Goal: Transaction & Acquisition: Purchase product/service

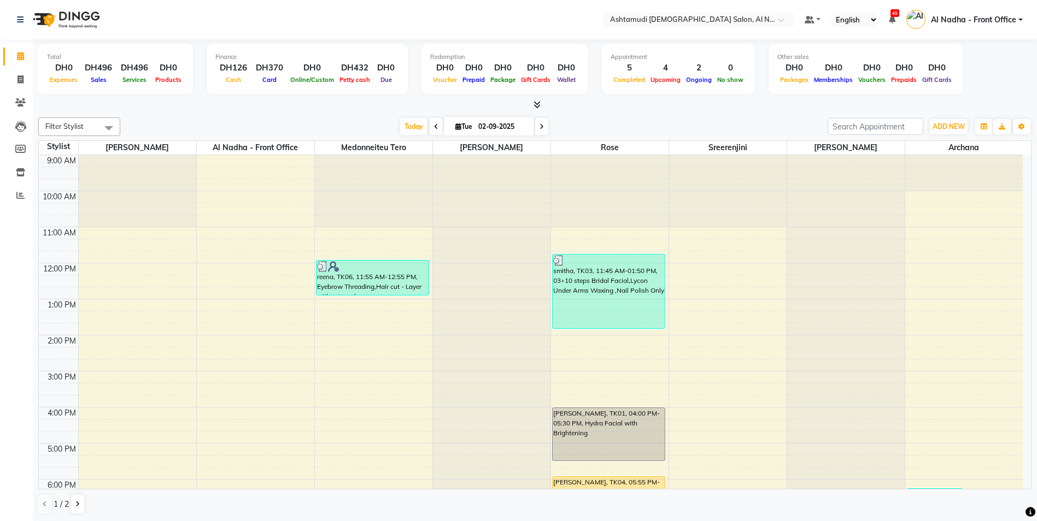
scroll to position [150, 0]
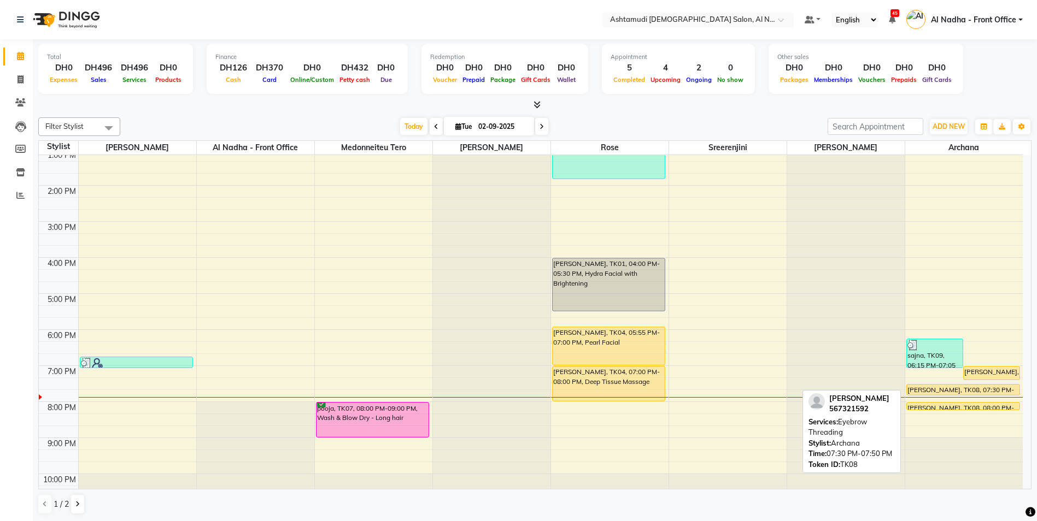
click at [929, 388] on div "[PERSON_NAME], TK08, 07:30 PM-07:50 PM, Eyebrow Threading" at bounding box center [963, 390] width 113 height 10
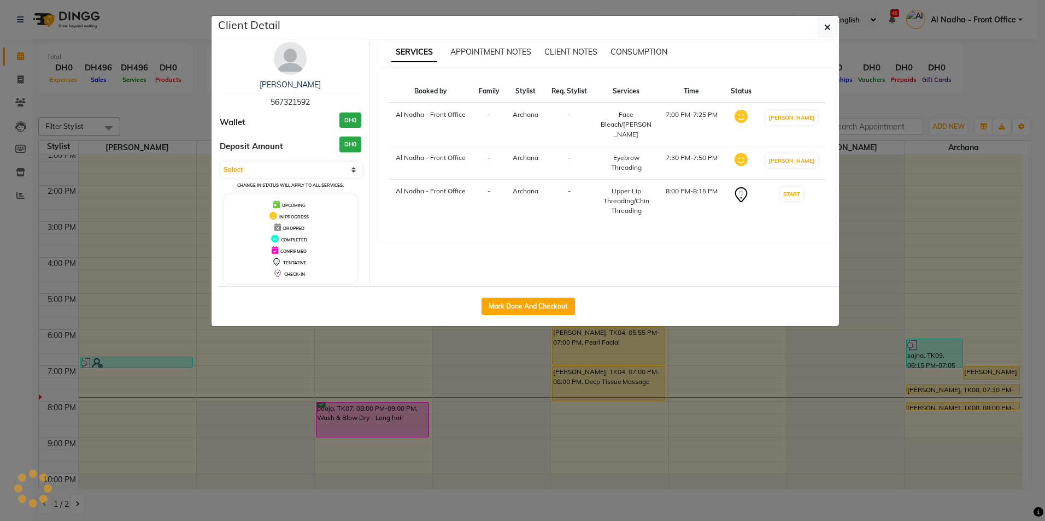
select select "1"
click at [516, 306] on button "Mark Done And Checkout" at bounding box center [528, 306] width 93 height 17
select select "service"
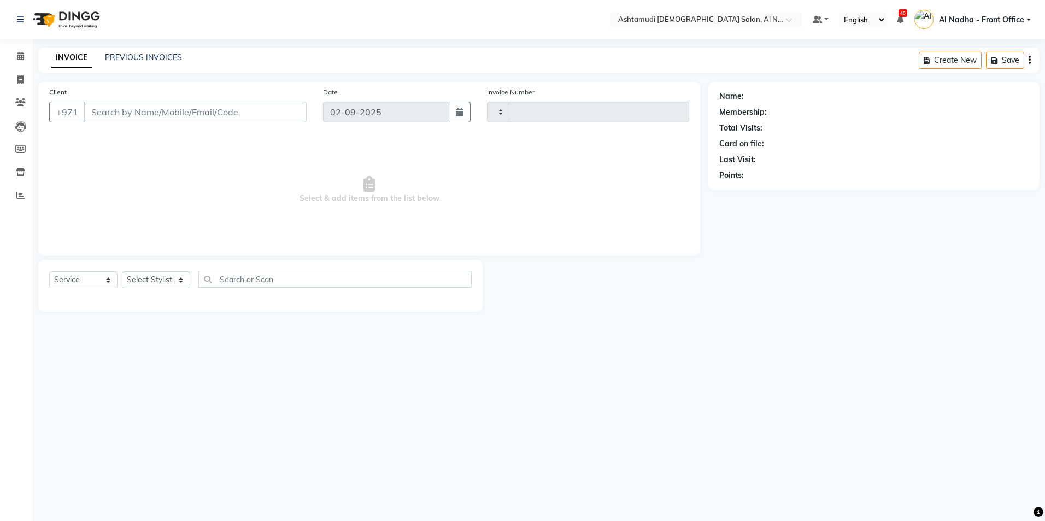
type input "2228"
select select "7088"
type input "567321592"
select select "88905"
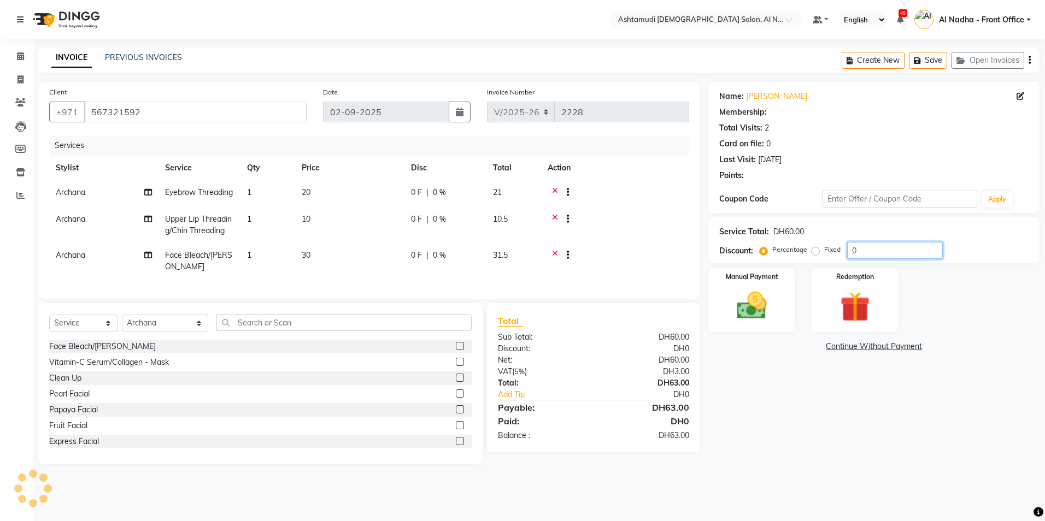
click at [875, 252] on input "0" at bounding box center [895, 250] width 96 height 17
type input "025"
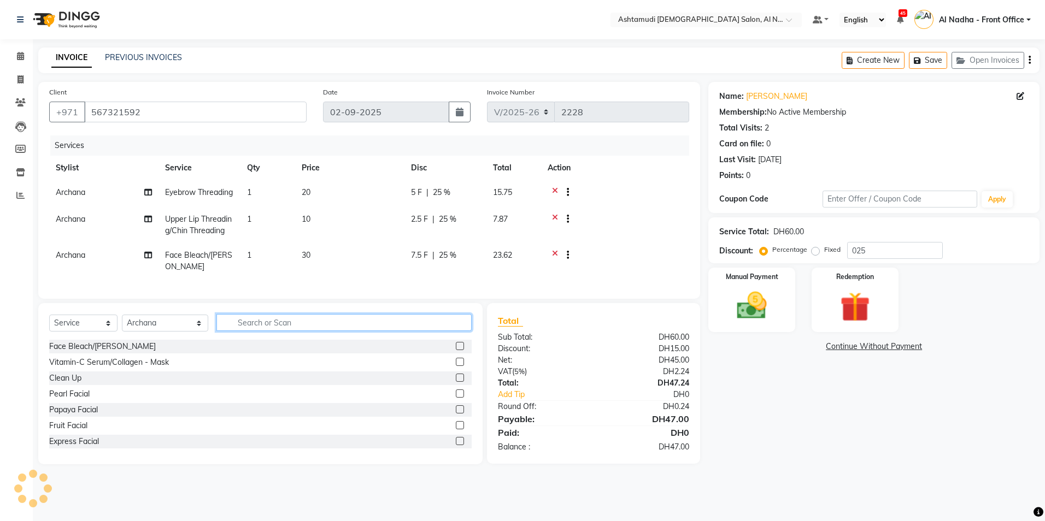
click at [234, 331] on input "text" at bounding box center [343, 322] width 255 height 17
type input "upper"
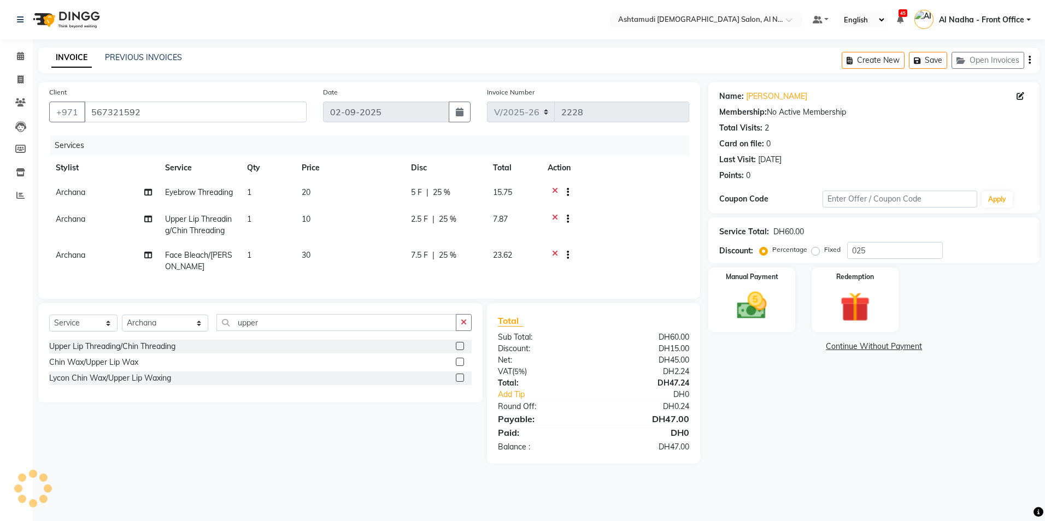
click at [459, 350] on label at bounding box center [460, 346] width 8 height 8
click at [459, 350] on input "checkbox" at bounding box center [459, 346] width 7 height 7
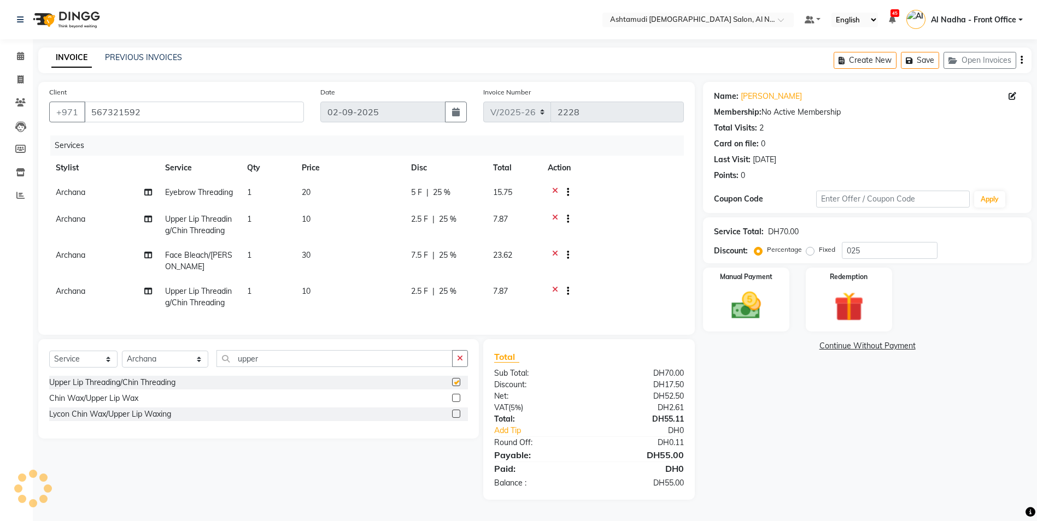
checkbox input "false"
click at [737, 300] on img at bounding box center [746, 306] width 50 height 36
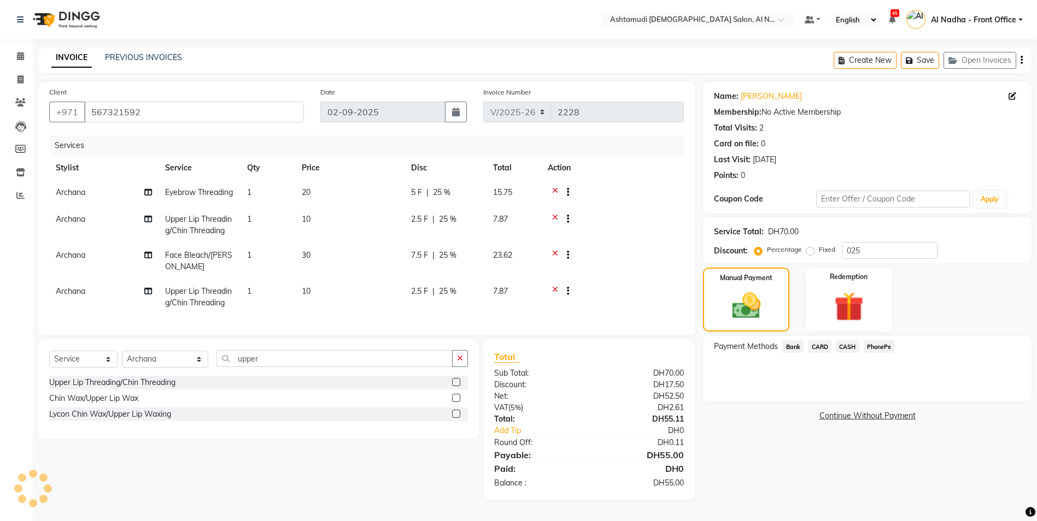
click at [851, 341] on span "CASH" at bounding box center [848, 347] width 24 height 13
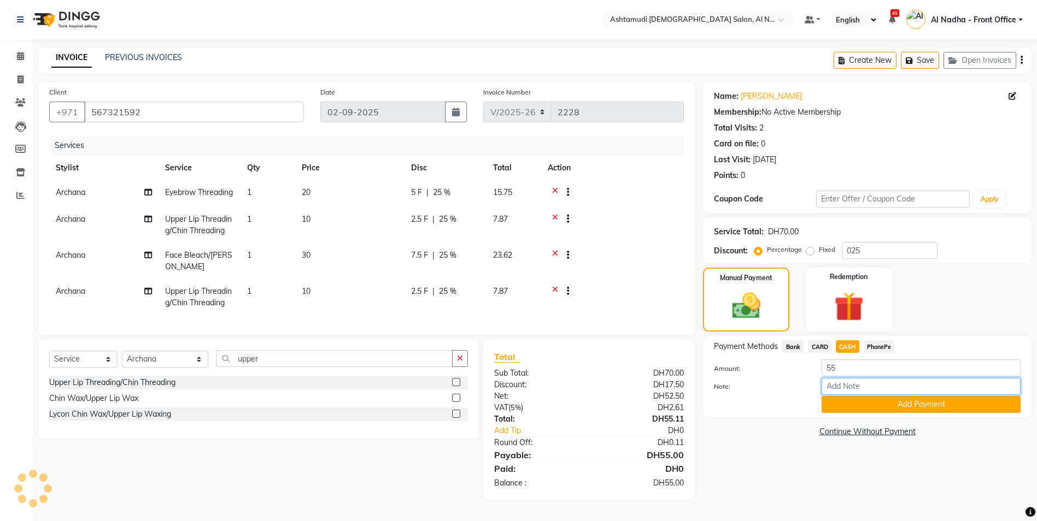
click at [857, 378] on input "Note:" at bounding box center [921, 386] width 199 height 17
type input "sreerenjini"
click at [866, 396] on button "Add Payment" at bounding box center [921, 404] width 199 height 17
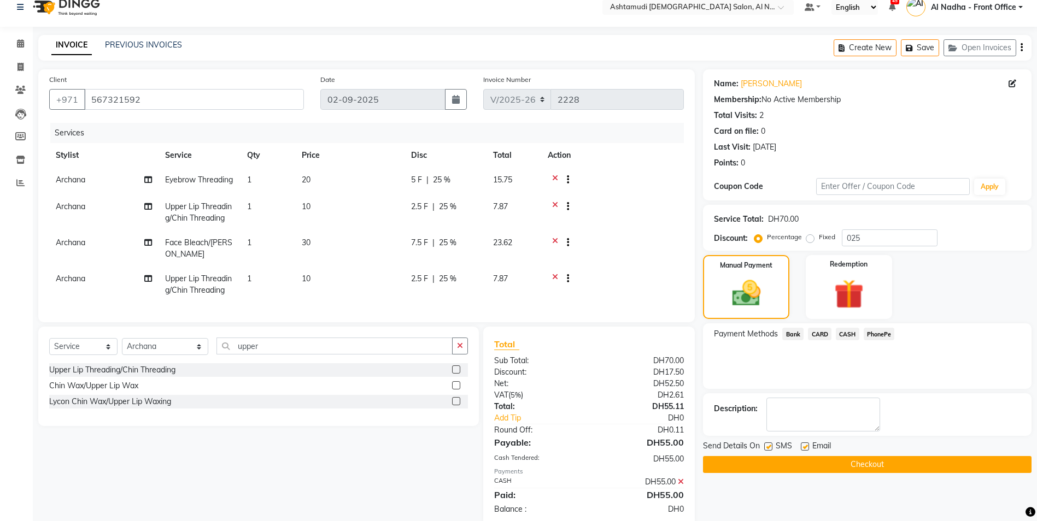
click at [826, 462] on button "Checkout" at bounding box center [867, 464] width 329 height 17
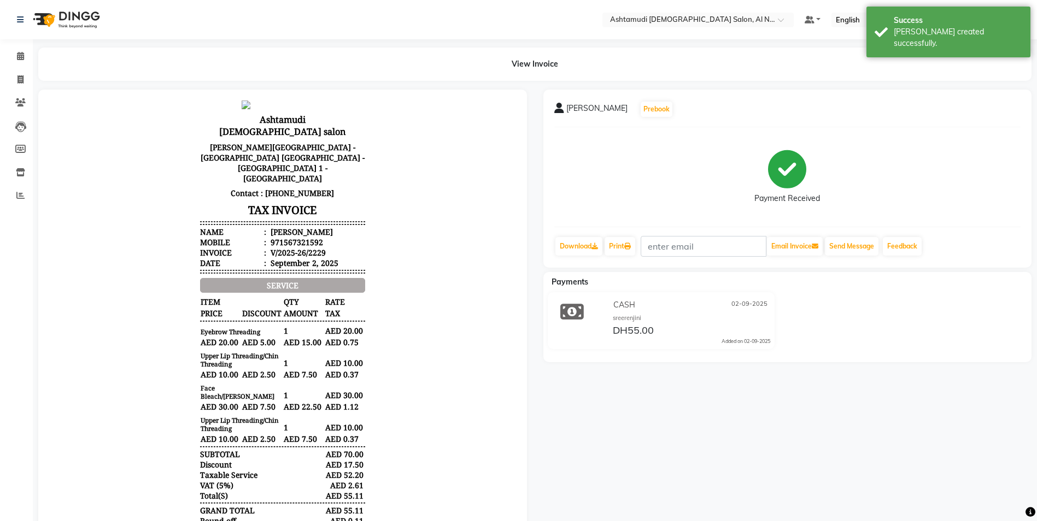
scroll to position [55, 0]
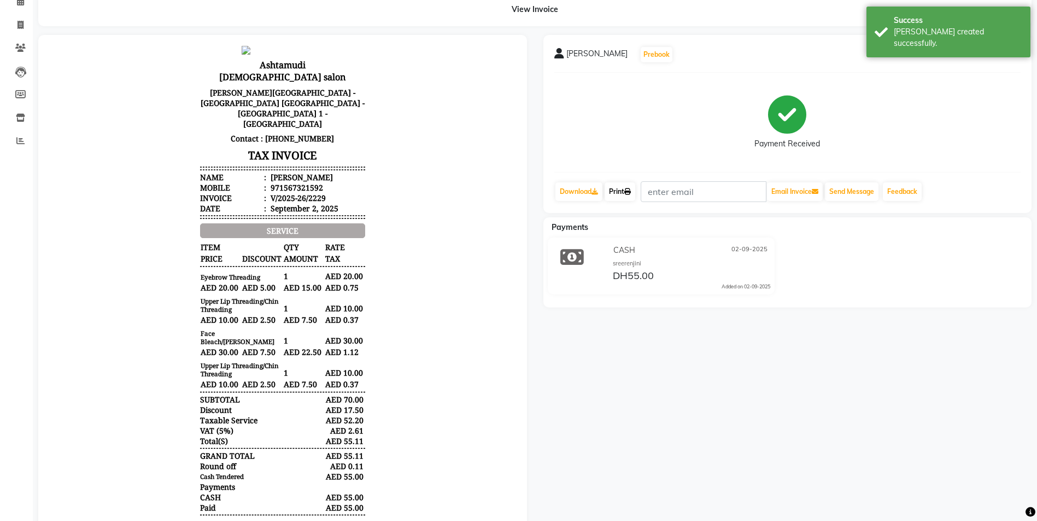
click at [620, 195] on link "Print" at bounding box center [620, 192] width 31 height 19
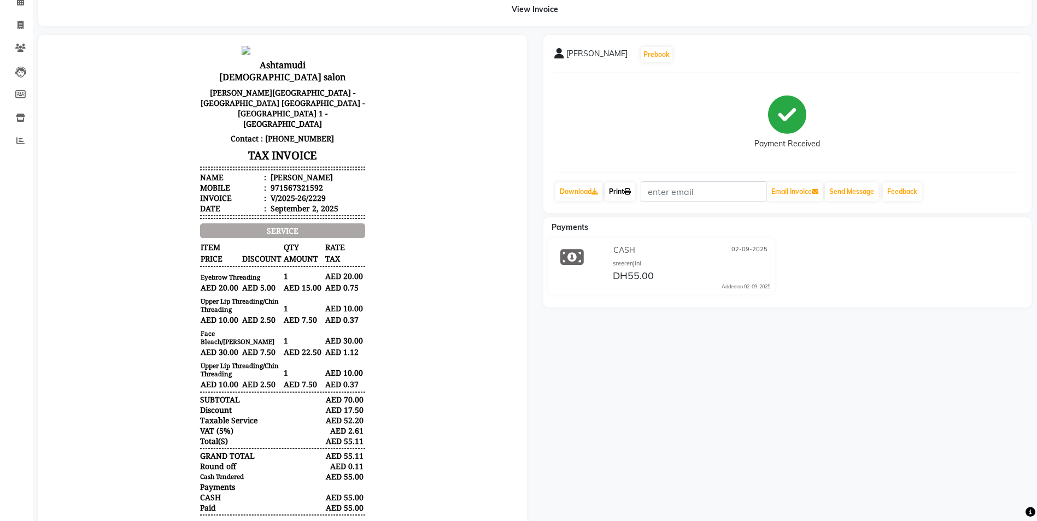
click at [626, 194] on link "Print" at bounding box center [620, 192] width 31 height 19
click at [626, 191] on link "Print" at bounding box center [620, 192] width 31 height 19
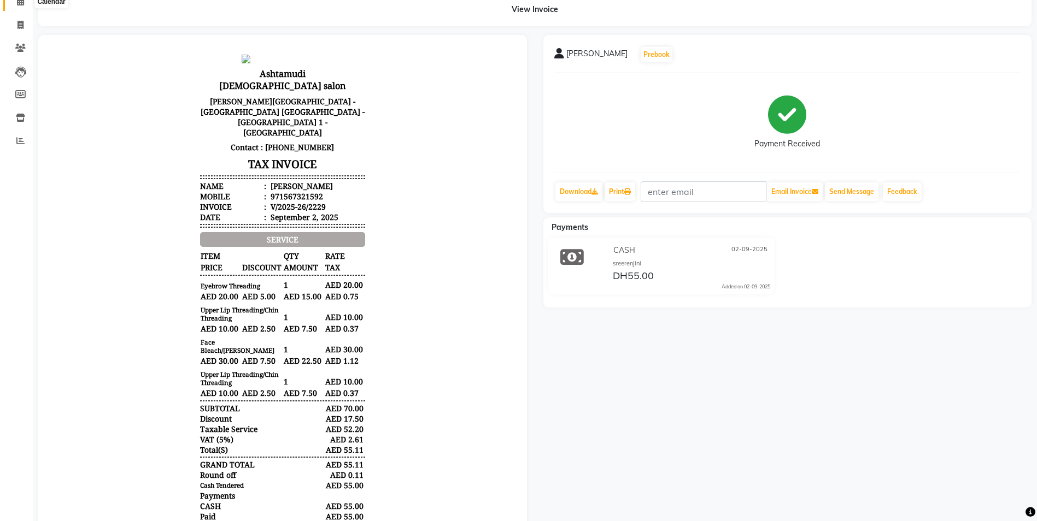
click at [22, 3] on icon at bounding box center [20, 1] width 7 height 8
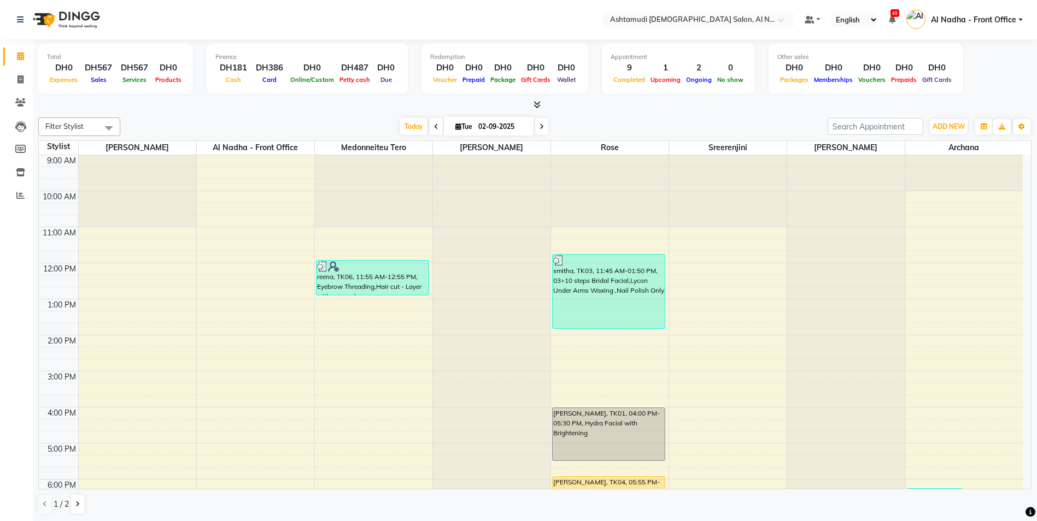
scroll to position [164, 0]
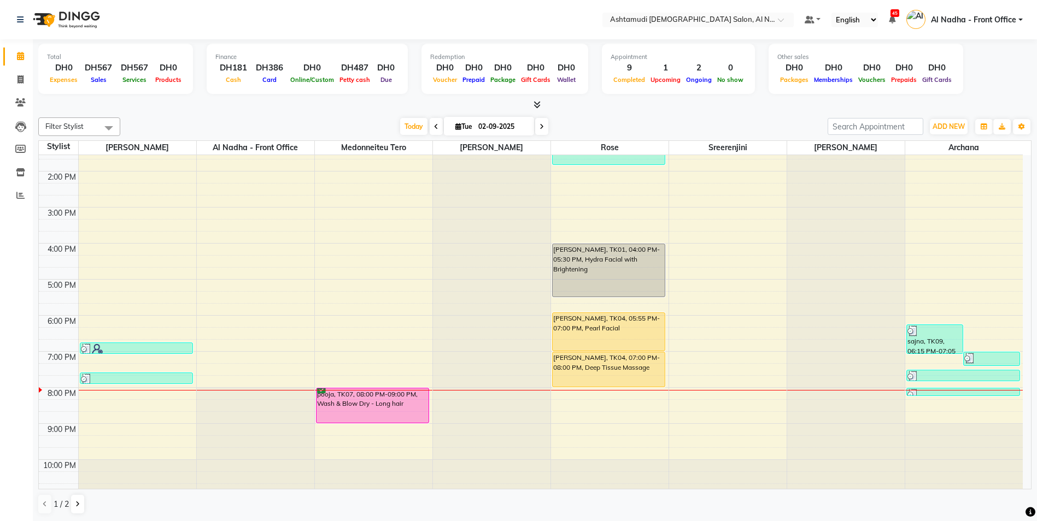
click at [540, 125] on icon at bounding box center [542, 127] width 4 height 7
type input "03-09-2025"
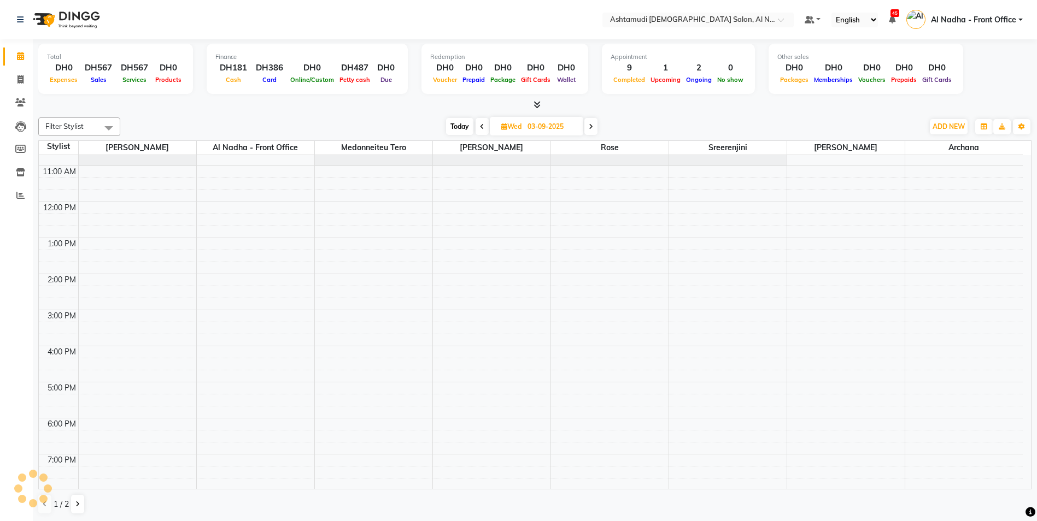
scroll to position [0, 0]
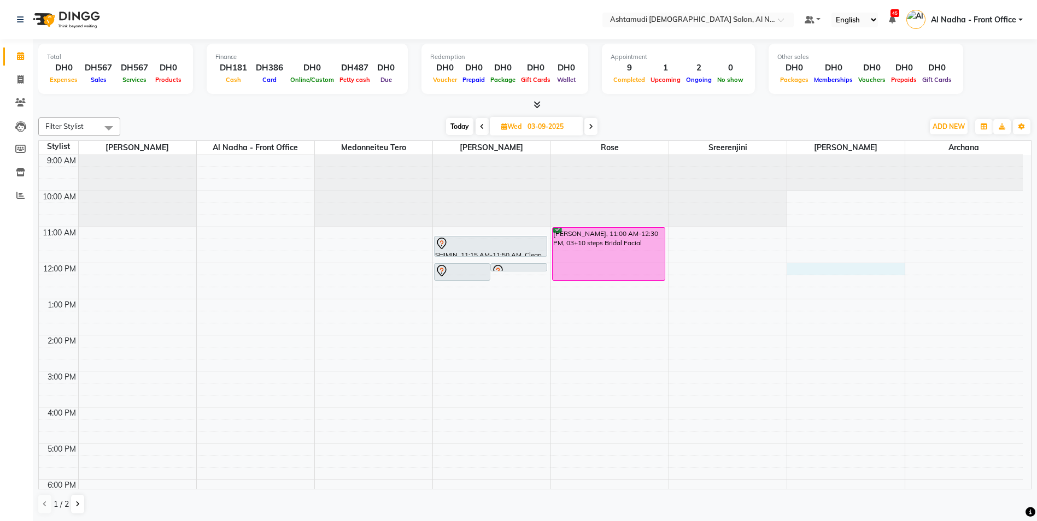
click at [795, 267] on div "9:00 AM 10:00 AM 11:00 AM 12:00 PM 1:00 PM 2:00 PM 3:00 PM 4:00 PM 5:00 PM 6:00…" at bounding box center [531, 407] width 984 height 505
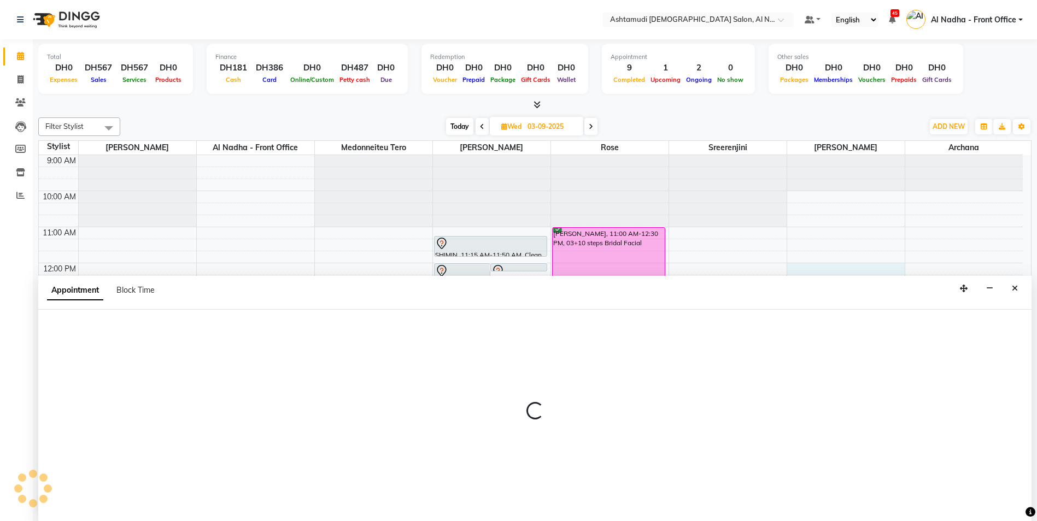
scroll to position [1, 0]
select select "71437"
select select "720"
select select "tentative"
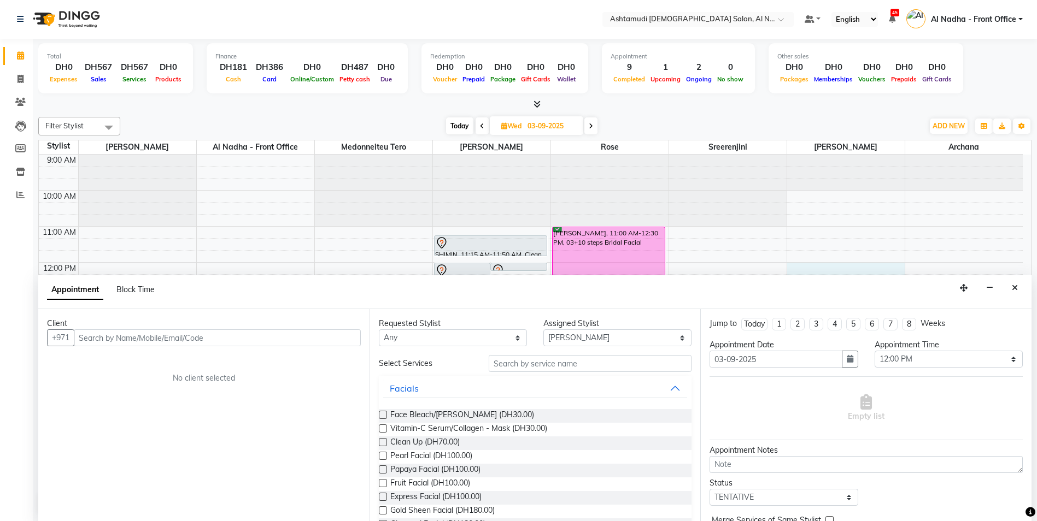
click at [145, 335] on input "text" at bounding box center [217, 338] width 287 height 17
type input "528905492"
click at [321, 341] on span "Add Client" at bounding box center [338, 338] width 37 height 10
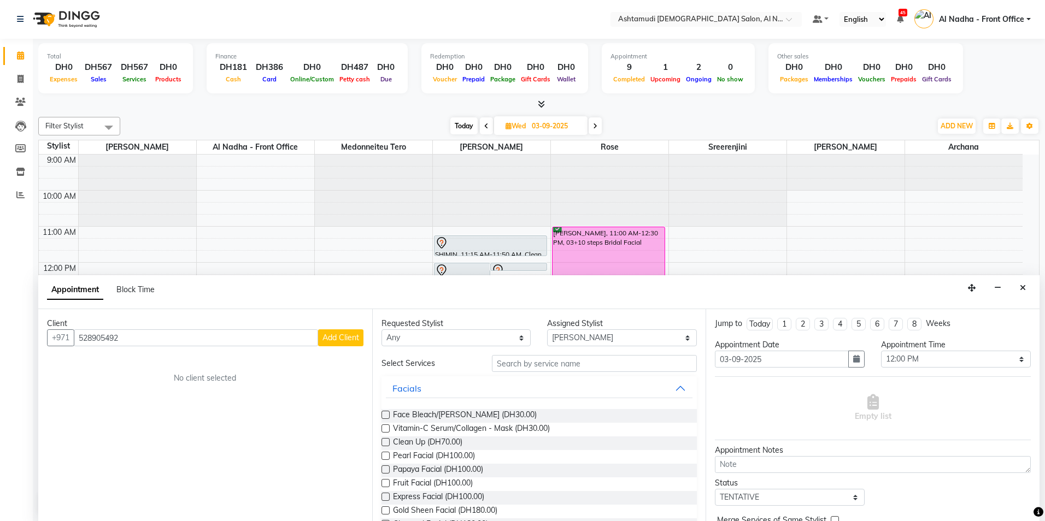
select select
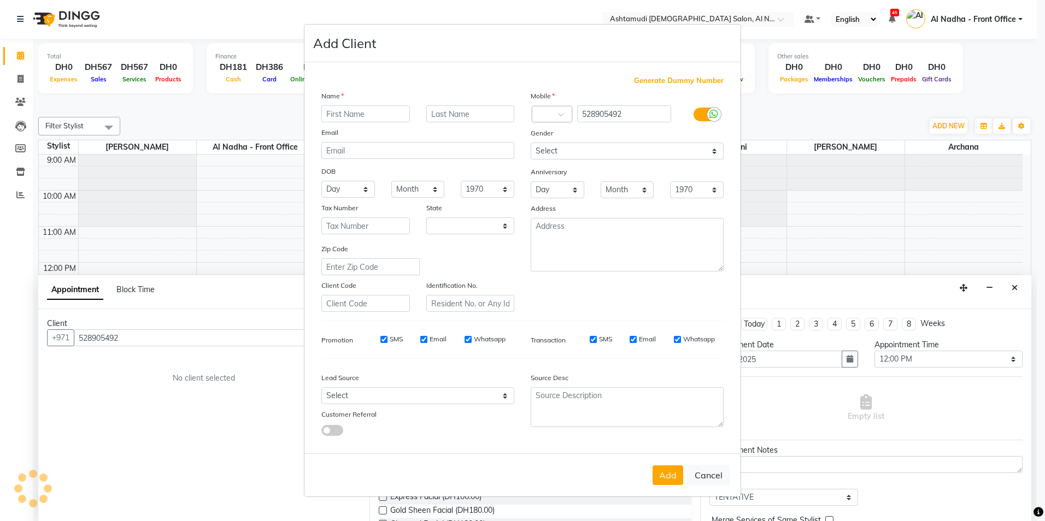
type input "s"
select select "3798"
type input "swetha"
drag, startPoint x: 354, startPoint y: 394, endPoint x: 354, endPoint y: 386, distance: 8.2
click at [354, 394] on select "Select Walk-in Referral Internet Friend Word of Mouth Advertisement Facebook Ju…" at bounding box center [417, 396] width 193 height 17
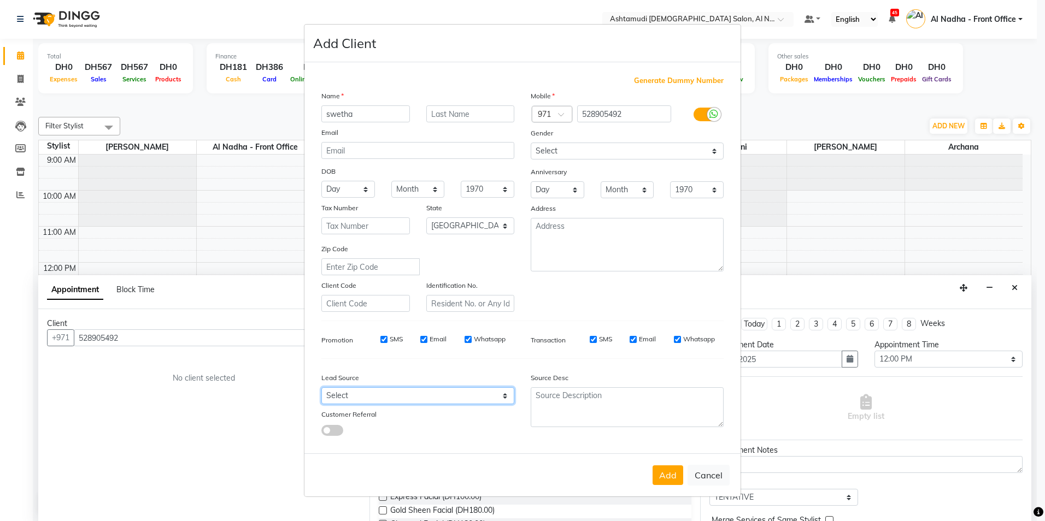
select select "49107"
click at [321, 388] on select "Select Walk-in Referral Internet Friend Word of Mouth Advertisement Facebook Ju…" at bounding box center [417, 396] width 193 height 17
click at [570, 156] on select "Select Male Female Other Prefer Not To Say" at bounding box center [627, 151] width 193 height 17
click at [531, 143] on select "Select Male Female Other Prefer Not To Say" at bounding box center [627, 151] width 193 height 17
click at [590, 155] on select "Select Male Female Other Prefer Not To Say" at bounding box center [627, 151] width 193 height 17
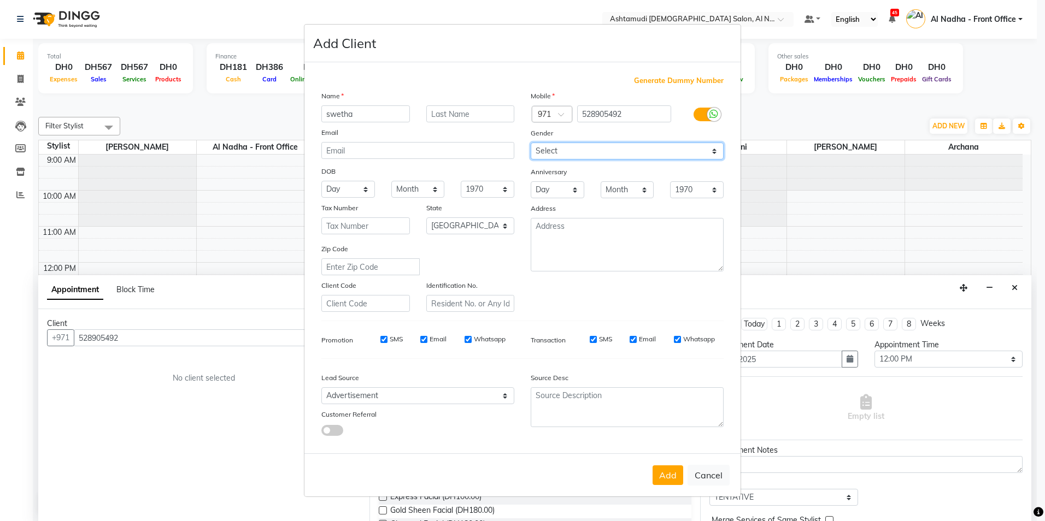
select select "female"
click at [531, 143] on select "Select Male Female Other Prefer Not To Say" at bounding box center [627, 151] width 193 height 17
click at [666, 473] on button "Add" at bounding box center [668, 476] width 31 height 20
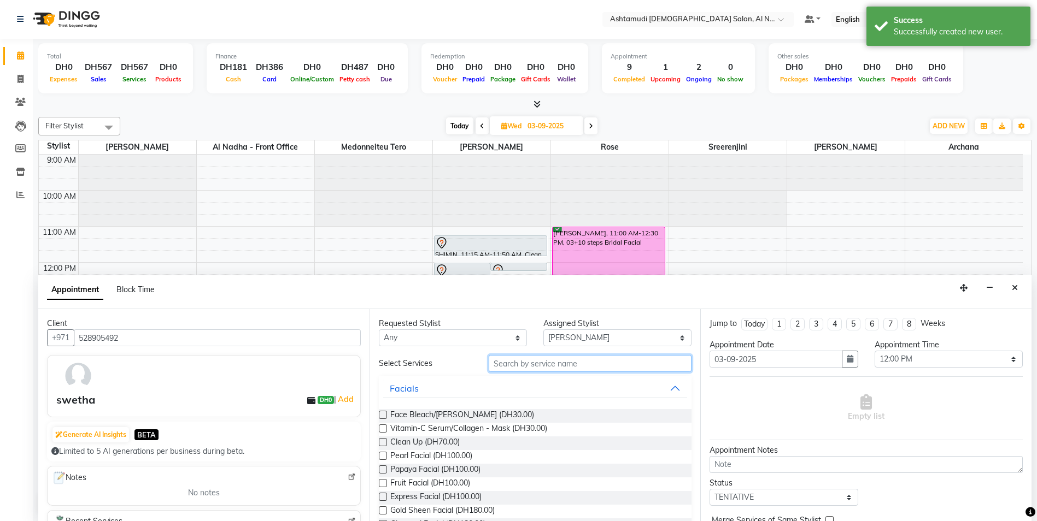
click at [517, 368] on input "text" at bounding box center [590, 363] width 203 height 17
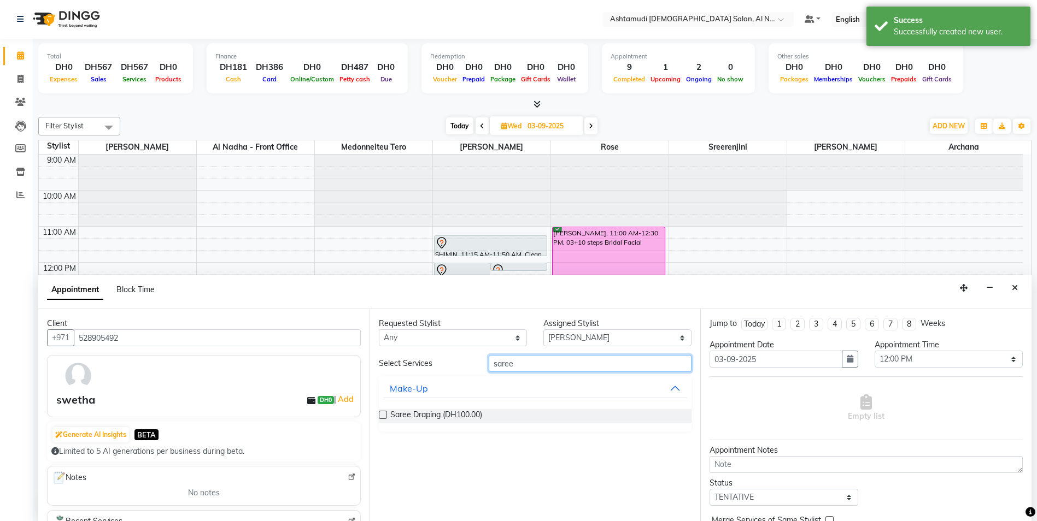
type input "saree"
click at [384, 415] on label at bounding box center [383, 415] width 8 height 8
click at [384, 415] on input "checkbox" at bounding box center [382, 416] width 7 height 7
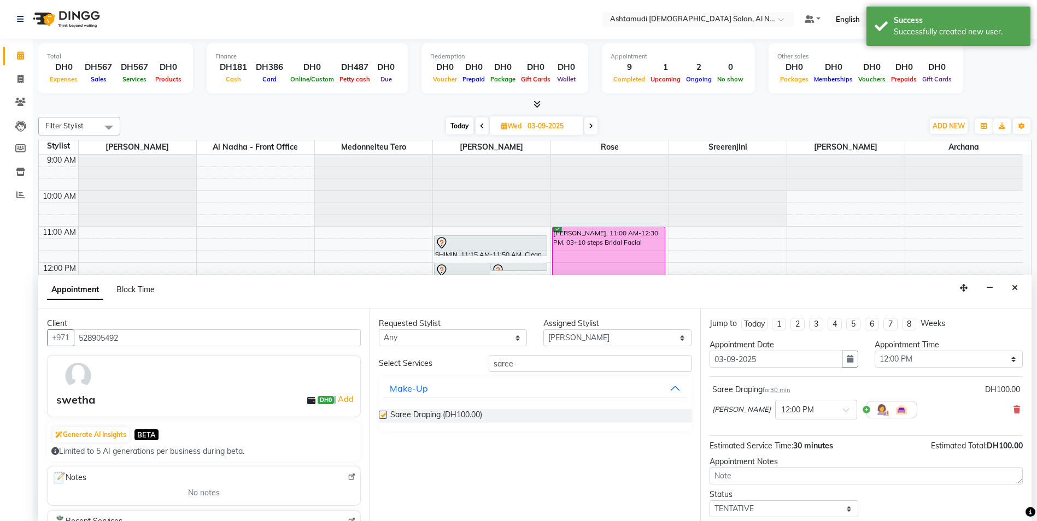
checkbox input "false"
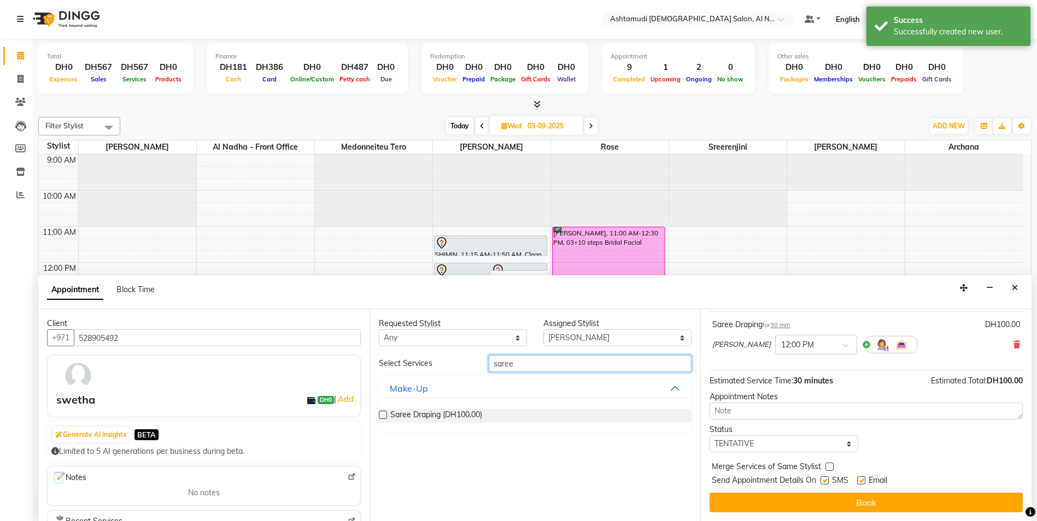
click at [530, 372] on input "saree" at bounding box center [590, 363] width 203 height 17
type input "s"
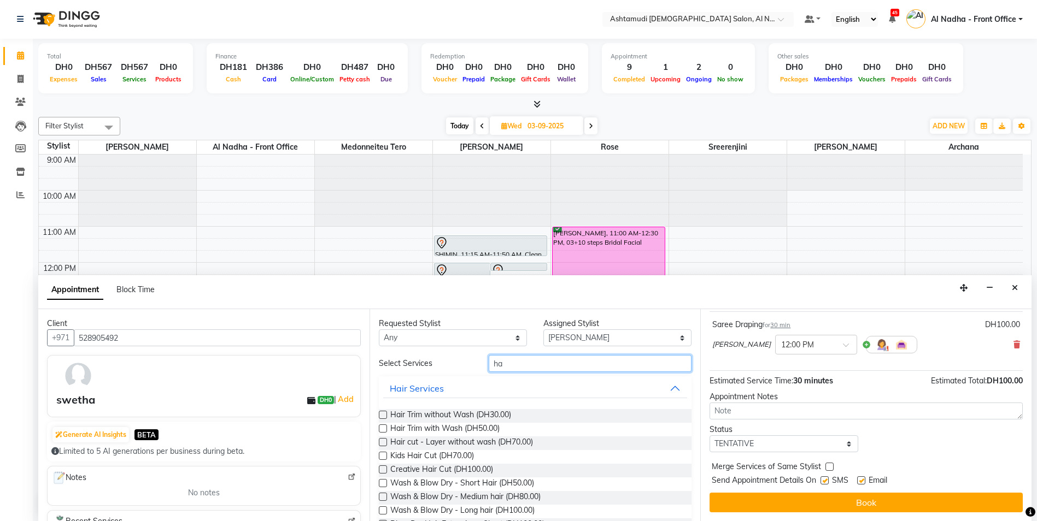
type input "h"
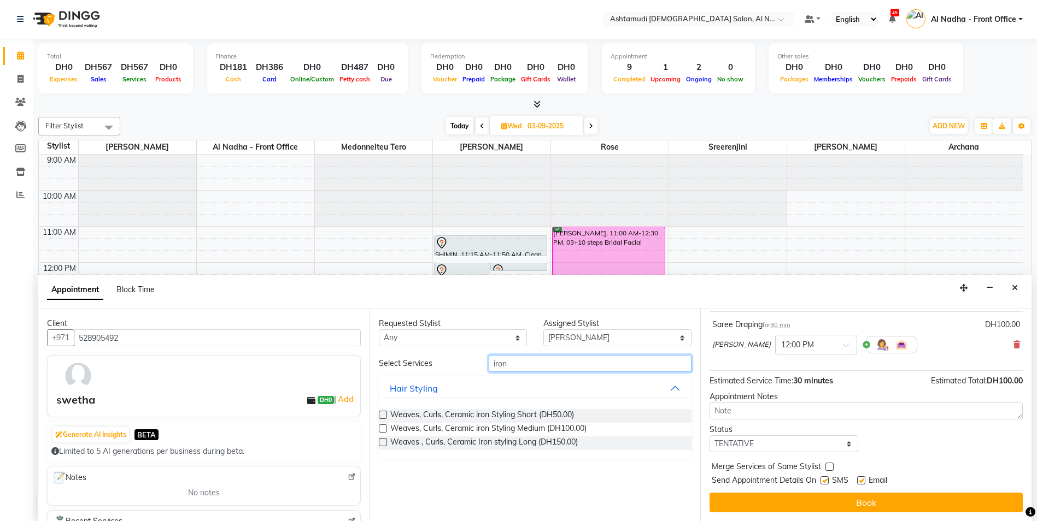
type input "iron"
click at [383, 427] on label at bounding box center [383, 429] width 8 height 8
click at [383, 427] on input "checkbox" at bounding box center [382, 429] width 7 height 7
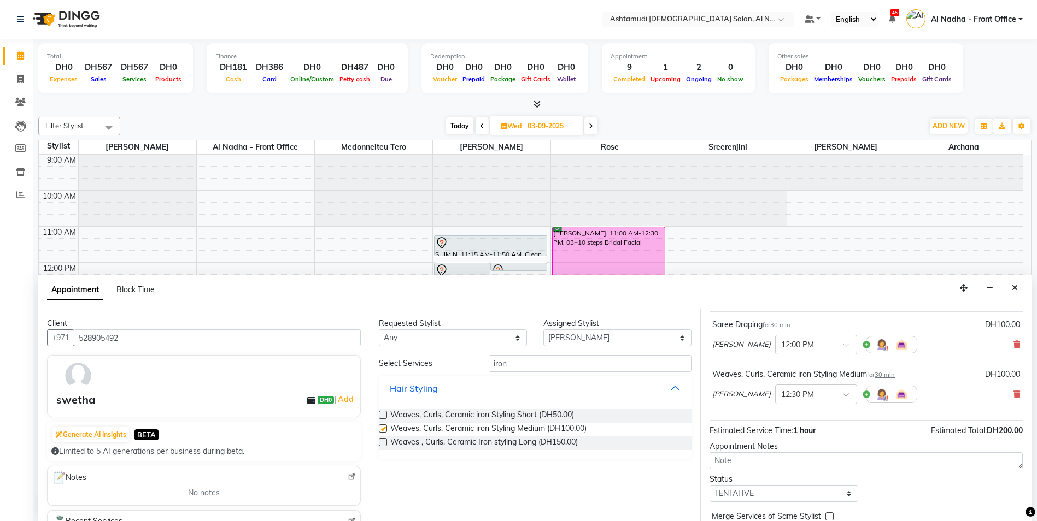
checkbox input "false"
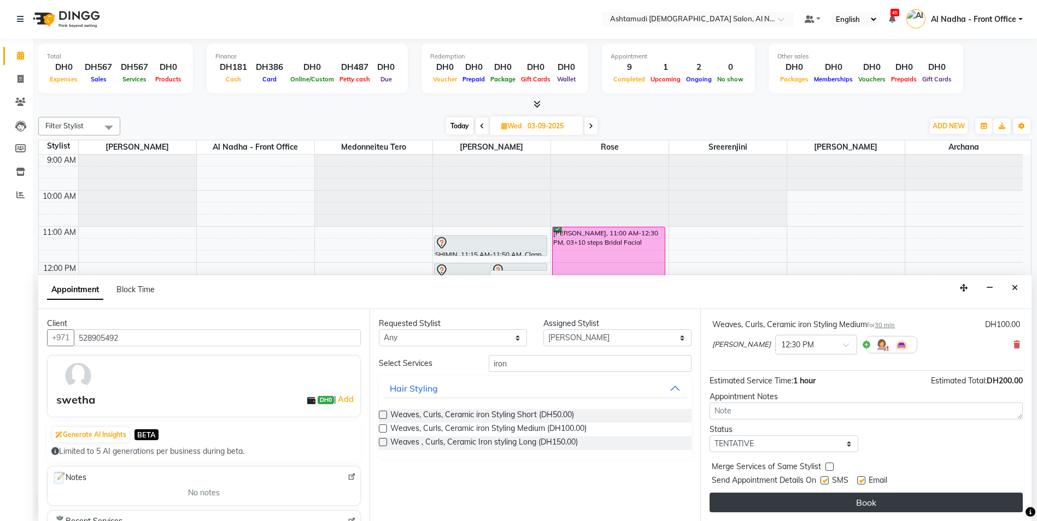
click at [749, 500] on button "Book" at bounding box center [866, 503] width 313 height 20
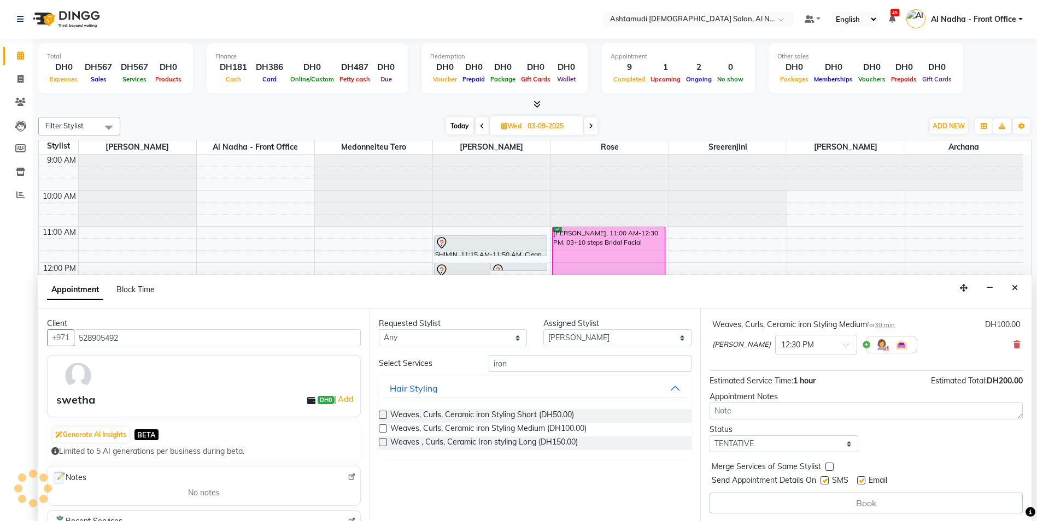
scroll to position [0, 0]
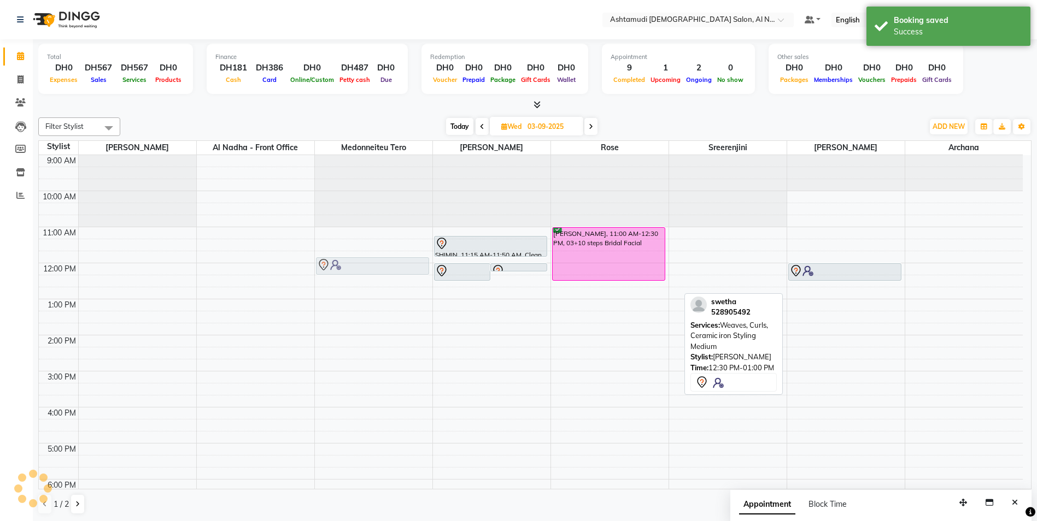
drag, startPoint x: 824, startPoint y: 290, endPoint x: 373, endPoint y: 271, distance: 451.4
click at [373, 271] on tr "swetha, 12:30 PM-01:00 PM, Weaves, Curls, Ceramic iron Styling Medium SHIMIN, 1…" at bounding box center [531, 407] width 984 height 505
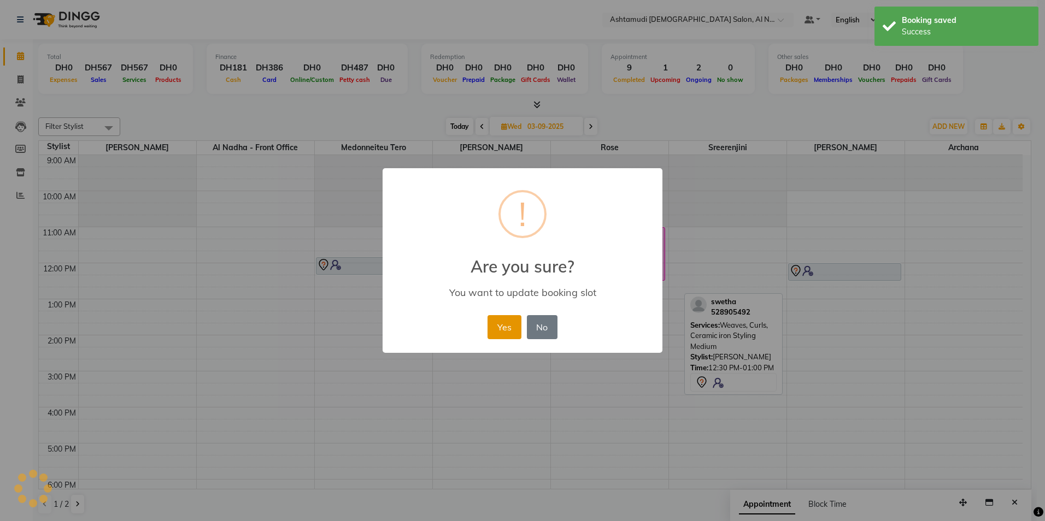
click at [509, 325] on button "Yes" at bounding box center [504, 327] width 33 height 24
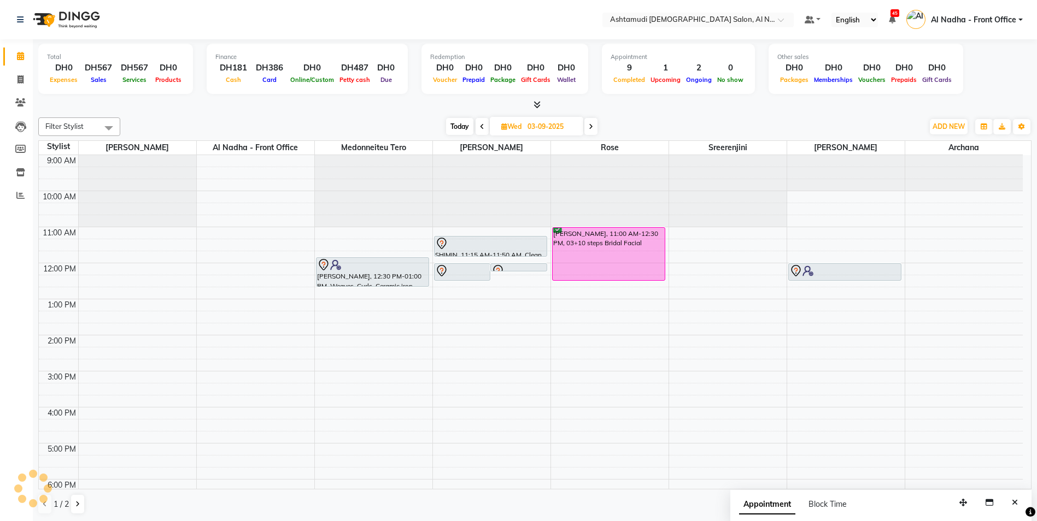
drag, startPoint x: 367, startPoint y: 274, endPoint x: 368, endPoint y: 282, distance: 8.4
click at [368, 282] on div "swetha, 12:30 PM-01:00 PM, Weaves, Curls, Ceramic iron Styling Medium swetha, 1…" at bounding box center [374, 407] width 118 height 505
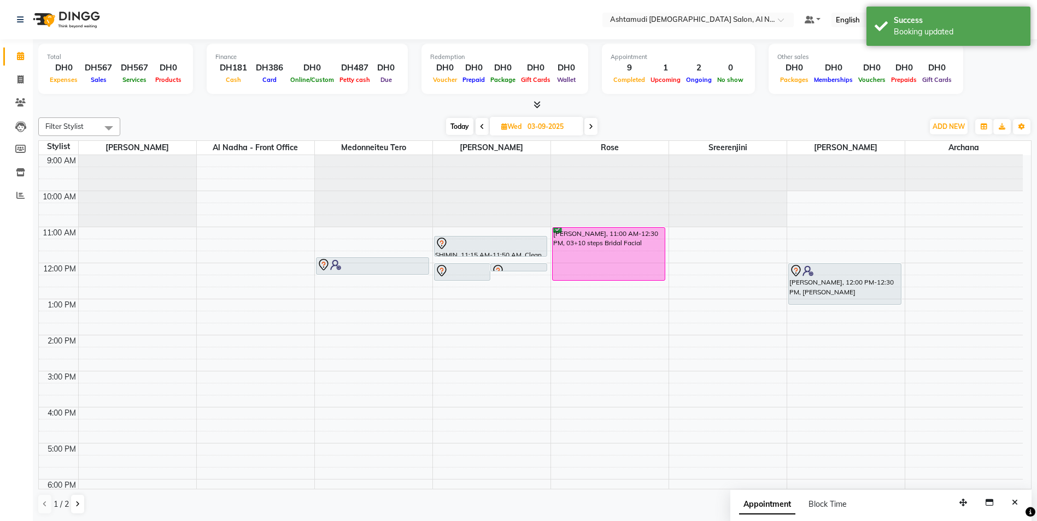
drag, startPoint x: 816, startPoint y: 281, endPoint x: 819, endPoint y: 300, distance: 18.8
click at [819, 300] on div "swetha, 12:00 PM-12:30 PM, Saree Draping swetha, 12:00 PM-12:30 PM, Saree Drapi…" at bounding box center [846, 407] width 118 height 505
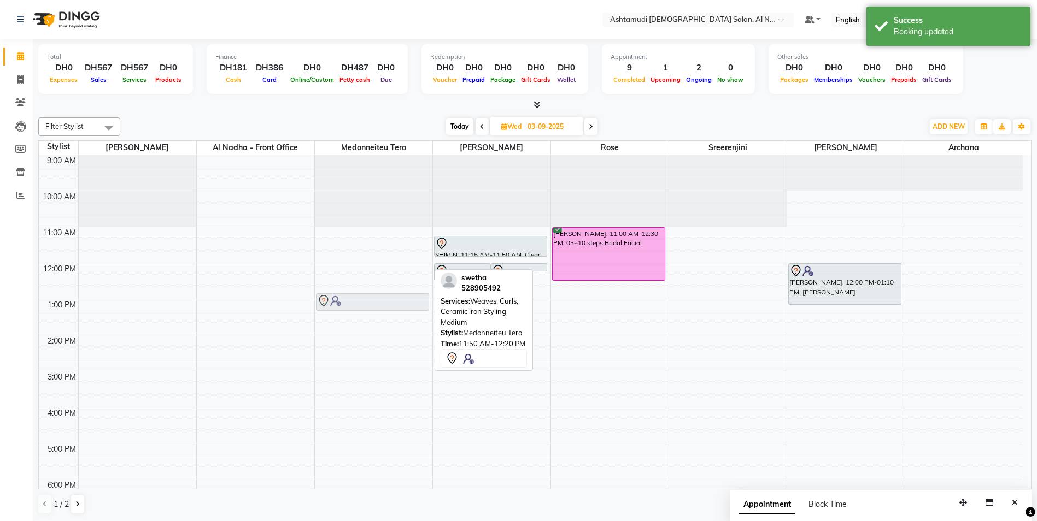
drag, startPoint x: 364, startPoint y: 262, endPoint x: 363, endPoint y: 298, distance: 36.6
click at [363, 298] on div "swetha, 11:50 AM-12:20 PM, Weaves, Curls, Ceramic iron Styling Medium swetha, 1…" at bounding box center [374, 407] width 118 height 505
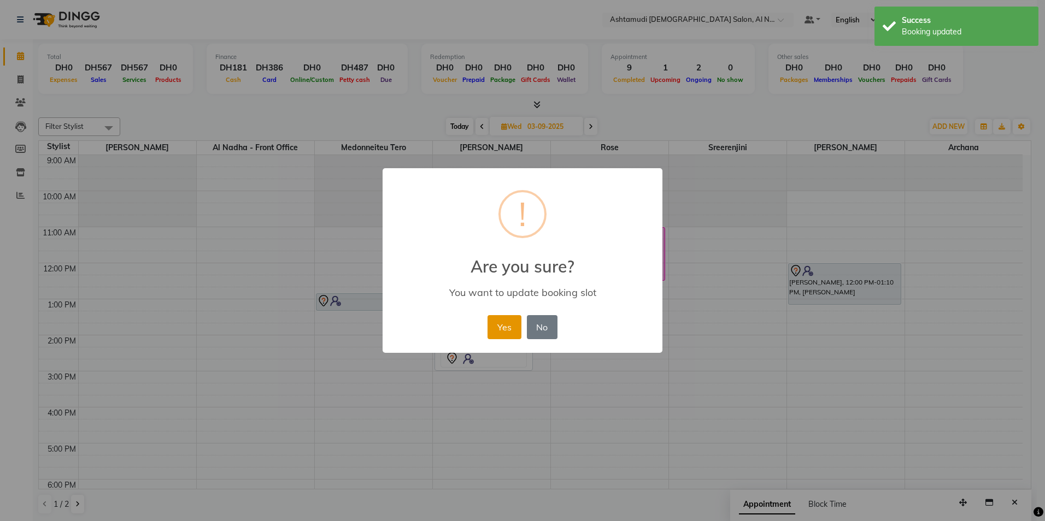
click at [511, 328] on button "Yes" at bounding box center [504, 327] width 33 height 24
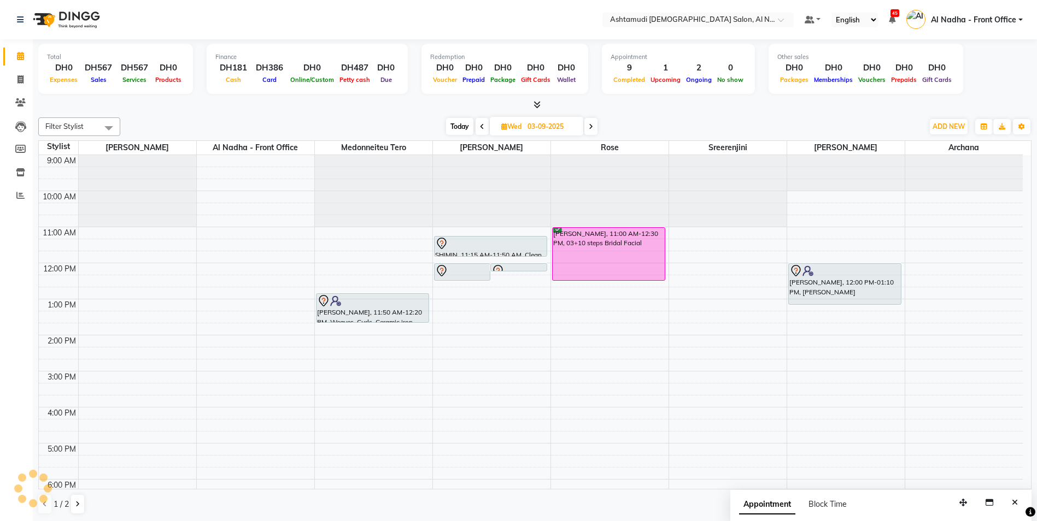
drag, startPoint x: 354, startPoint y: 310, endPoint x: 357, endPoint y: 317, distance: 7.6
click at [356, 317] on div "swetha, 11:50 AM-12:20 PM, Weaves, Curls, Ceramic iron Styling Medium swetha, 1…" at bounding box center [374, 407] width 118 height 505
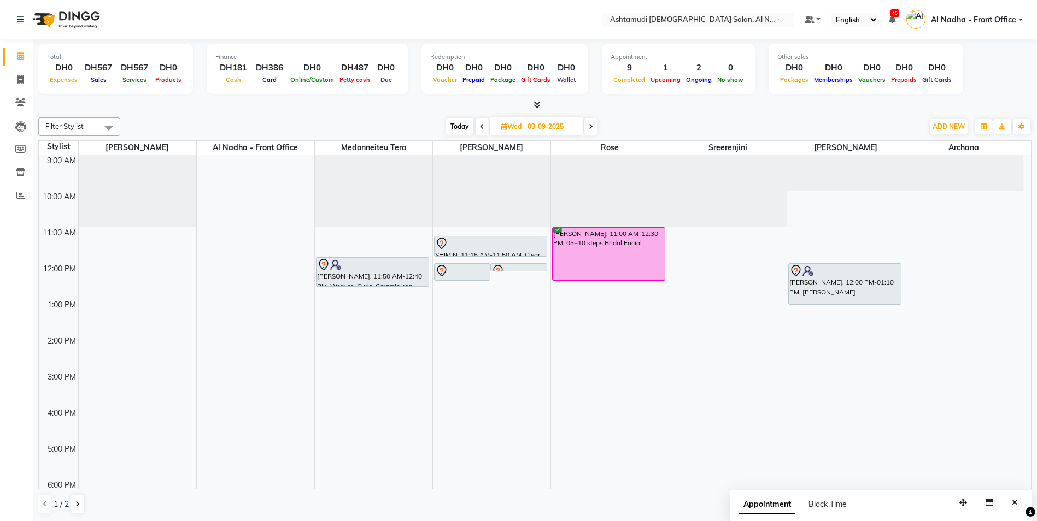
click at [480, 126] on icon at bounding box center [482, 127] width 4 height 7
type input "02-09-2025"
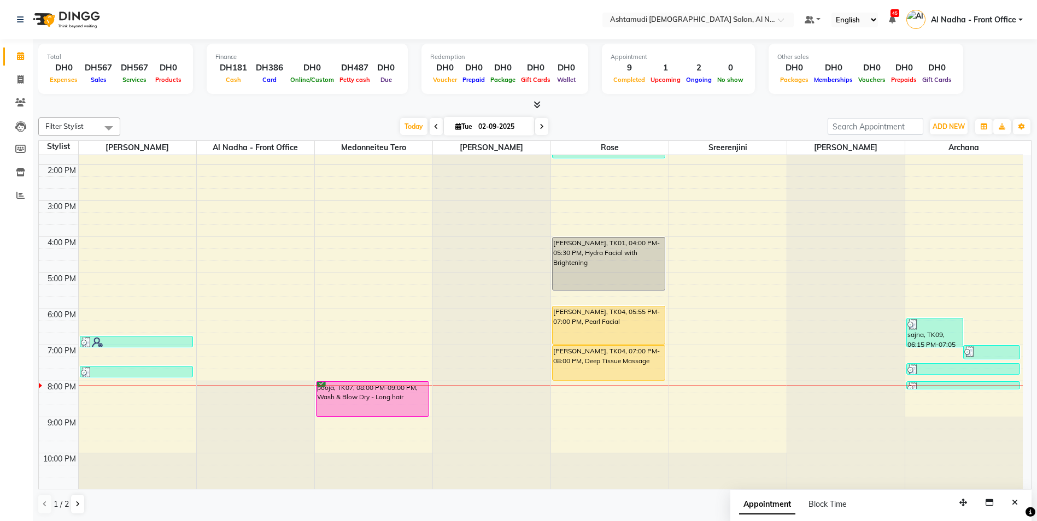
scroll to position [1, 0]
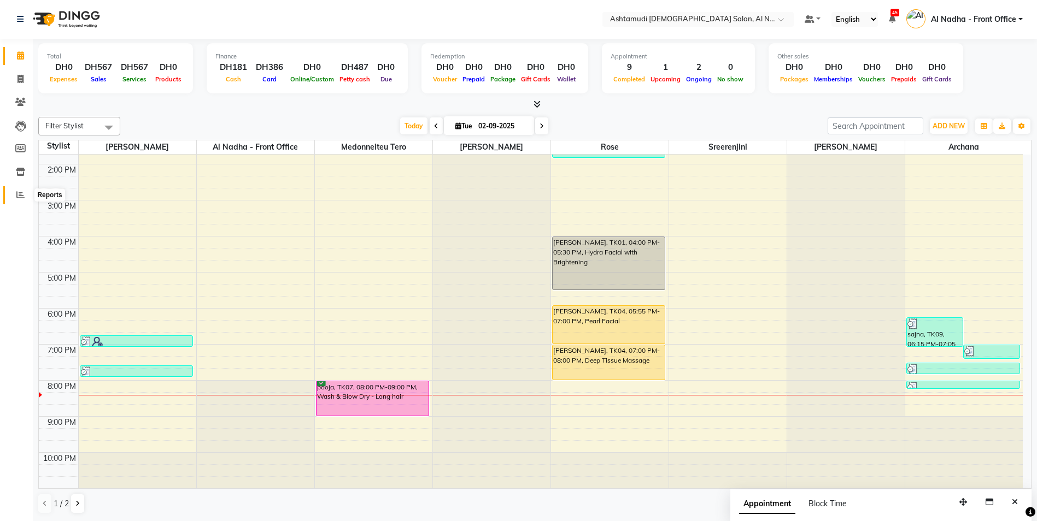
drag, startPoint x: 18, startPoint y: 198, endPoint x: 27, endPoint y: 192, distance: 10.3
click at [18, 198] on icon at bounding box center [20, 195] width 8 height 8
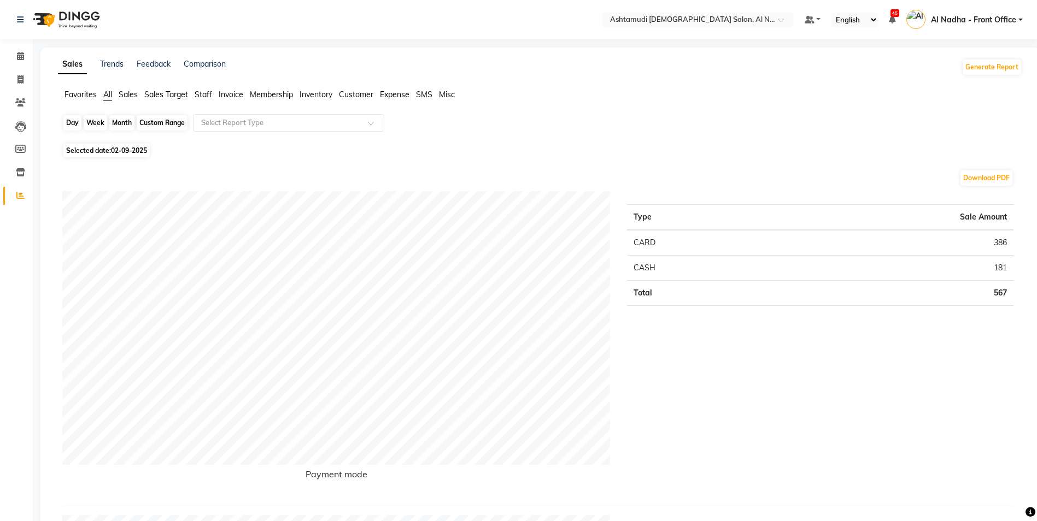
click at [69, 121] on div "Day" at bounding box center [72, 122] width 18 height 15
select select "9"
select select "2025"
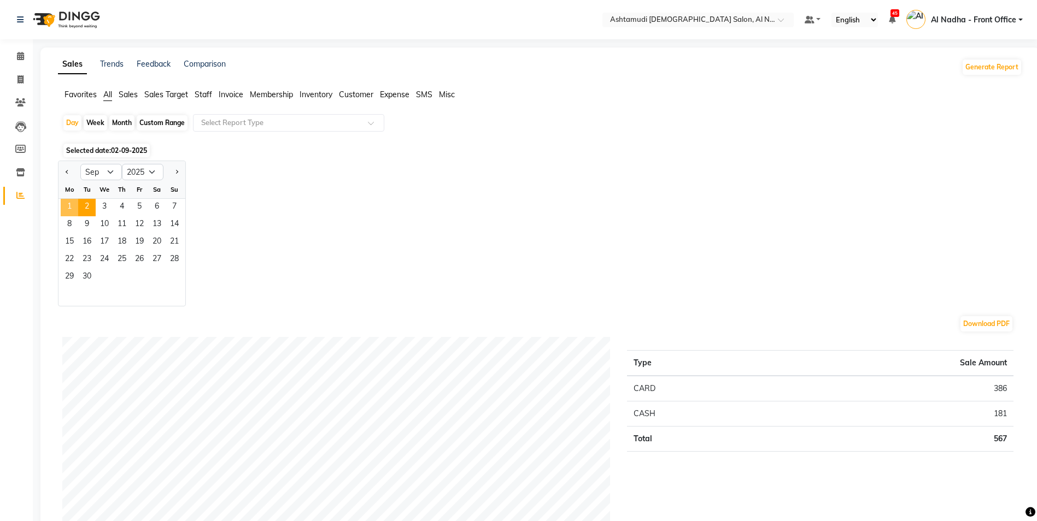
click at [71, 202] on span "1" at bounding box center [69, 207] width 17 height 17
click at [250, 122] on input "text" at bounding box center [277, 123] width 157 height 11
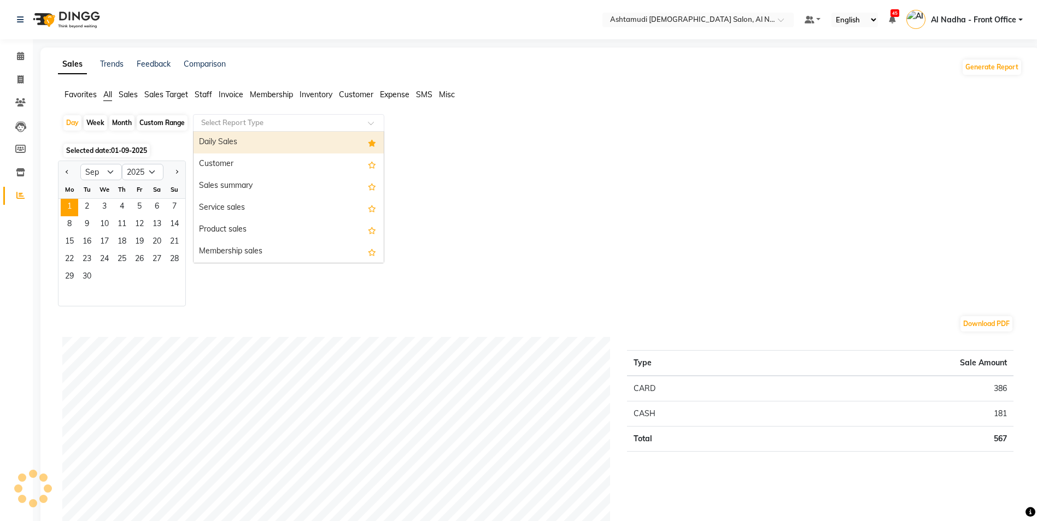
click at [253, 143] on div "Daily Sales" at bounding box center [289, 143] width 190 height 22
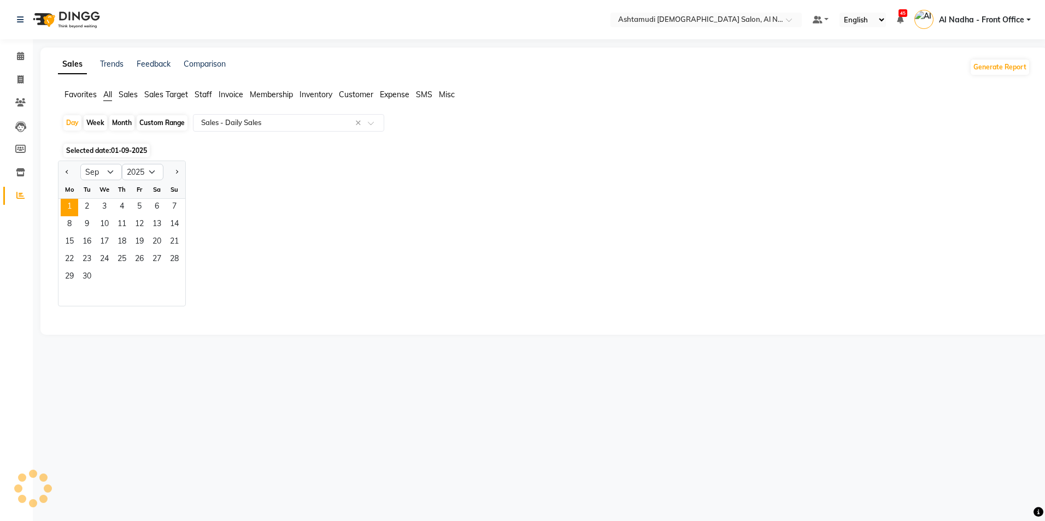
select select "full_report"
select select "csv"
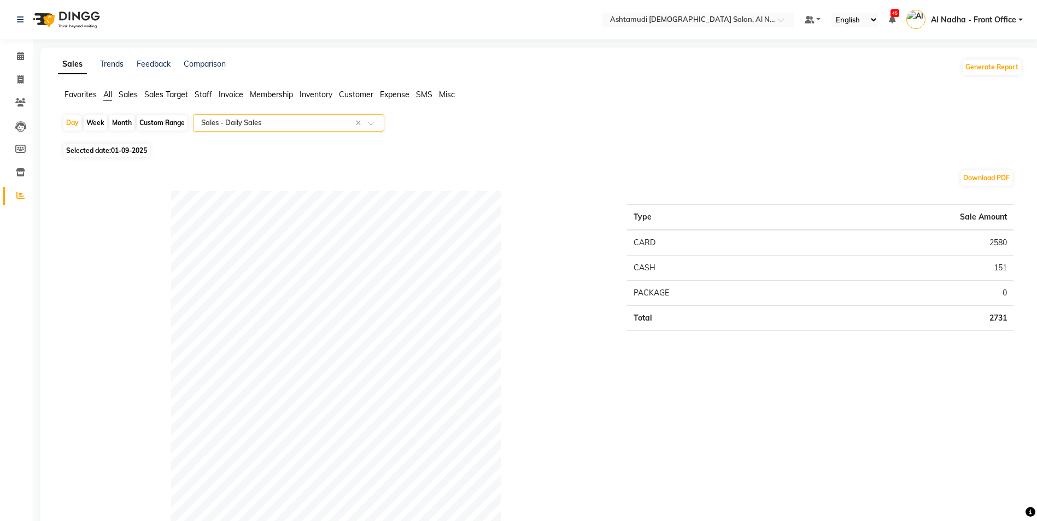
click at [204, 97] on span "Staff" at bounding box center [203, 95] width 17 height 10
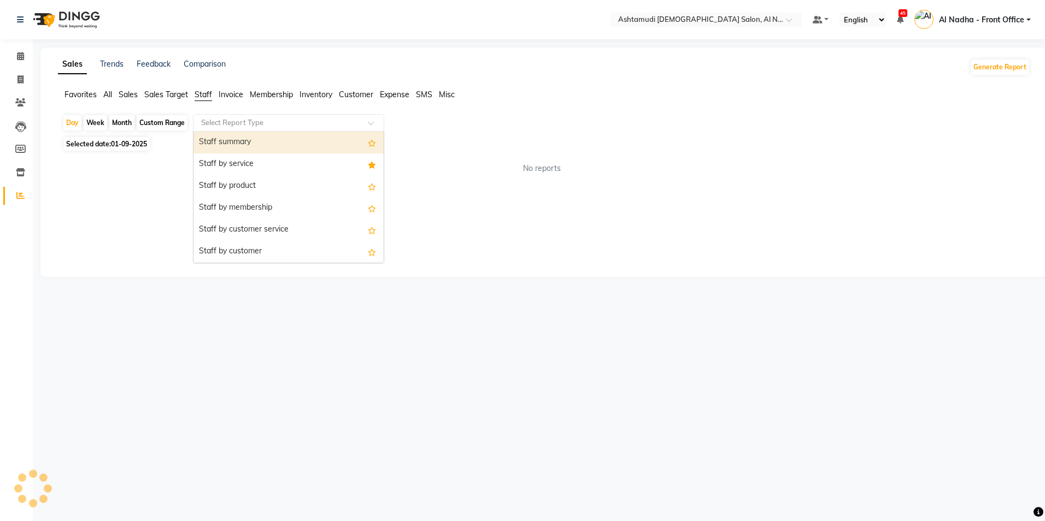
click at [233, 125] on input "text" at bounding box center [277, 123] width 157 height 11
click at [240, 138] on div "Staff summary" at bounding box center [289, 143] width 190 height 22
select select "full_report"
select select "csv"
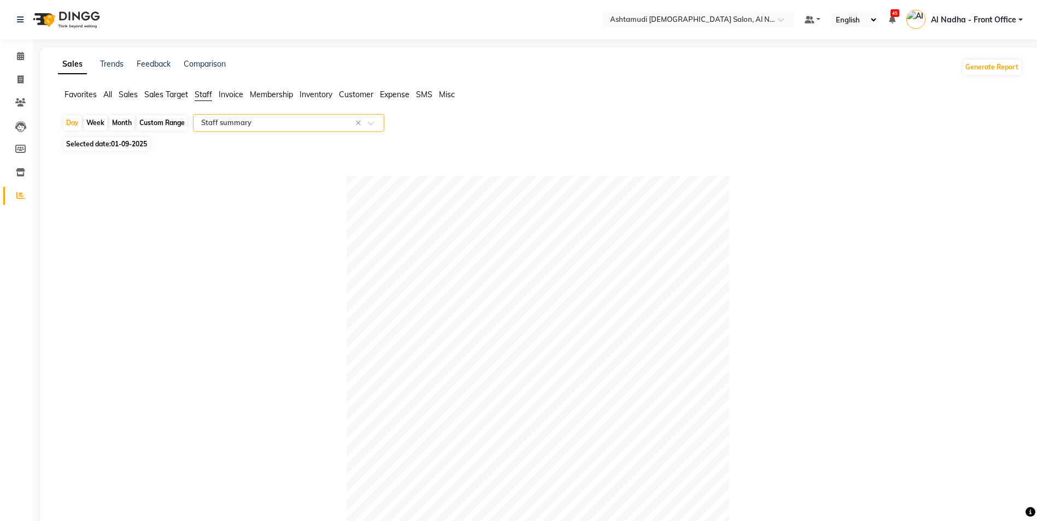
click at [290, 124] on input "text" at bounding box center [277, 123] width 157 height 11
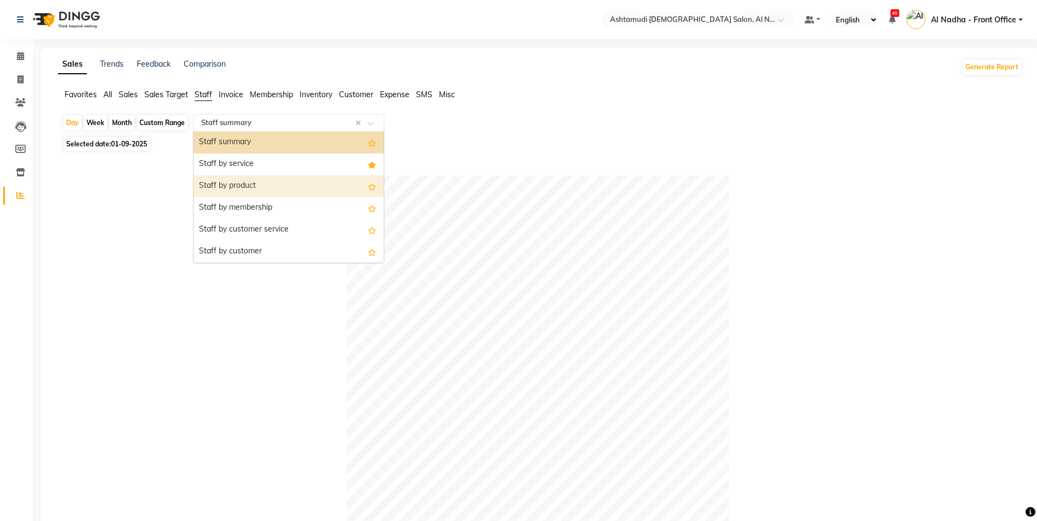
click at [273, 188] on div "Staff by product" at bounding box center [289, 186] width 190 height 22
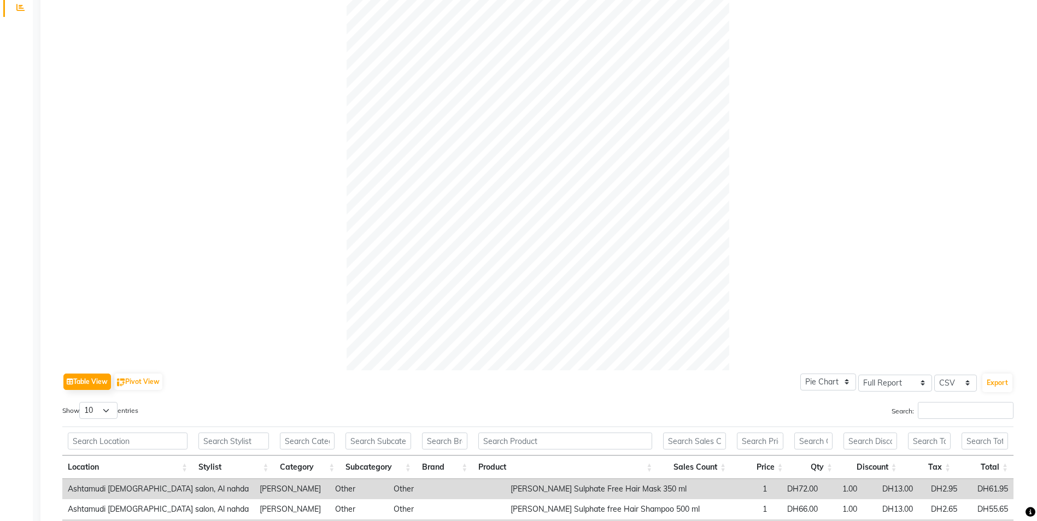
scroll to position [79, 0]
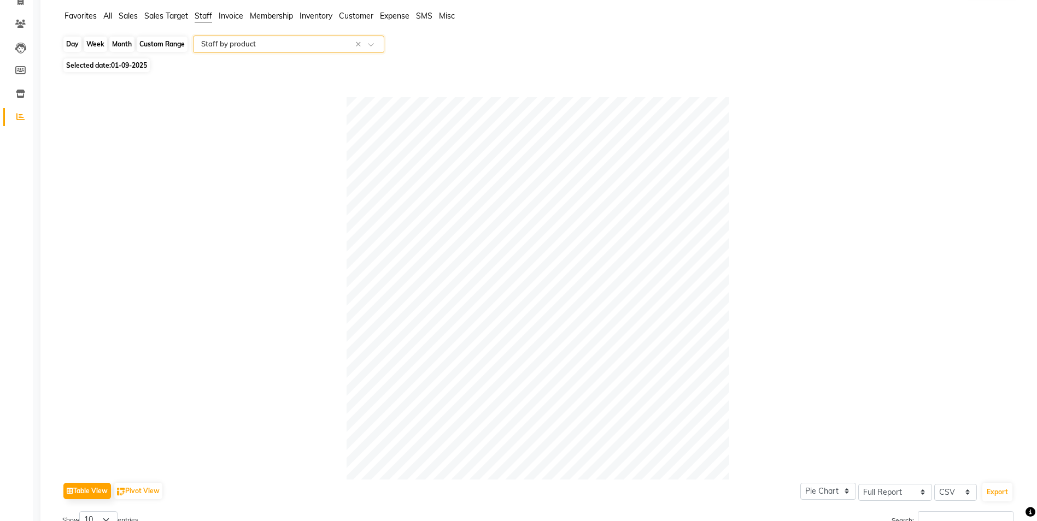
click at [73, 44] on div "Day" at bounding box center [72, 44] width 18 height 15
select select "9"
select select "2025"
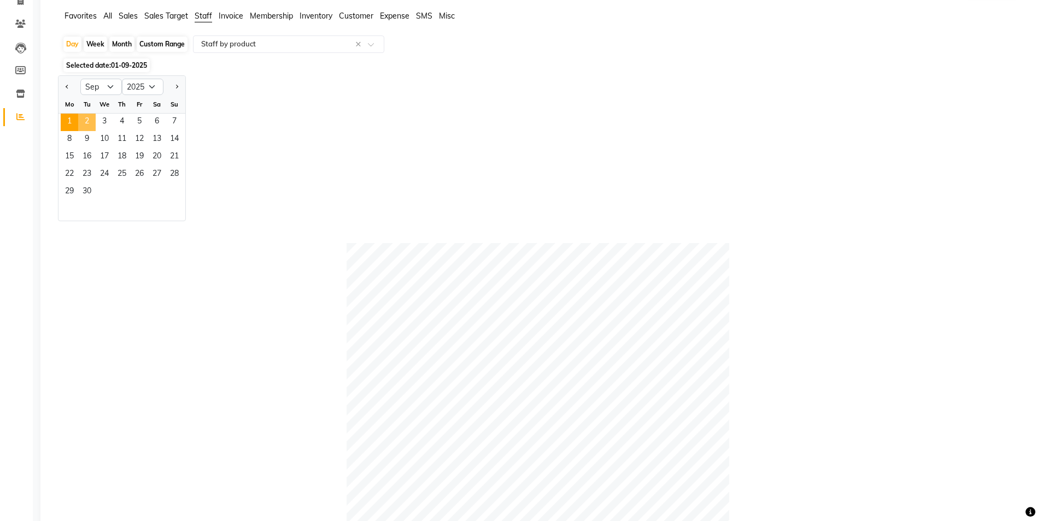
click at [87, 118] on span "2" at bounding box center [86, 122] width 17 height 17
click at [250, 45] on input "text" at bounding box center [277, 44] width 157 height 11
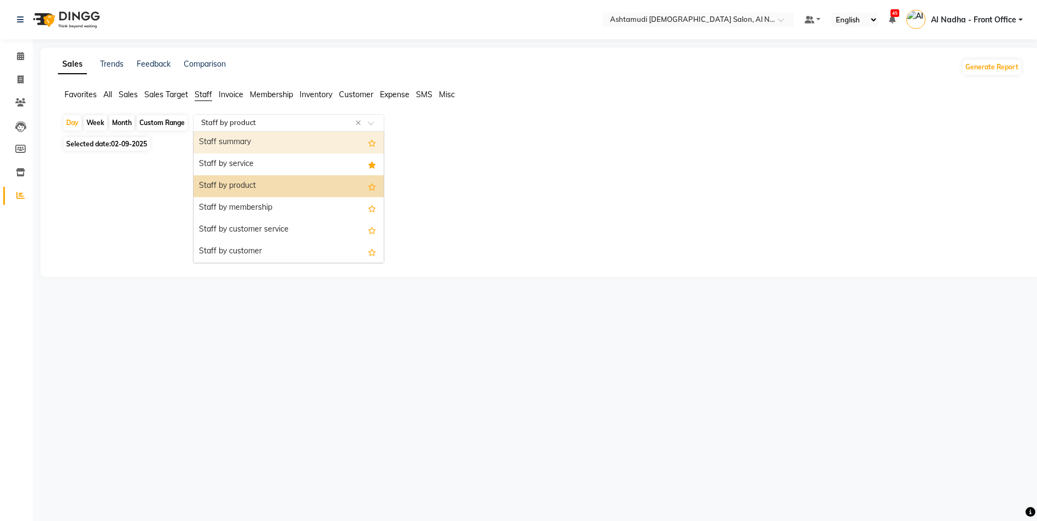
scroll to position [0, 0]
click at [246, 143] on div "Staff summary" at bounding box center [289, 143] width 190 height 22
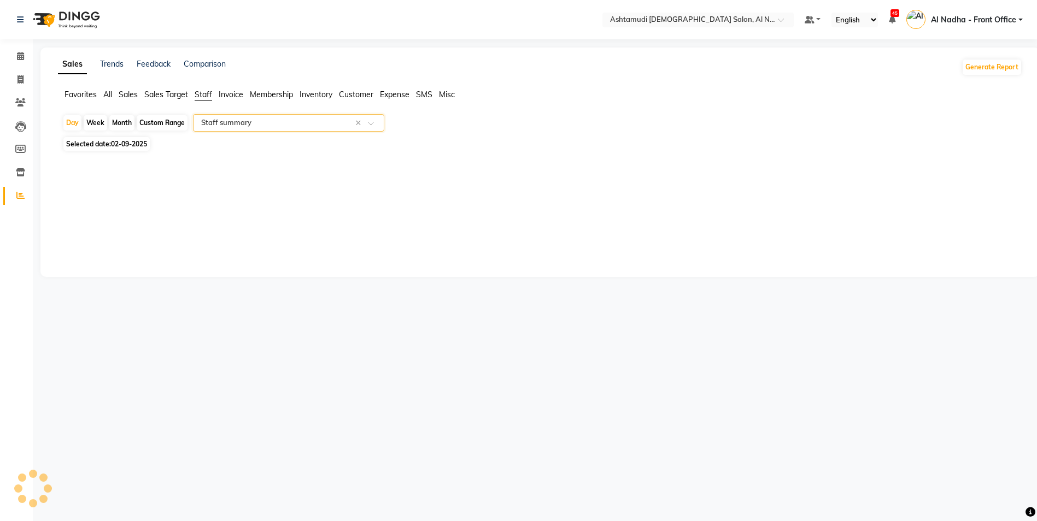
select select "full_report"
select select "csv"
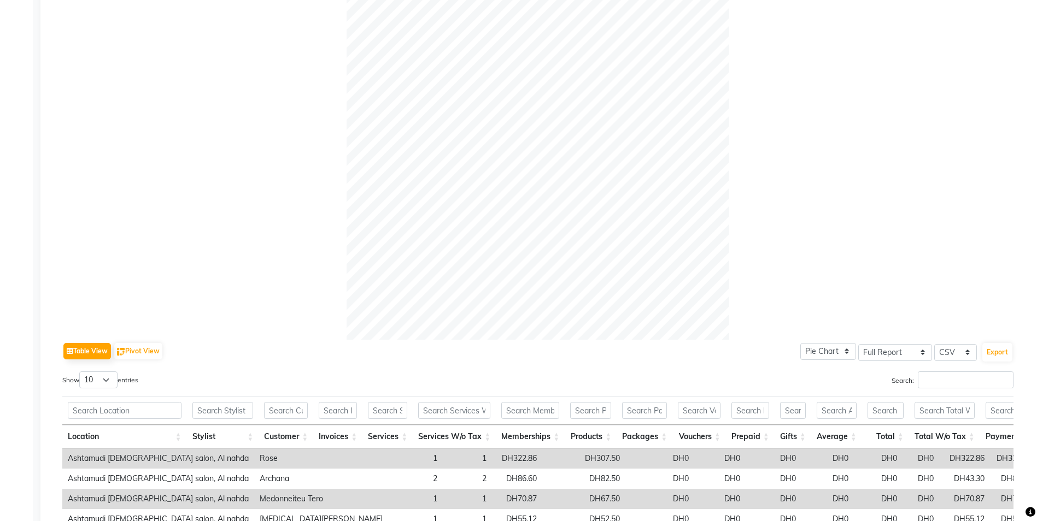
scroll to position [55, 0]
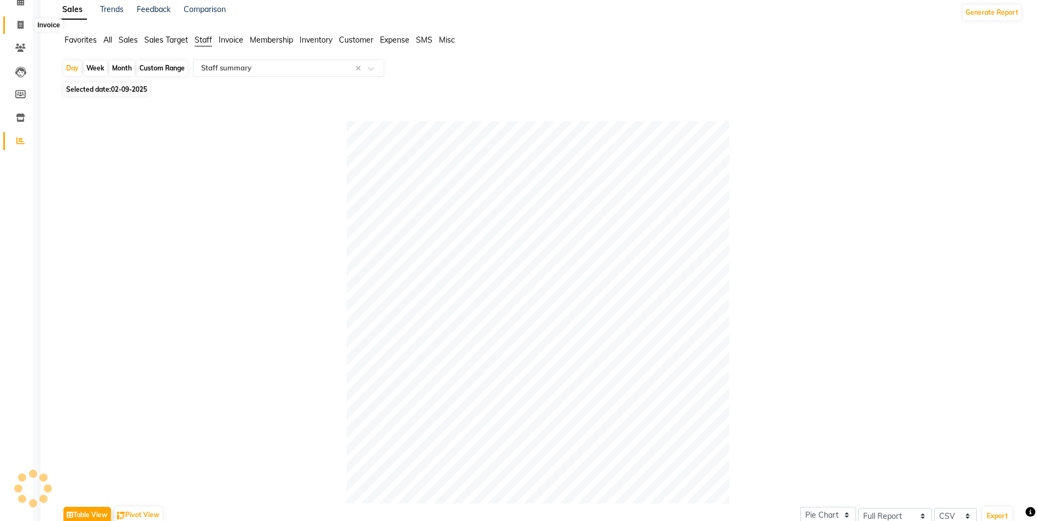
click at [17, 22] on icon at bounding box center [20, 25] width 6 height 8
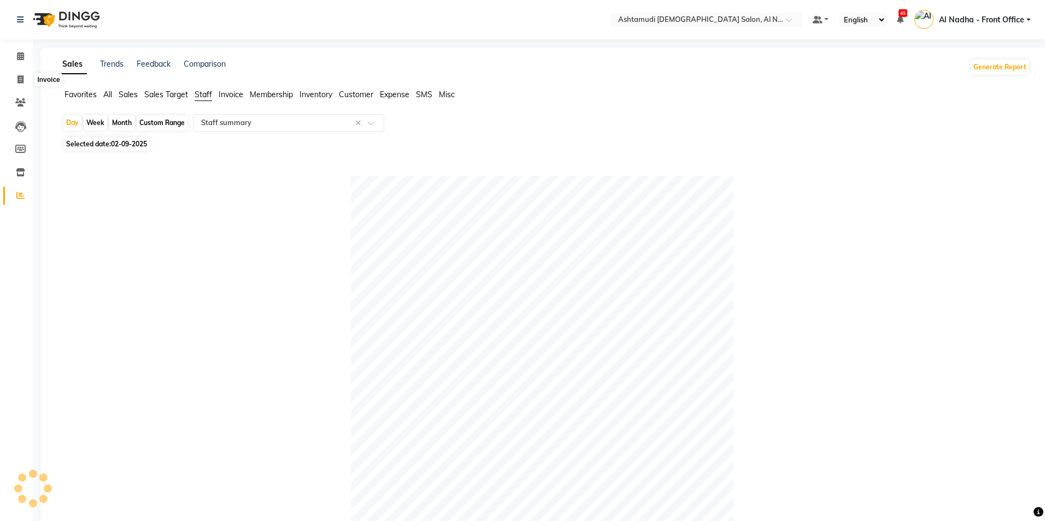
select select "service"
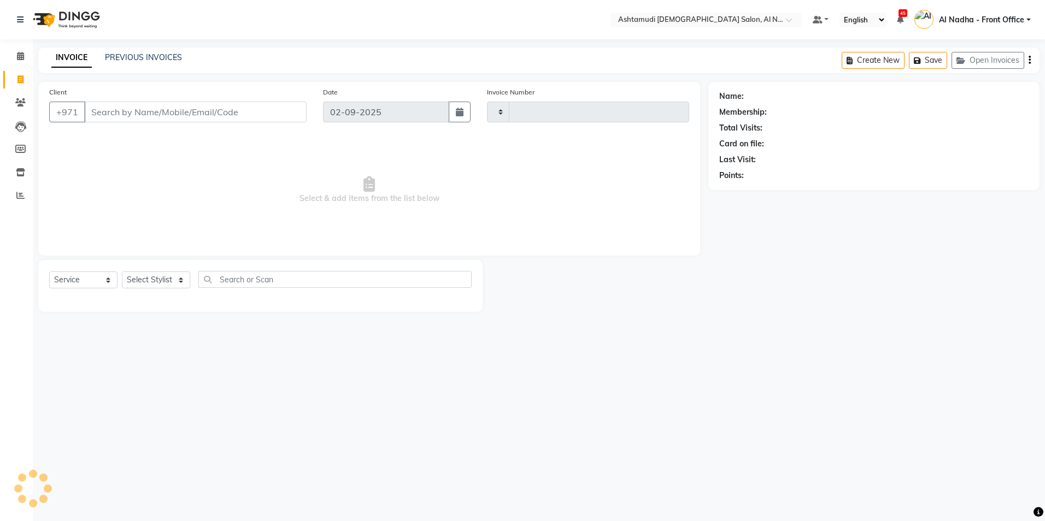
type input "2230"
select select "7088"
click at [149, 277] on select "Select Stylist" at bounding box center [156, 280] width 68 height 17
click at [149, 345] on div "Select Location × Ashtamudi Ladies Salon, Al Nahda Default Panel My Panel Engli…" at bounding box center [522, 260] width 1045 height 521
click at [139, 100] on div "Client +971" at bounding box center [178, 108] width 274 height 45
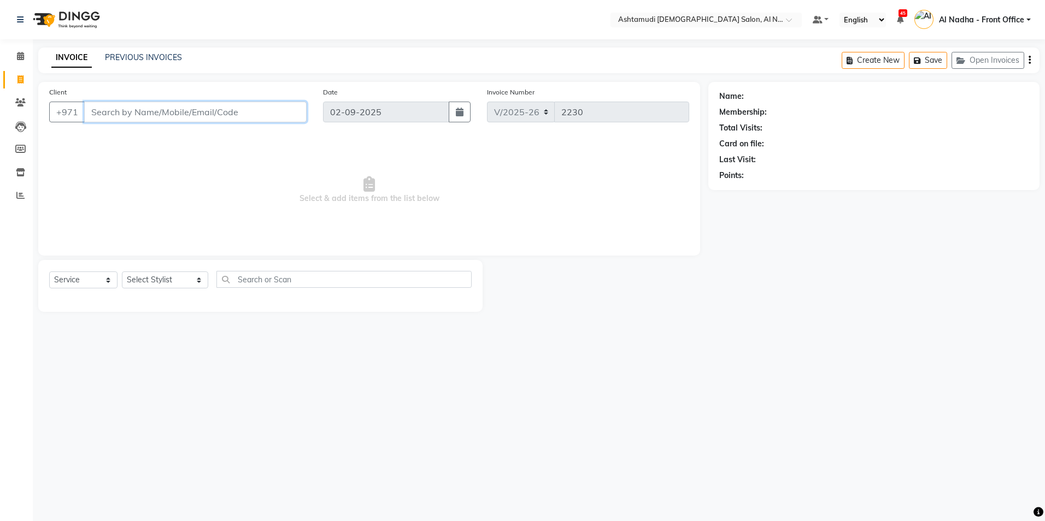
click at [121, 114] on input "Client" at bounding box center [195, 112] width 222 height 21
click at [118, 113] on input "Client" at bounding box center [195, 112] width 222 height 21
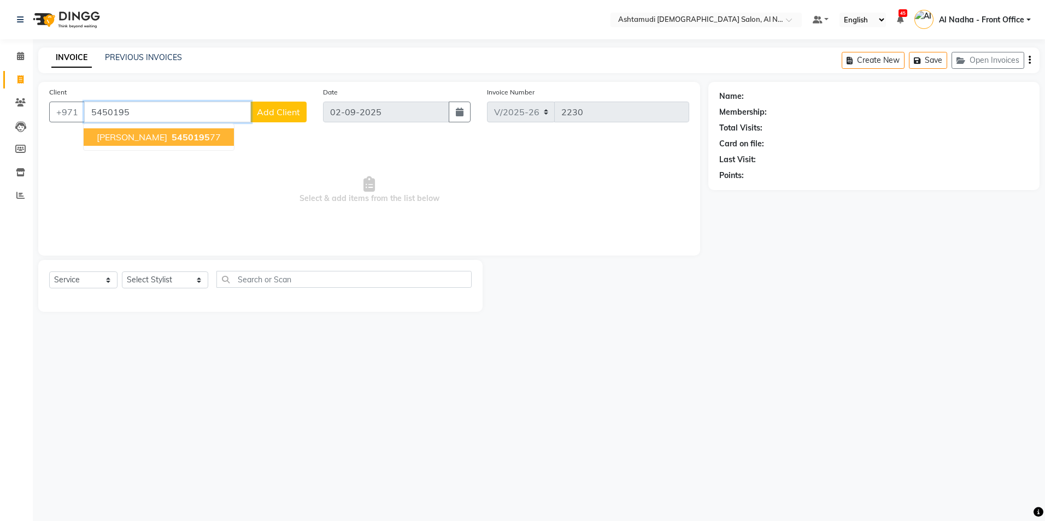
click at [169, 140] on ngb-highlight "5450195 77" at bounding box center [194, 137] width 51 height 11
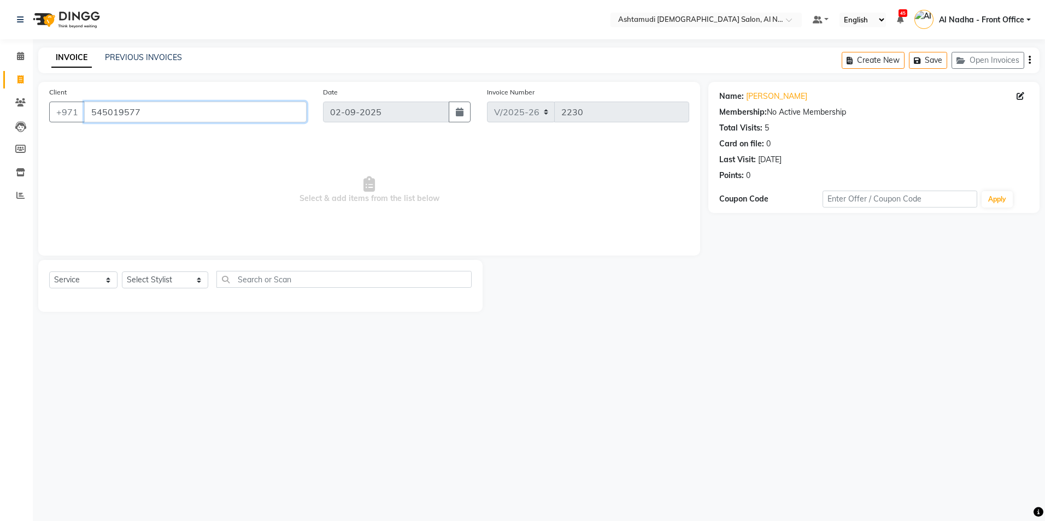
click at [142, 112] on input "545019577" at bounding box center [195, 112] width 222 height 21
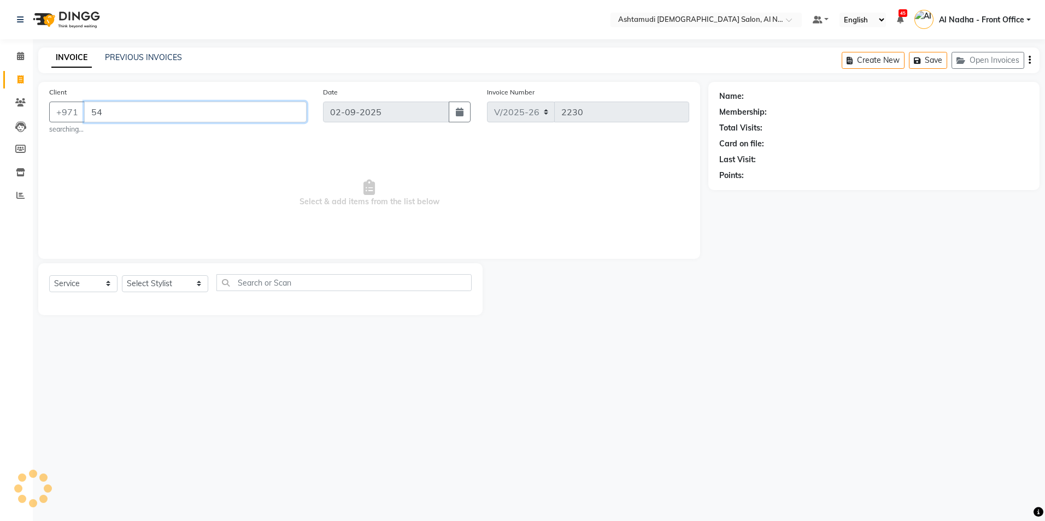
type input "5"
click at [114, 113] on input "Client" at bounding box center [195, 112] width 222 height 21
type input "553762107"
click at [280, 112] on span "Add Client" at bounding box center [278, 112] width 43 height 11
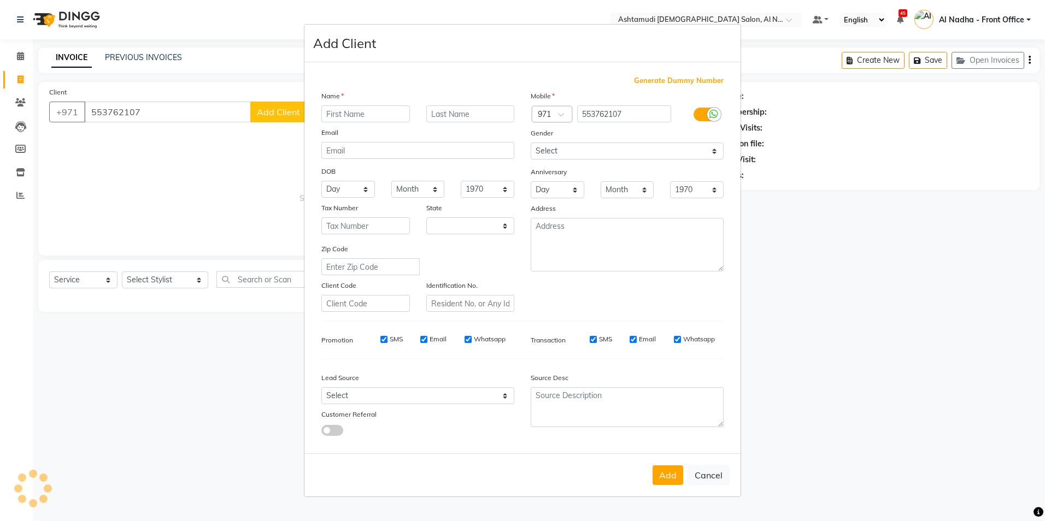
click at [361, 117] on input "text" at bounding box center [365, 113] width 89 height 17
select select "3798"
click at [339, 112] on input "grece" at bounding box center [365, 113] width 89 height 17
type input "grace"
click at [391, 401] on select "Select Walk-in Referral Internet Friend Word of Mouth Advertisement Facebook Ju…" at bounding box center [417, 396] width 193 height 17
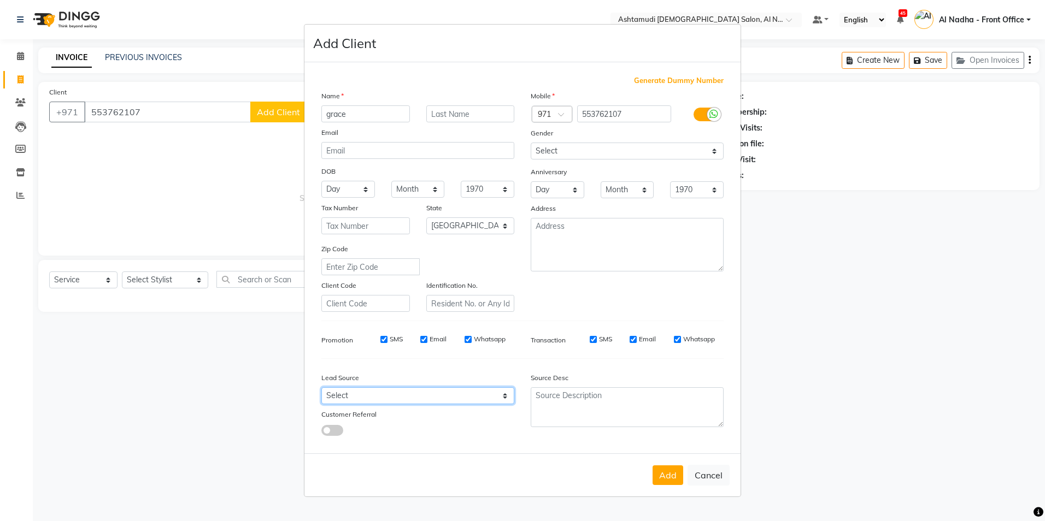
select select "49108"
click at [321, 388] on select "Select Walk-in Referral Internet Friend Word of Mouth Advertisement Facebook Ju…" at bounding box center [417, 396] width 193 height 17
drag, startPoint x: 571, startPoint y: 148, endPoint x: 570, endPoint y: 160, distance: 11.5
click at [571, 149] on select "Select Male Female Other Prefer Not To Say" at bounding box center [627, 151] width 193 height 17
select select "female"
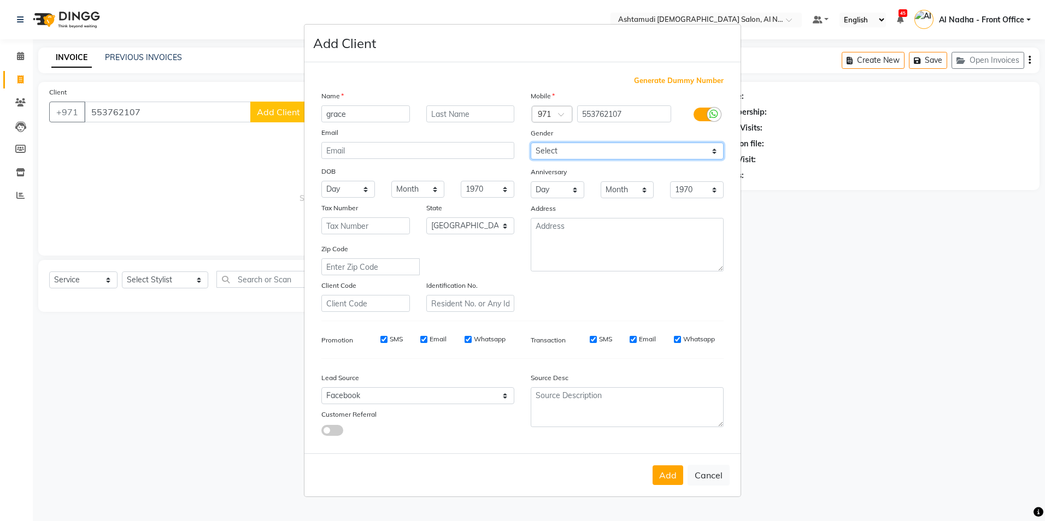
click at [531, 143] on select "Select Male Female Other Prefer Not To Say" at bounding box center [627, 151] width 193 height 17
click at [660, 476] on button "Add" at bounding box center [668, 476] width 31 height 20
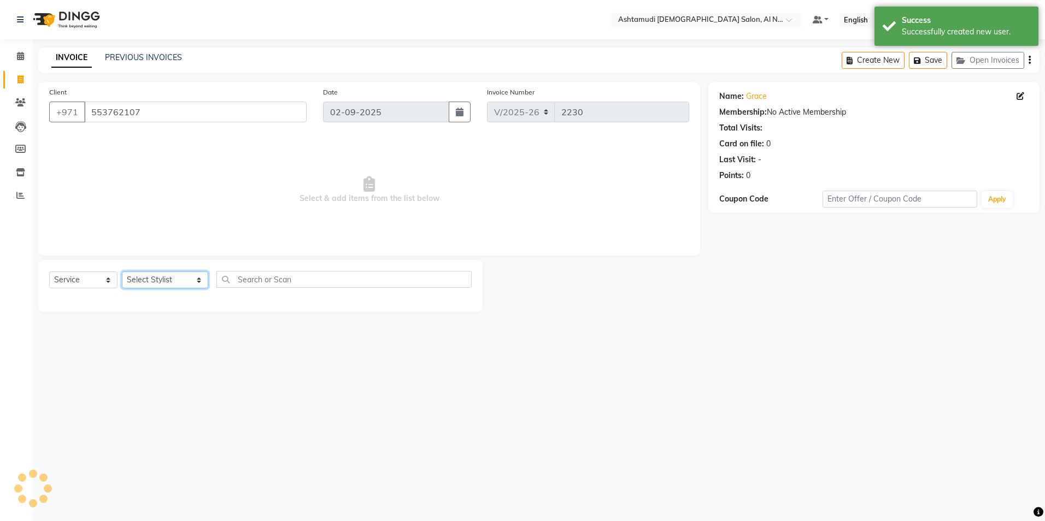
click at [146, 283] on select "Select Stylist Al Nadha - Front Office Archana Medonneiteu Tero Mehwish Mubeen …" at bounding box center [165, 280] width 86 height 17
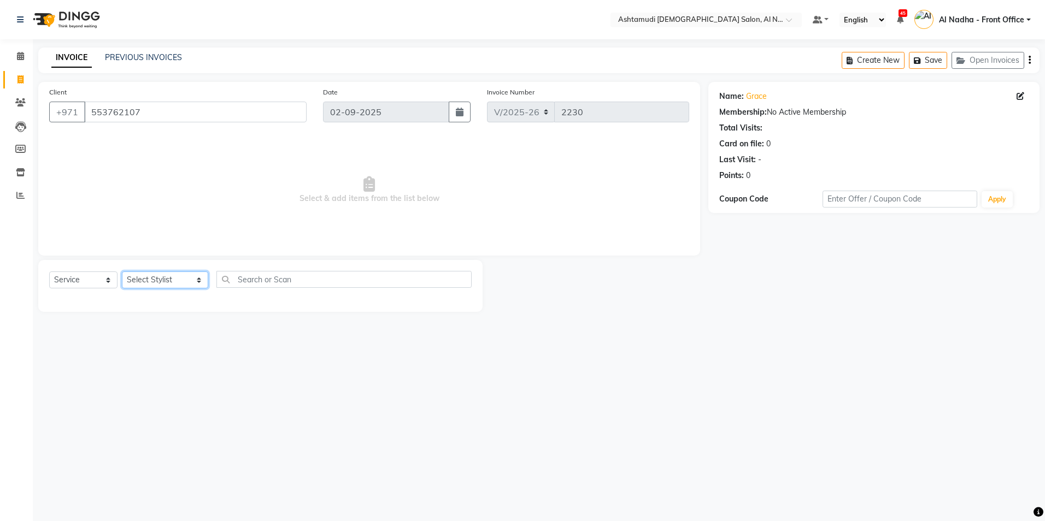
select select "59093"
click at [122, 272] on select "Select Stylist Al Nadha - Front Office Archana Medonneiteu Tero Mehwish Mubeen …" at bounding box center [165, 280] width 86 height 17
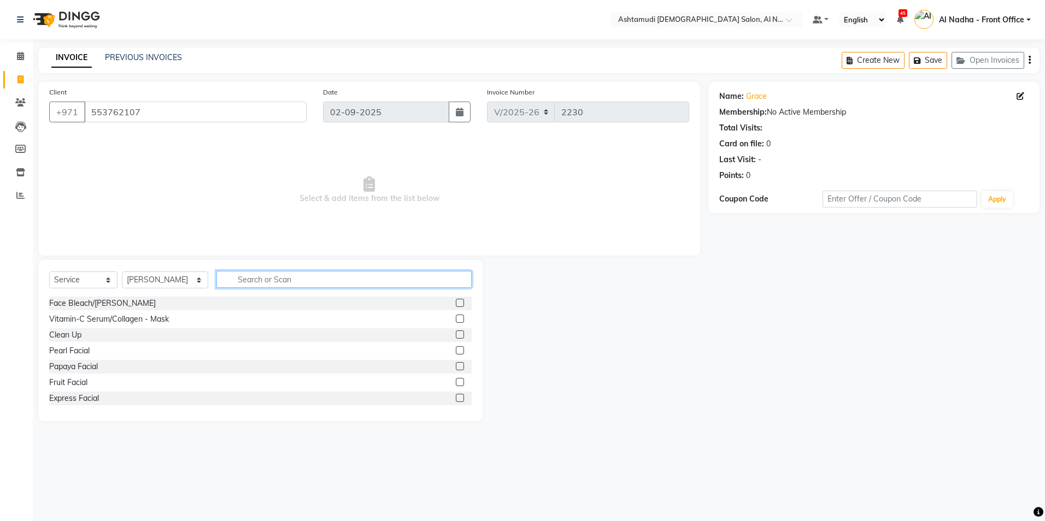
click at [254, 283] on input "text" at bounding box center [343, 279] width 255 height 17
type input "eye"
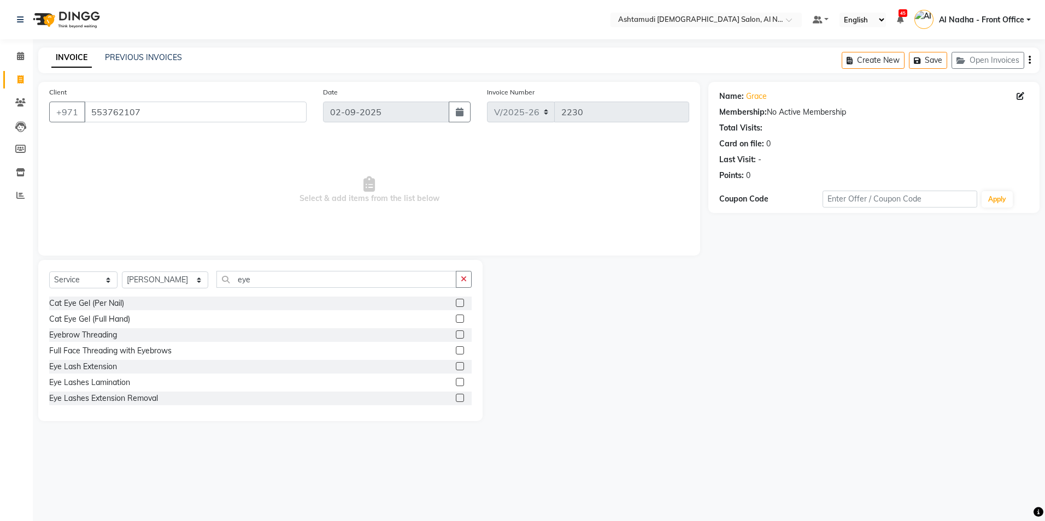
click at [447, 335] on div "Eyebrow Threading" at bounding box center [260, 336] width 423 height 14
click at [456, 337] on label at bounding box center [460, 335] width 8 height 8
click at [456, 337] on input "checkbox" at bounding box center [459, 335] width 7 height 7
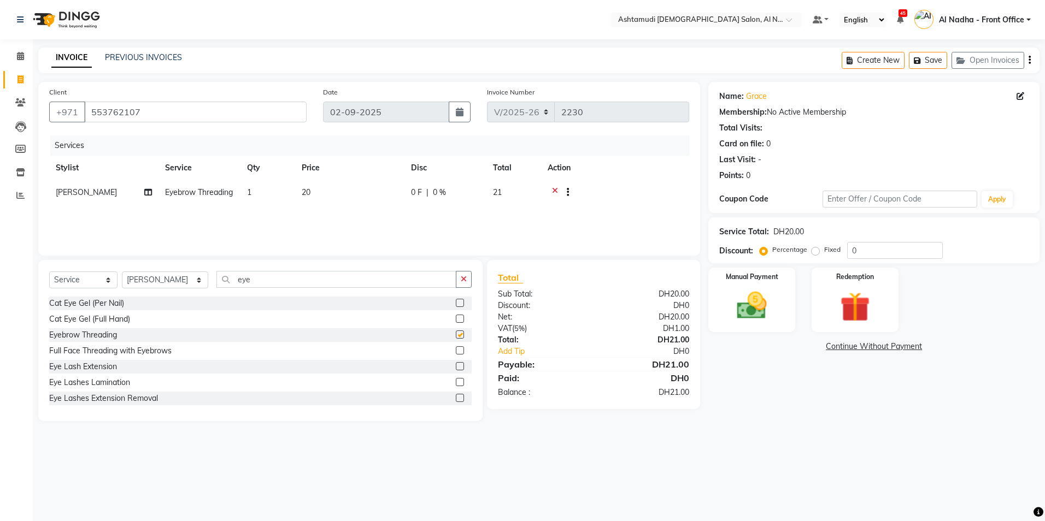
checkbox input "false"
click at [914, 256] on input "0" at bounding box center [895, 250] width 96 height 17
type input "0"
type input "25"
click at [556, 192] on icon at bounding box center [555, 194] width 6 height 14
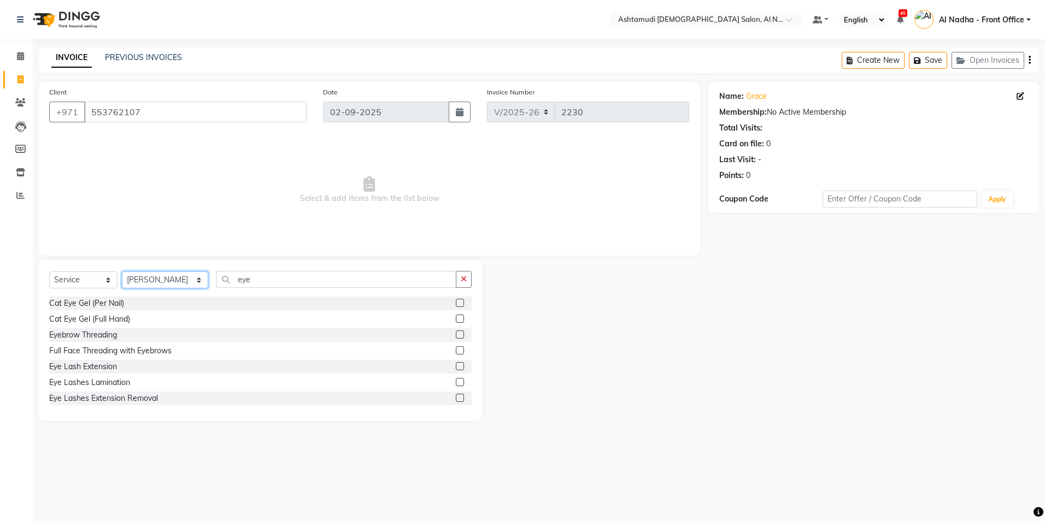
click at [168, 281] on select "Select Stylist Al Nadha - Front Office Archana Medonneiteu Tero Mehwish Mubeen …" at bounding box center [165, 280] width 86 height 17
select select "59179"
click at [122, 272] on select "Select Stylist Al Nadha - Front Office Archana Medonneiteu Tero Mehwish Mubeen …" at bounding box center [165, 280] width 86 height 17
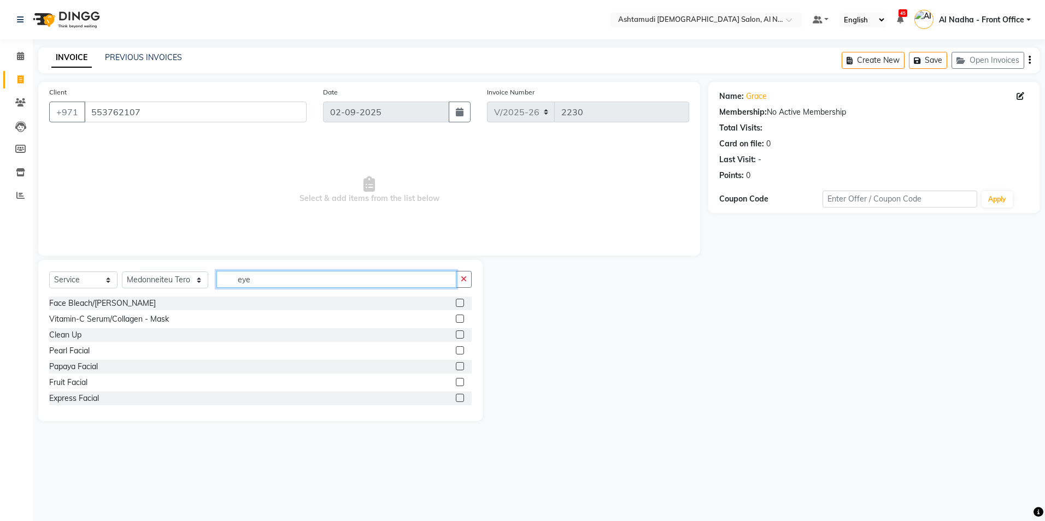
click at [265, 283] on input "eye" at bounding box center [335, 279] width 239 height 17
type input "e"
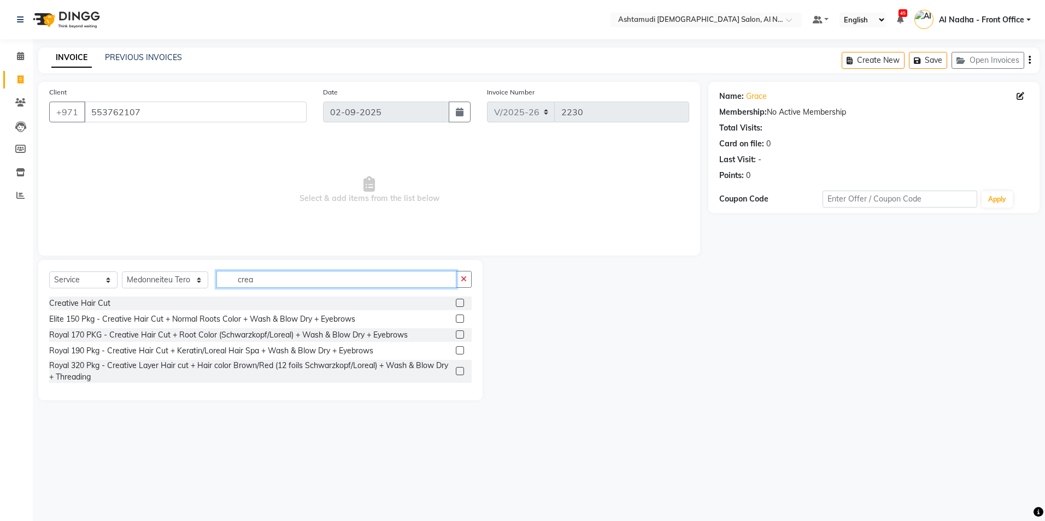
type input "crea"
click at [456, 304] on label at bounding box center [460, 303] width 8 height 8
click at [456, 304] on input "checkbox" at bounding box center [459, 303] width 7 height 7
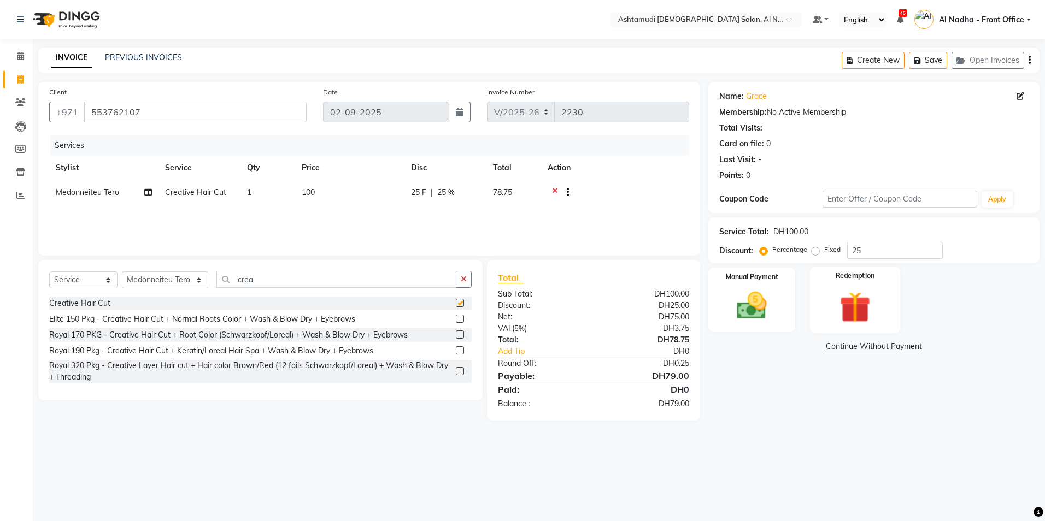
checkbox input "false"
click at [756, 310] on img at bounding box center [751, 306] width 51 height 36
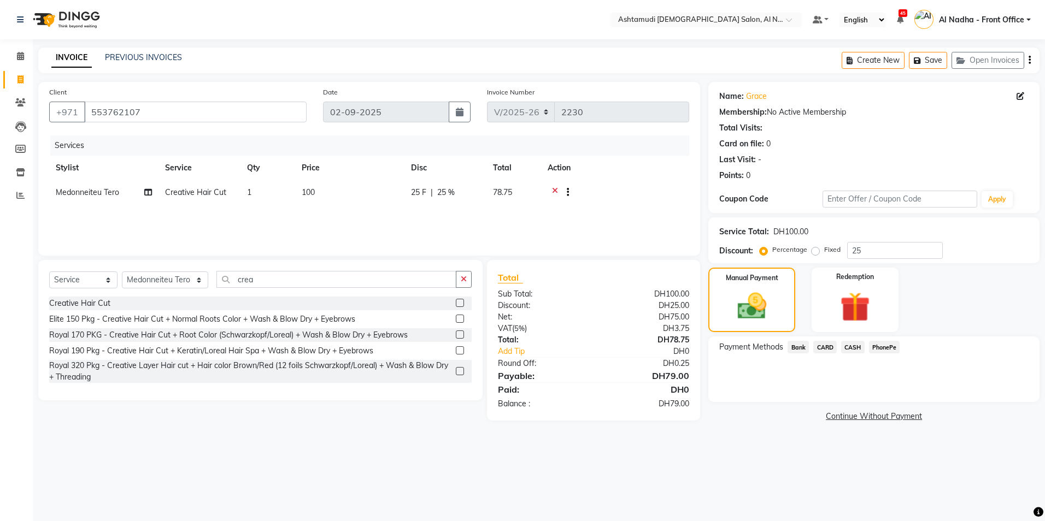
click at [825, 344] on span "CARD" at bounding box center [825, 347] width 24 height 13
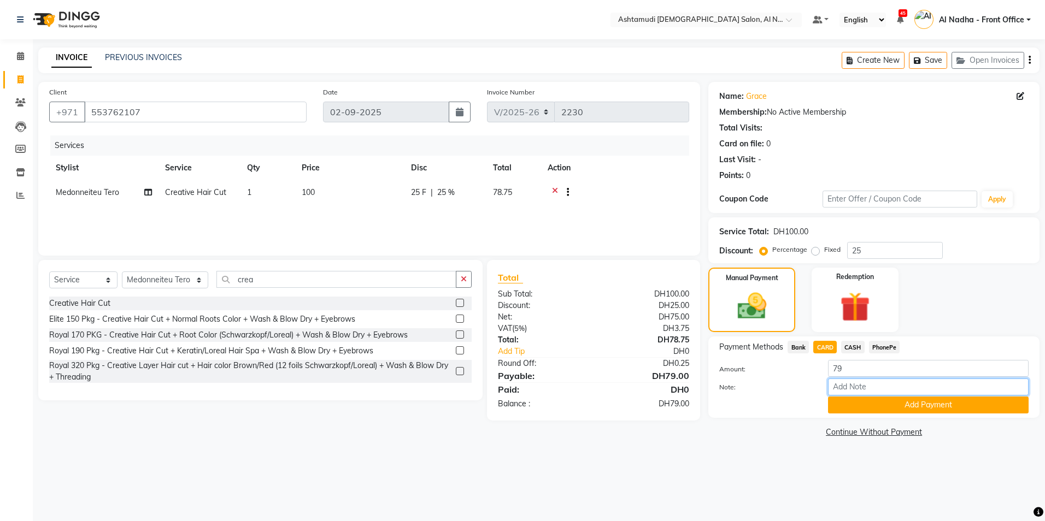
click at [846, 392] on input "Note:" at bounding box center [928, 387] width 201 height 17
type input "sreerenjini"
click at [873, 408] on button "Add Payment" at bounding box center [928, 405] width 201 height 17
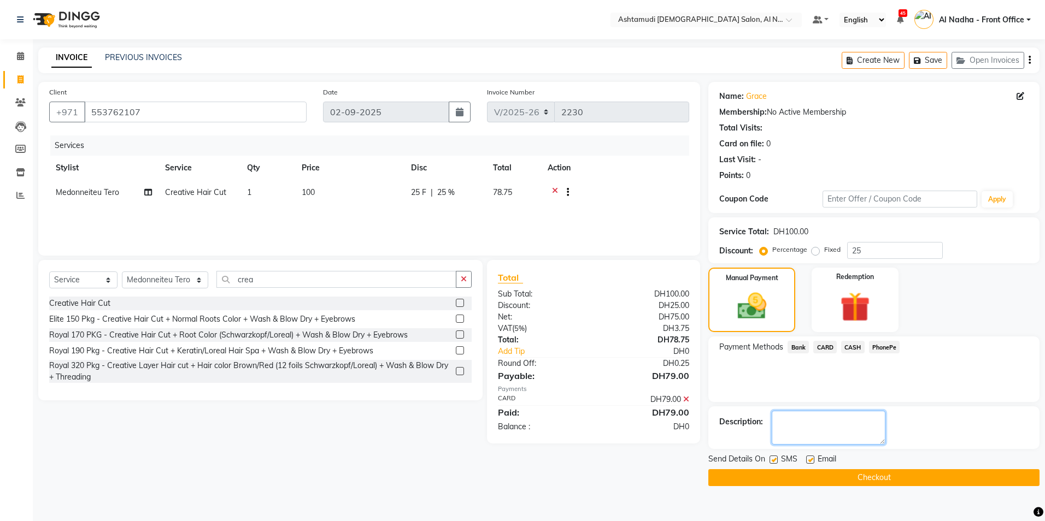
click at [852, 432] on textarea at bounding box center [829, 428] width 114 height 34
type textarea "2941"
click at [754, 472] on button "Checkout" at bounding box center [873, 478] width 331 height 17
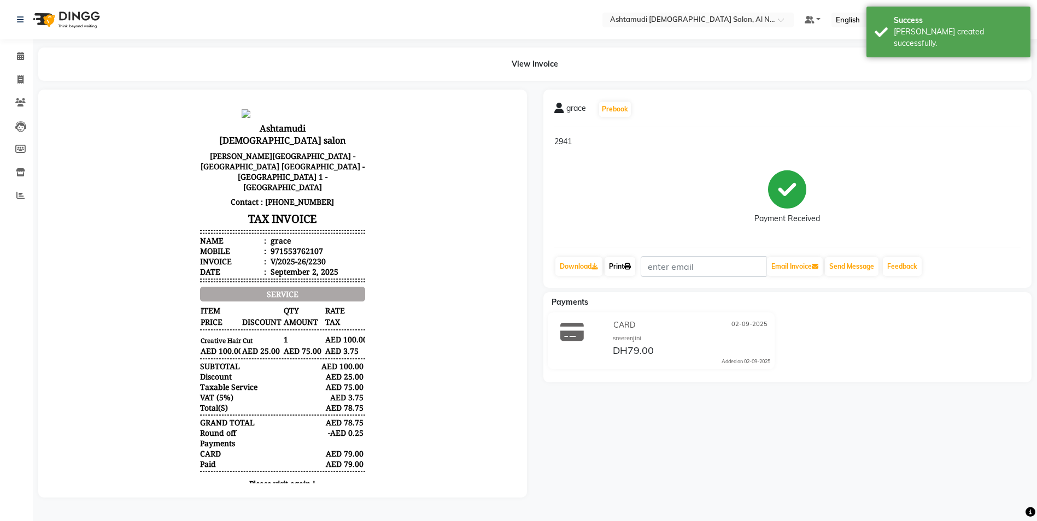
click at [625, 265] on link "Print" at bounding box center [620, 266] width 31 height 19
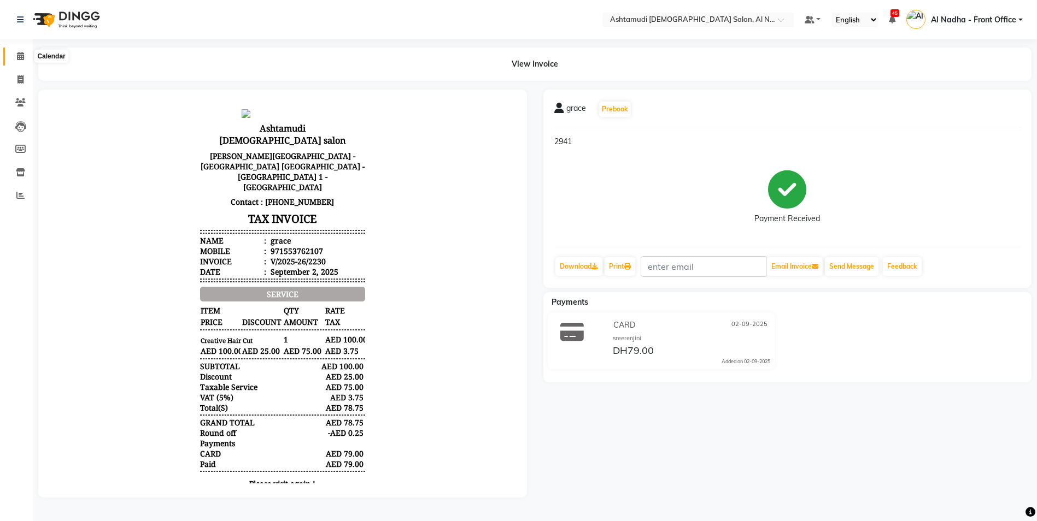
click at [24, 55] on icon at bounding box center [20, 56] width 7 height 8
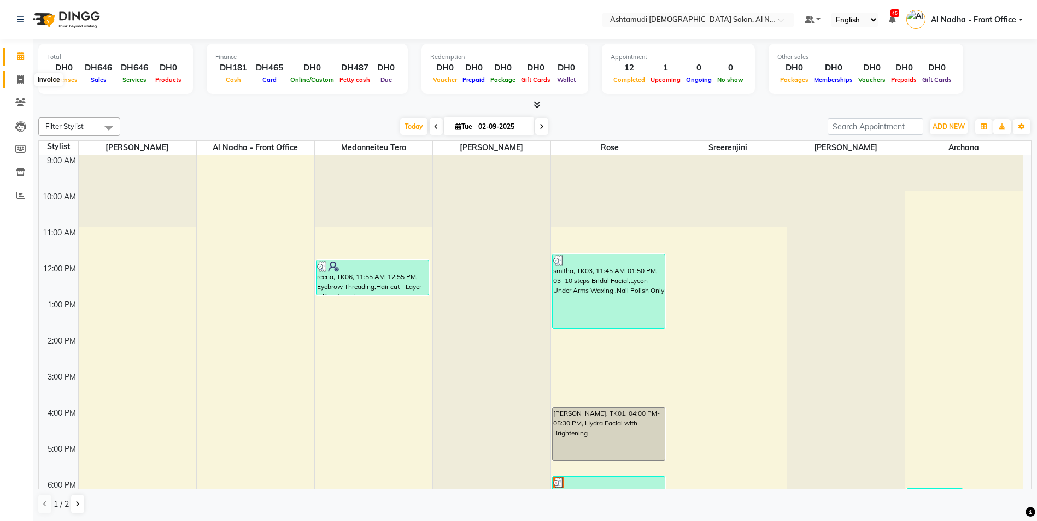
click at [21, 81] on icon at bounding box center [20, 79] width 6 height 8
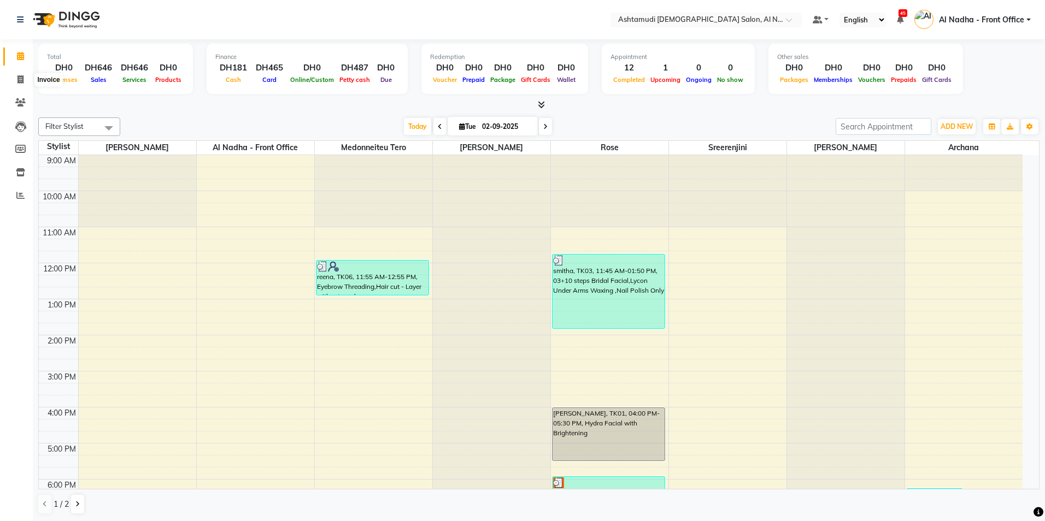
select select "service"
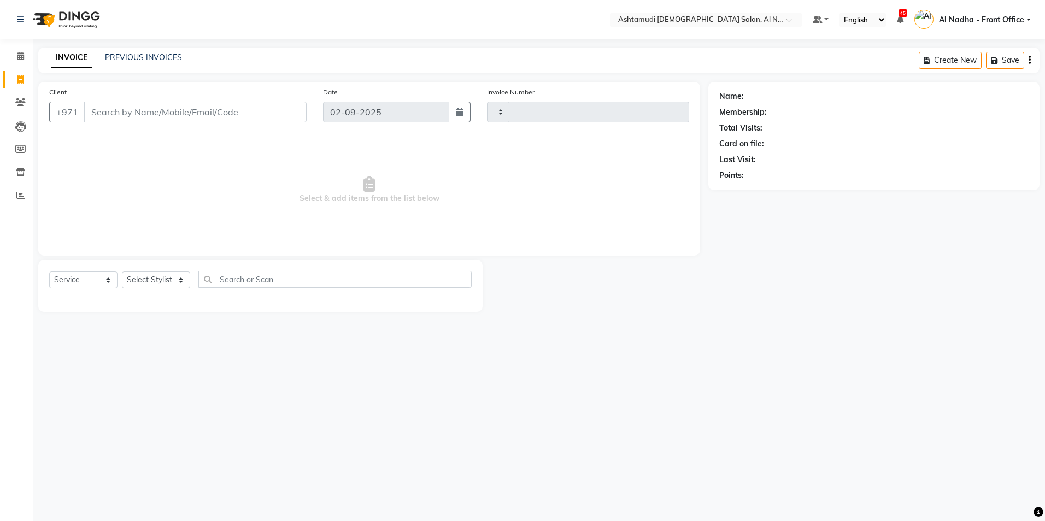
type input "2231"
select select "7088"
click at [144, 115] on input "Client" at bounding box center [195, 112] width 222 height 21
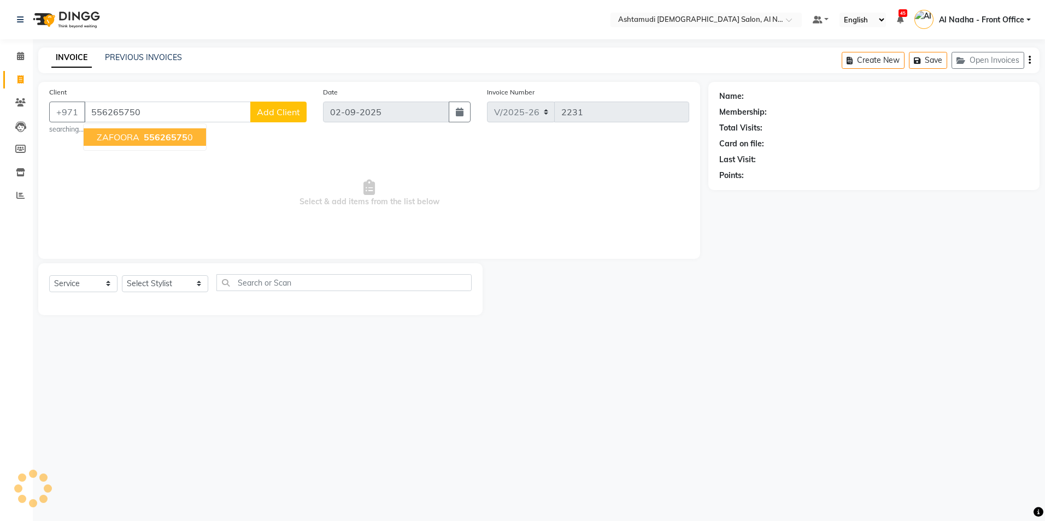
type input "556265750"
click at [120, 137] on span "ZAFOORA" at bounding box center [118, 137] width 43 height 11
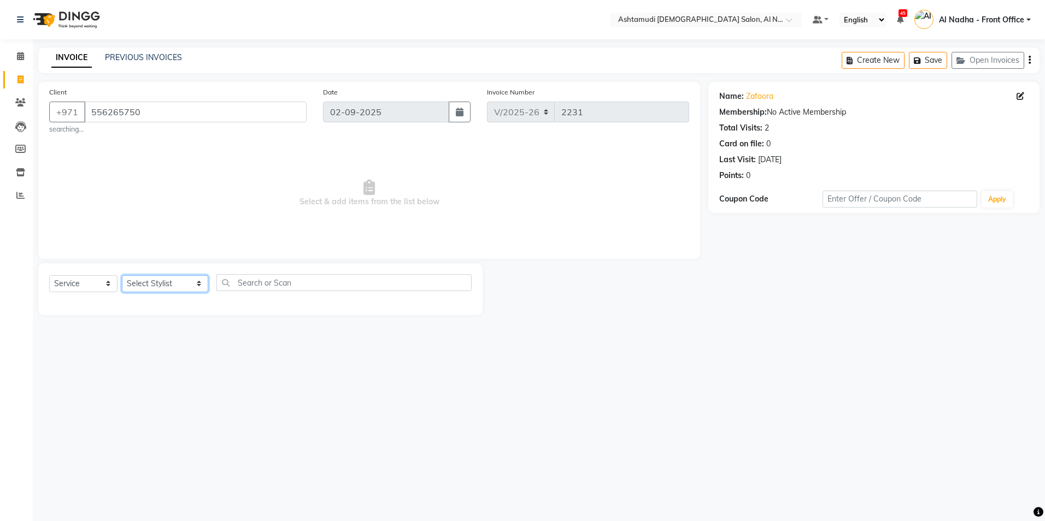
click at [142, 286] on select "Select Stylist Al Nadha - Front Office Archana Medonneiteu Tero Mehwish Mubeen …" at bounding box center [165, 283] width 86 height 17
select select "59093"
click at [122, 275] on select "Select Stylist Al Nadha - Front Office Archana Medonneiteu Tero Mehwish Mubeen …" at bounding box center [165, 283] width 86 height 17
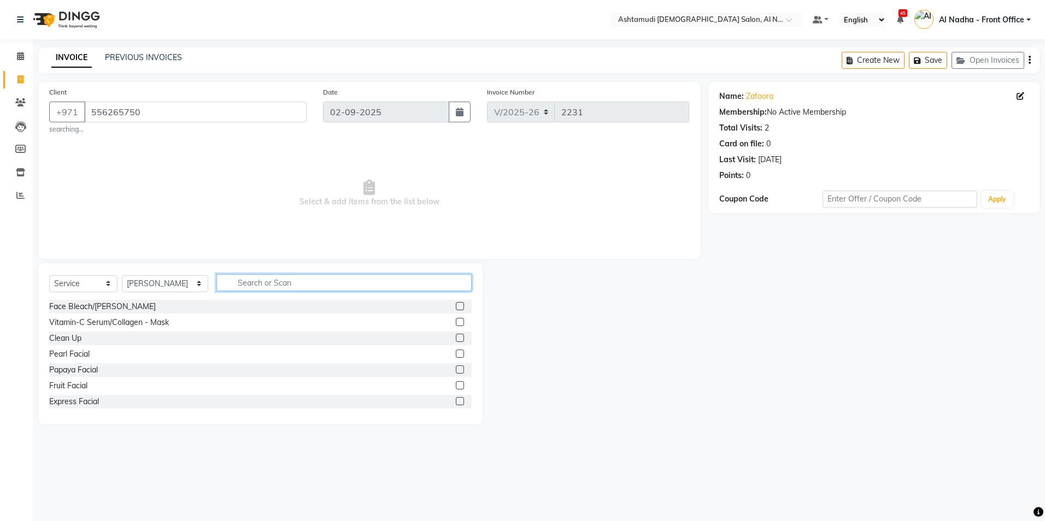
click at [239, 286] on input "text" at bounding box center [343, 282] width 255 height 17
type input "eye"
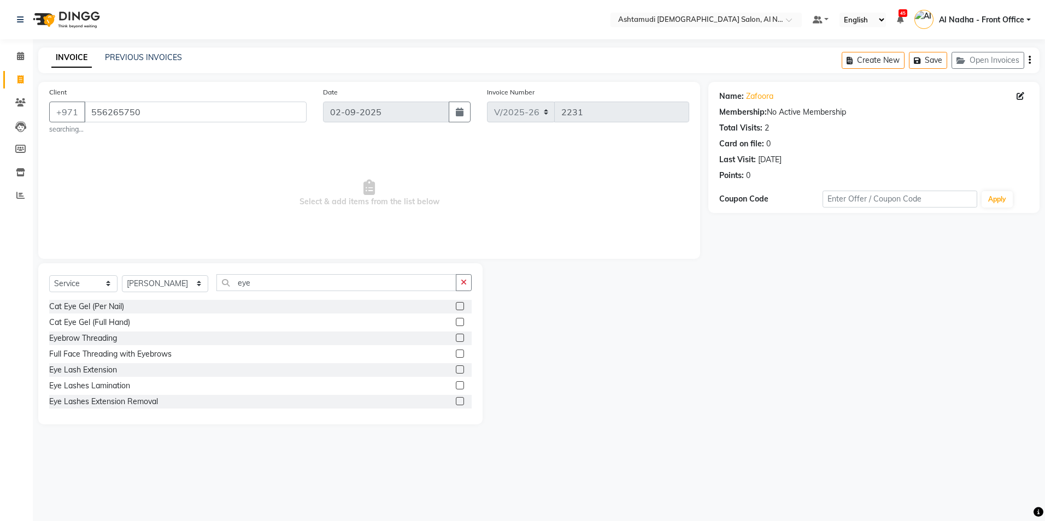
click at [456, 340] on label at bounding box center [460, 338] width 8 height 8
click at [456, 340] on input "checkbox" at bounding box center [459, 338] width 7 height 7
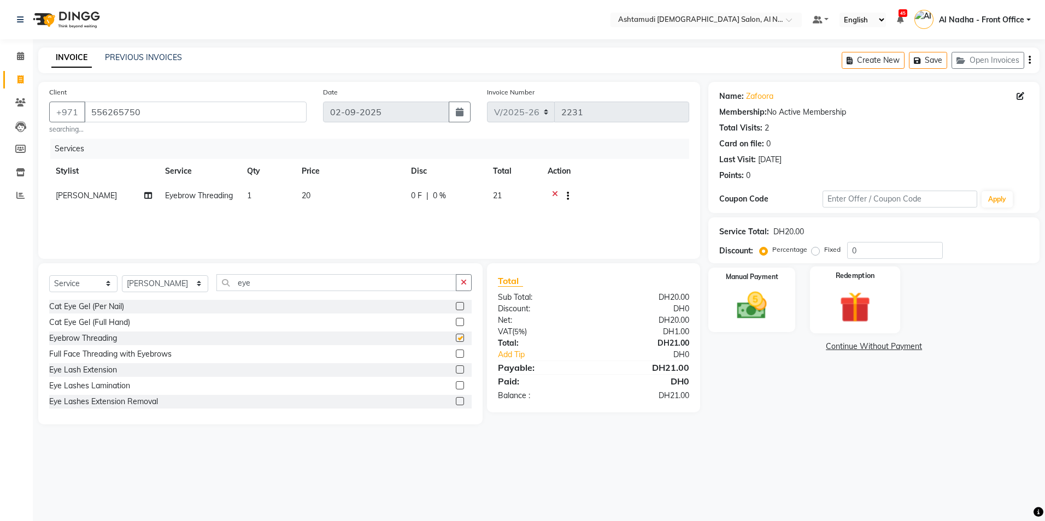
checkbox input "false"
click at [872, 248] on input "0" at bounding box center [895, 250] width 96 height 17
type input "025"
click at [750, 308] on img at bounding box center [751, 306] width 51 height 36
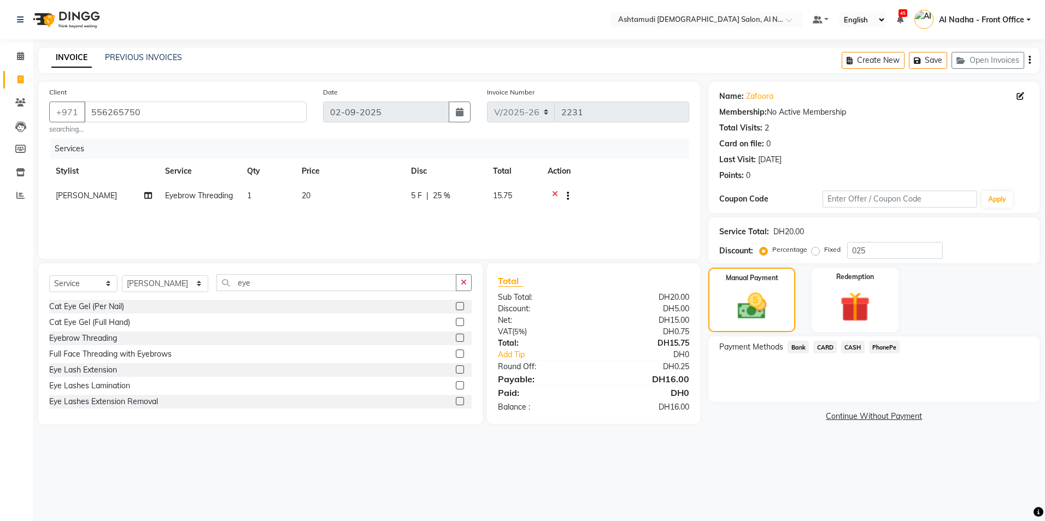
click at [859, 347] on span "CASH" at bounding box center [853, 347] width 24 height 13
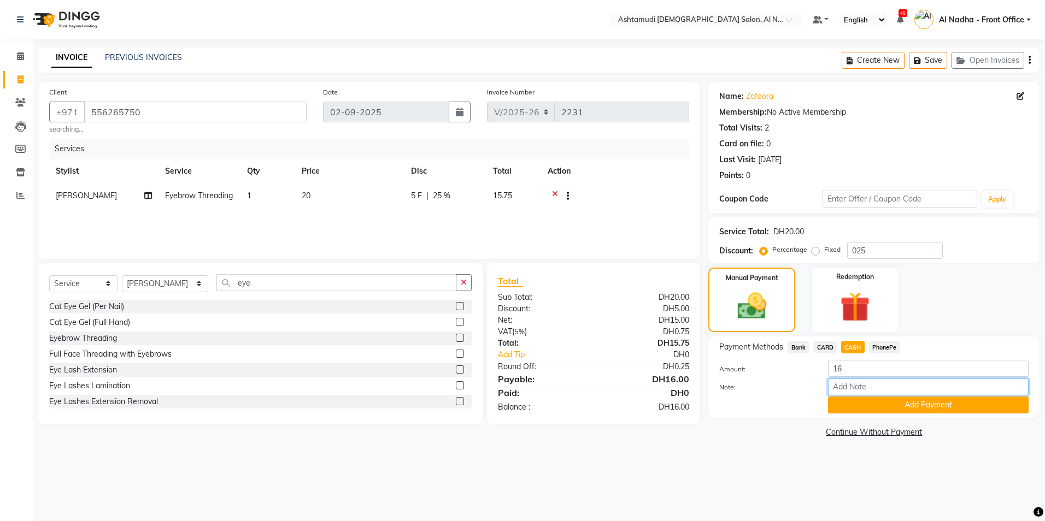
click at [864, 384] on input "Note:" at bounding box center [928, 387] width 201 height 17
type input "sreerenjini"
click at [855, 401] on button "Add Payment" at bounding box center [928, 405] width 201 height 17
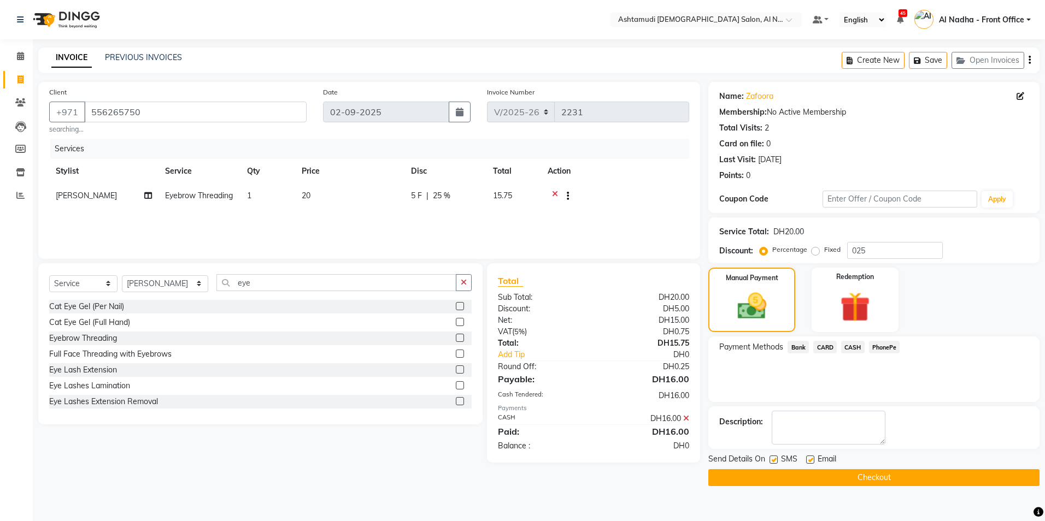
click at [777, 481] on button "Checkout" at bounding box center [873, 478] width 331 height 17
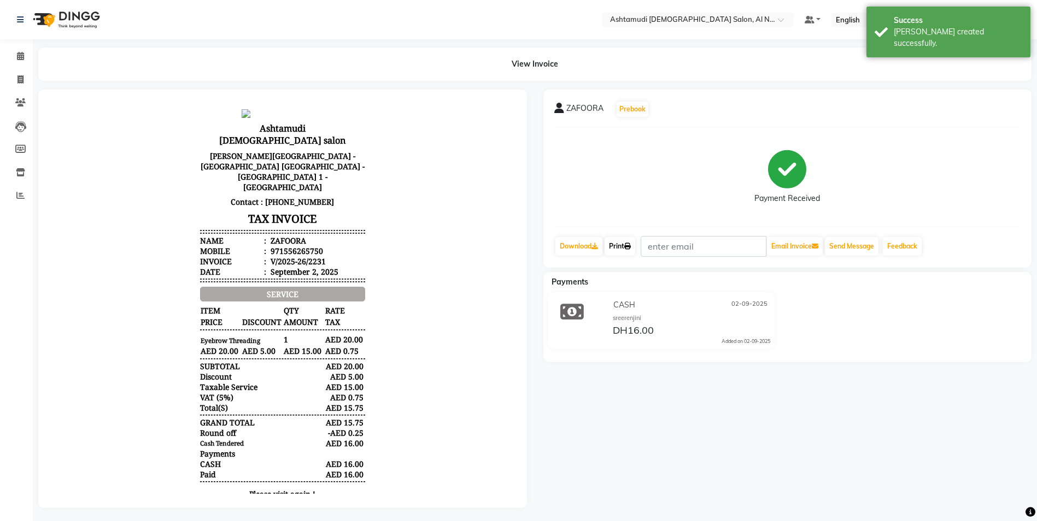
click at [627, 249] on link "Print" at bounding box center [620, 246] width 31 height 19
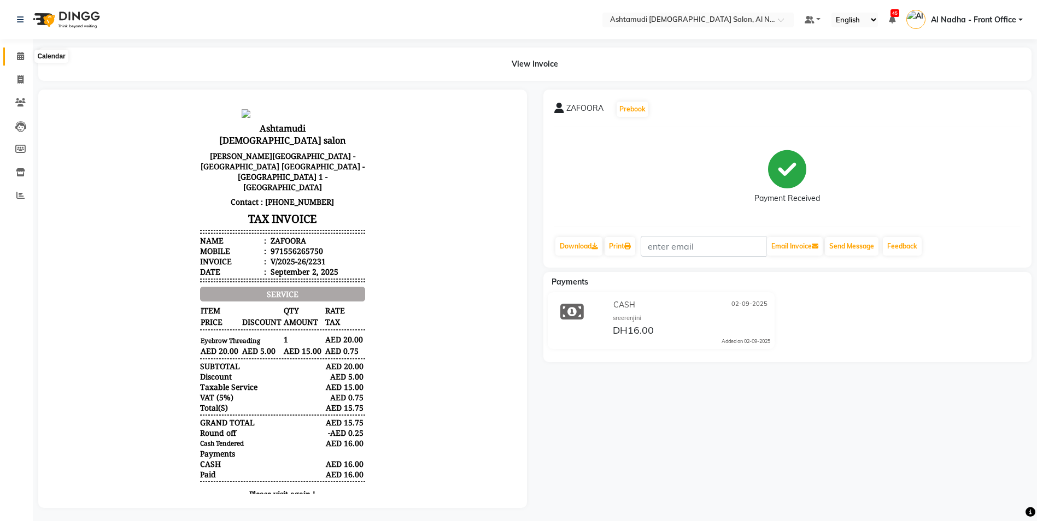
click at [19, 57] on icon at bounding box center [20, 56] width 7 height 8
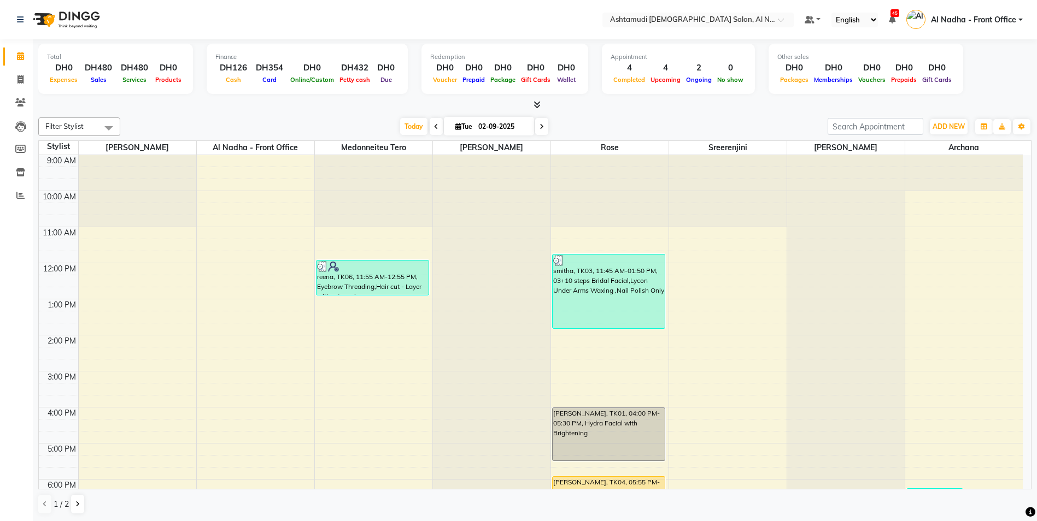
scroll to position [116, 0]
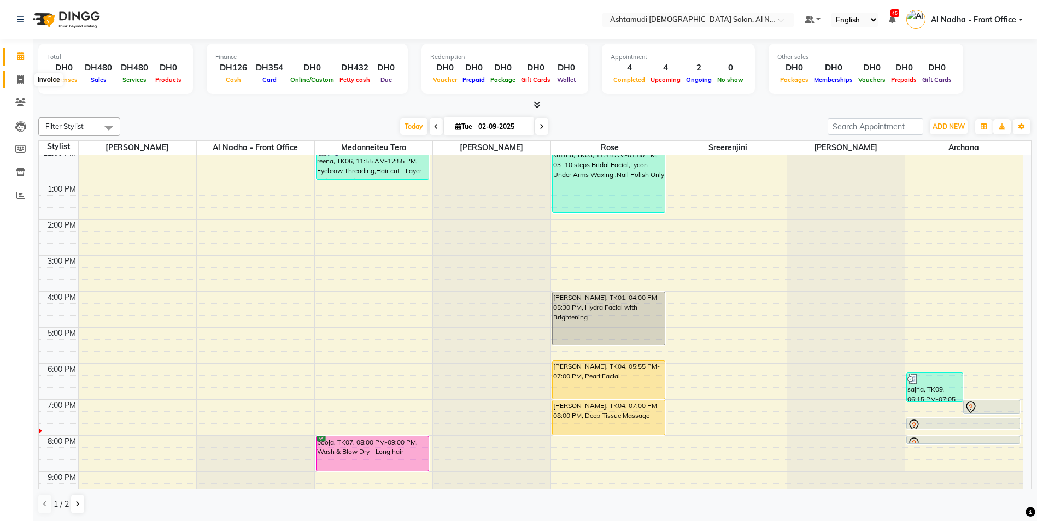
click at [21, 77] on icon at bounding box center [20, 79] width 6 height 8
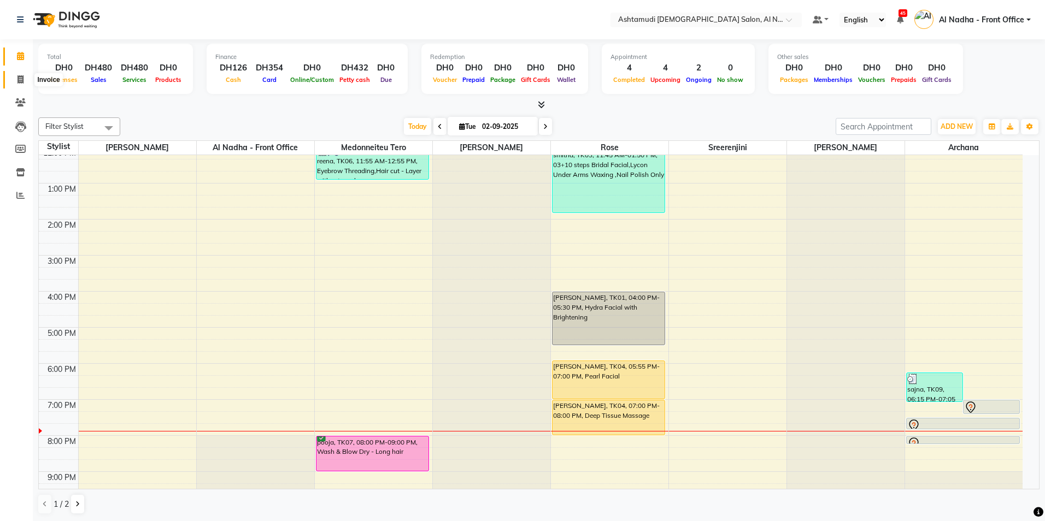
select select "service"
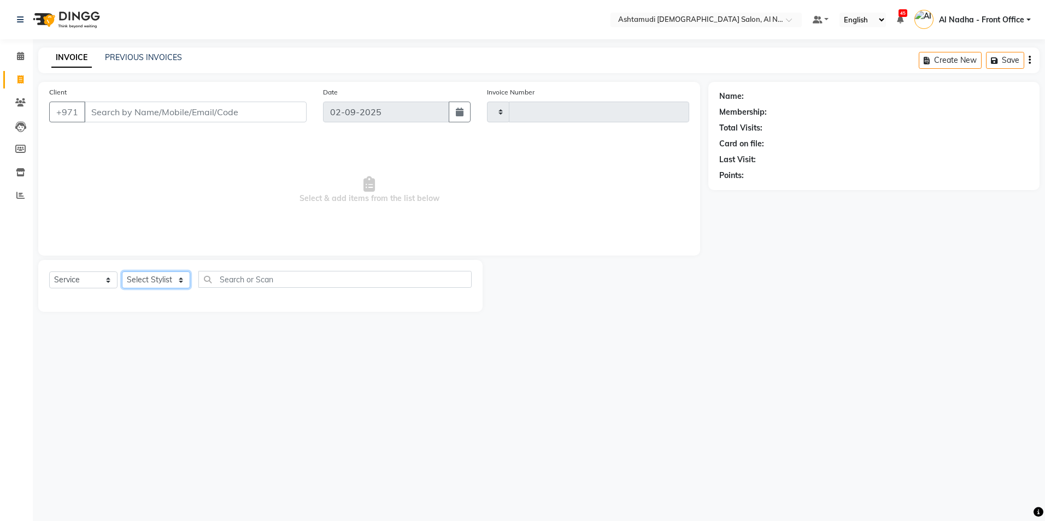
click at [151, 277] on select "Select Stylist" at bounding box center [156, 280] width 68 height 17
click at [157, 367] on div "Select Location × Ashtamudi Ladies Salon, Al Nahda Default Panel My Panel Engli…" at bounding box center [522, 260] width 1045 height 521
type input "2228"
select select "7088"
click at [145, 279] on select "Select Stylist Al Nadha - Front Office Archana Medonneiteu Tero [PERSON_NAME] […" at bounding box center [165, 280] width 86 height 17
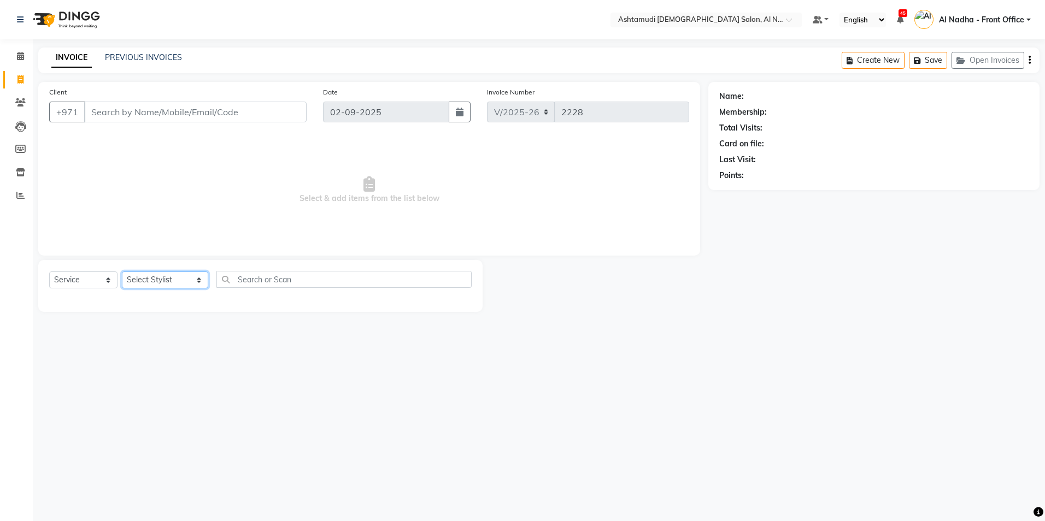
select select "59093"
click at [122, 272] on select "Select Stylist Al Nadha - Front Office Archana Medonneiteu Tero [PERSON_NAME] […" at bounding box center [165, 280] width 86 height 17
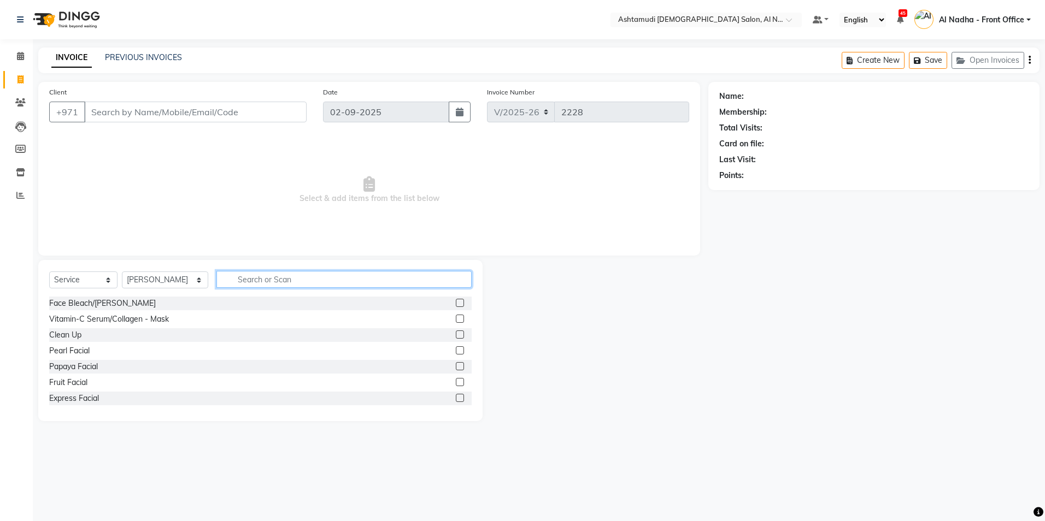
click at [244, 286] on input "text" at bounding box center [343, 279] width 255 height 17
type input "eye"
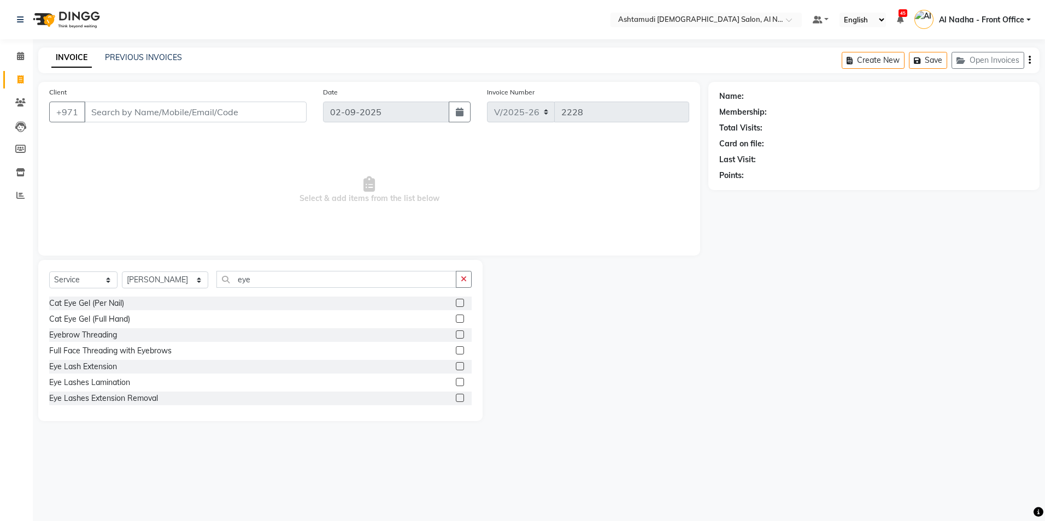
click at [456, 336] on label at bounding box center [460, 335] width 8 height 8
click at [456, 336] on input "checkbox" at bounding box center [459, 335] width 7 height 7
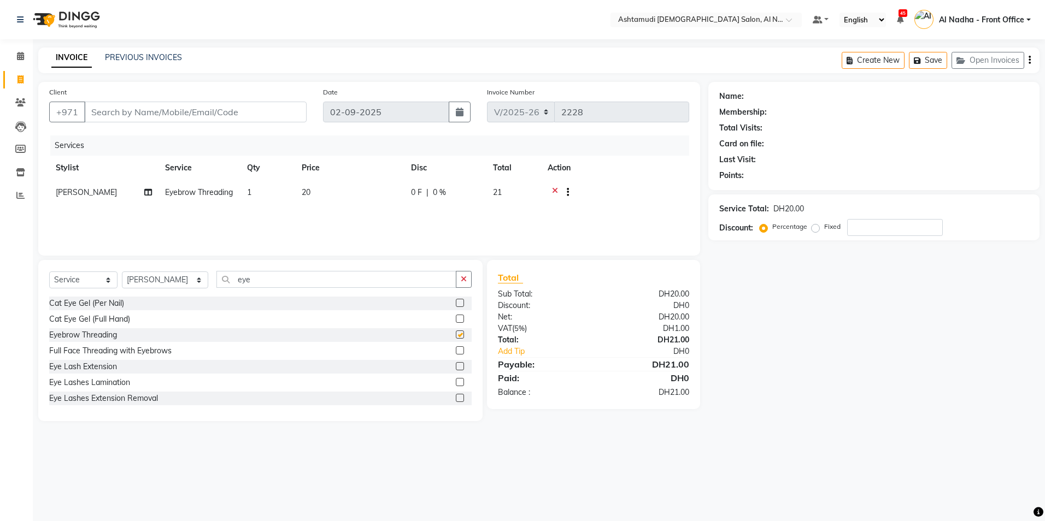
checkbox input "false"
click at [122, 112] on input "Client" at bounding box center [195, 112] width 222 height 21
type input "5"
type input "0"
click at [123, 134] on span "SHIMIN" at bounding box center [112, 137] width 31 height 11
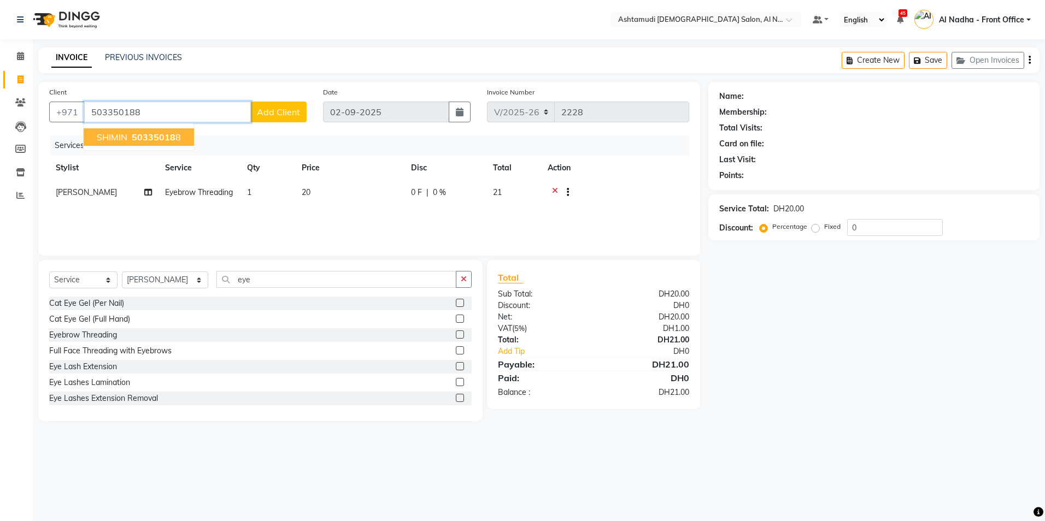
type input "503350188"
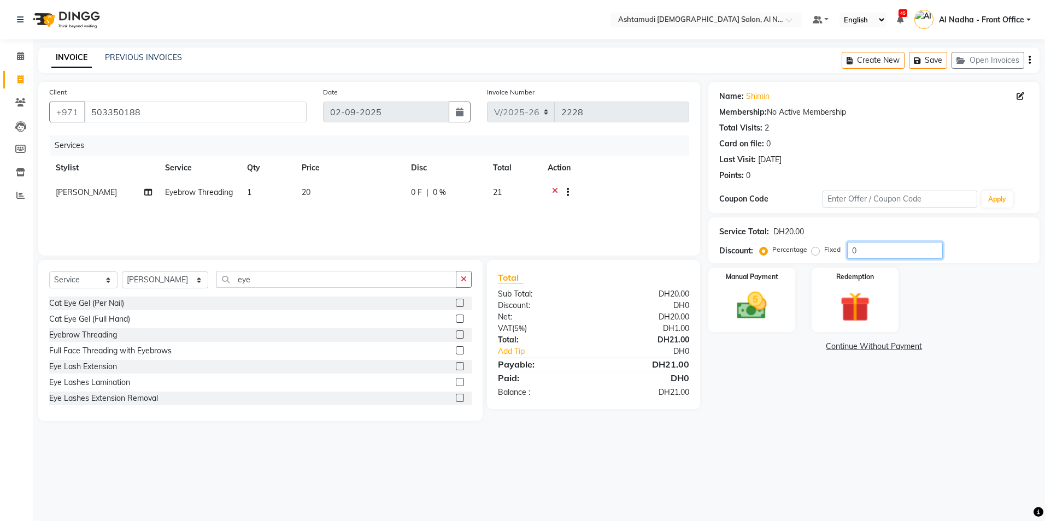
click at [877, 255] on input "0" at bounding box center [895, 250] width 96 height 17
type input "025"
click at [752, 309] on img at bounding box center [751, 306] width 51 height 36
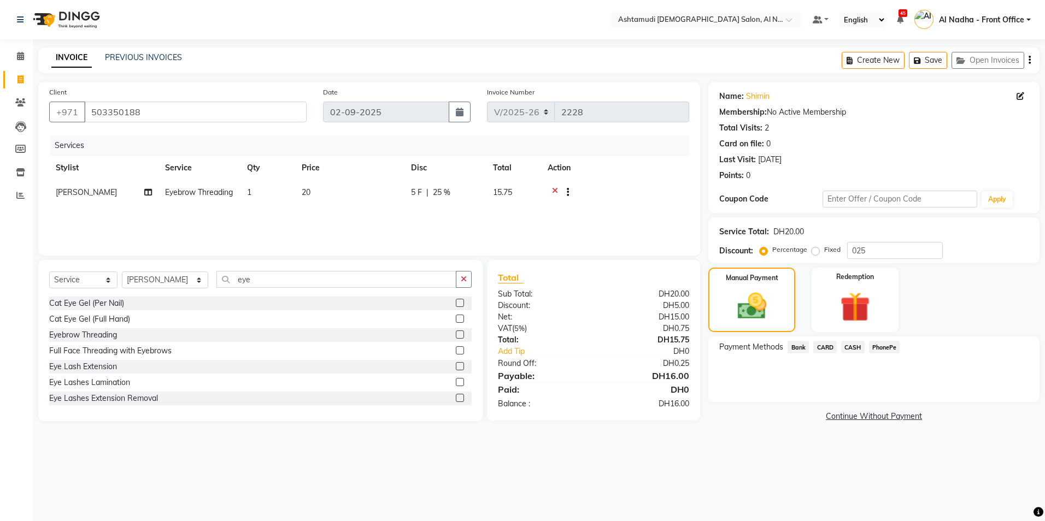
click at [827, 350] on span "CARD" at bounding box center [825, 347] width 24 height 13
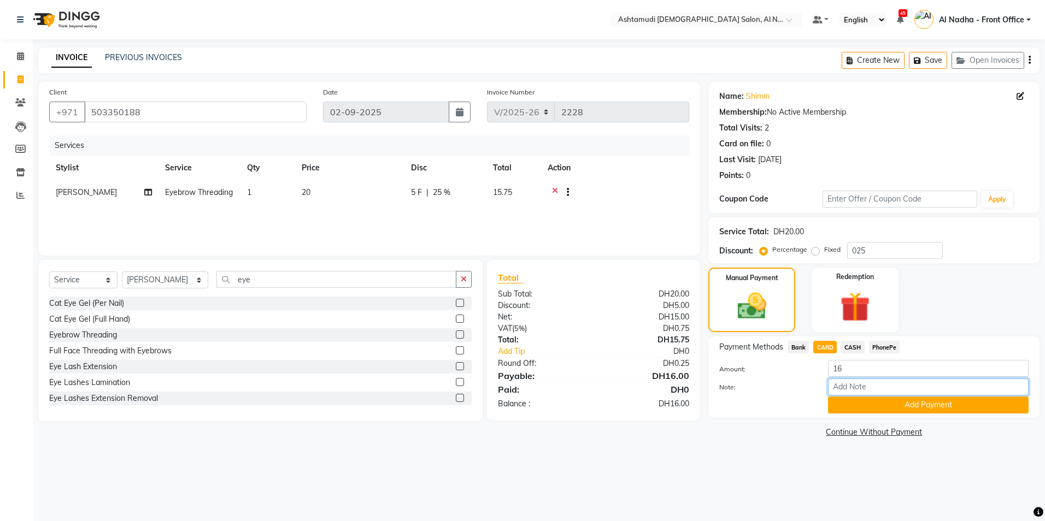
click at [852, 388] on input "Note:" at bounding box center [928, 387] width 201 height 17
type input "sreerenjini"
click at [888, 411] on button "Add Payment" at bounding box center [928, 405] width 201 height 17
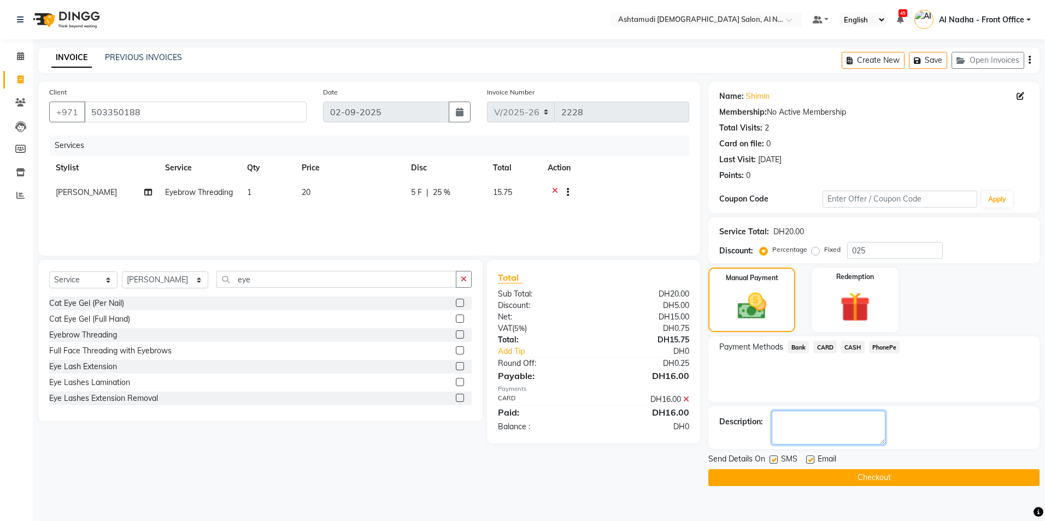
click at [801, 432] on textarea at bounding box center [829, 428] width 114 height 34
type textarea "3786"
click at [789, 482] on button "Checkout" at bounding box center [873, 478] width 331 height 17
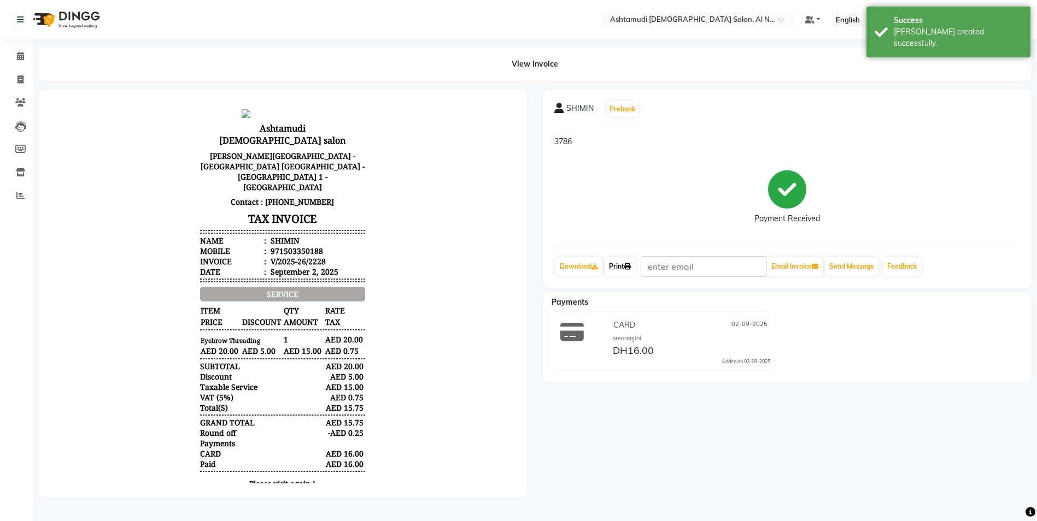
click at [630, 263] on icon at bounding box center [627, 266] width 7 height 7
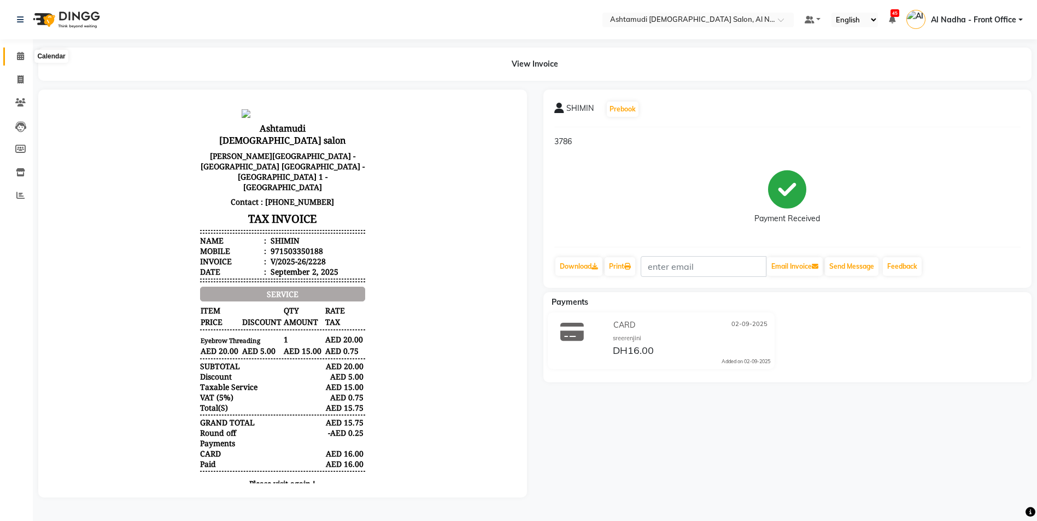
click at [17, 58] on icon at bounding box center [20, 56] width 7 height 8
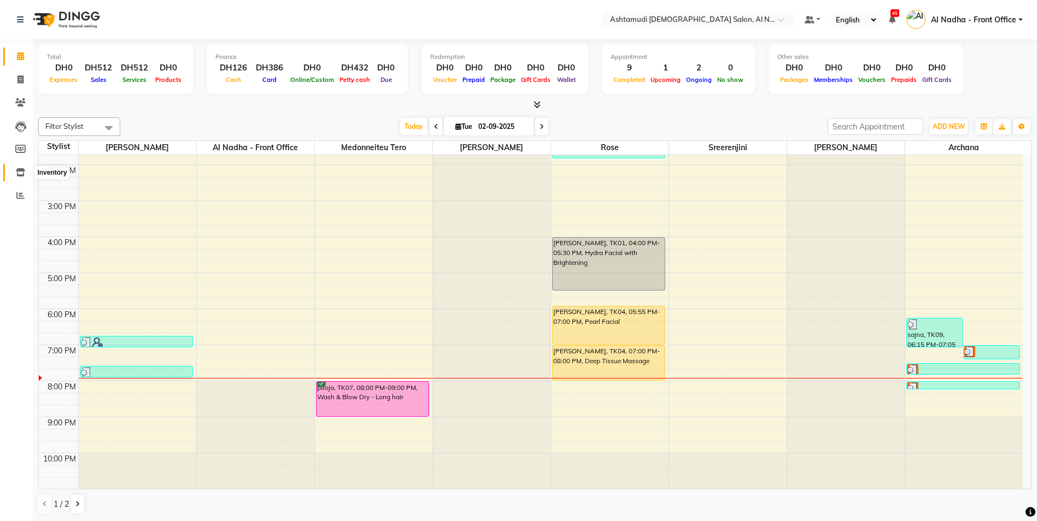
click at [22, 172] on icon at bounding box center [20, 172] width 9 height 8
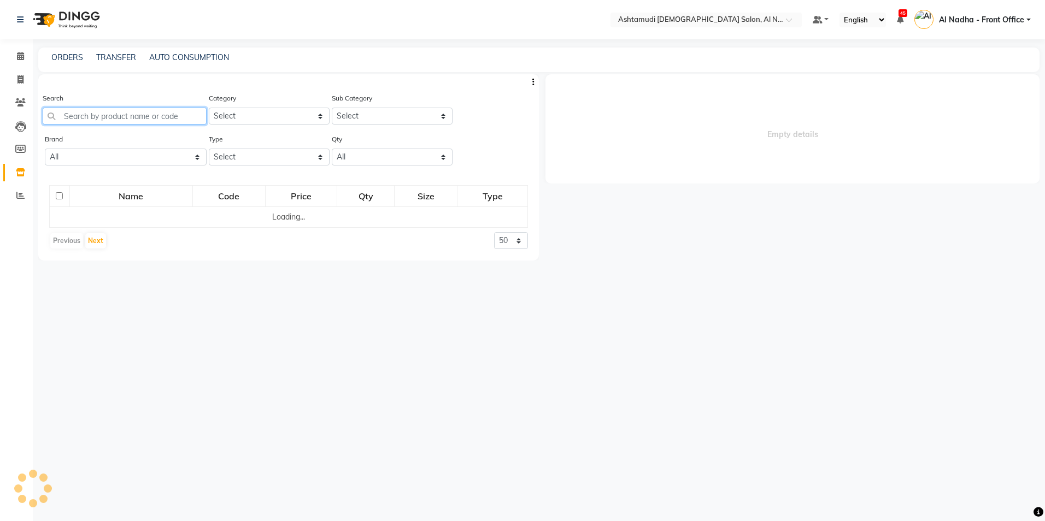
click at [103, 116] on input "text" at bounding box center [125, 116] width 164 height 17
select select
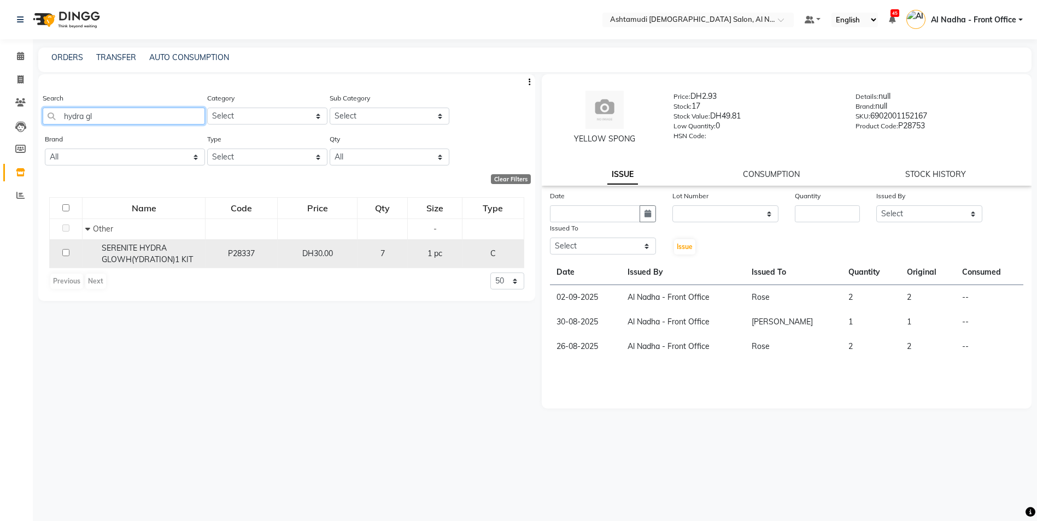
type input "hydra gl"
click at [68, 251] on input "checkbox" at bounding box center [65, 252] width 7 height 7
checkbox input "true"
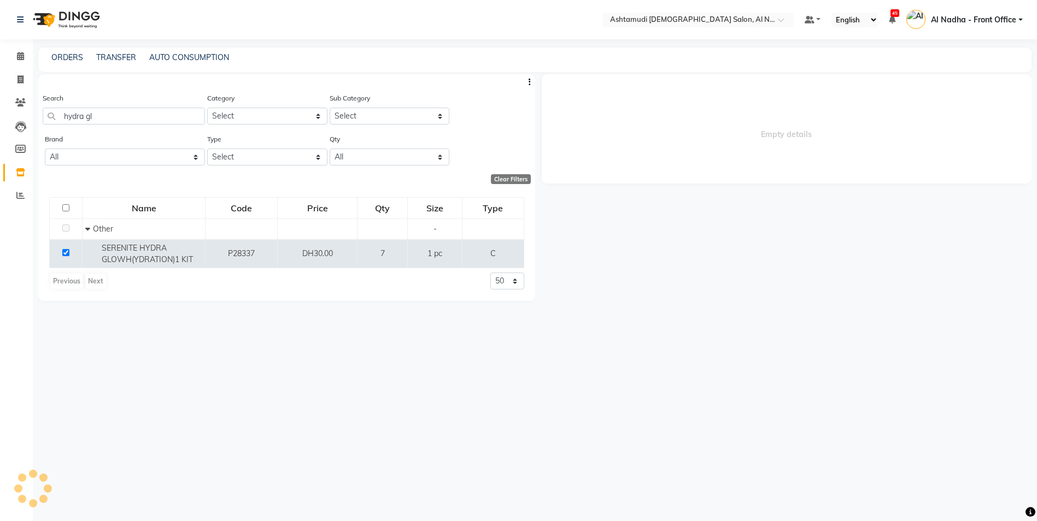
select select
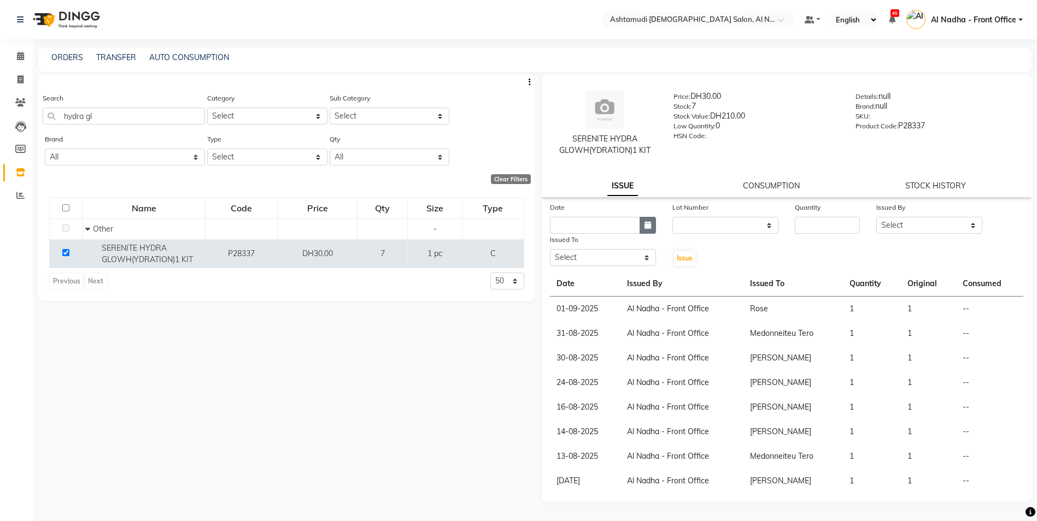
click at [650, 224] on icon "button" at bounding box center [647, 225] width 7 height 8
select select "9"
select select "2025"
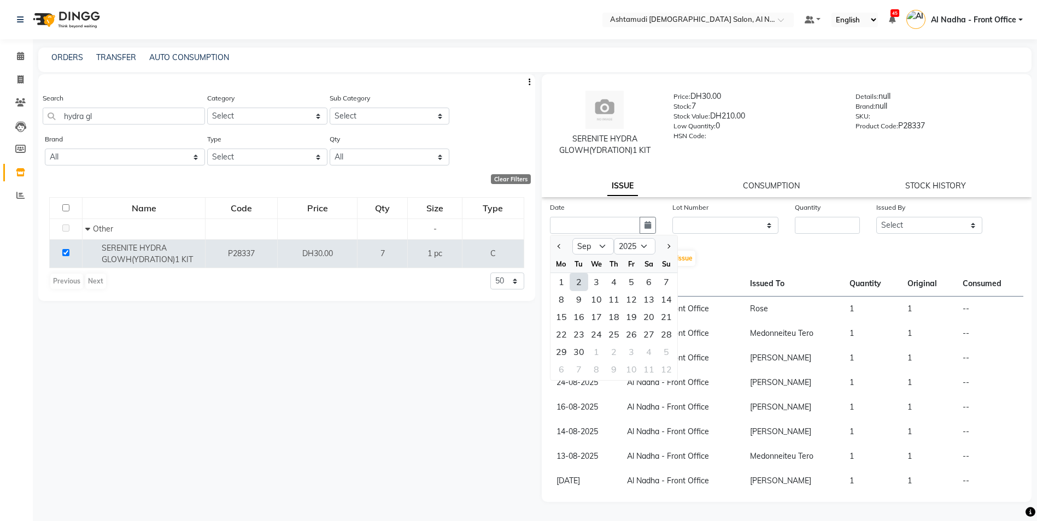
drag, startPoint x: 578, startPoint y: 283, endPoint x: 640, endPoint y: 275, distance: 62.8
click at [578, 283] on div "2" at bounding box center [578, 281] width 17 height 17
type input "02-09-2025"
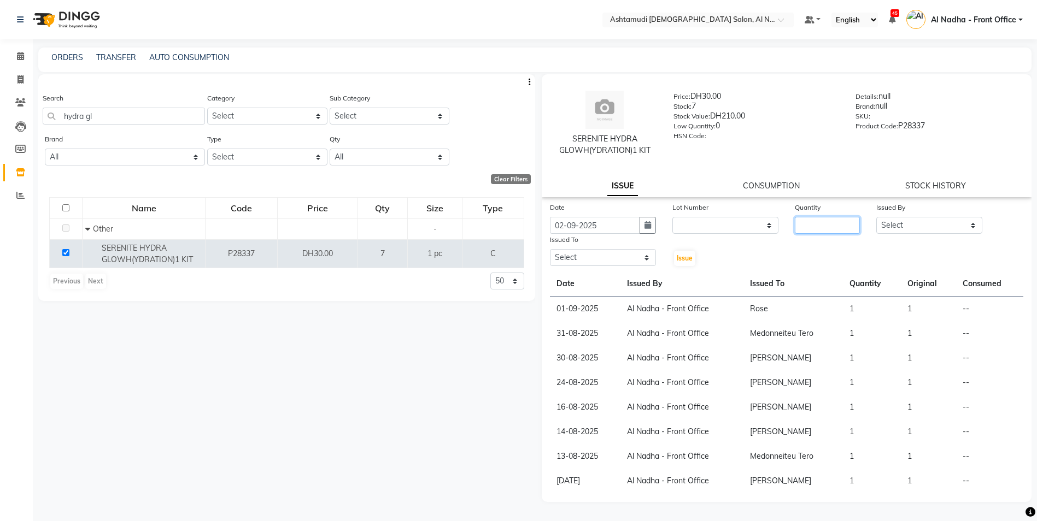
click at [825, 231] on input "number" at bounding box center [827, 225] width 65 height 17
type input "1"
drag, startPoint x: 887, startPoint y: 219, endPoint x: 890, endPoint y: 227, distance: 9.2
click at [887, 219] on select "Select Al Nadha - Front Office Archana Medonneiteu Tero Mehwish Mubeen Minu Kha…" at bounding box center [929, 225] width 106 height 17
select select "59177"
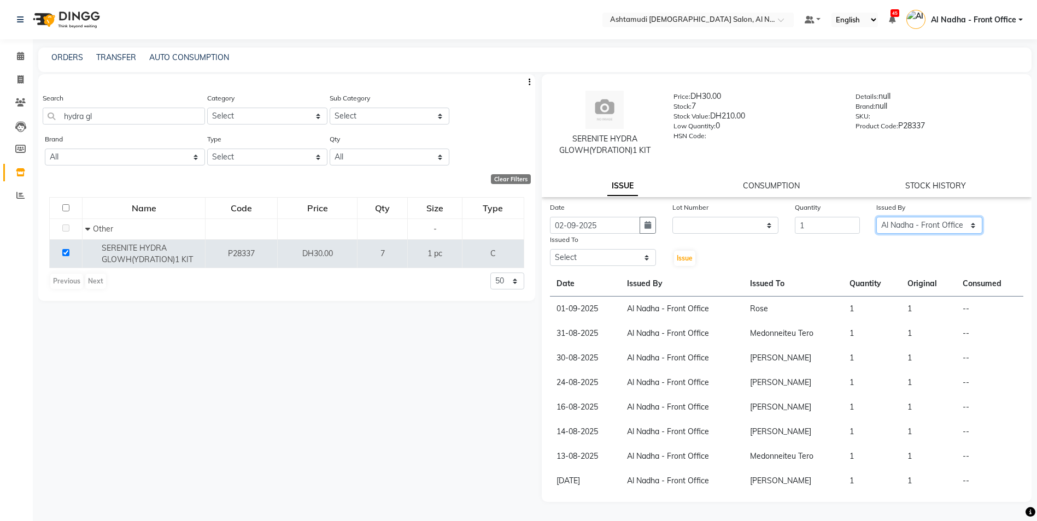
click at [876, 217] on select "Select Al Nadha - Front Office Archana Medonneiteu Tero Mehwish Mubeen Minu Kha…" at bounding box center [929, 225] width 106 height 17
click at [597, 256] on select "Select Al Nadha - Front Office Archana Medonneiteu Tero Mehwish Mubeen Minu Kha…" at bounding box center [603, 257] width 106 height 17
select select "68348"
click at [550, 249] on select "Select Al Nadha - Front Office Archana Medonneiteu Tero Mehwish Mubeen Minu Kha…" at bounding box center [603, 257] width 106 height 17
click at [687, 262] on span "Issue" at bounding box center [685, 258] width 16 height 8
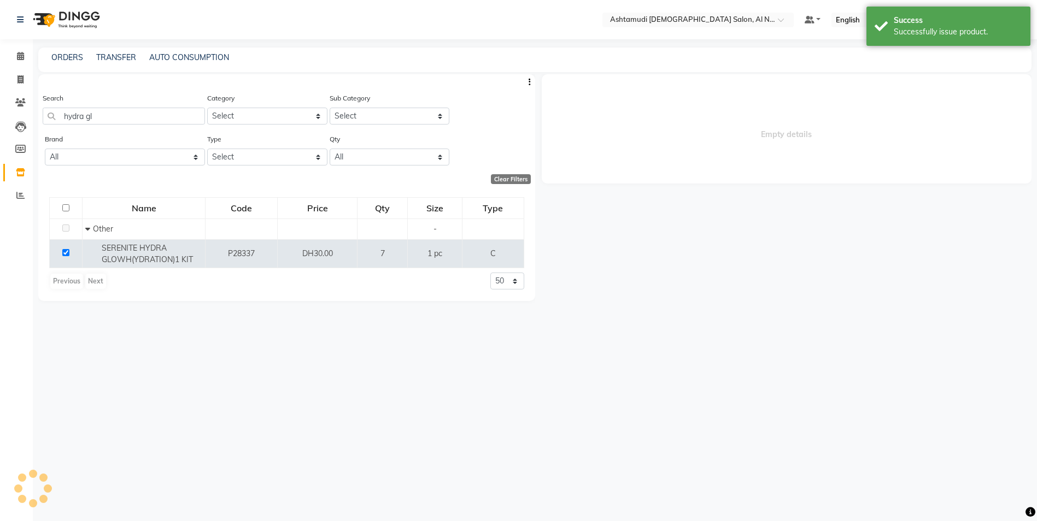
select select
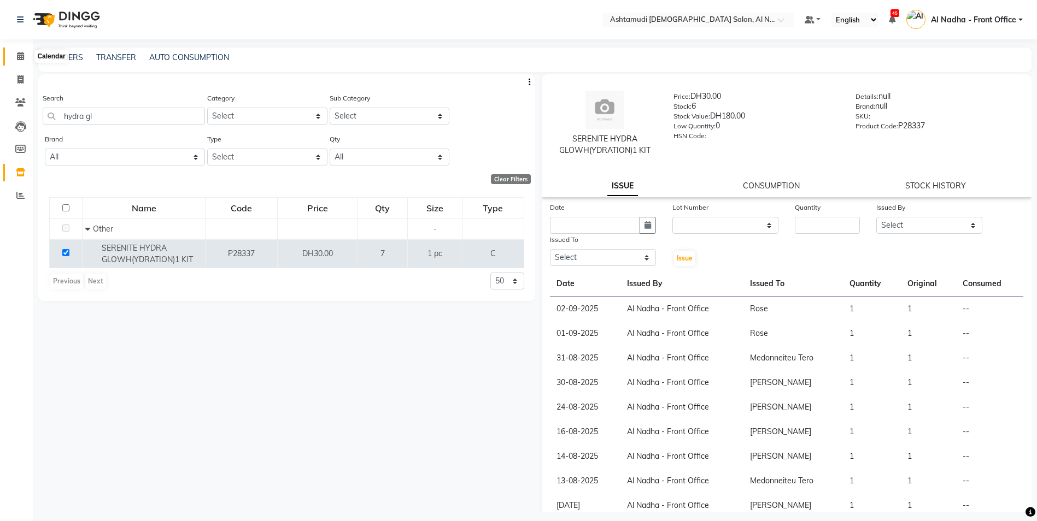
click at [20, 54] on icon at bounding box center [20, 56] width 7 height 8
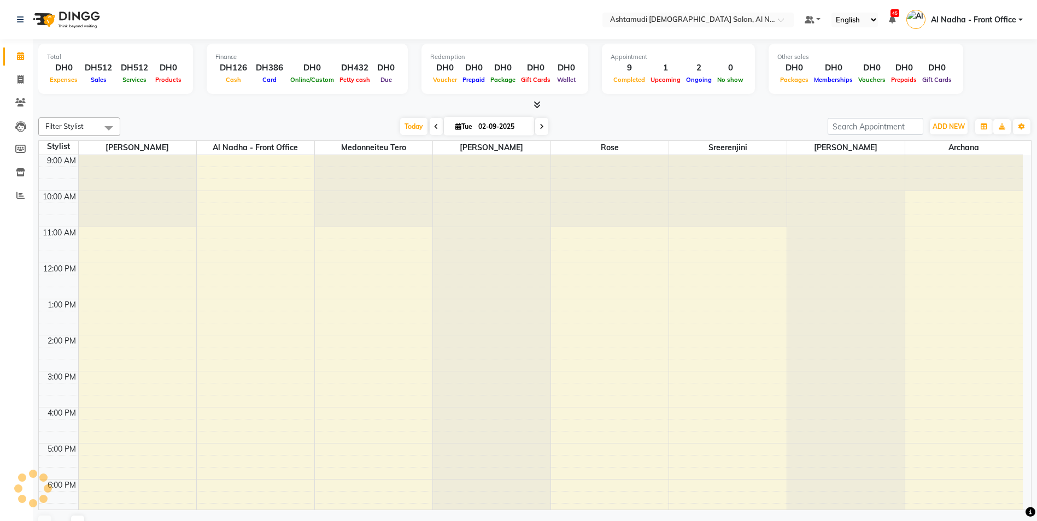
click at [541, 127] on icon at bounding box center [542, 127] width 4 height 7
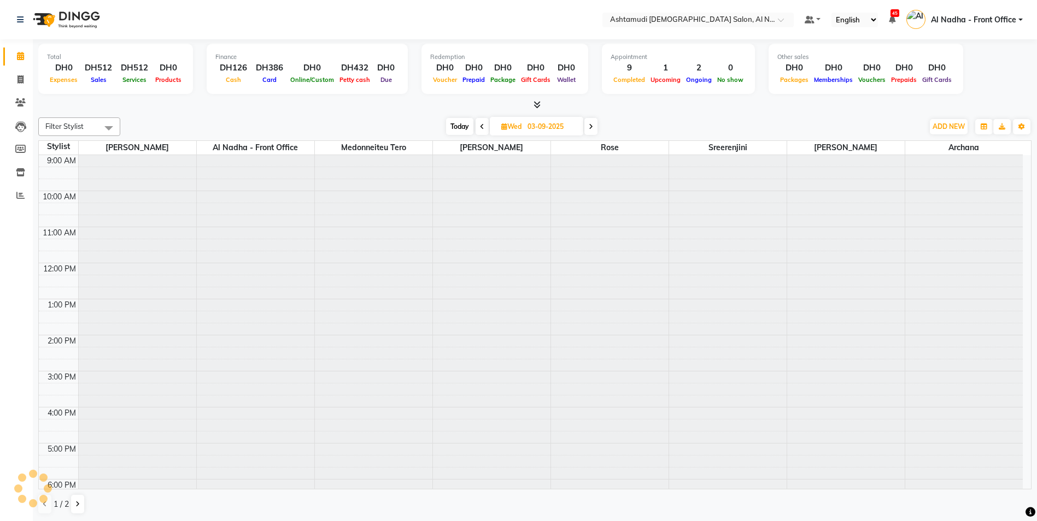
click at [480, 120] on span at bounding box center [482, 126] width 13 height 17
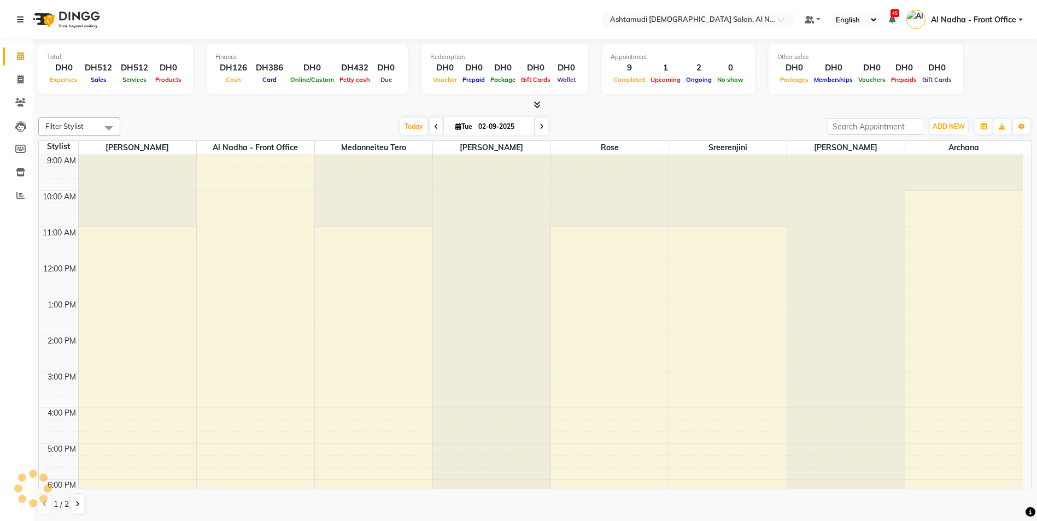
click at [434, 126] on icon at bounding box center [436, 127] width 4 height 7
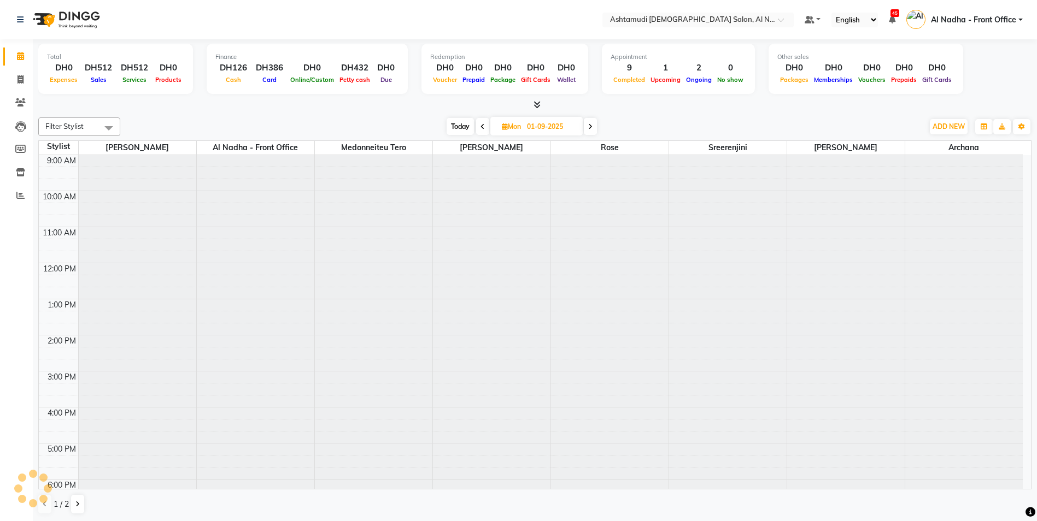
click at [591, 127] on icon at bounding box center [590, 127] width 4 height 7
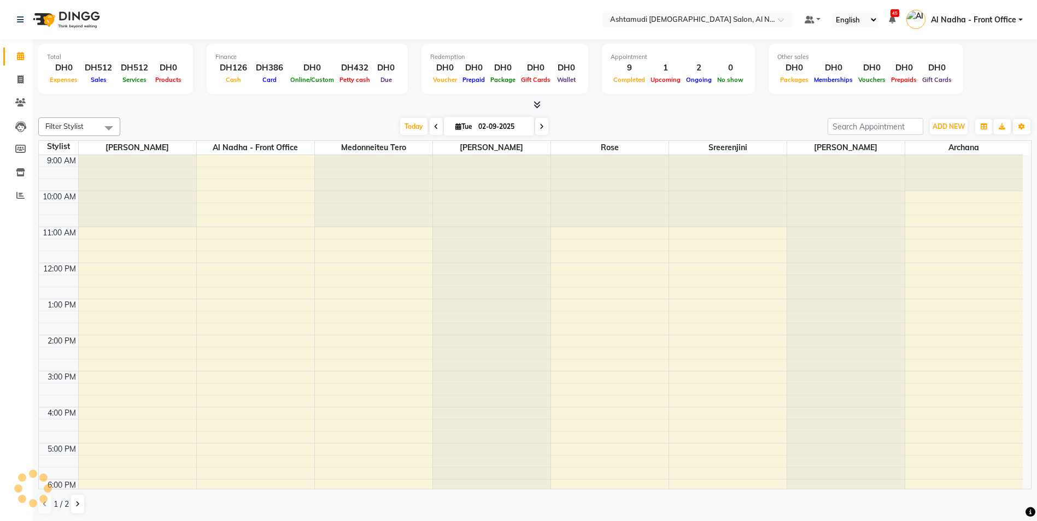
click at [540, 124] on icon at bounding box center [542, 127] width 4 height 7
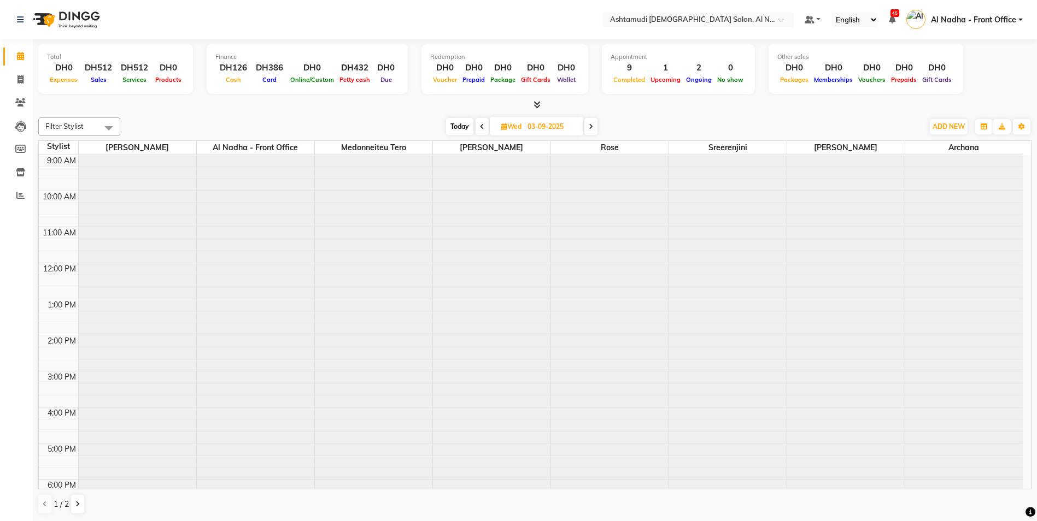
click at [480, 122] on span at bounding box center [482, 126] width 13 height 17
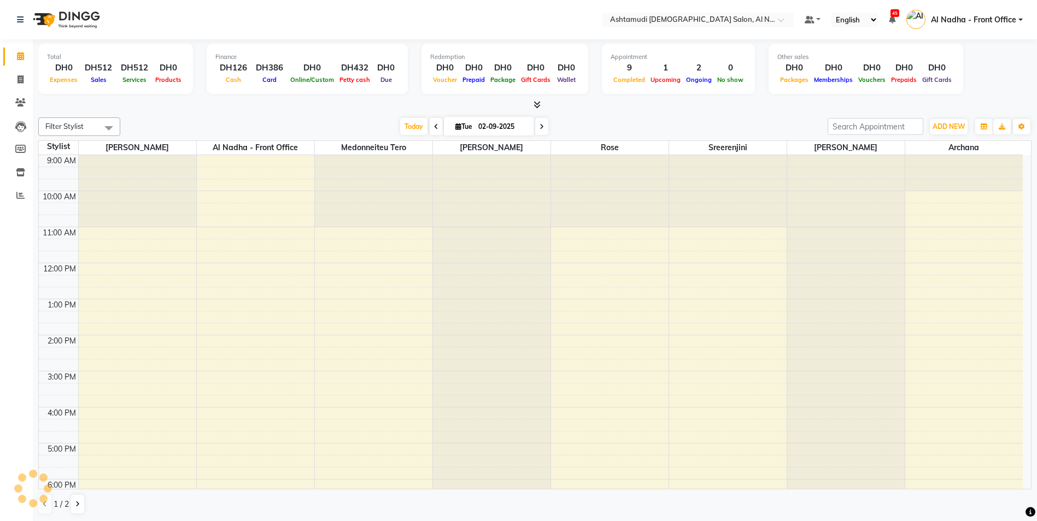
click at [535, 128] on span at bounding box center [541, 126] width 13 height 17
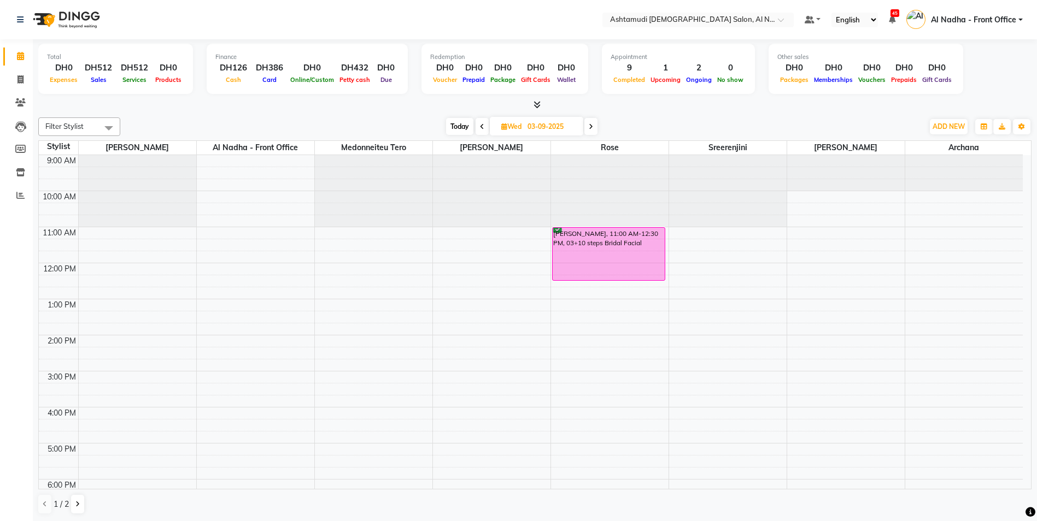
click at [478, 126] on span at bounding box center [482, 126] width 13 height 17
type input "02-09-2025"
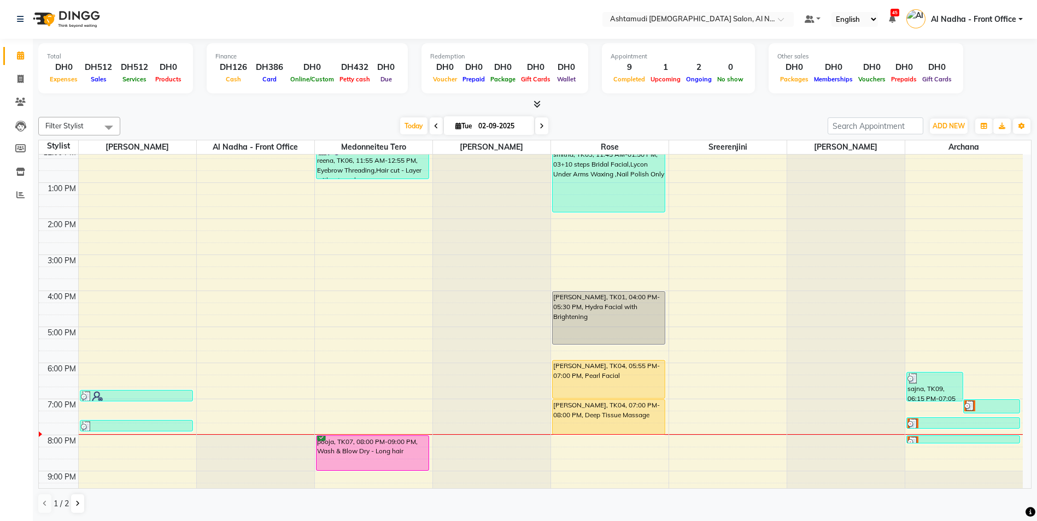
scroll to position [171, 0]
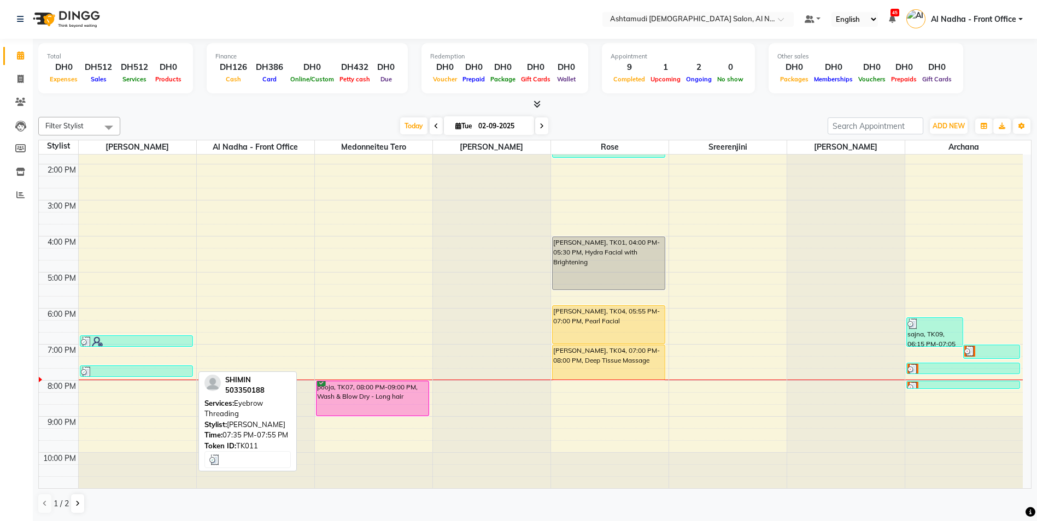
click at [151, 372] on div at bounding box center [137, 372] width 112 height 11
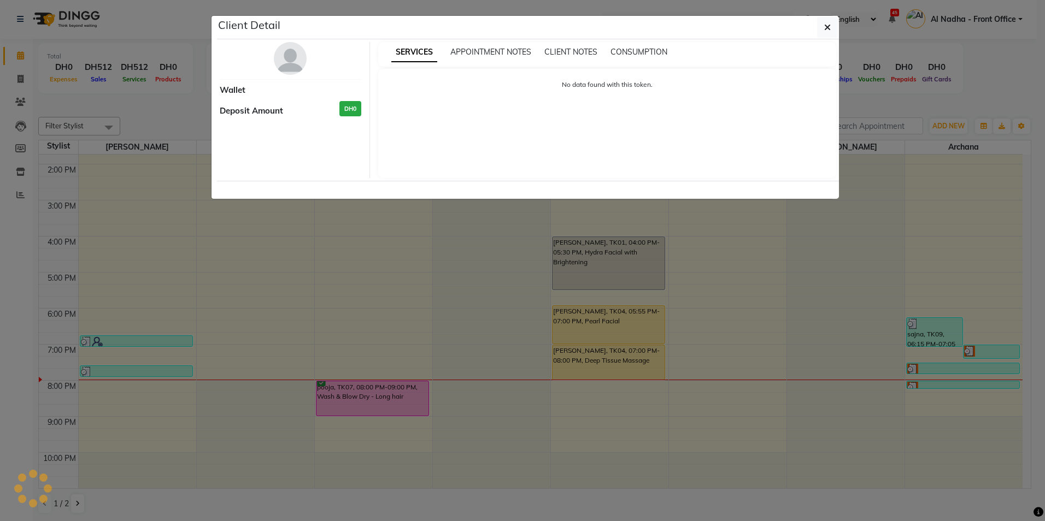
select select "3"
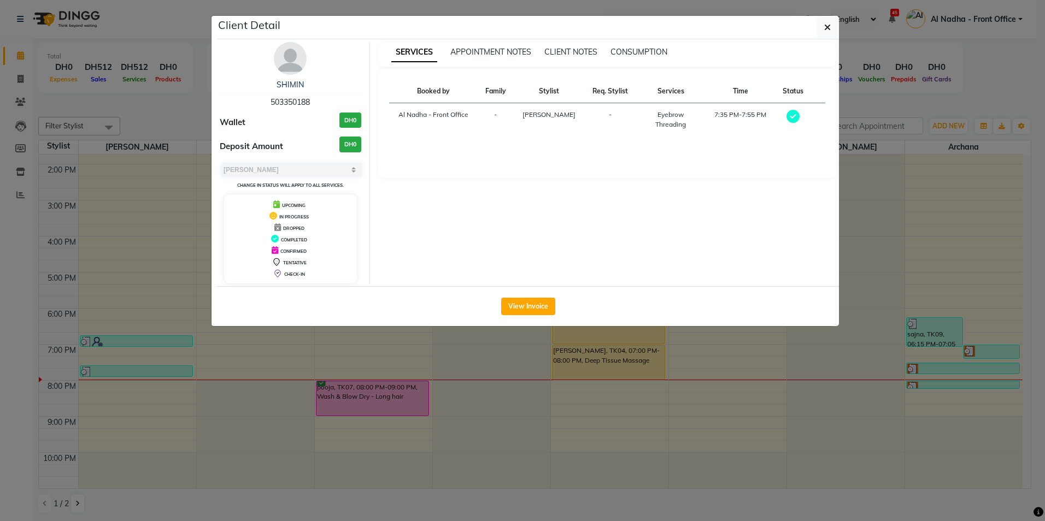
drag, startPoint x: 271, startPoint y: 101, endPoint x: 312, endPoint y: 101, distance: 41.0
click at [312, 101] on div "SHIMIN 503350188" at bounding box center [291, 93] width 142 height 29
drag, startPoint x: 312, startPoint y: 101, endPoint x: 300, endPoint y: 101, distance: 11.5
copy span "503350188"
click at [825, 24] on icon "button" at bounding box center [827, 27] width 7 height 9
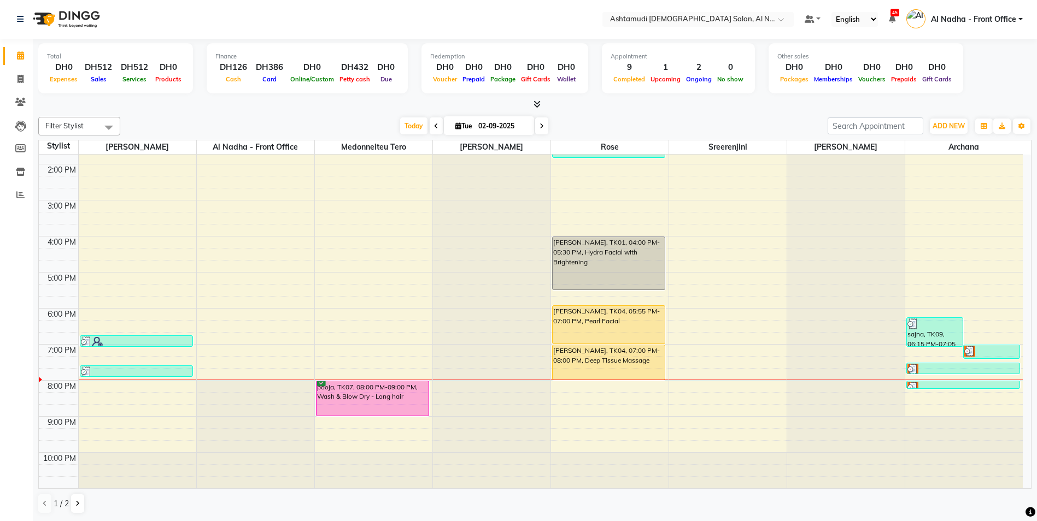
click at [540, 123] on icon at bounding box center [542, 126] width 4 height 7
type input "03-09-2025"
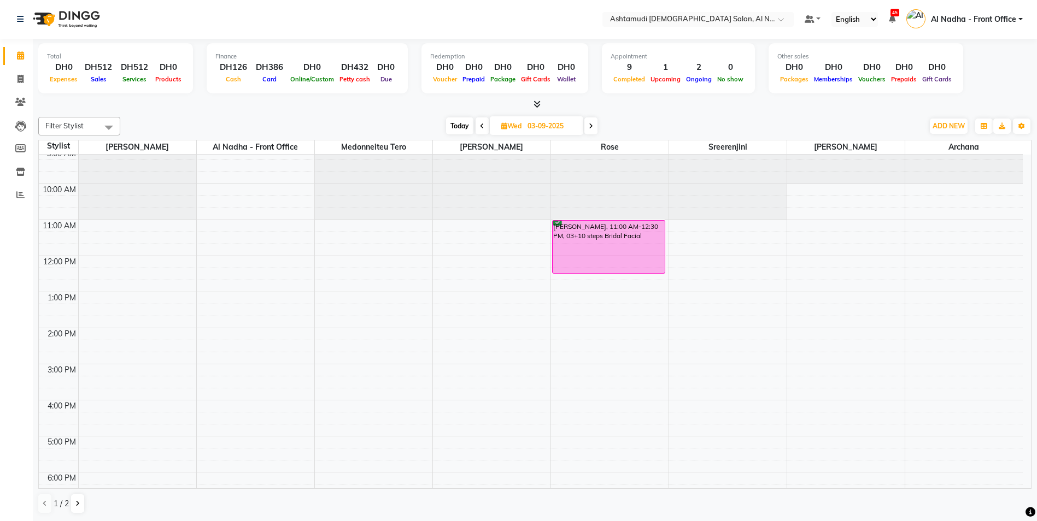
scroll to position [0, 0]
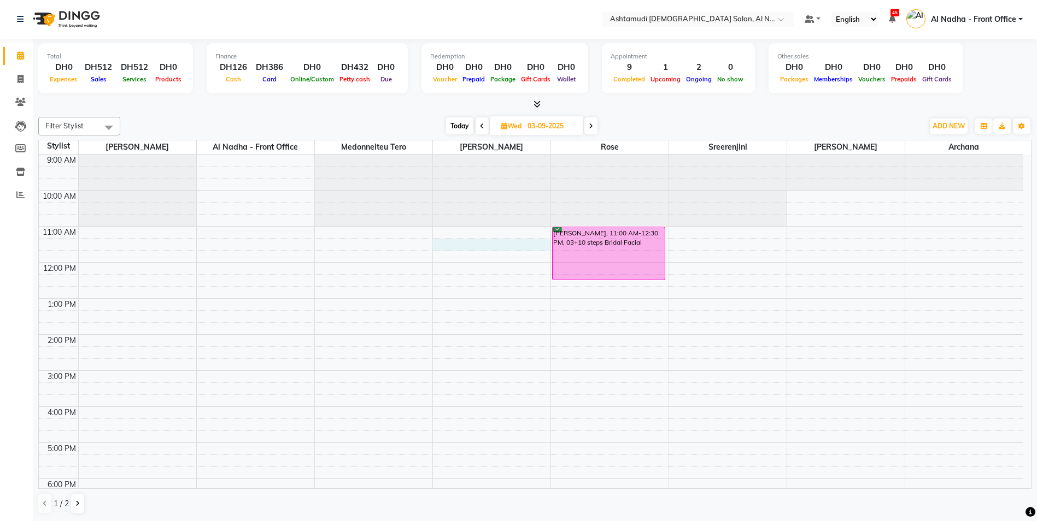
click at [442, 245] on div "9:00 AM 10:00 AM 11:00 AM 12:00 PM 1:00 PM 2:00 PM 3:00 PM 4:00 PM 5:00 PM 6:00…" at bounding box center [531, 407] width 984 height 505
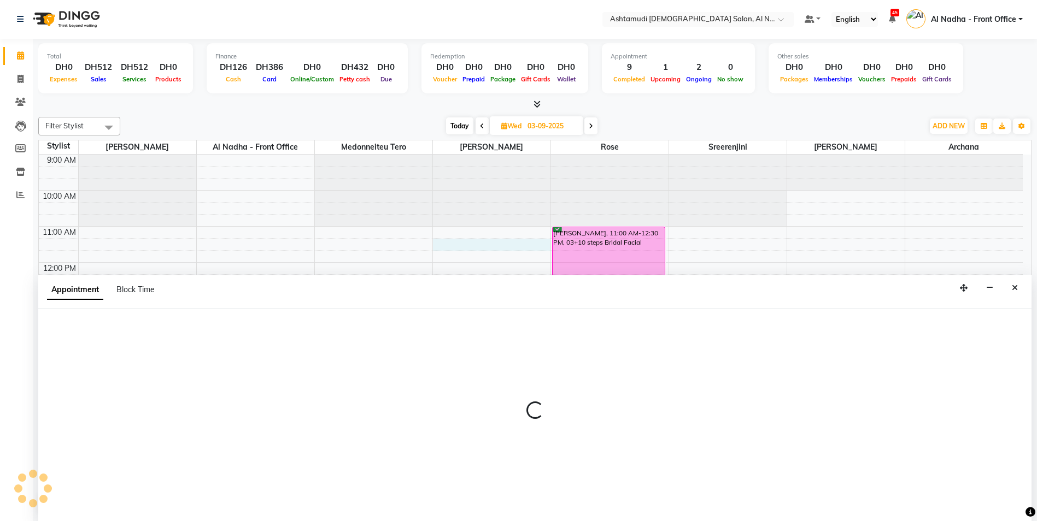
select select "60077"
select select "tentative"
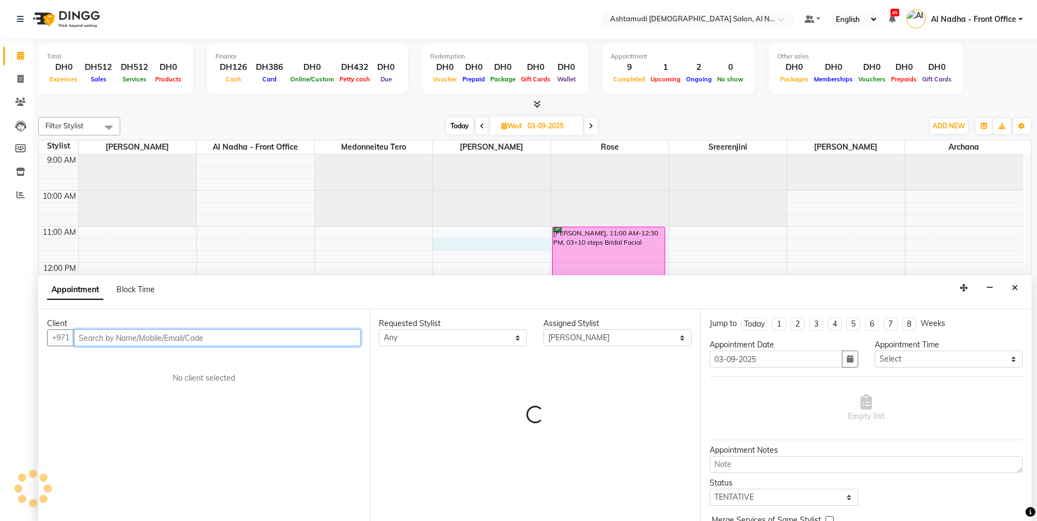
paste input "503350188"
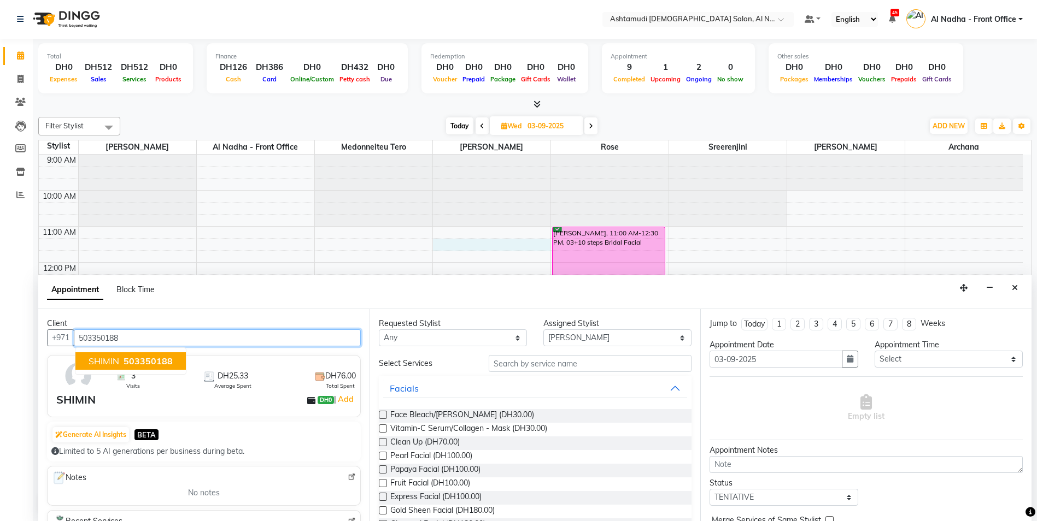
type input "503350188"
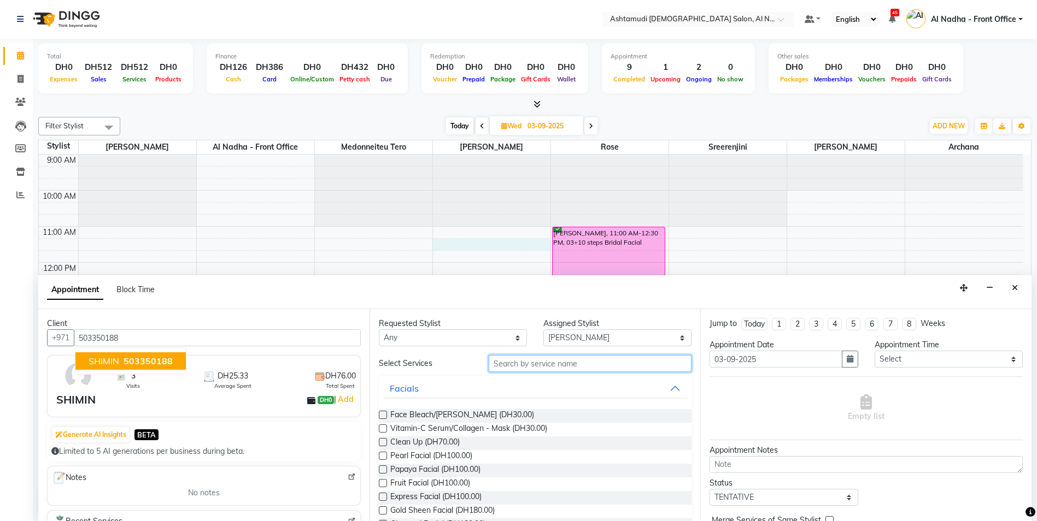
click at [503, 361] on input "text" at bounding box center [590, 363] width 203 height 17
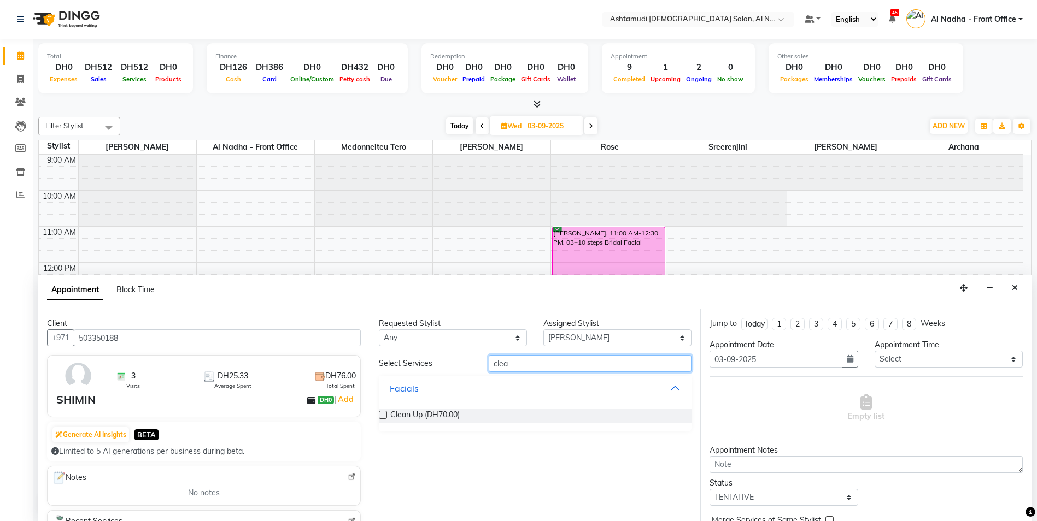
type input "clea"
click at [386, 414] on label at bounding box center [383, 415] width 8 height 8
click at [386, 414] on input "checkbox" at bounding box center [382, 416] width 7 height 7
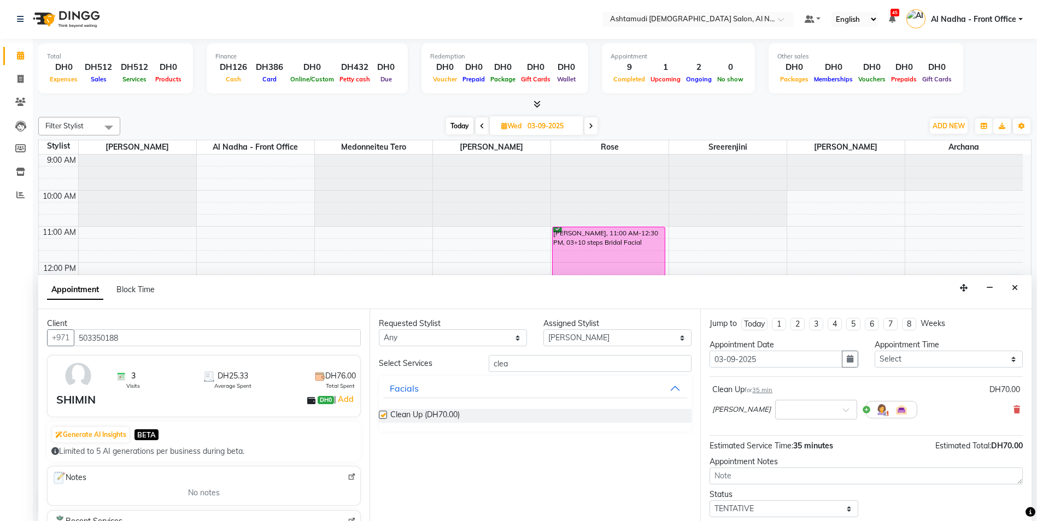
checkbox input "false"
click at [515, 369] on input "clea" at bounding box center [590, 363] width 203 height 17
type input "c"
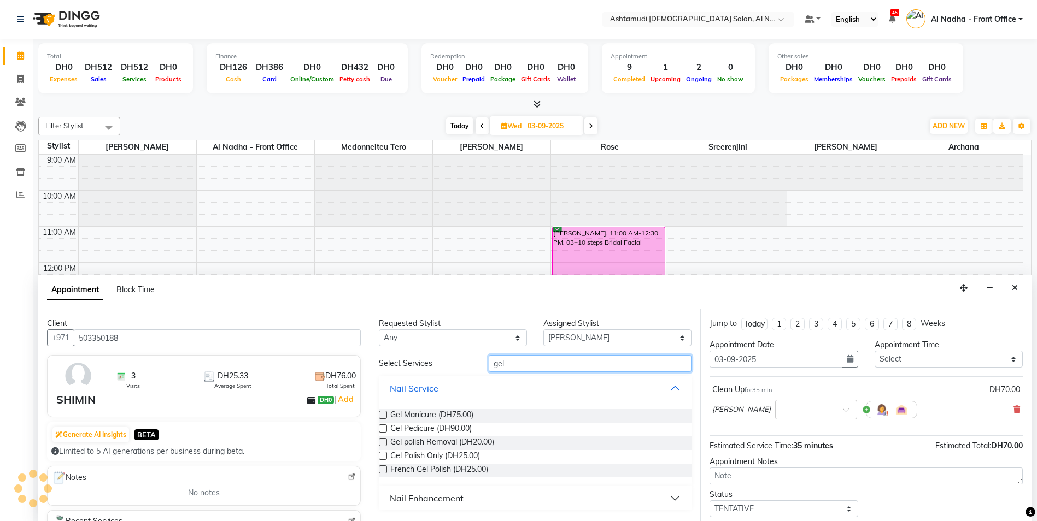
type input "gel"
click at [382, 444] on label at bounding box center [383, 442] width 8 height 8
click at [382, 444] on input "checkbox" at bounding box center [382, 443] width 7 height 7
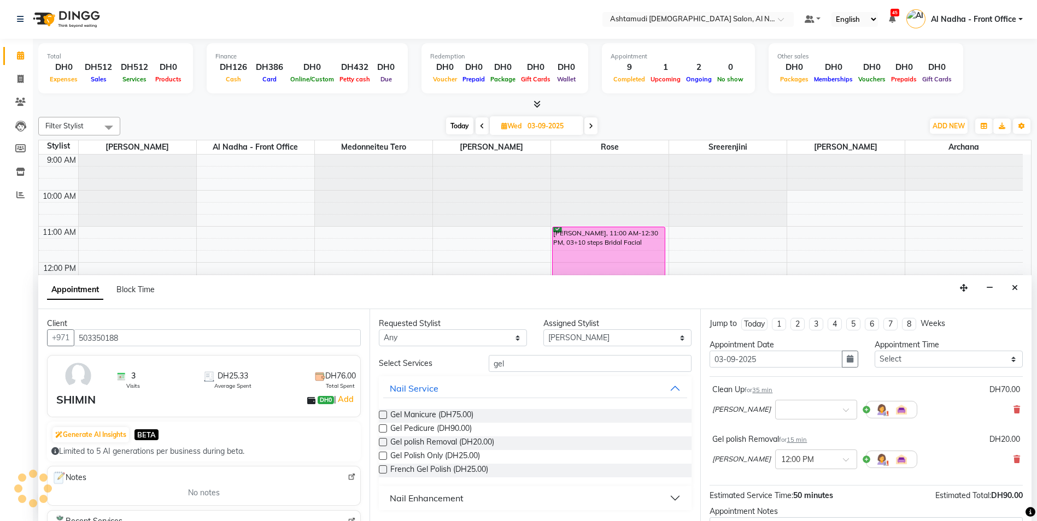
checkbox input "false"
click at [383, 456] on label at bounding box center [383, 456] width 8 height 8
click at [383, 456] on input "checkbox" at bounding box center [382, 457] width 7 height 7
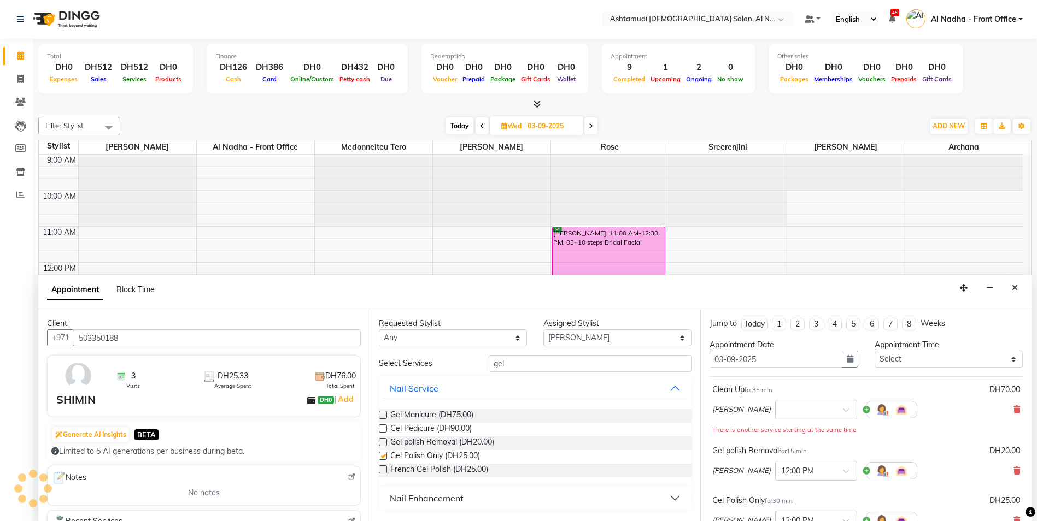
checkbox input "false"
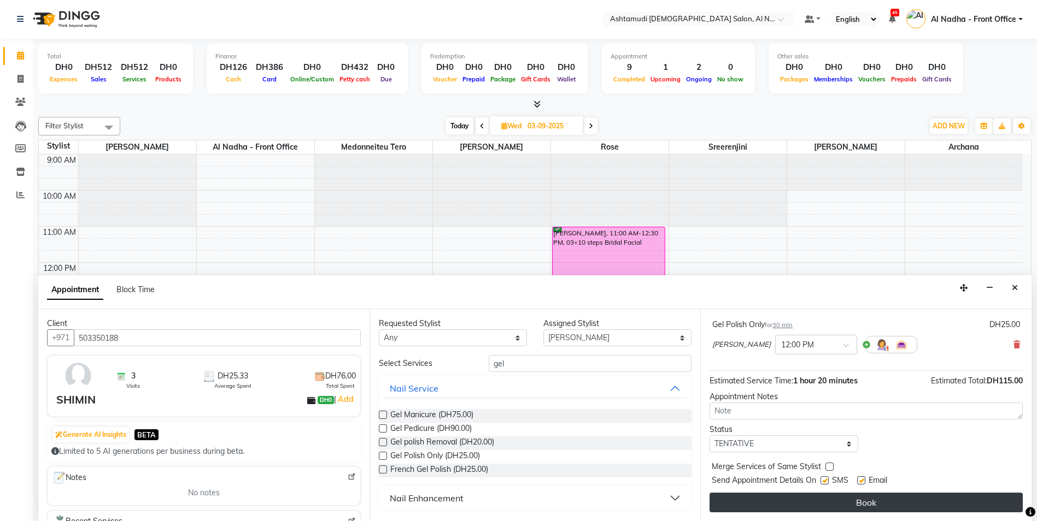
click at [800, 510] on button "Book" at bounding box center [866, 503] width 313 height 20
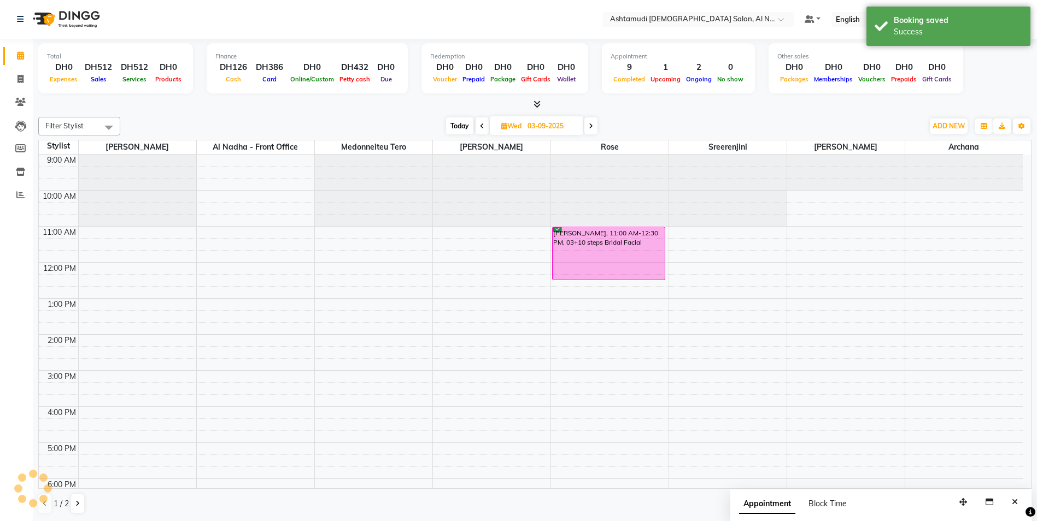
scroll to position [0, 0]
click at [480, 128] on icon at bounding box center [482, 127] width 4 height 7
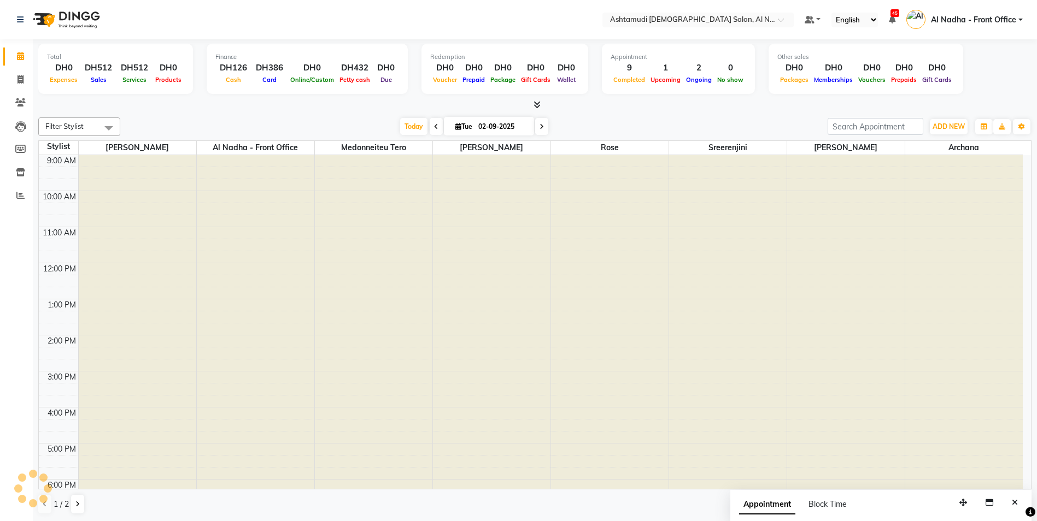
click at [430, 122] on span at bounding box center [436, 126] width 13 height 17
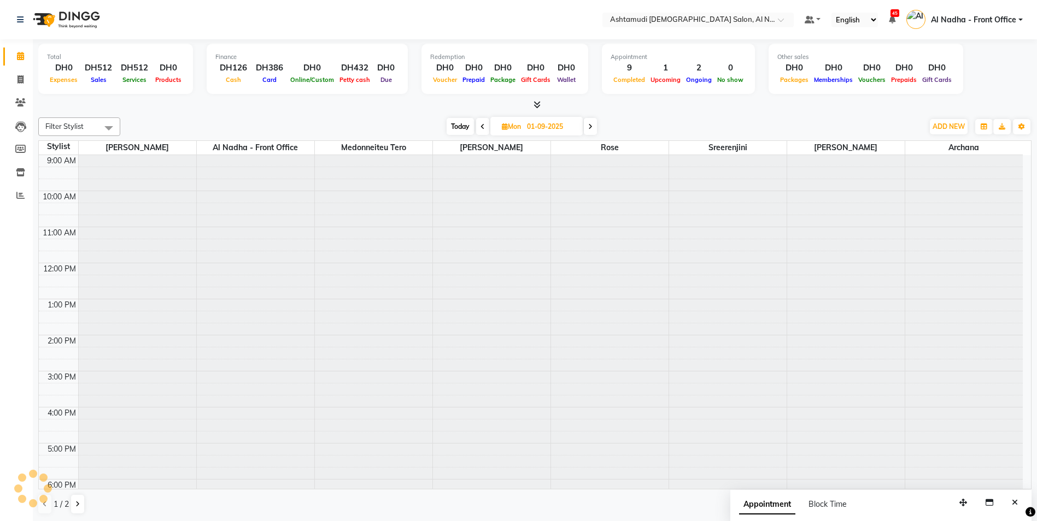
click at [589, 127] on icon at bounding box center [590, 127] width 4 height 7
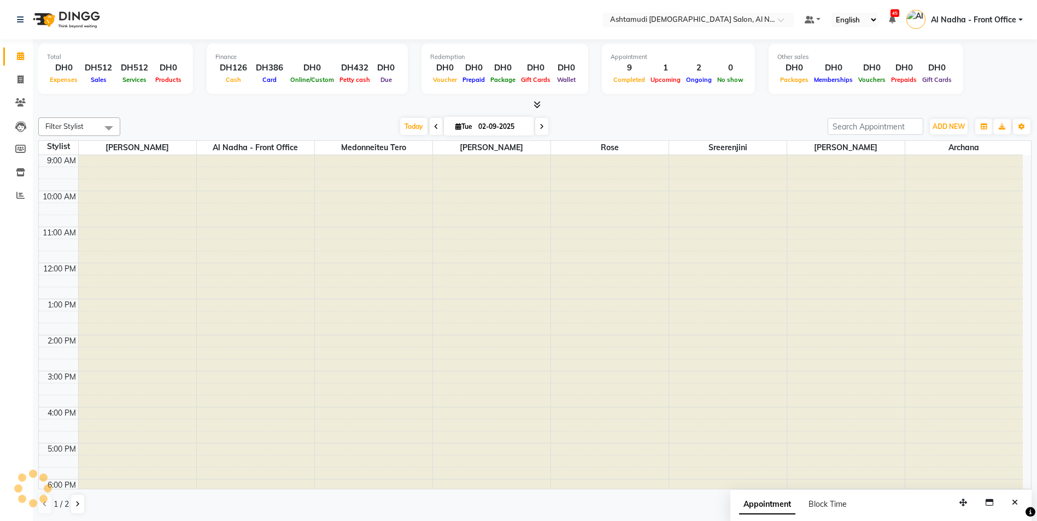
click at [540, 125] on icon at bounding box center [542, 127] width 4 height 7
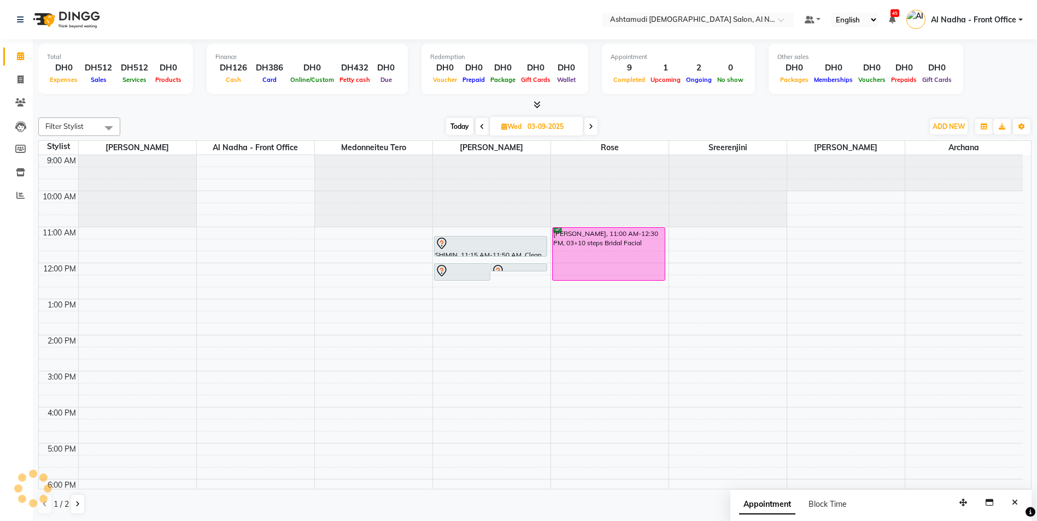
click at [478, 124] on span at bounding box center [482, 126] width 13 height 17
type input "02-09-2025"
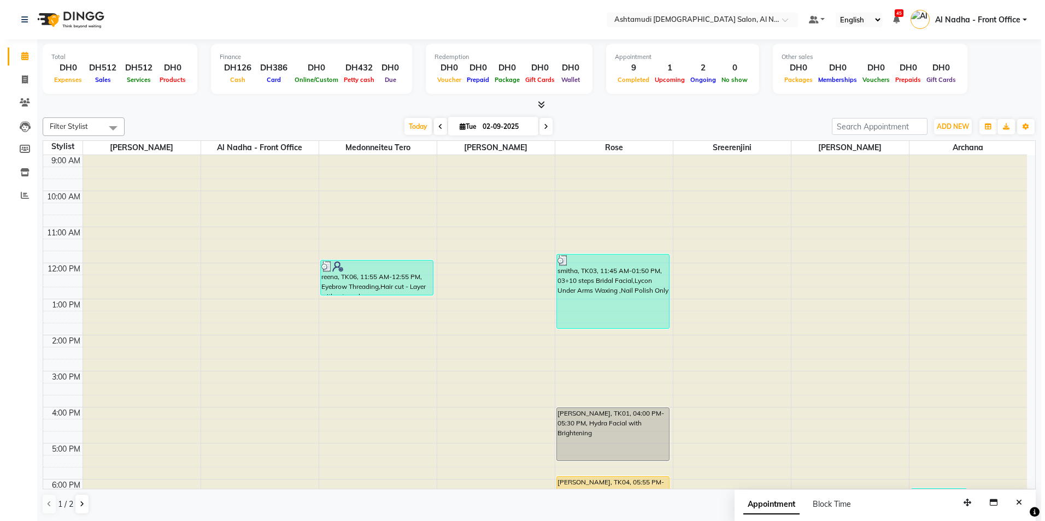
scroll to position [171, 0]
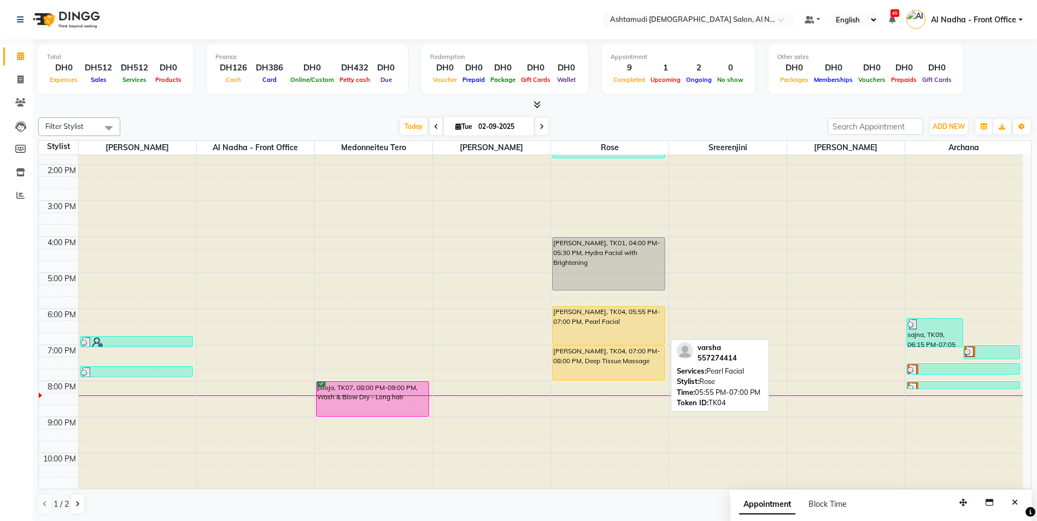
click at [580, 313] on div "varsha, TK04, 05:55 PM-07:00 PM, Pearl Facial" at bounding box center [609, 326] width 113 height 38
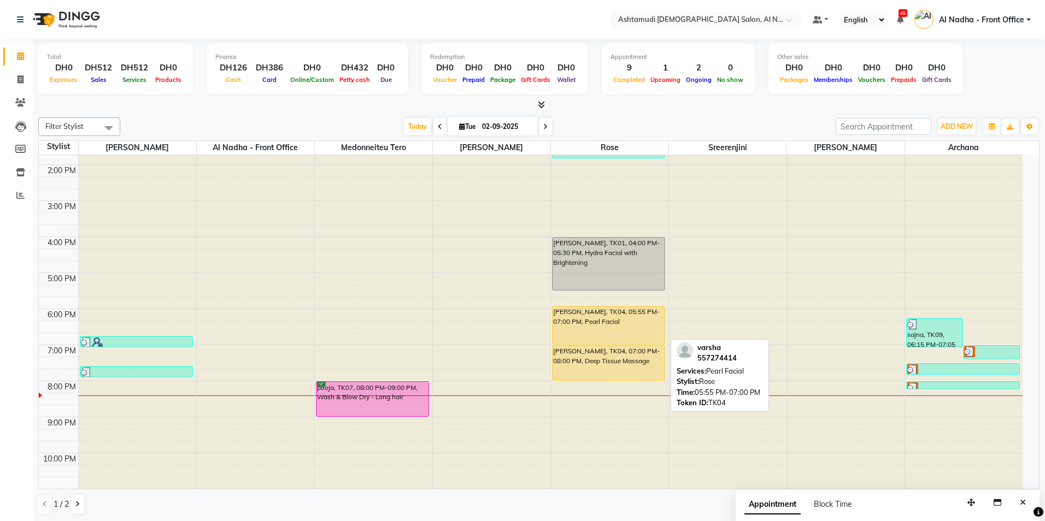
select select "3"
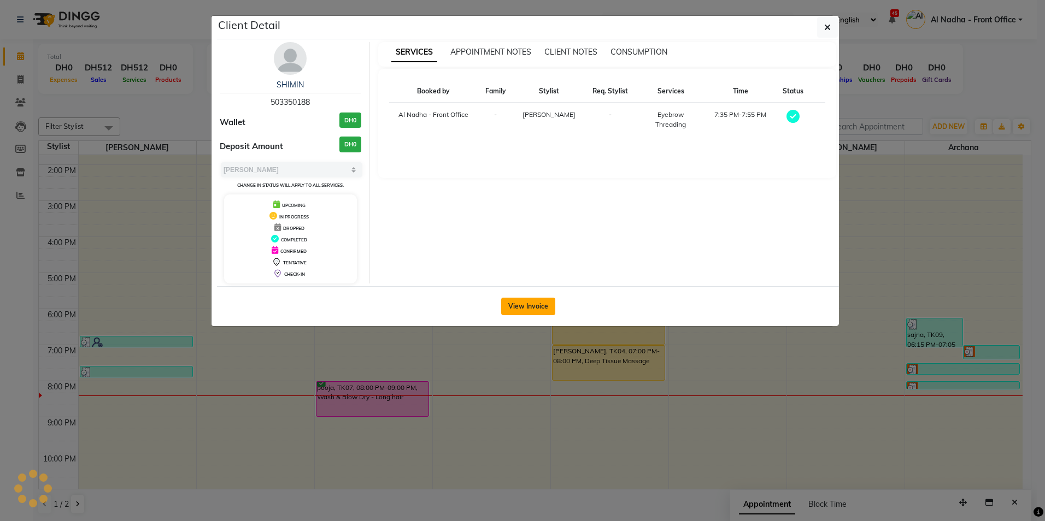
click at [542, 307] on button "View Invoice" at bounding box center [528, 306] width 54 height 17
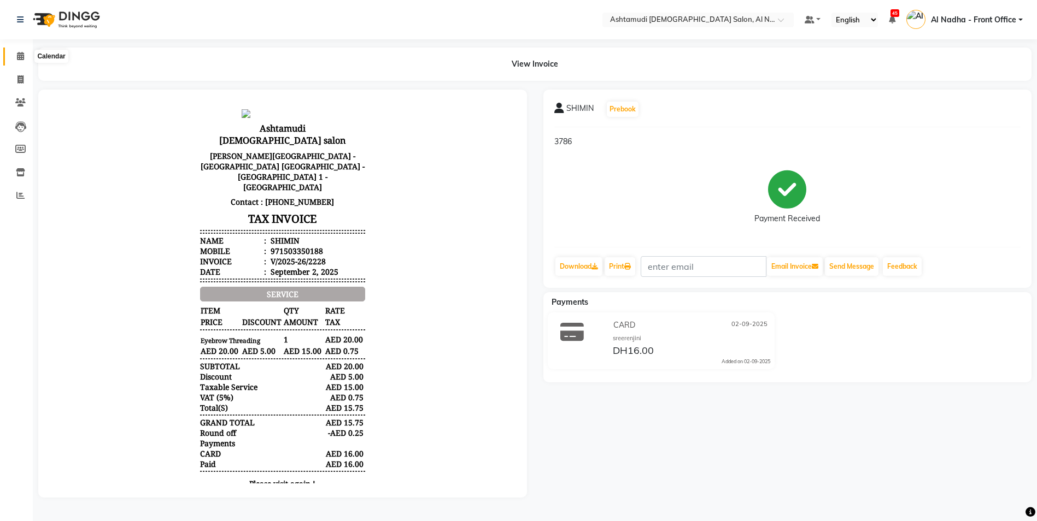
drag, startPoint x: 19, startPoint y: 52, endPoint x: 31, endPoint y: 57, distance: 12.3
click at [19, 52] on icon at bounding box center [20, 56] width 7 height 8
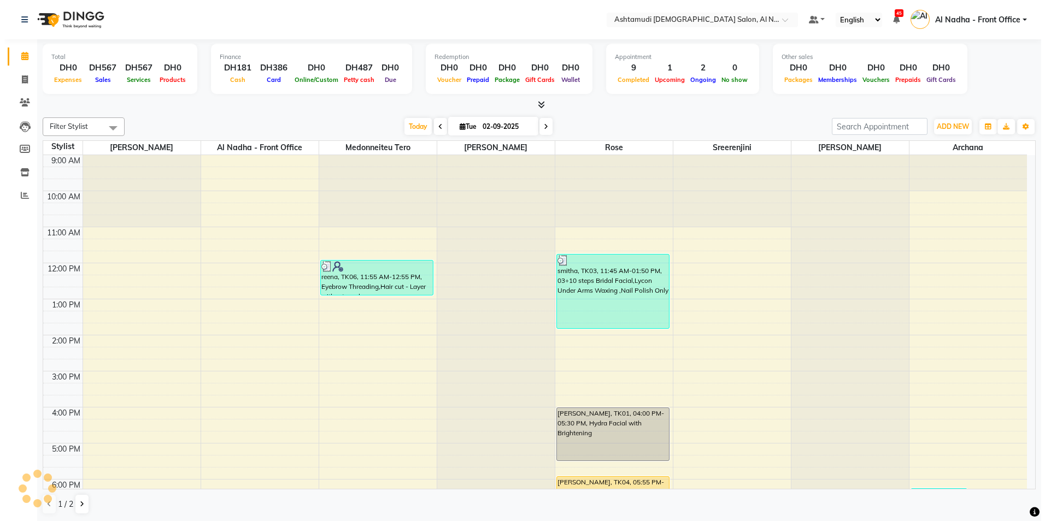
scroll to position [109, 0]
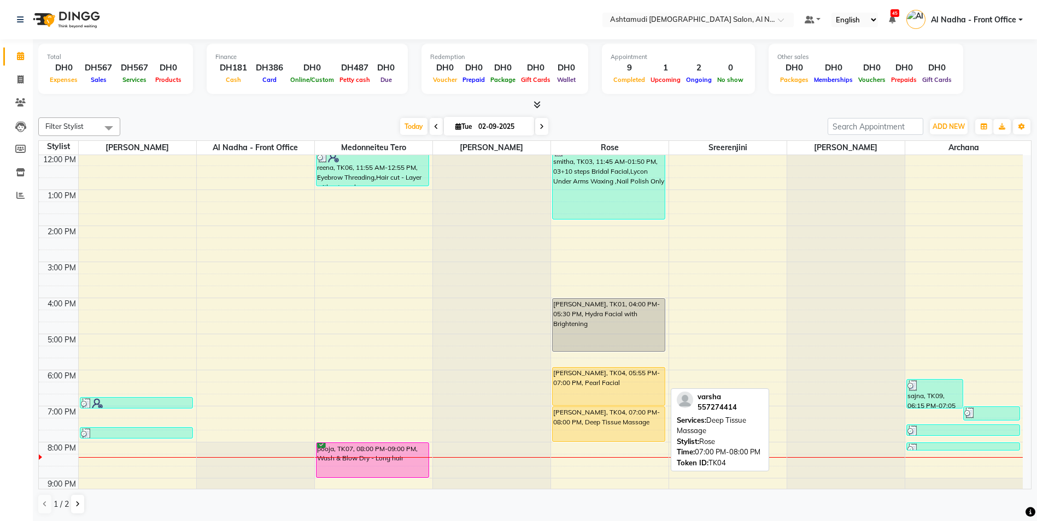
click at [613, 407] on div "varsha, TK04, 07:00 PM-08:00 PM, Deep Tissue Massage" at bounding box center [609, 424] width 113 height 34
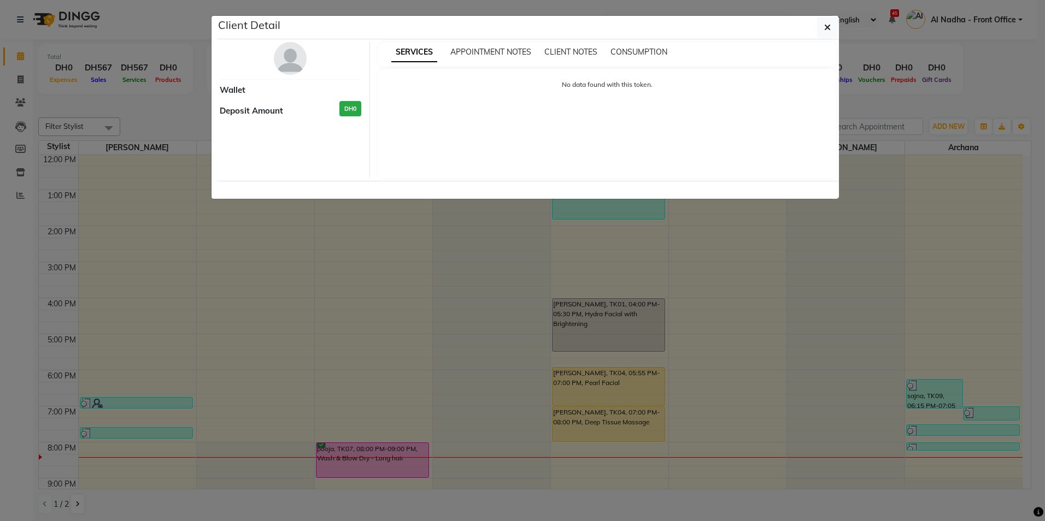
select select "1"
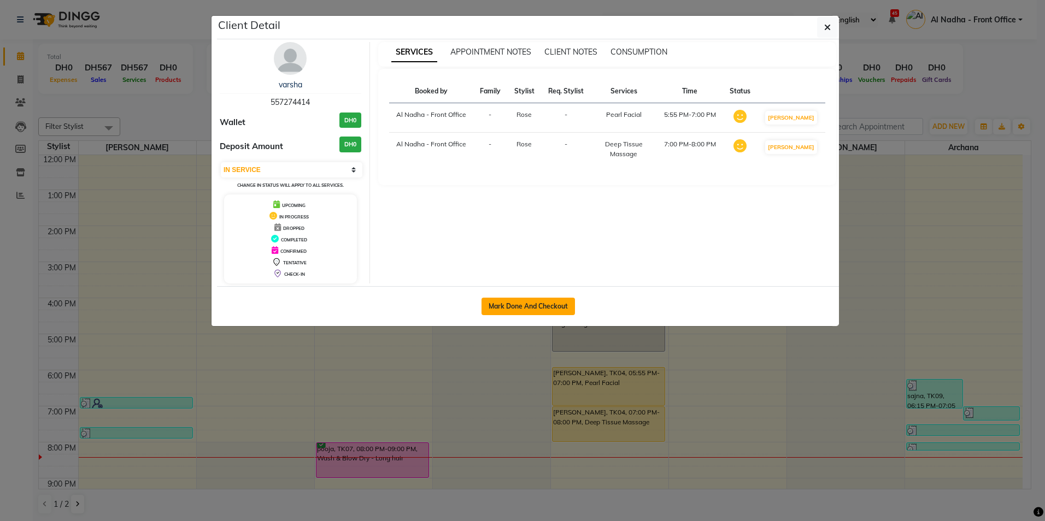
click at [535, 304] on button "Mark Done And Checkout" at bounding box center [528, 306] width 93 height 17
select select "service"
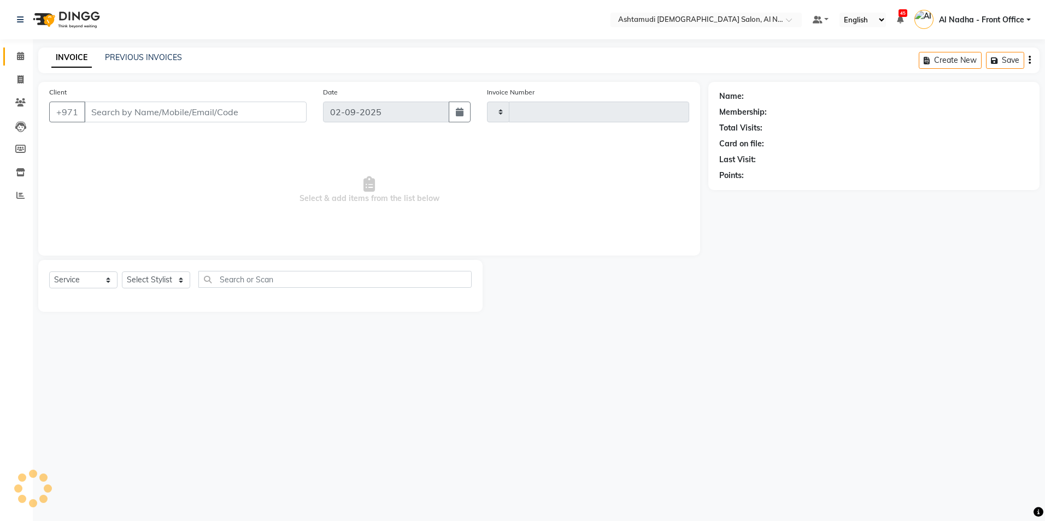
type input "2230"
select select "7088"
type input "557274414"
select select "68348"
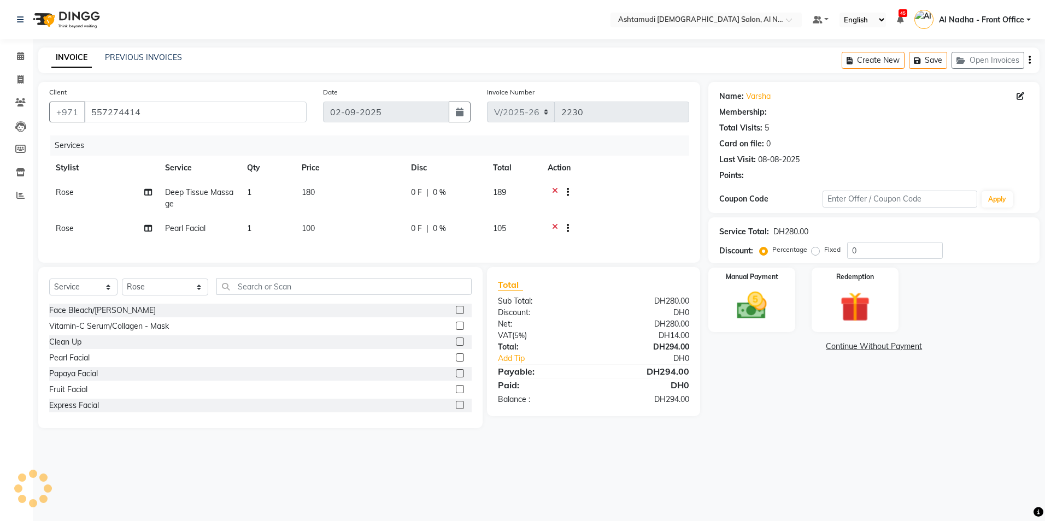
click at [557, 225] on icon at bounding box center [555, 230] width 6 height 14
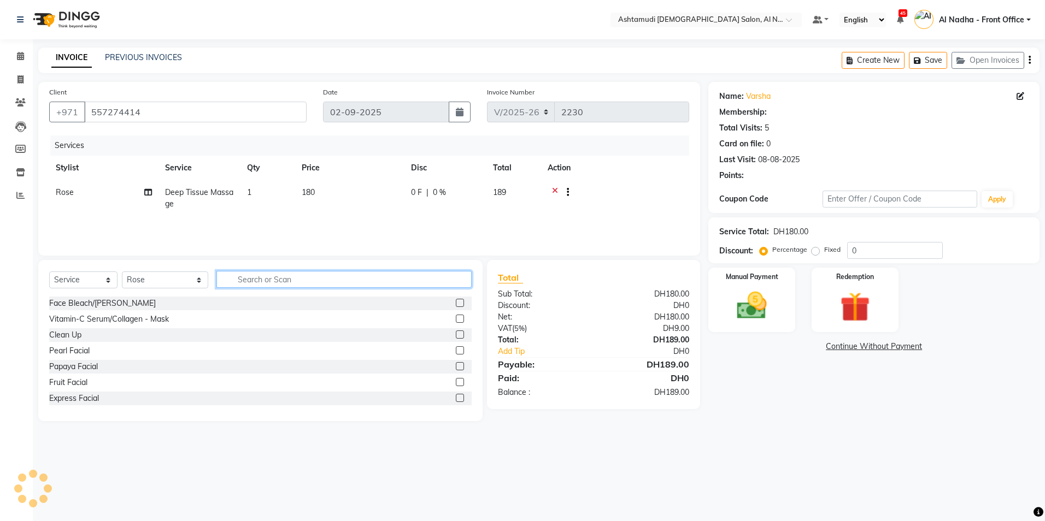
click at [308, 282] on input "text" at bounding box center [343, 279] width 255 height 17
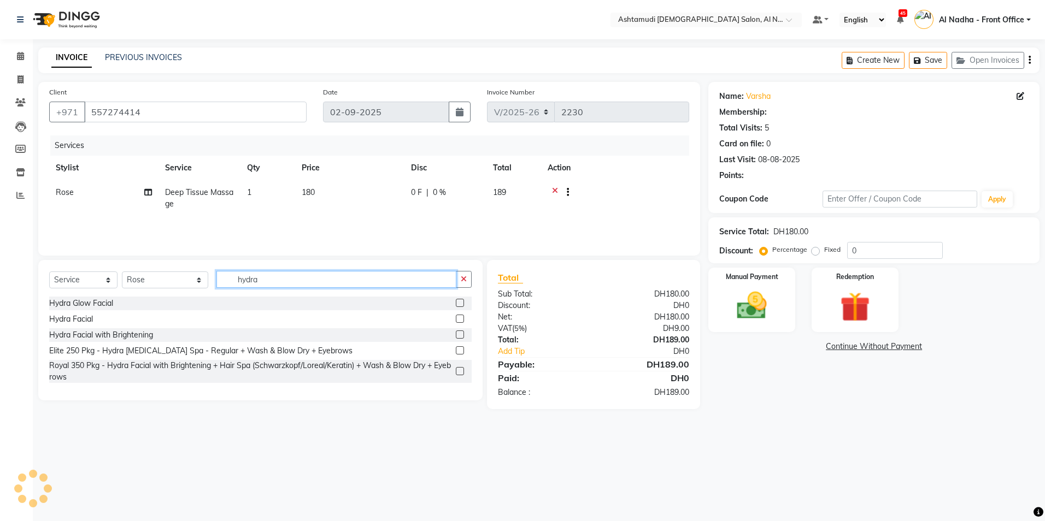
type input "hydra"
click at [461, 301] on label at bounding box center [460, 303] width 8 height 8
click at [461, 301] on input "checkbox" at bounding box center [459, 303] width 7 height 7
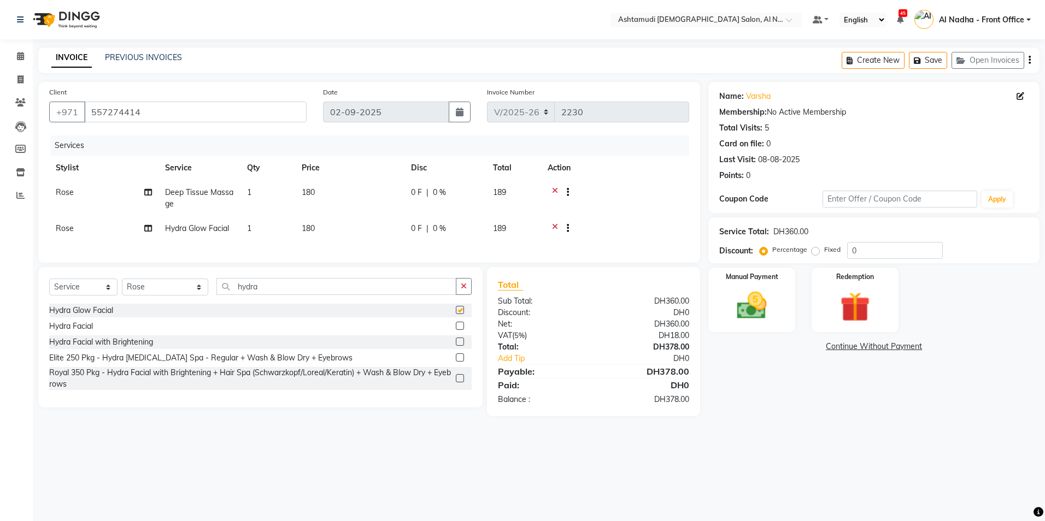
checkbox input "false"
click at [280, 295] on input "hydra" at bounding box center [335, 286] width 239 height 17
type input "h"
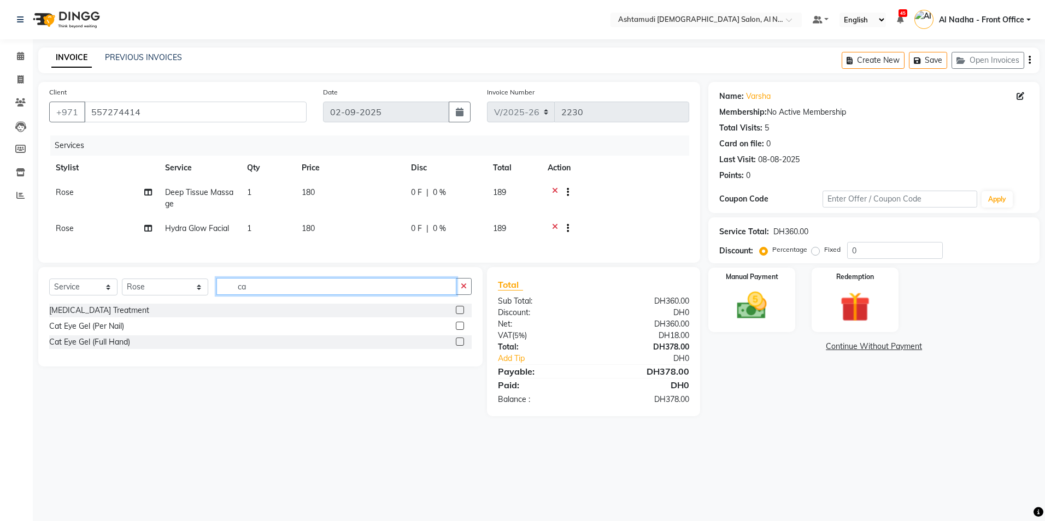
type input "ca"
click at [460, 314] on label at bounding box center [460, 310] width 8 height 8
click at [460, 314] on input "checkbox" at bounding box center [459, 310] width 7 height 7
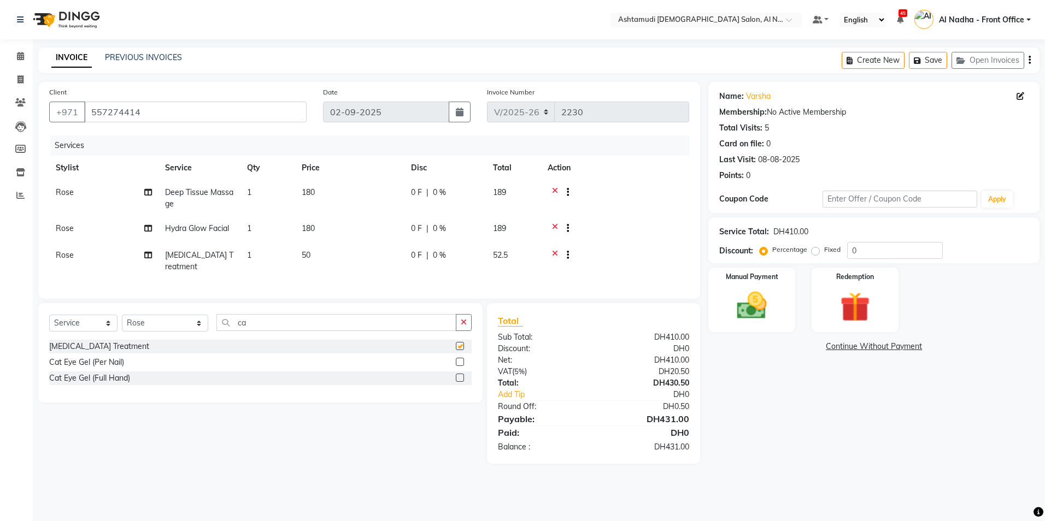
checkbox input "false"
click at [868, 249] on input "0" at bounding box center [895, 250] width 96 height 17
type input "025"
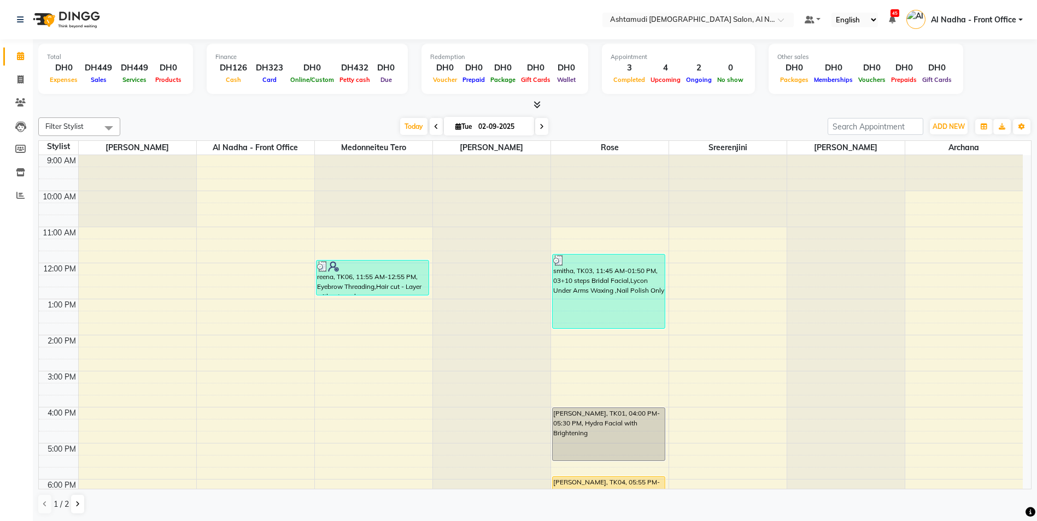
scroll to position [164, 0]
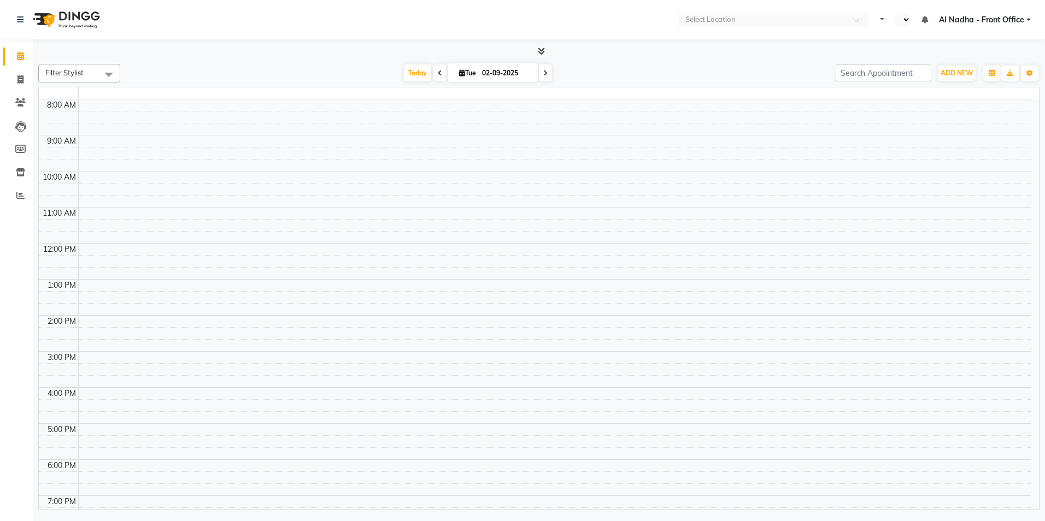
select select "en"
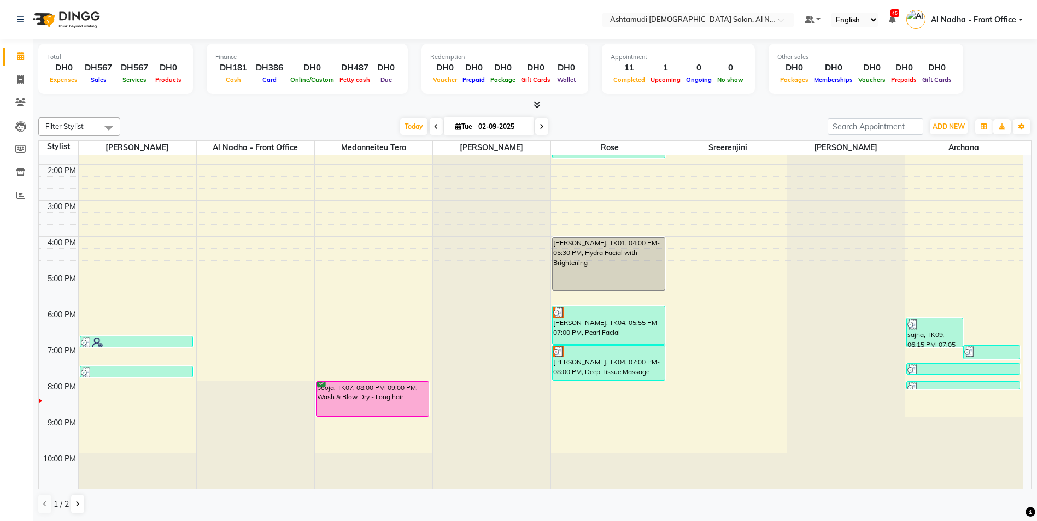
scroll to position [1, 0]
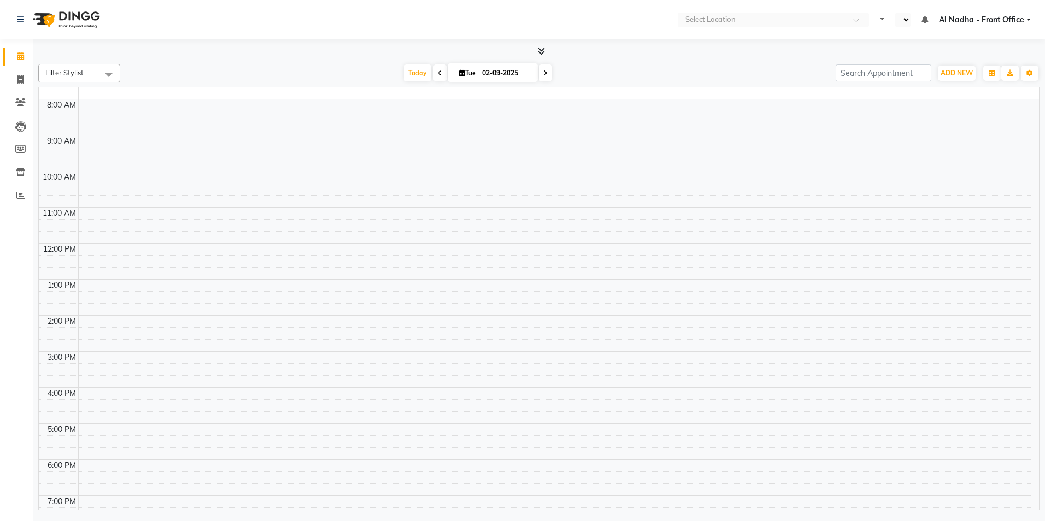
select select "en"
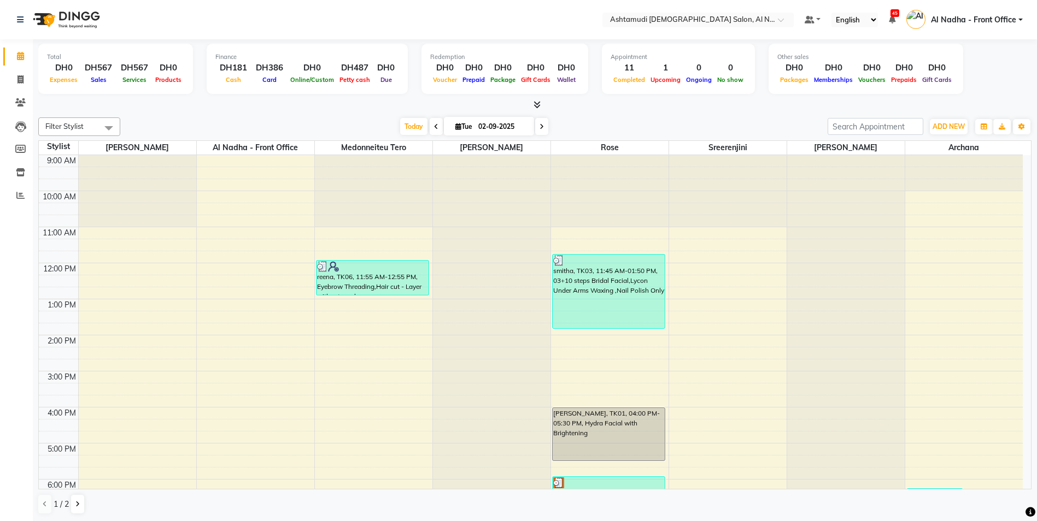
scroll to position [171, 0]
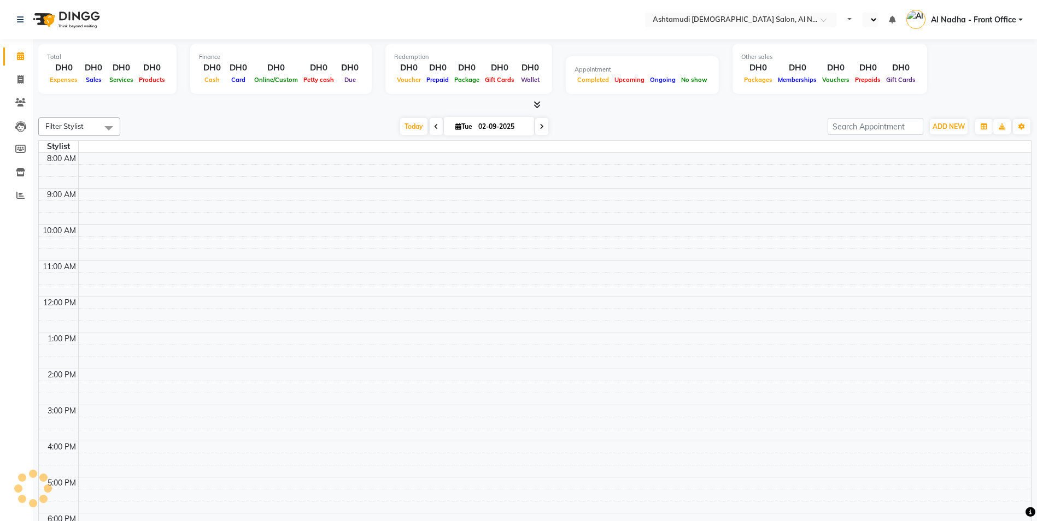
select select "en"
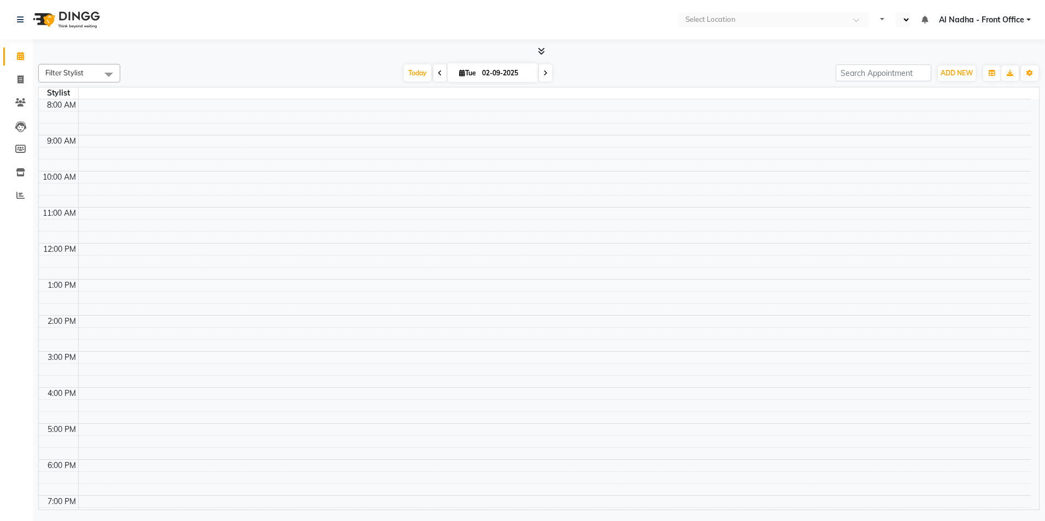
select select "en"
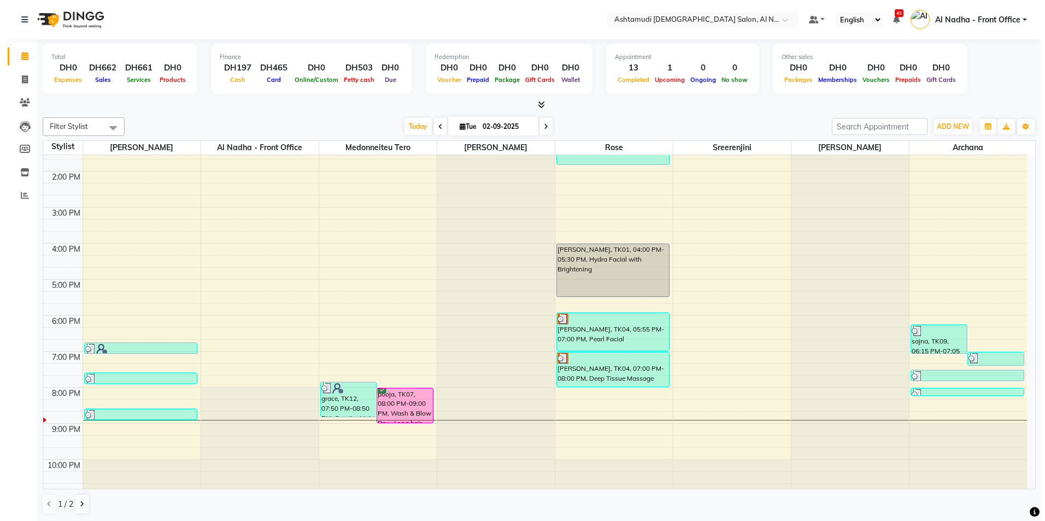
scroll to position [171, 0]
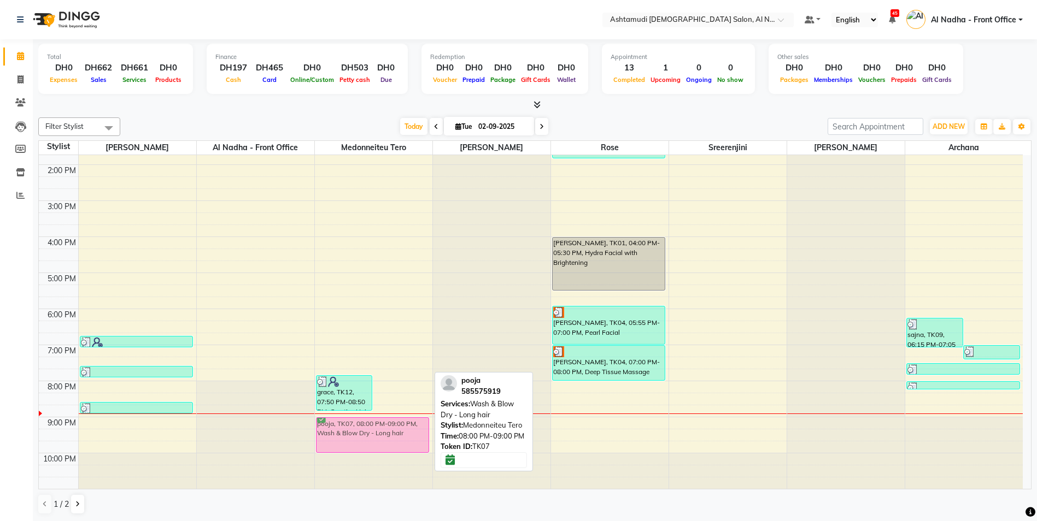
drag, startPoint x: 409, startPoint y: 401, endPoint x: 409, endPoint y: 436, distance: 34.4
click at [409, 436] on div "grace, TK12, 07:50 PM-08:50 PM, Creative Hair Cut pooja, TK07, 08:00 PM-09:00 P…" at bounding box center [374, 237] width 118 height 505
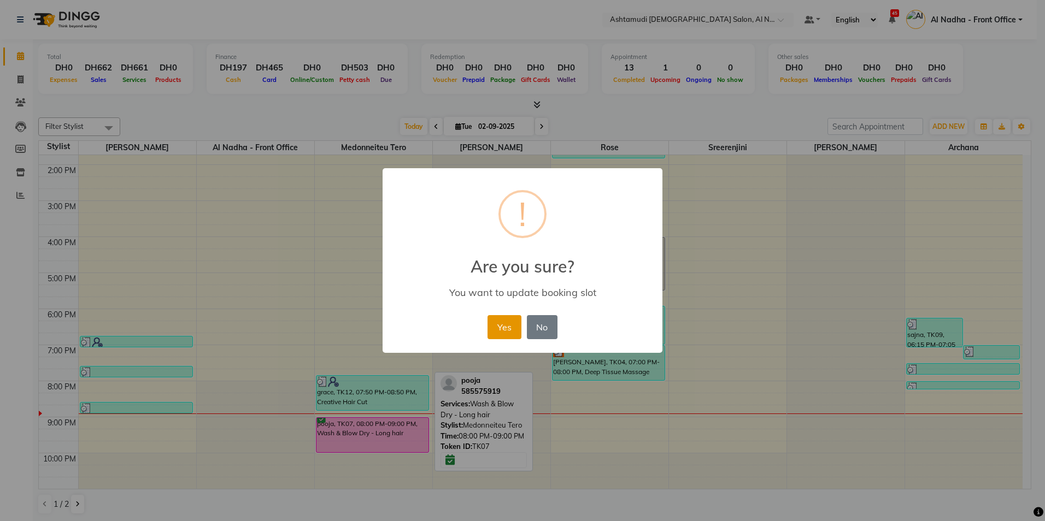
click at [509, 325] on button "Yes" at bounding box center [504, 327] width 33 height 24
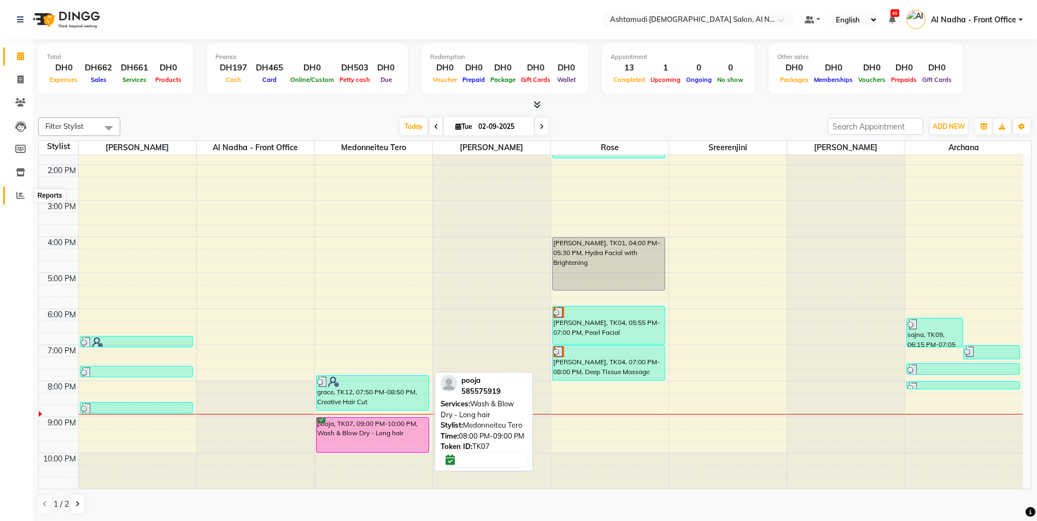
click at [20, 198] on icon at bounding box center [20, 195] width 8 height 8
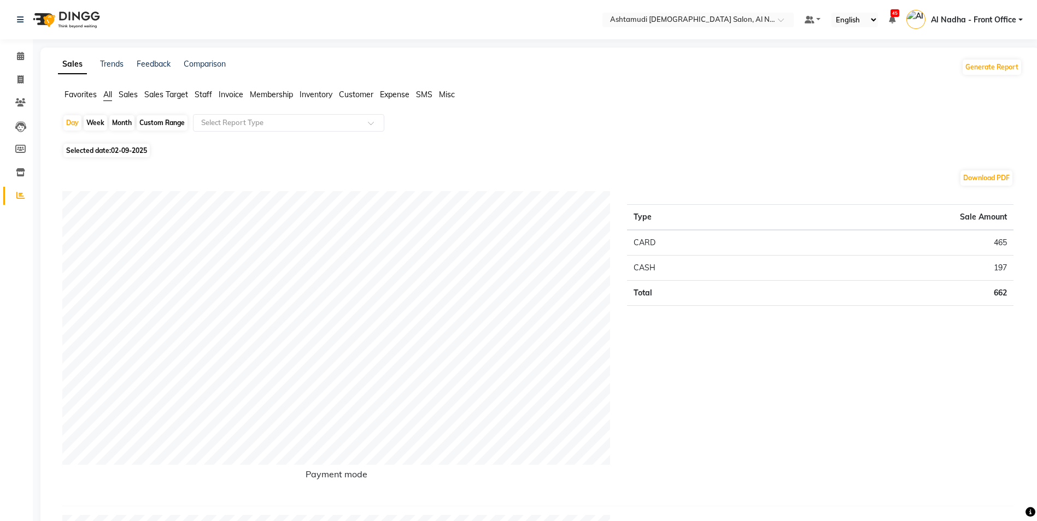
click at [205, 95] on span "Staff" at bounding box center [203, 95] width 17 height 10
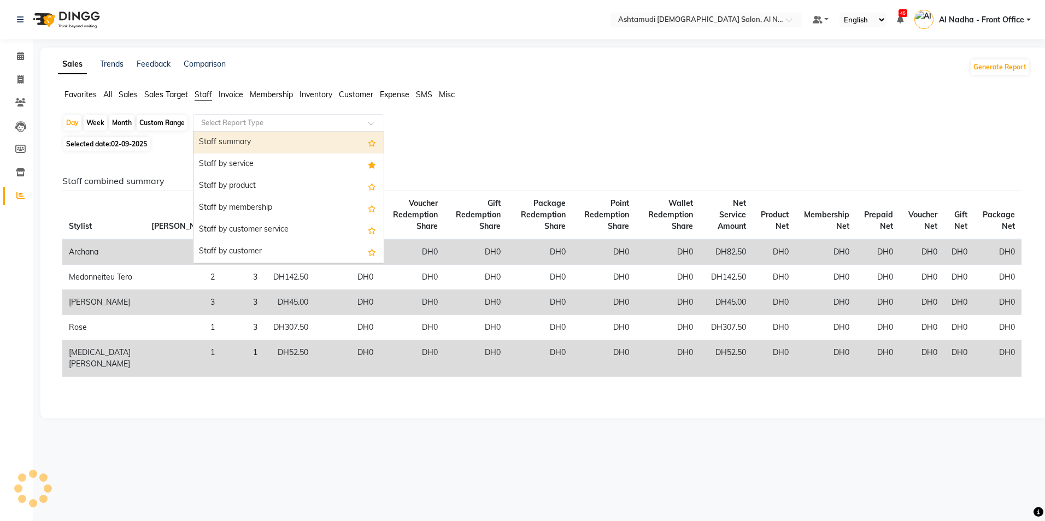
click at [210, 118] on input "text" at bounding box center [277, 123] width 157 height 11
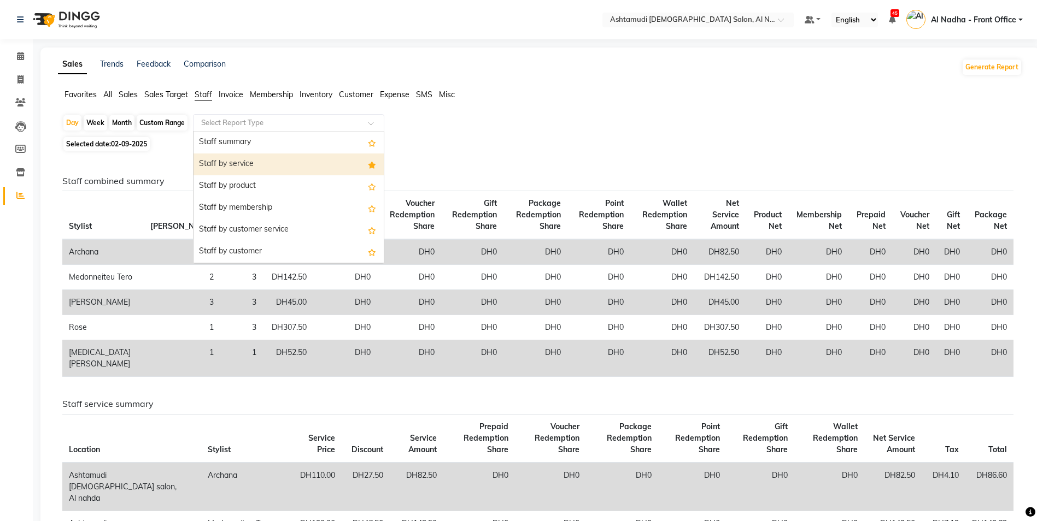
click at [239, 162] on div "Staff by service" at bounding box center [289, 165] width 190 height 22
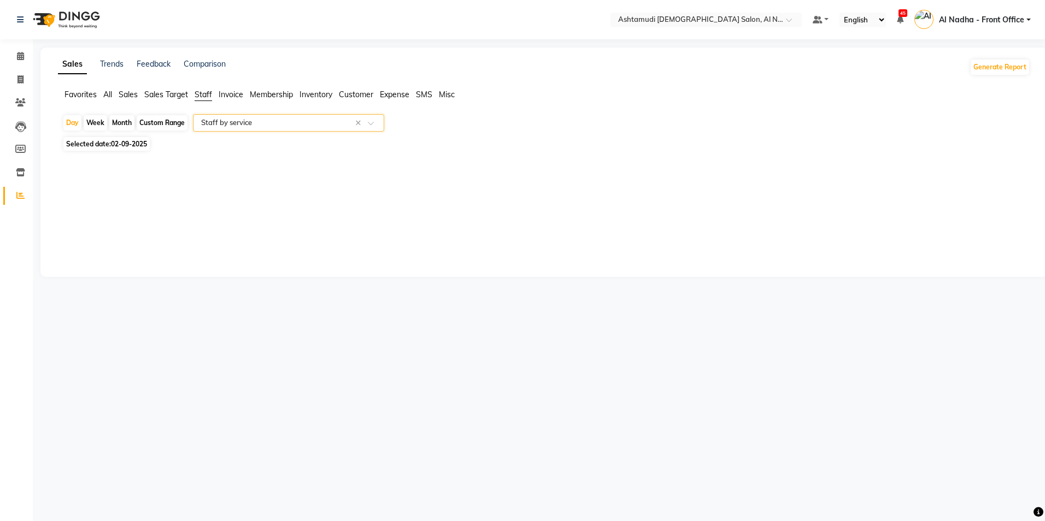
select select "full_report"
select select "csv"
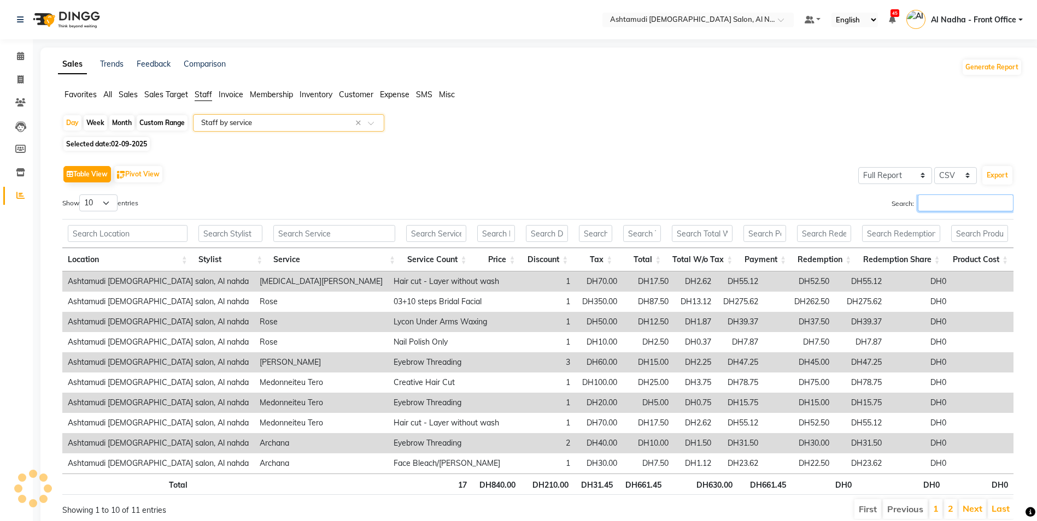
click at [947, 205] on input "Search:" at bounding box center [966, 203] width 96 height 17
type input "a"
click at [960, 199] on input "Search:" at bounding box center [966, 203] width 96 height 17
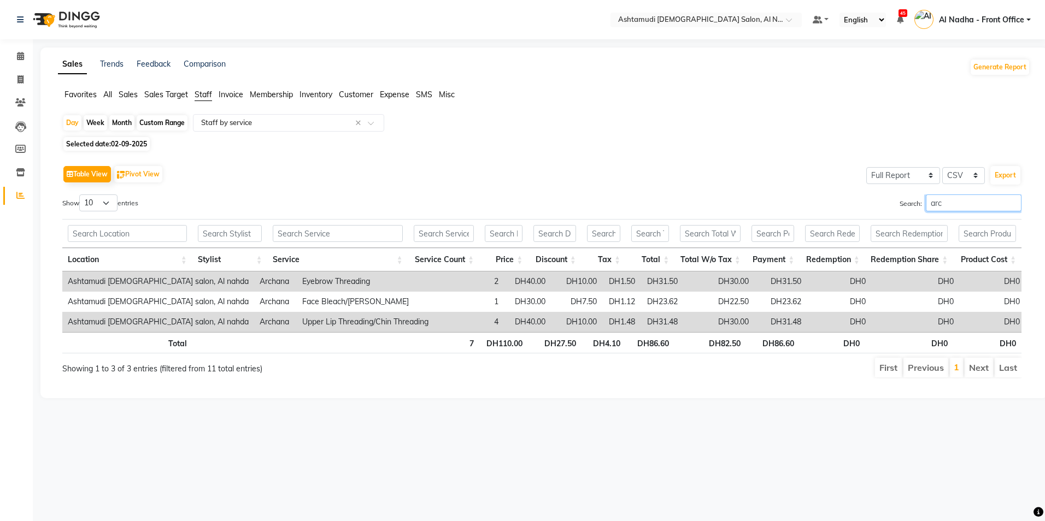
click at [977, 197] on input "arc" at bounding box center [974, 203] width 96 height 17
click at [974, 210] on input "arc" at bounding box center [974, 203] width 96 height 17
click at [947, 202] on input "arc" at bounding box center [974, 203] width 96 height 17
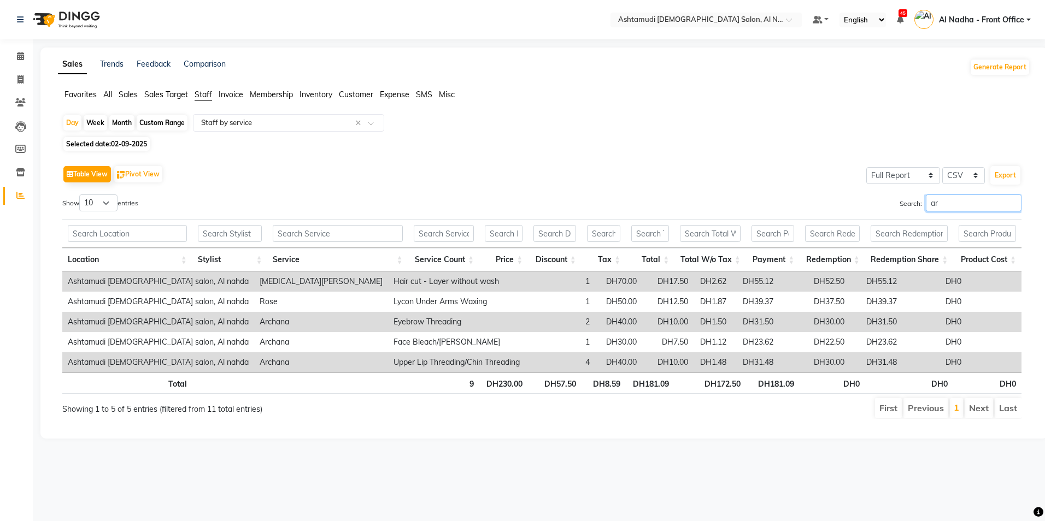
type input "a"
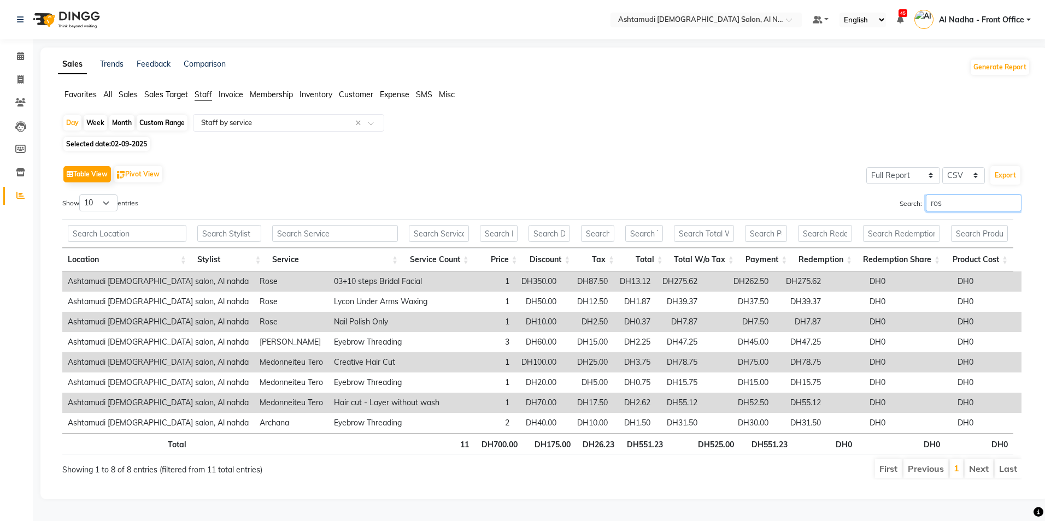
type input "rose"
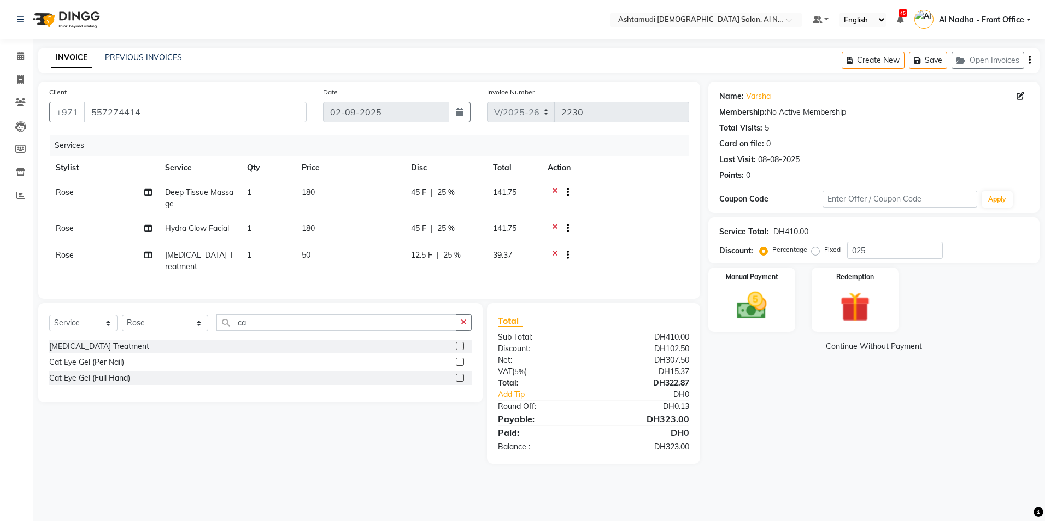
select select "7088"
select select "service"
click at [150, 316] on select "Select Stylist Al Nadha - Front Office Archana Medonneiteu Tero [PERSON_NAME] […" at bounding box center [165, 323] width 86 height 17
select select "59093"
click at [122, 315] on select "Select Stylist Al Nadha - Front Office Archana Medonneiteu Tero Mehwish Mubeen …" at bounding box center [165, 323] width 86 height 17
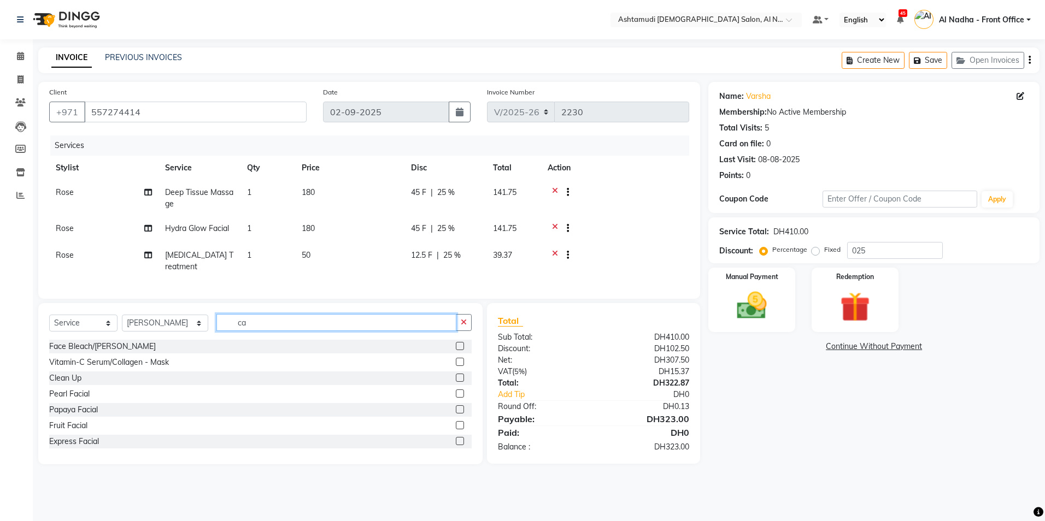
click at [265, 319] on input "ca" at bounding box center [335, 322] width 239 height 17
type input "c"
type input "eye"
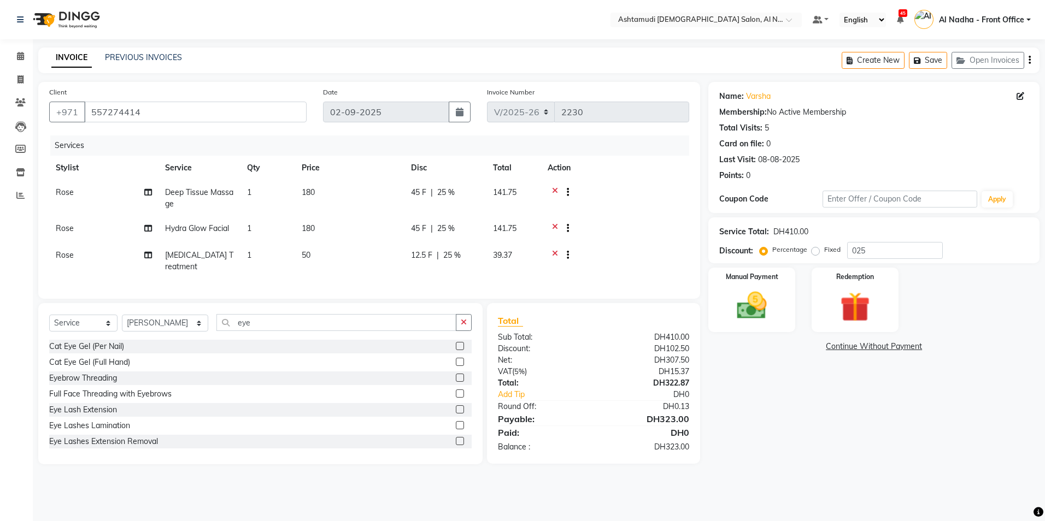
click at [456, 378] on label at bounding box center [460, 378] width 8 height 8
click at [456, 378] on input "checkbox" at bounding box center [459, 378] width 7 height 7
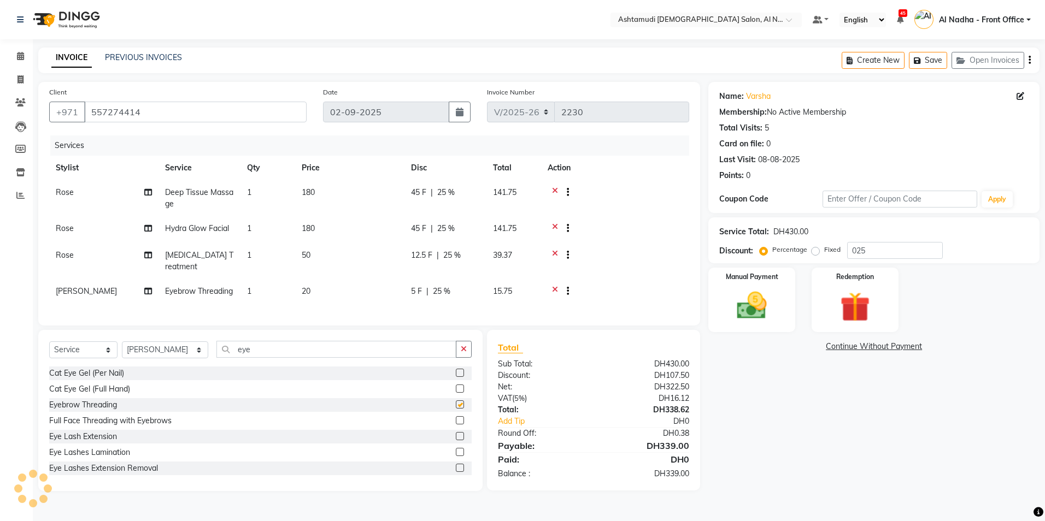
checkbox input "false"
click at [756, 306] on img at bounding box center [751, 306] width 51 height 36
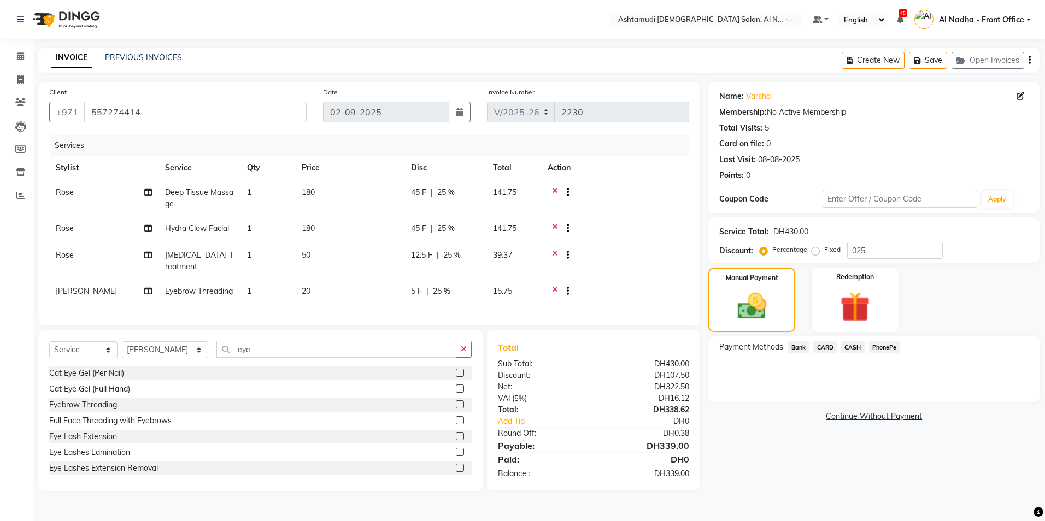
click at [829, 345] on span "CARD" at bounding box center [825, 347] width 24 height 13
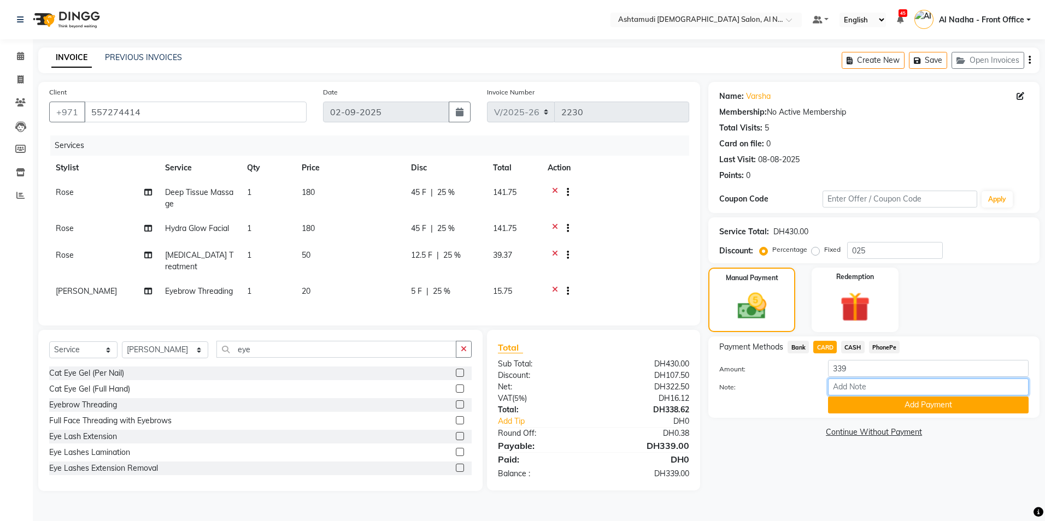
click at [835, 385] on input "Note:" at bounding box center [928, 387] width 201 height 17
type input "sreerenjini"
click at [869, 411] on button "Add Payment" at bounding box center [928, 405] width 201 height 17
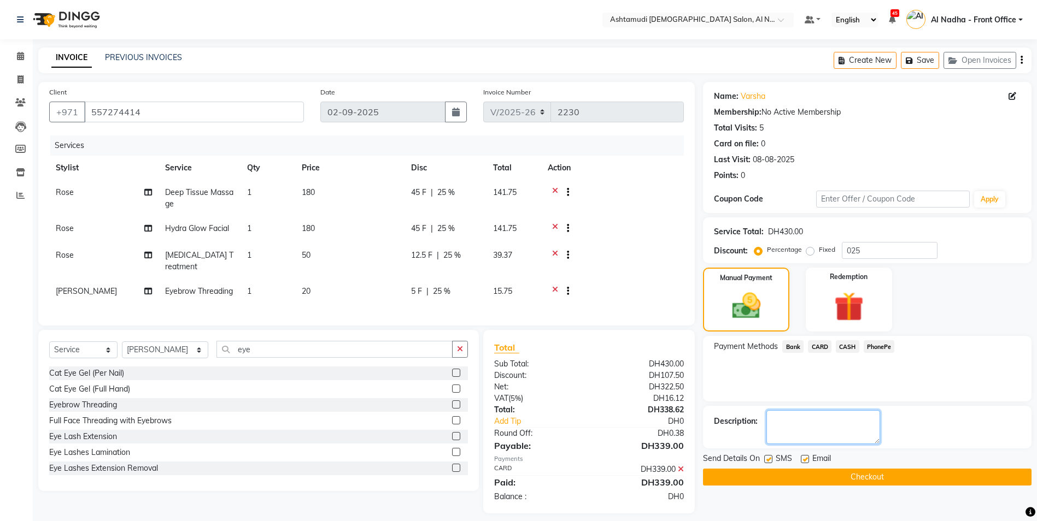
click at [808, 427] on textarea at bounding box center [823, 428] width 114 height 34
type textarea "0020"
click at [788, 472] on button "Checkout" at bounding box center [867, 477] width 329 height 17
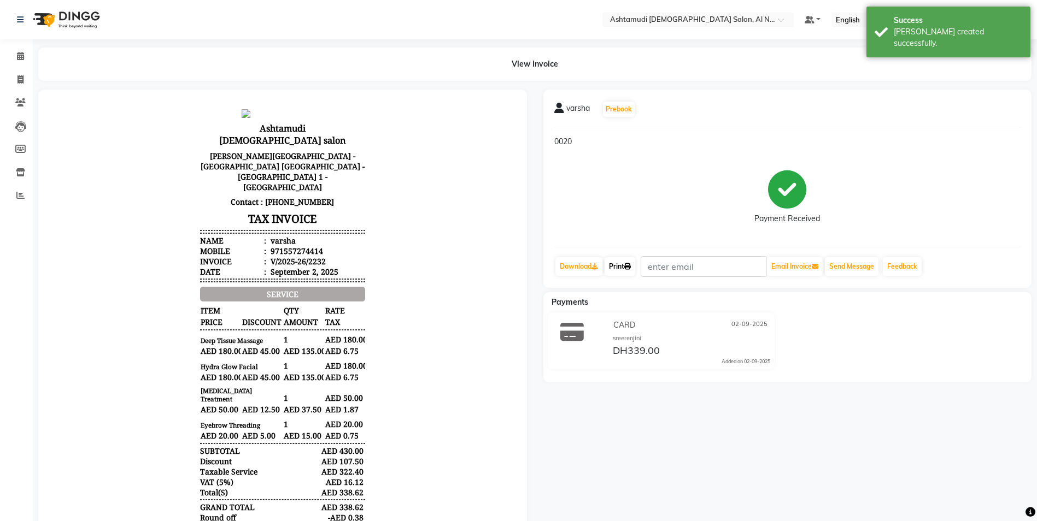
click at [624, 267] on link "Print" at bounding box center [620, 266] width 31 height 19
click at [20, 51] on span at bounding box center [20, 56] width 19 height 13
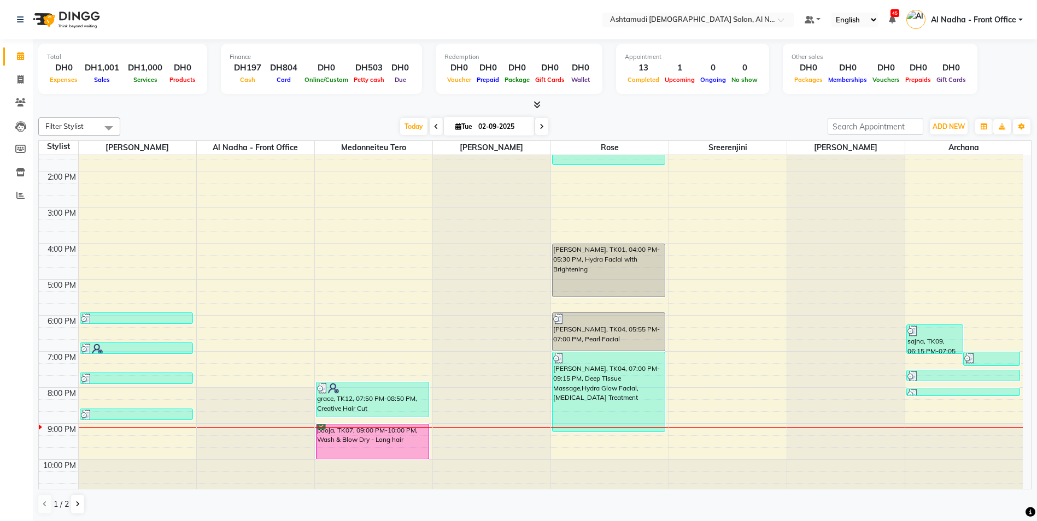
scroll to position [171, 0]
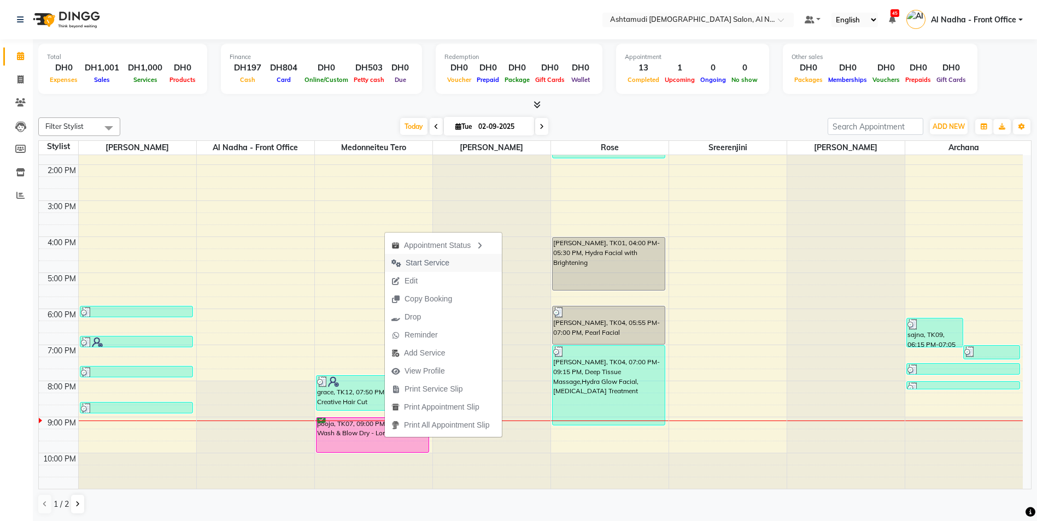
click at [435, 266] on span "Start Service" at bounding box center [428, 262] width 44 height 11
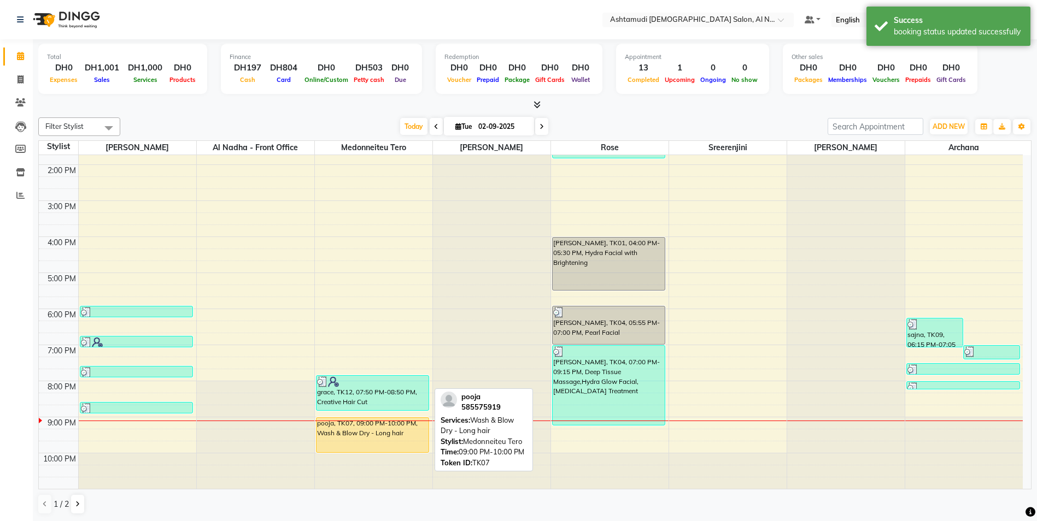
click at [378, 434] on div "pooja, TK07, 09:00 PM-10:00 PM, Wash & Blow Dry - Long hair" at bounding box center [372, 435] width 113 height 34
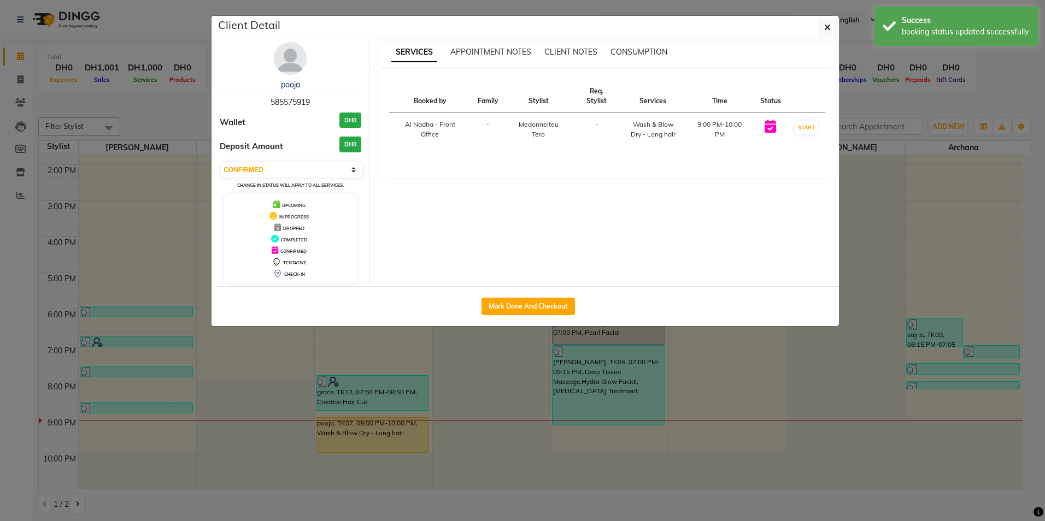
select select "1"
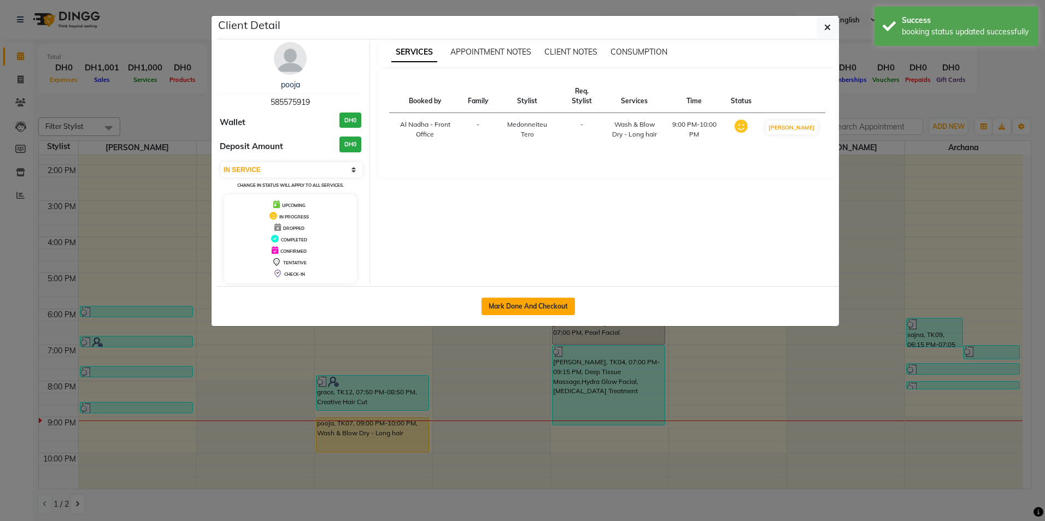
click at [505, 304] on button "Mark Done And Checkout" at bounding box center [528, 306] width 93 height 17
select select "service"
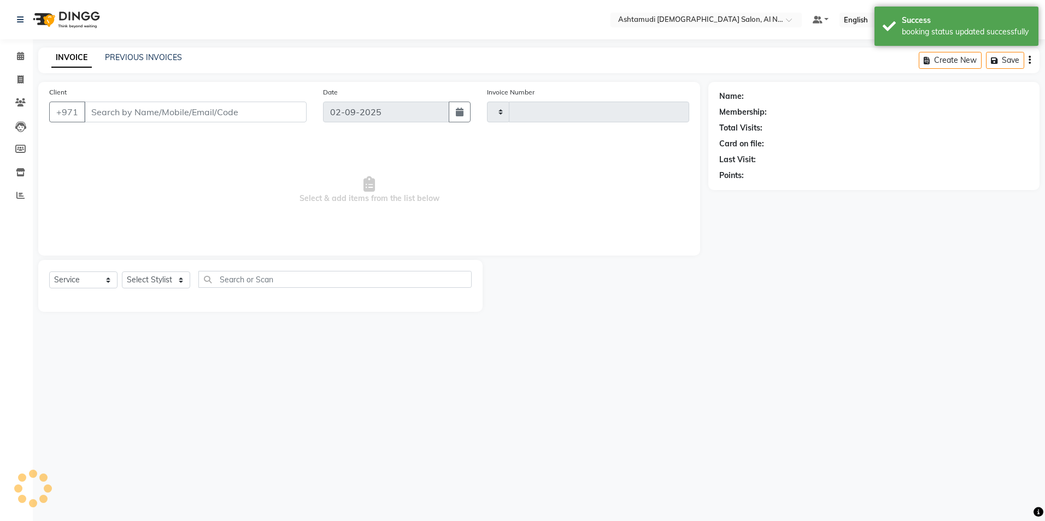
type input "2233"
select select "7088"
type input "585575919"
select select "59179"
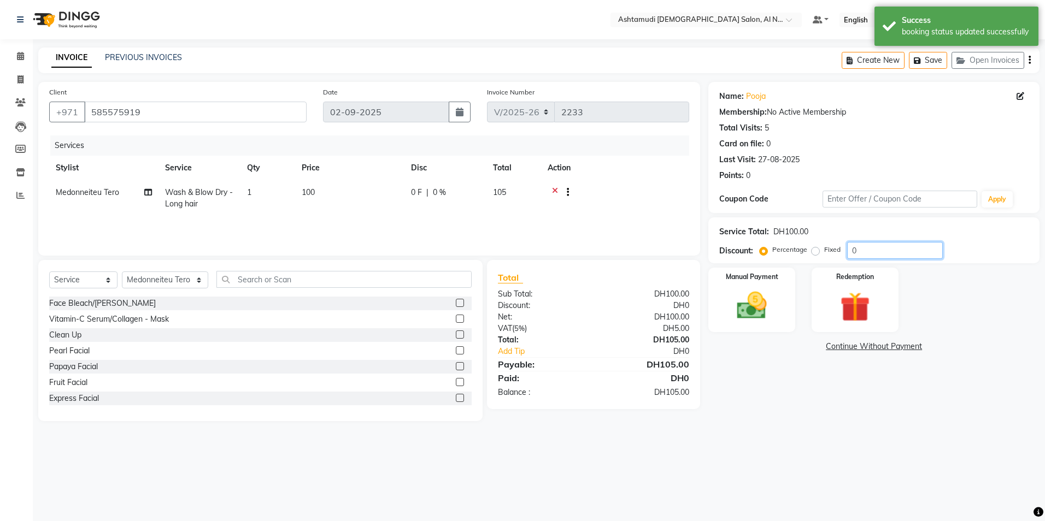
click at [861, 247] on input "0" at bounding box center [895, 250] width 96 height 17
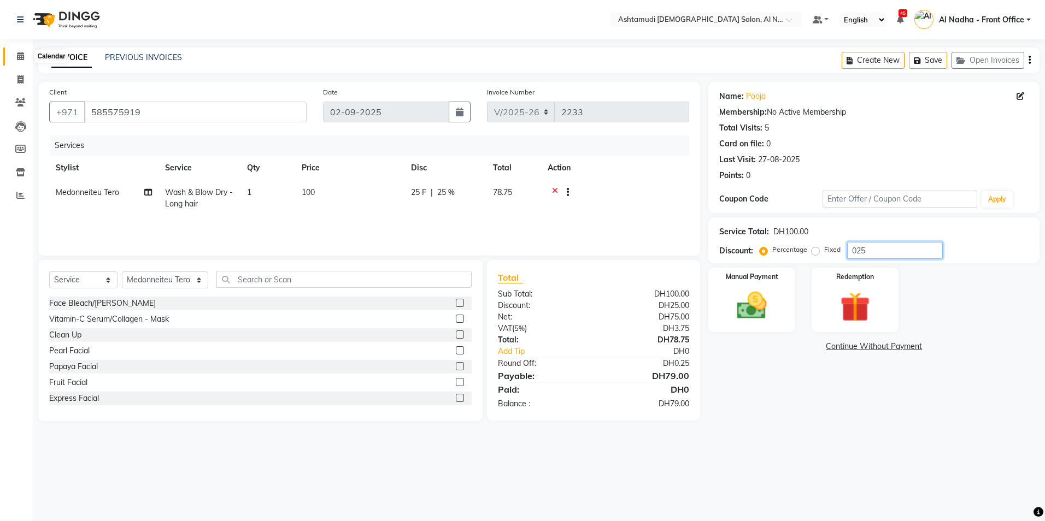
type input "025"
drag, startPoint x: 15, startPoint y: 59, endPoint x: 615, endPoint y: 57, distance: 599.6
click at [15, 59] on span at bounding box center [20, 56] width 19 height 13
click at [26, 192] on span at bounding box center [20, 196] width 19 height 13
click at [764, 319] on img at bounding box center [751, 306] width 51 height 36
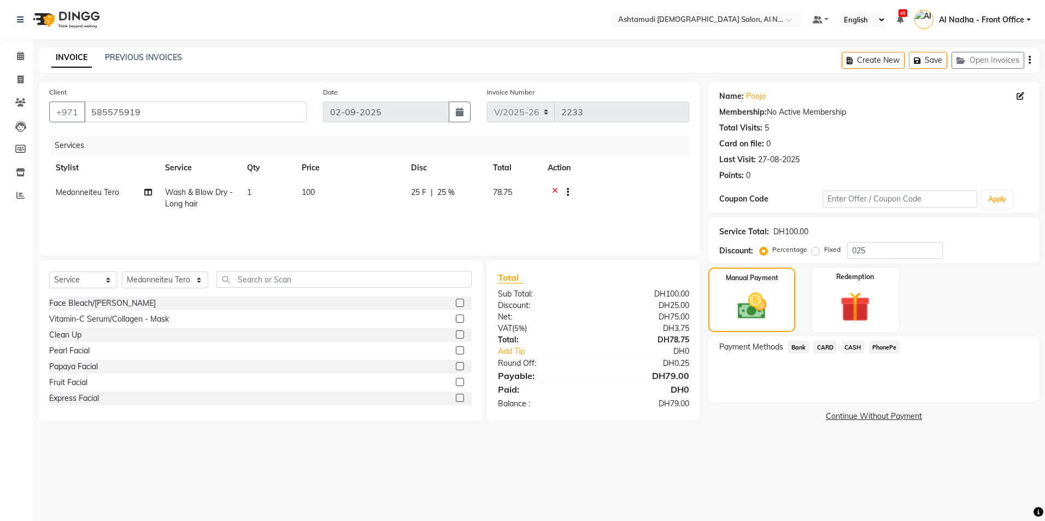
click at [823, 346] on span "CARD" at bounding box center [825, 347] width 24 height 13
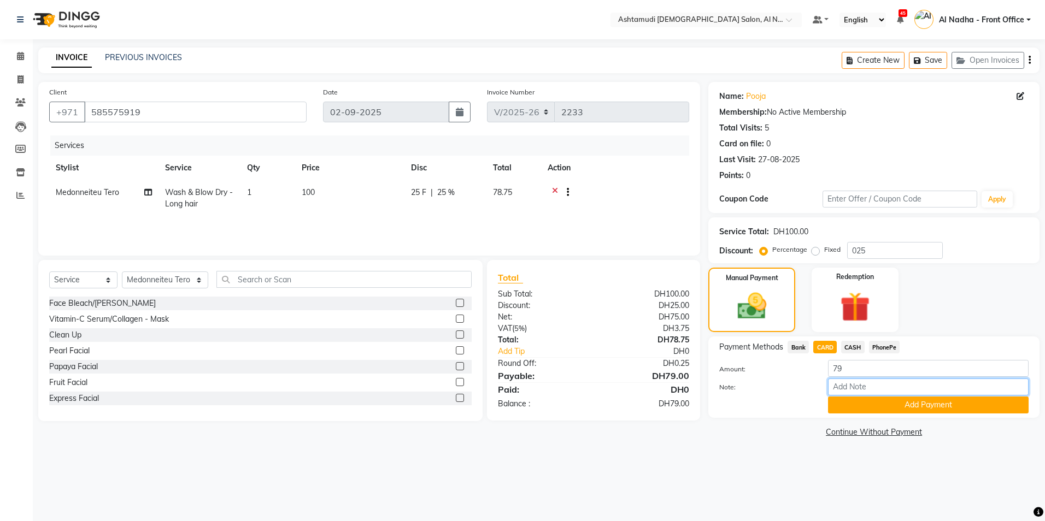
drag, startPoint x: 853, startPoint y: 385, endPoint x: 858, endPoint y: 394, distance: 9.3
click at [853, 385] on input "Note:" at bounding box center [928, 387] width 201 height 17
type input "sreerenjini"
click at [870, 407] on button "Add Payment" at bounding box center [928, 405] width 201 height 17
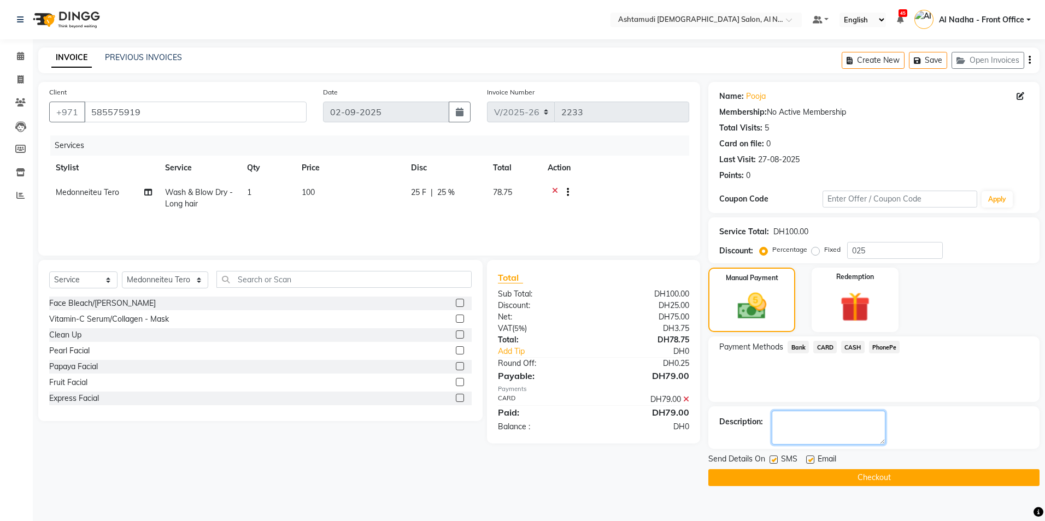
click at [857, 432] on textarea at bounding box center [829, 428] width 114 height 34
type textarea "0623"
click at [795, 475] on button "Checkout" at bounding box center [873, 478] width 331 height 17
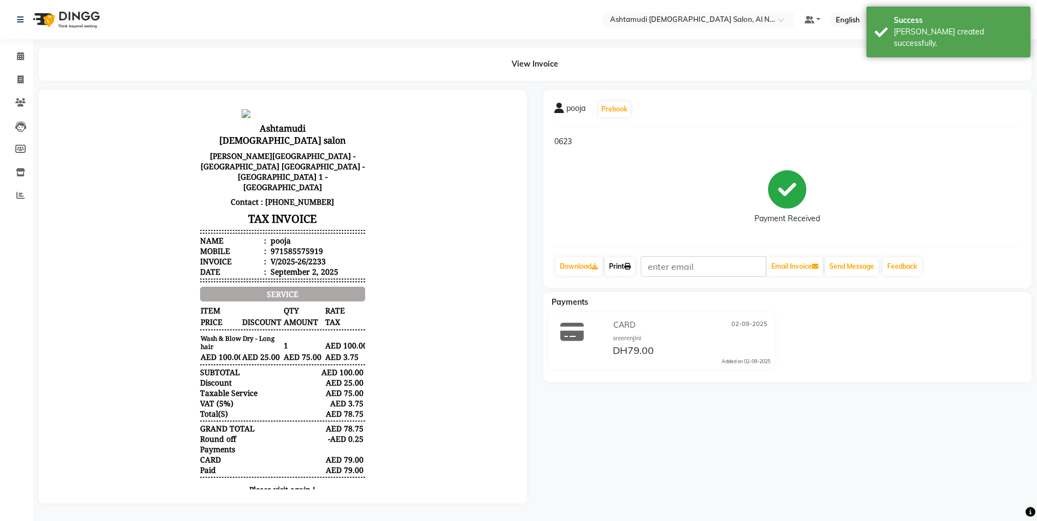
click at [628, 261] on link "Print" at bounding box center [620, 266] width 31 height 19
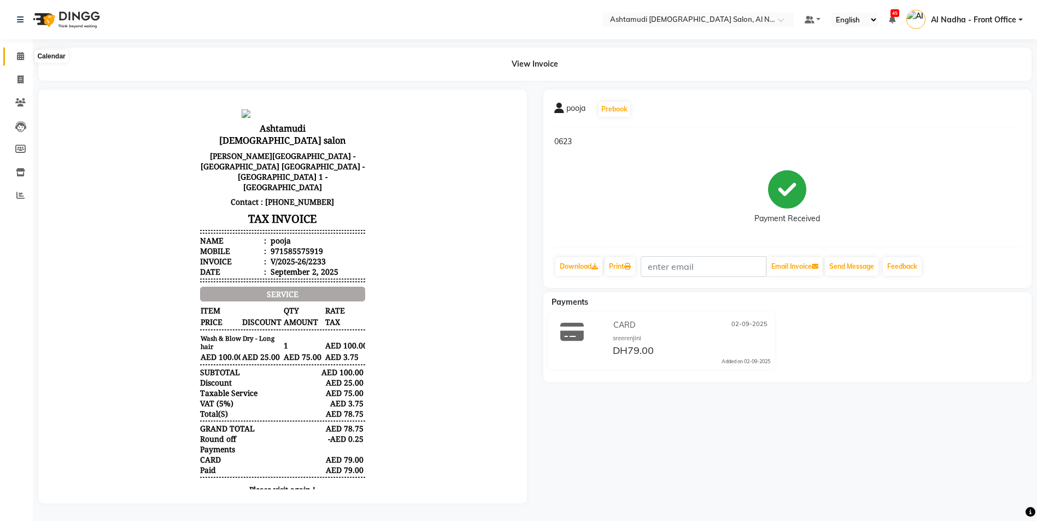
click at [24, 53] on icon at bounding box center [20, 56] width 7 height 8
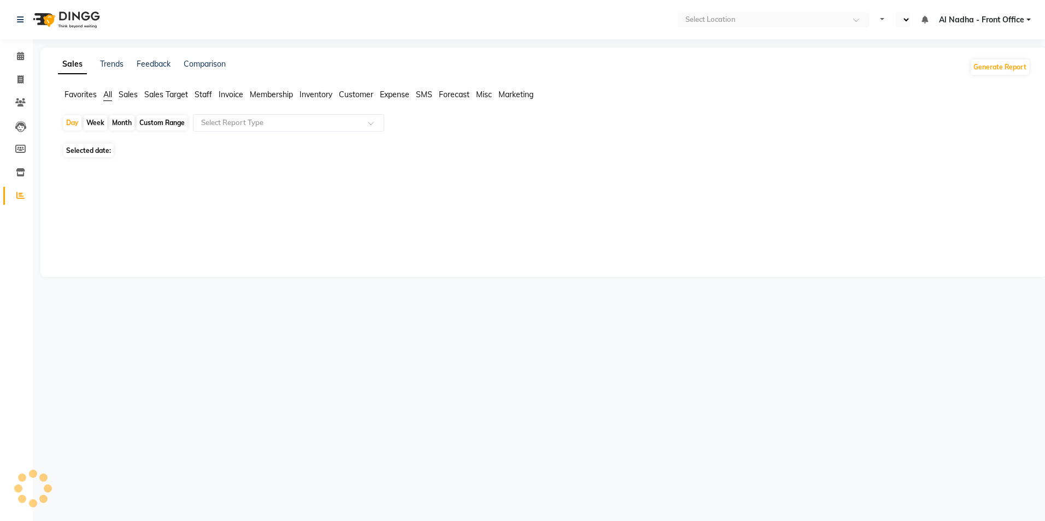
select select "en"
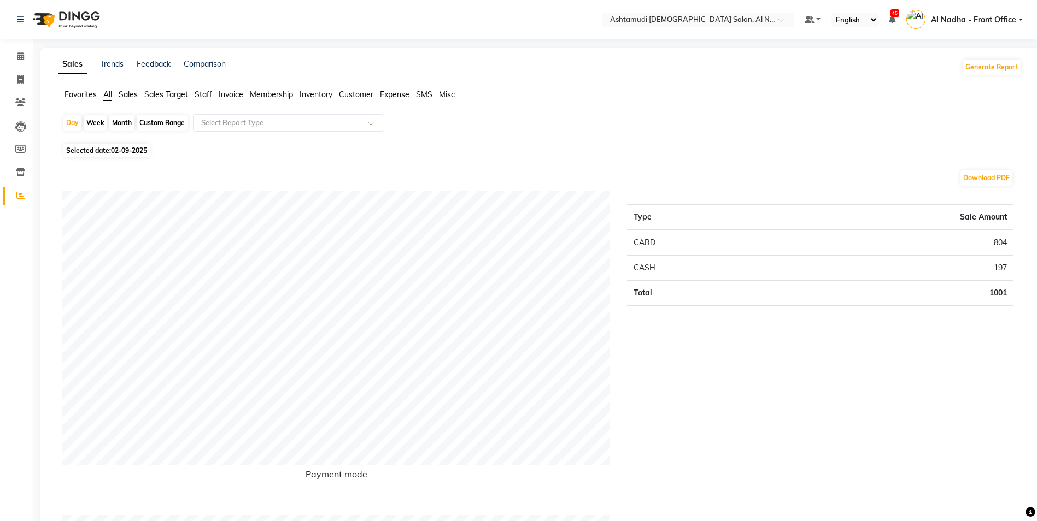
click at [209, 94] on span "Staff" at bounding box center [203, 95] width 17 height 10
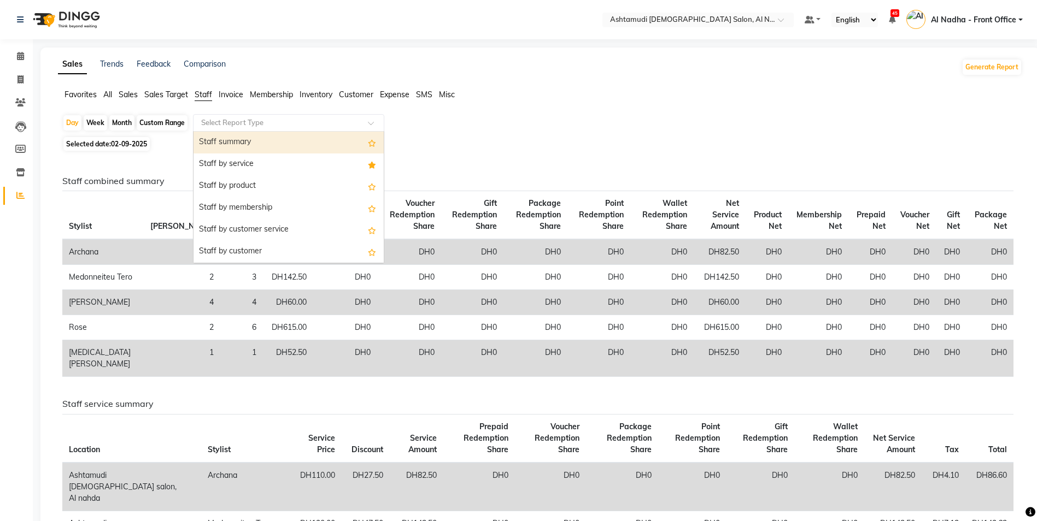
click at [249, 115] on div "Select Report Type" at bounding box center [288, 122] width 191 height 17
click at [269, 146] on div "Staff summary" at bounding box center [289, 143] width 190 height 22
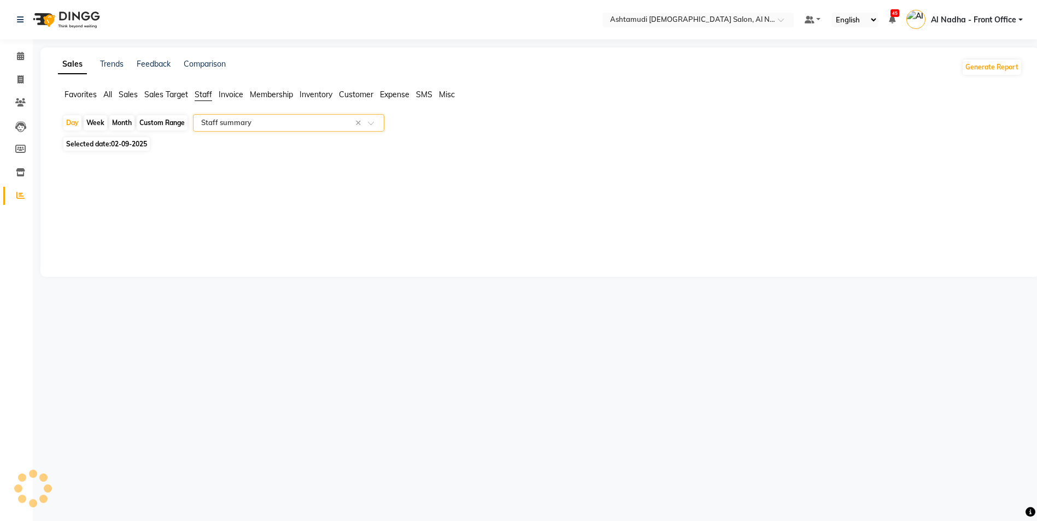
select select "full_report"
select select "csv"
click at [313, 121] on input "text" at bounding box center [277, 123] width 157 height 11
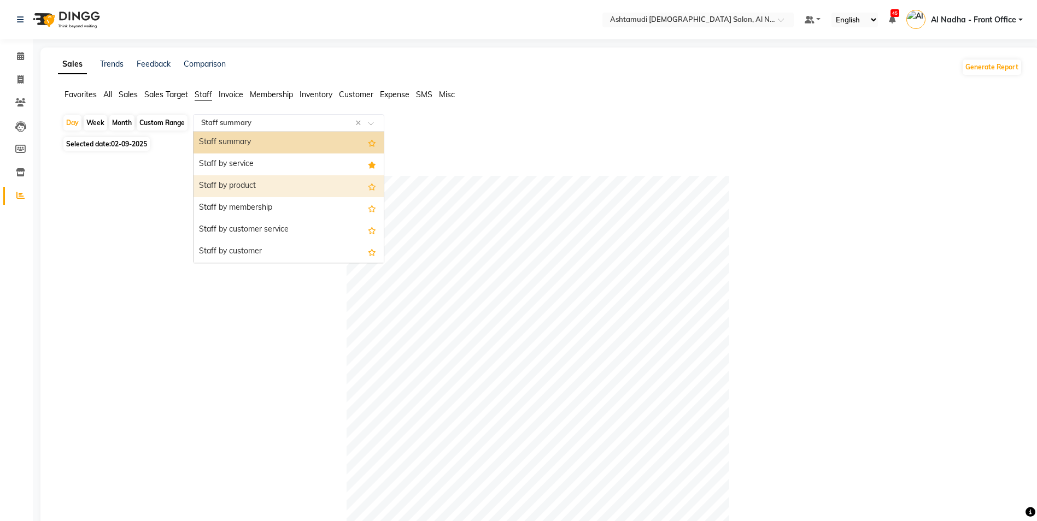
click at [295, 180] on div "Staff by product" at bounding box center [289, 186] width 190 height 22
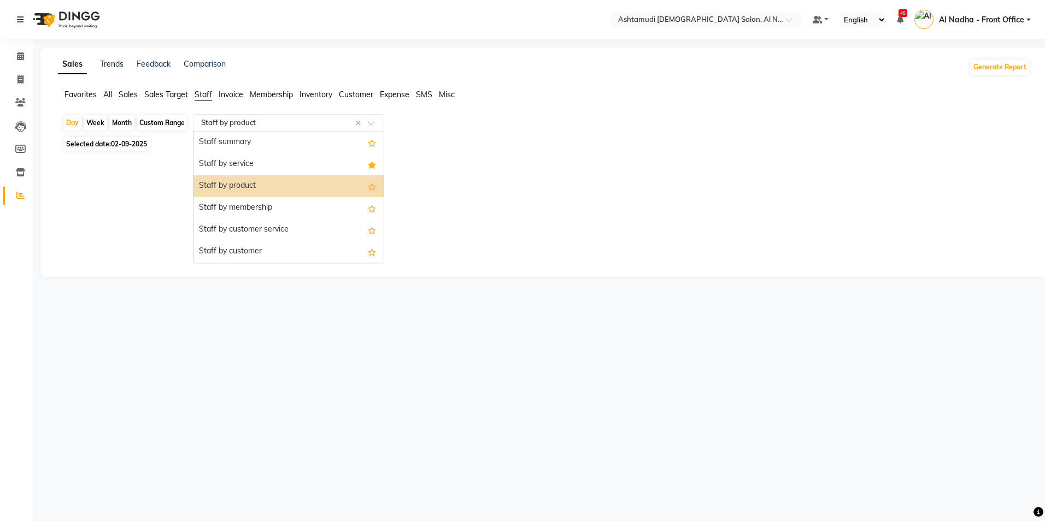
click at [292, 119] on input "text" at bounding box center [277, 123] width 157 height 11
click at [283, 162] on div "Staff by service" at bounding box center [289, 165] width 190 height 22
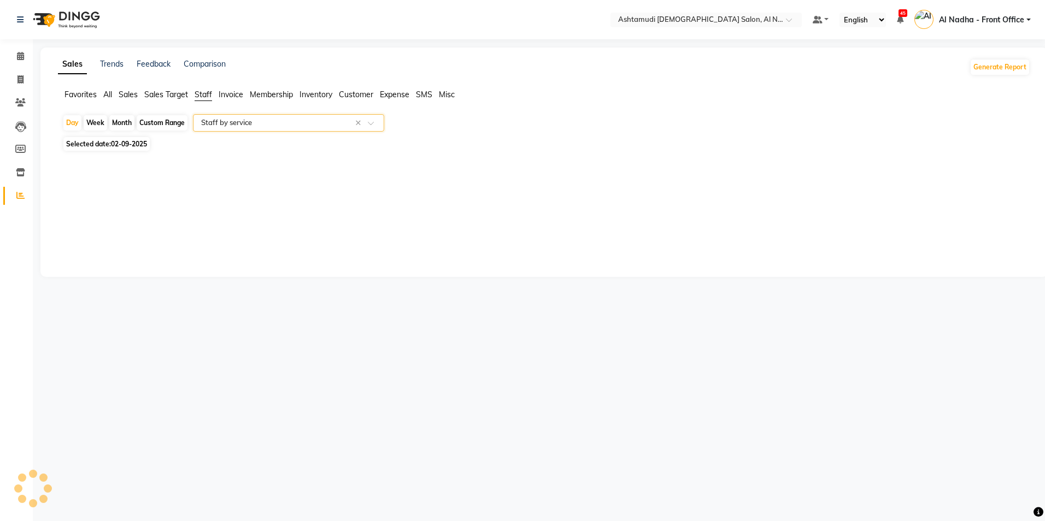
select select "full_report"
select select "csv"
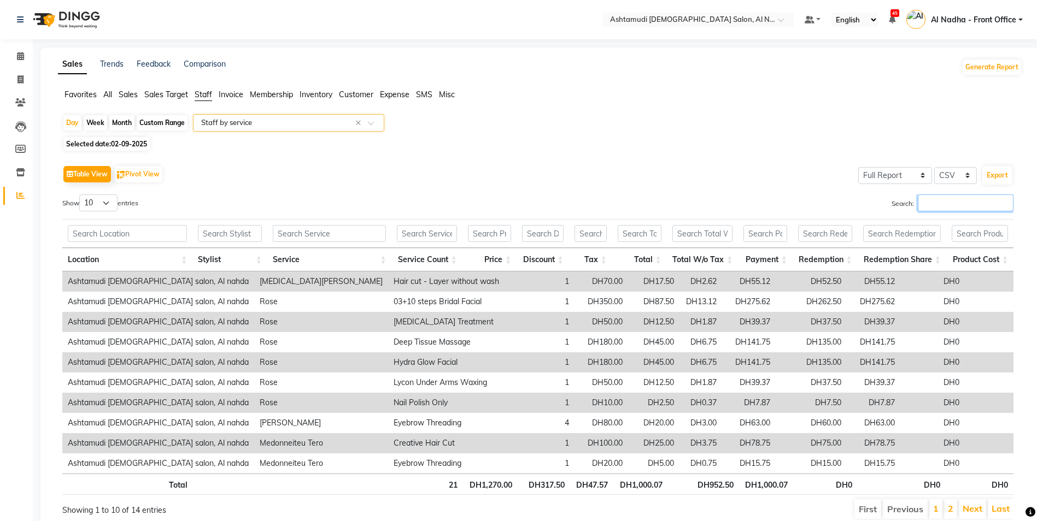
click at [937, 201] on input "Search:" at bounding box center [966, 203] width 96 height 17
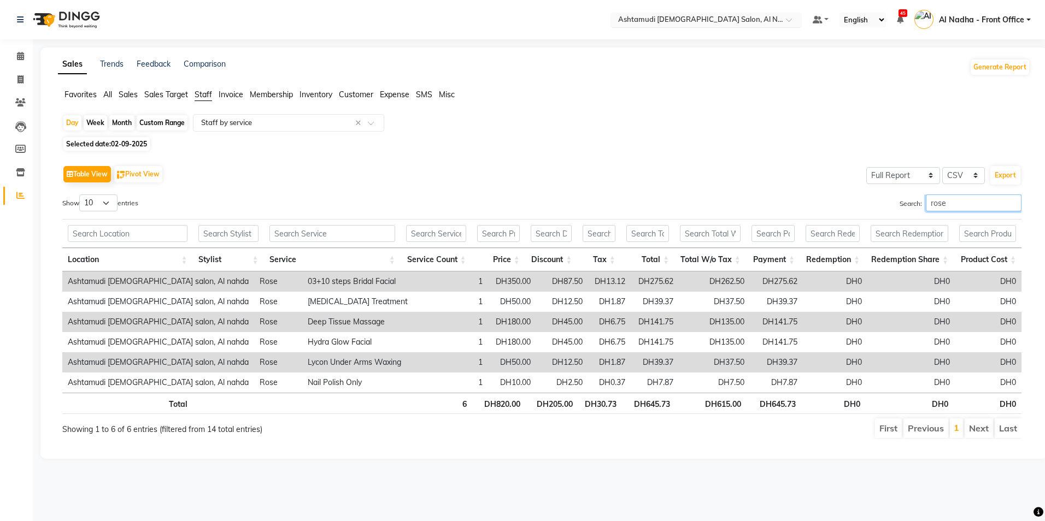
type input "rose"
click at [222, 124] on input "text" at bounding box center [277, 123] width 157 height 11
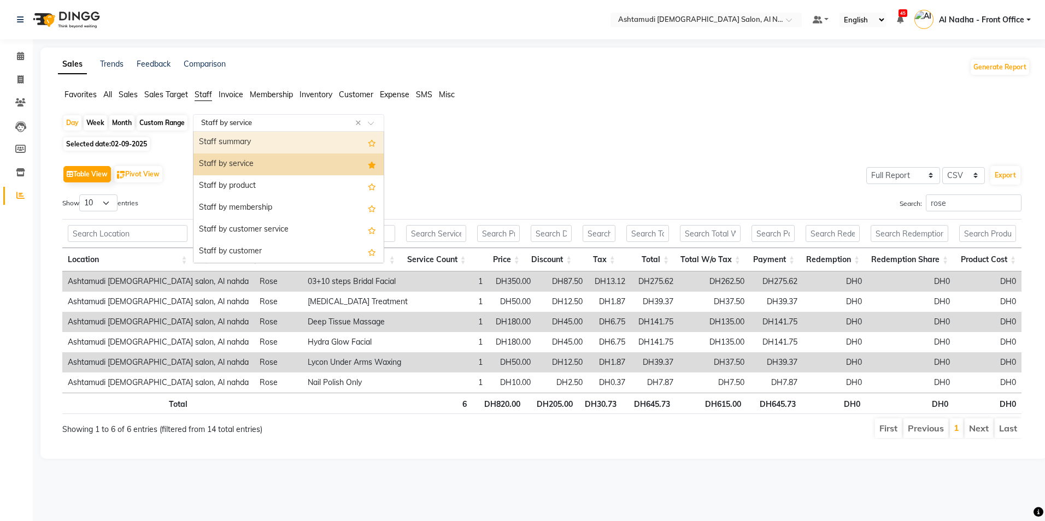
click at [259, 141] on div "Staff summary" at bounding box center [289, 143] width 190 height 22
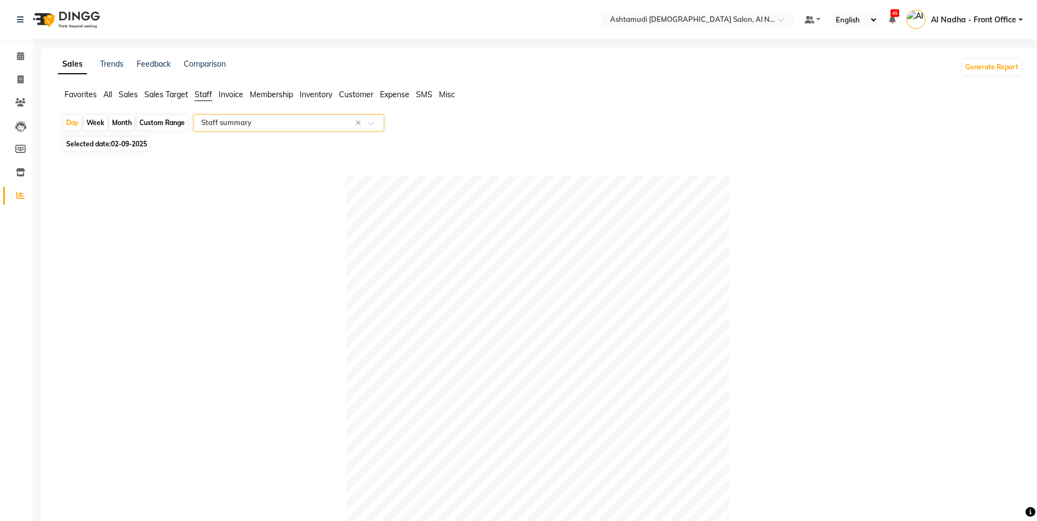
click at [127, 97] on span "Sales" at bounding box center [128, 95] width 19 height 10
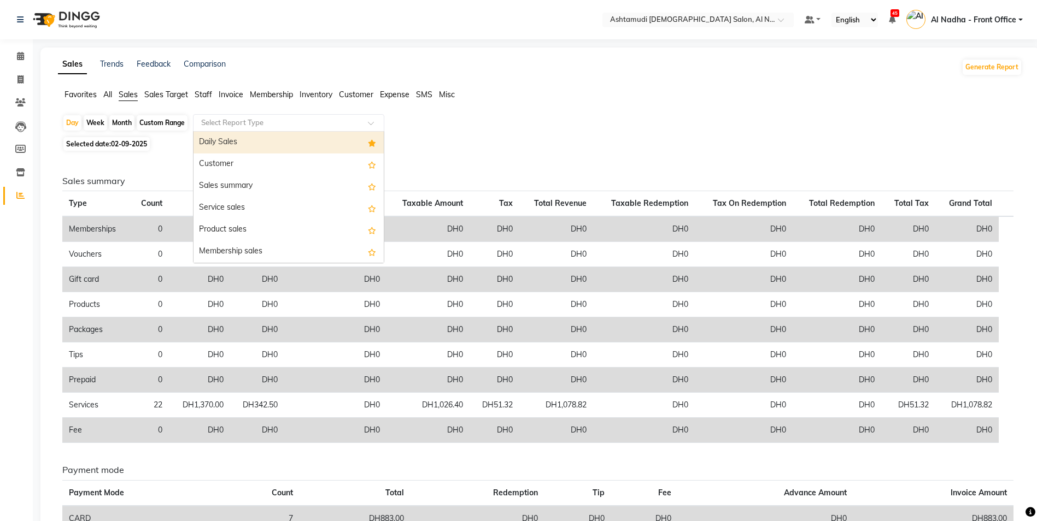
click at [219, 122] on input "text" at bounding box center [277, 123] width 157 height 11
click at [222, 131] on div "Select Report Type" at bounding box center [288, 122] width 191 height 17
click at [223, 138] on div "Daily Sales" at bounding box center [289, 143] width 190 height 22
select select "full_report"
select select "csv"
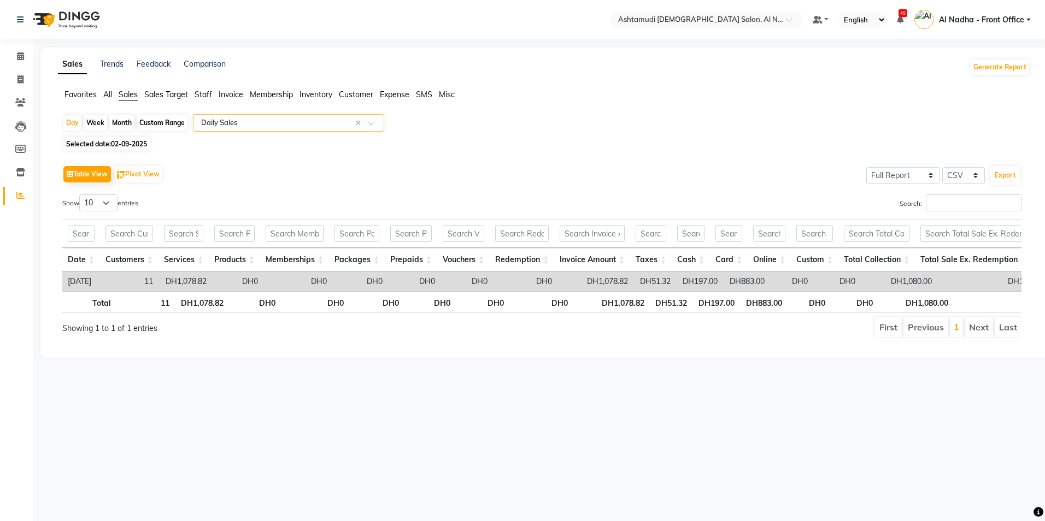
click at [225, 124] on input "text" at bounding box center [277, 123] width 157 height 11
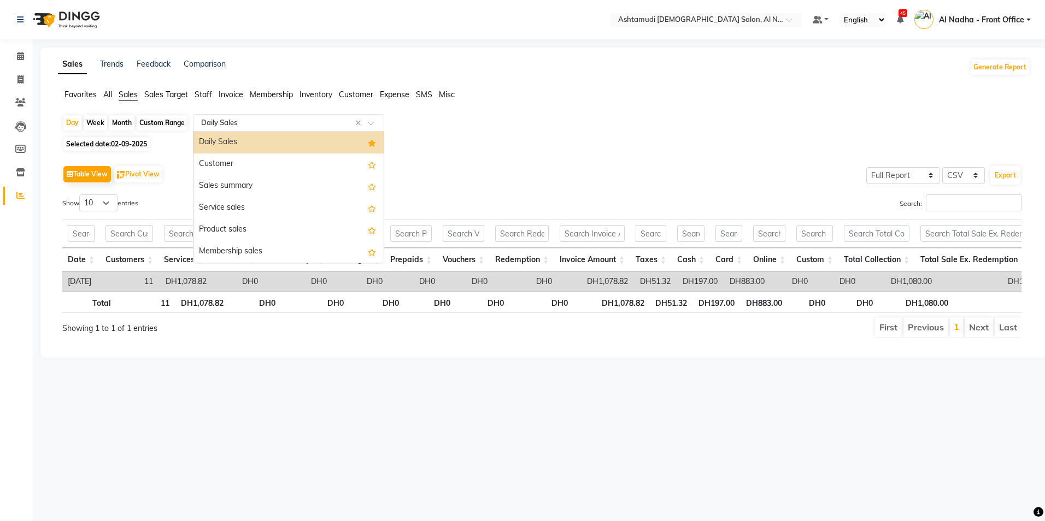
click at [228, 141] on div "Daily Sales" at bounding box center [289, 143] width 190 height 22
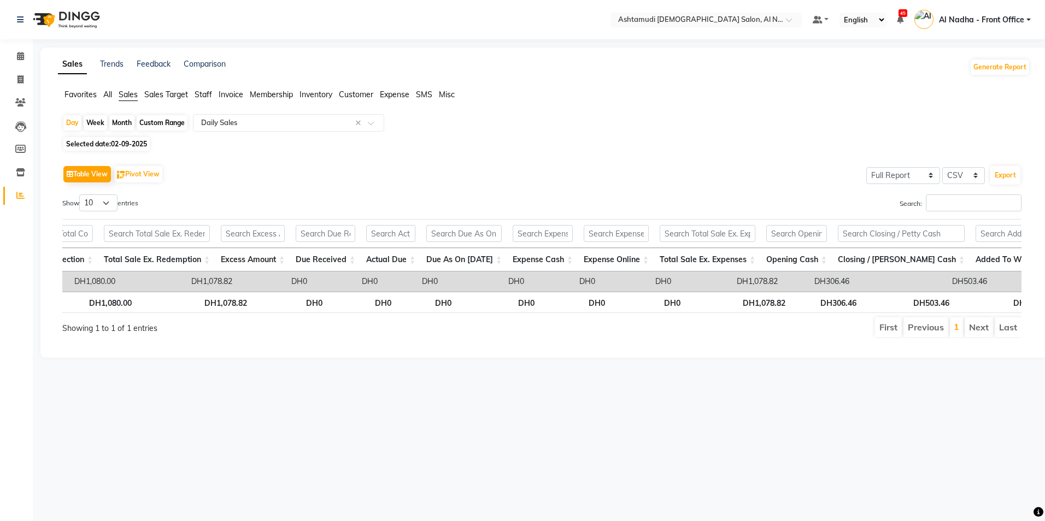
click at [162, 116] on div "Custom Range" at bounding box center [162, 122] width 51 height 15
select select "9"
select select "2025"
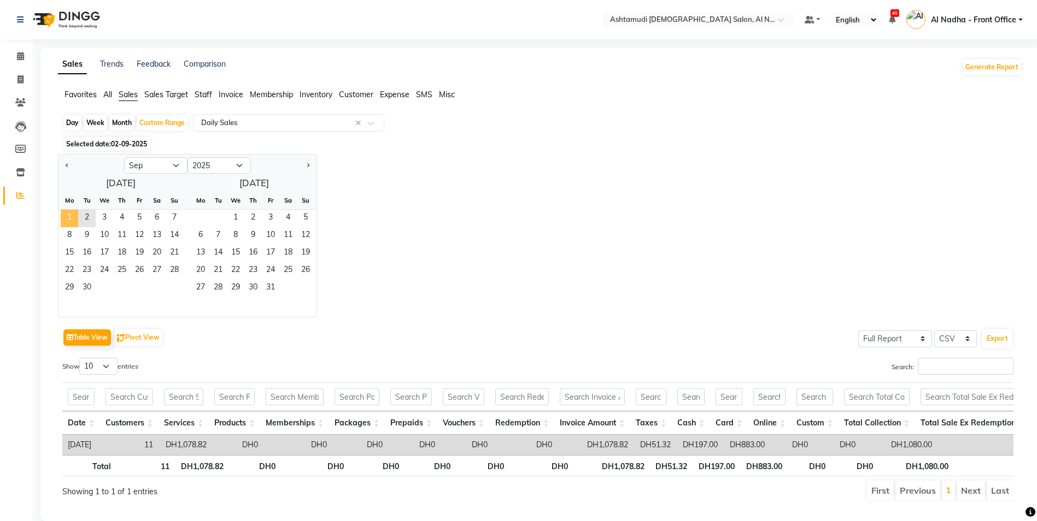
click at [76, 218] on span "1" at bounding box center [69, 218] width 17 height 17
click at [87, 216] on span "2" at bounding box center [86, 218] width 17 height 17
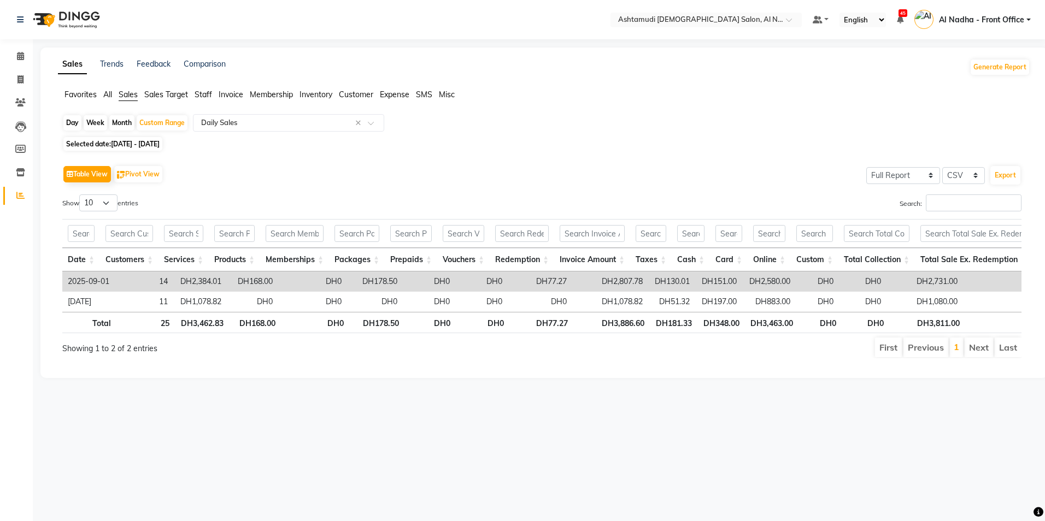
click at [392, 97] on span "Expense" at bounding box center [395, 95] width 30 height 10
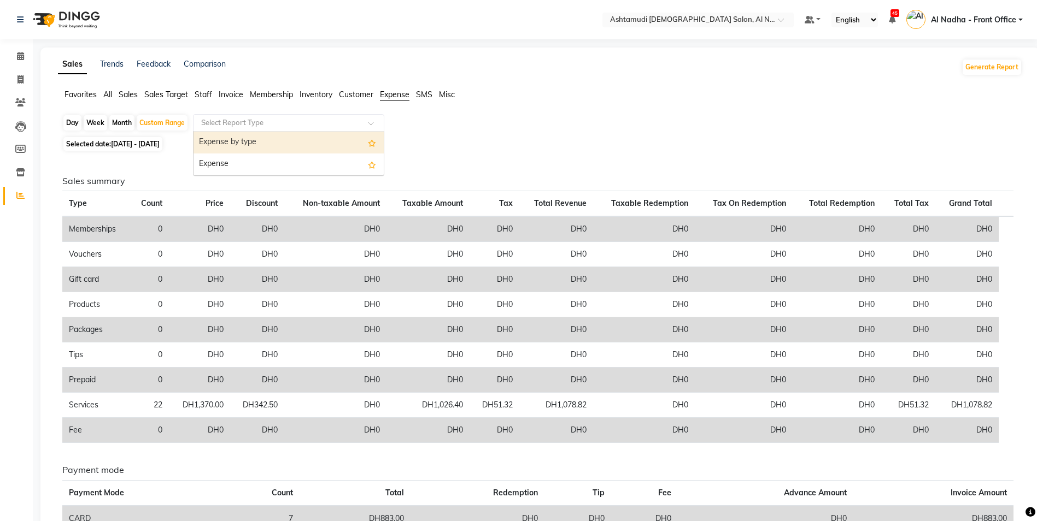
click at [271, 130] on div "Select Report Type" at bounding box center [288, 122] width 191 height 17
click at [274, 155] on div "Expense" at bounding box center [289, 165] width 190 height 22
select select "full_report"
select select "csv"
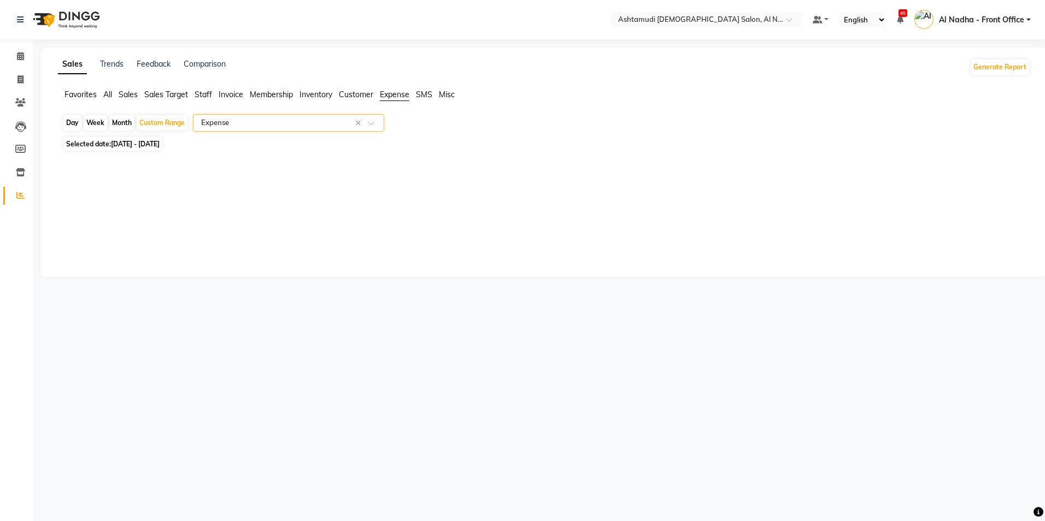
click at [73, 124] on div "Day" at bounding box center [72, 122] width 18 height 15
select select "9"
select select "2025"
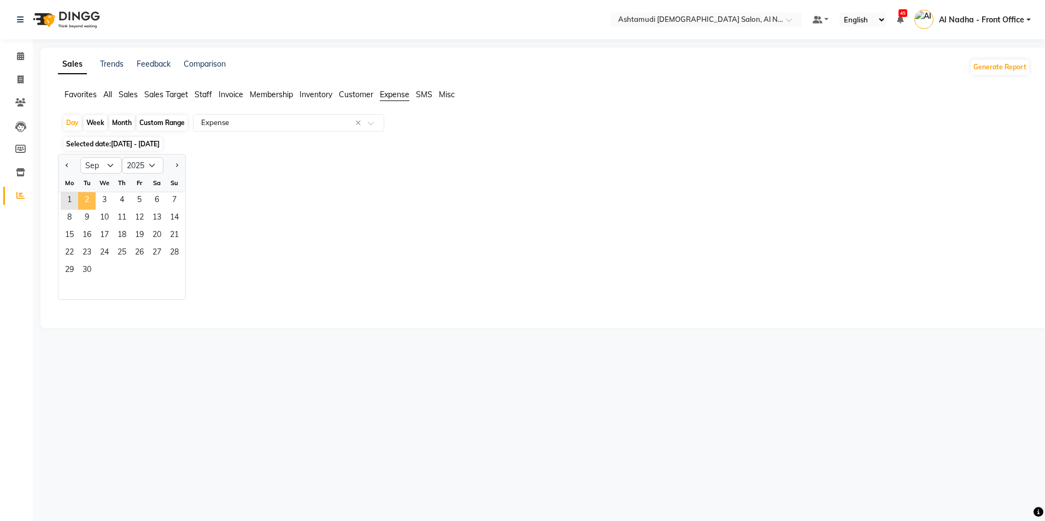
click at [92, 202] on span "2" at bounding box center [86, 200] width 17 height 17
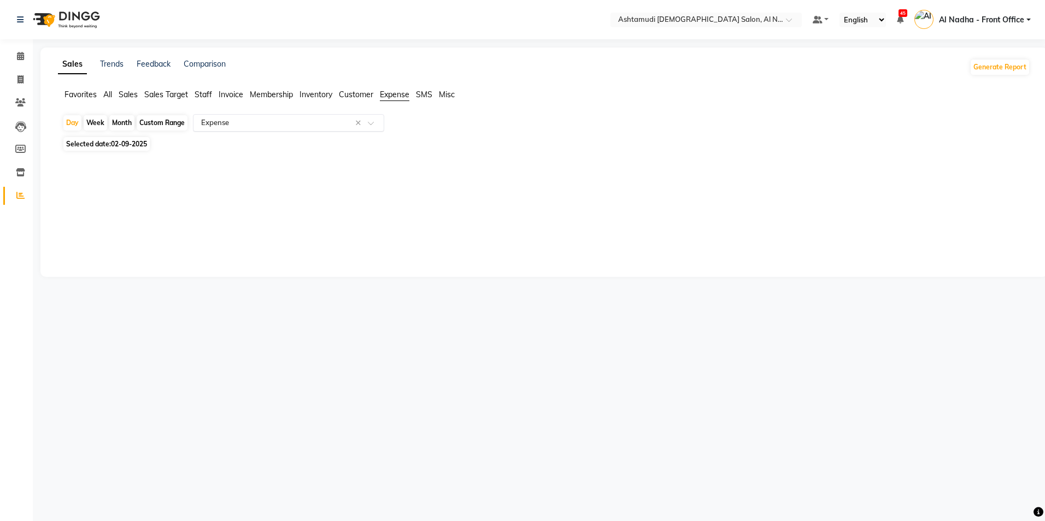
click at [274, 126] on input "text" at bounding box center [277, 123] width 157 height 11
click at [209, 96] on span "Staff" at bounding box center [203, 95] width 17 height 10
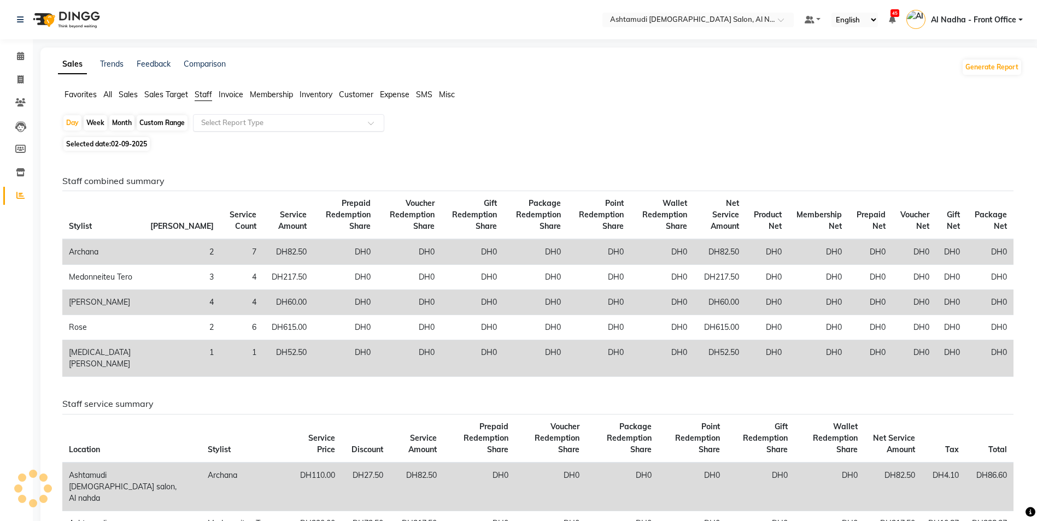
click at [231, 127] on input "text" at bounding box center [277, 123] width 157 height 11
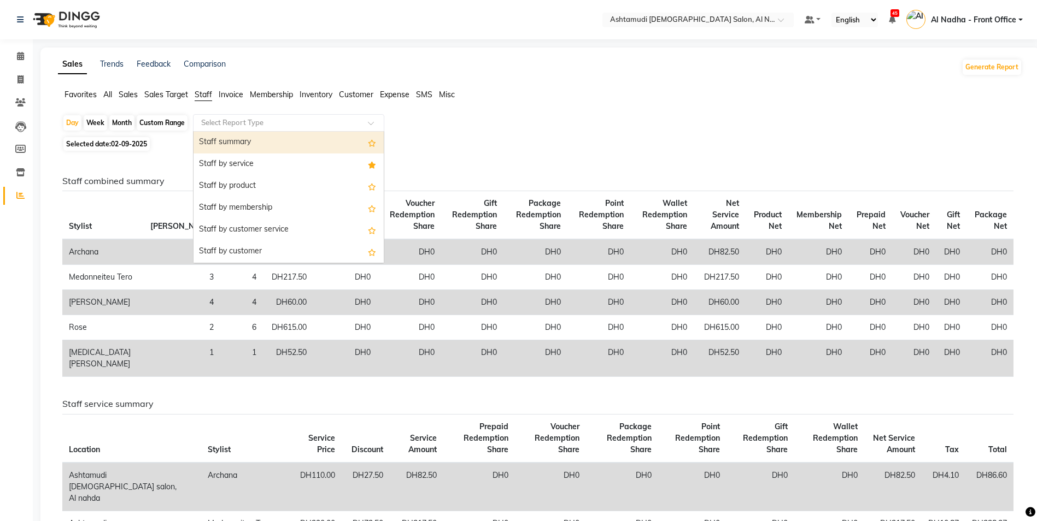
click at [260, 145] on div "Staff summary" at bounding box center [289, 143] width 190 height 22
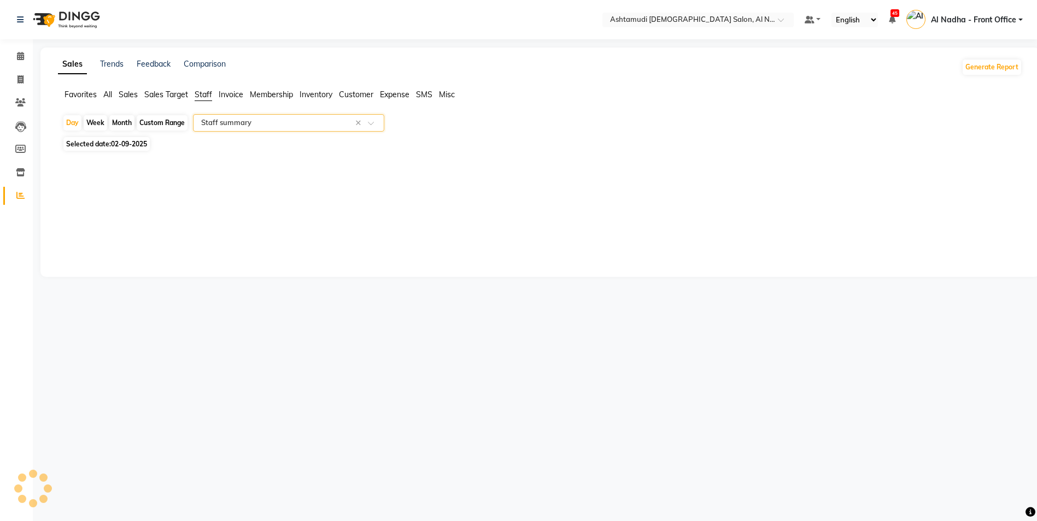
select select "full_report"
select select "csv"
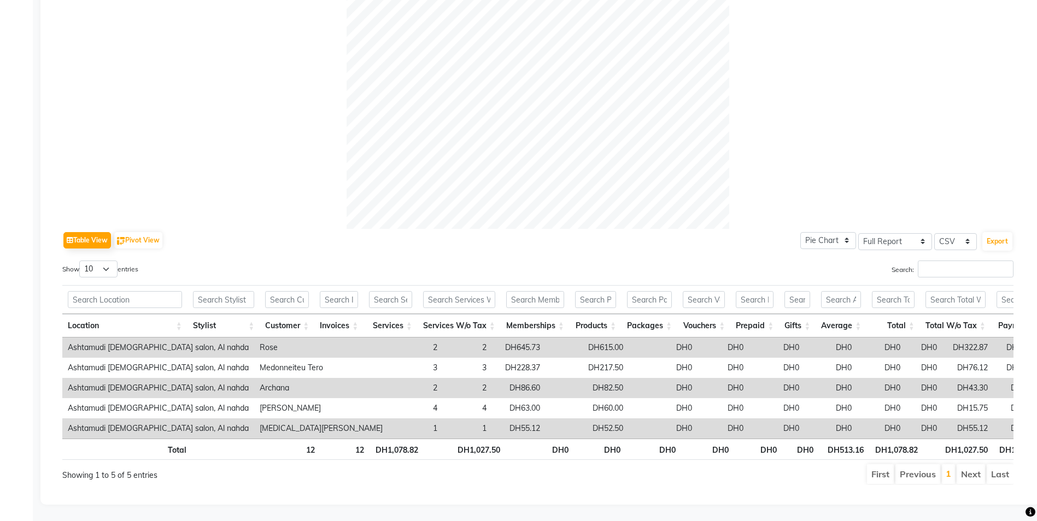
scroll to position [118, 0]
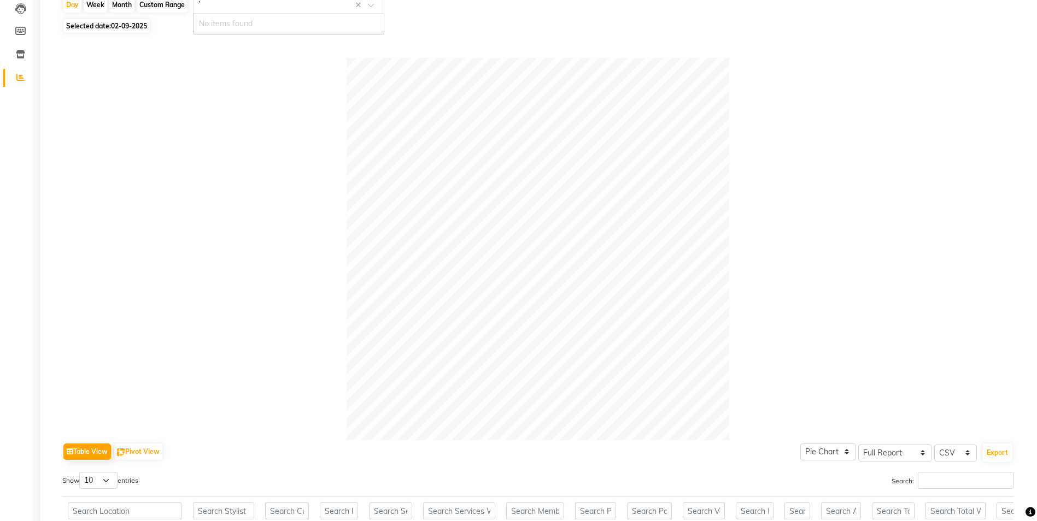
type input "`"
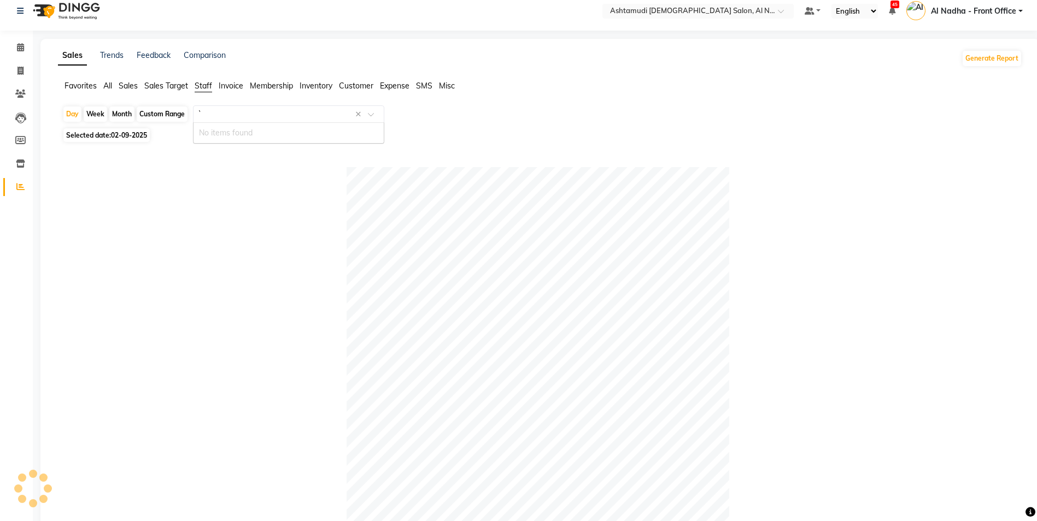
scroll to position [0, 0]
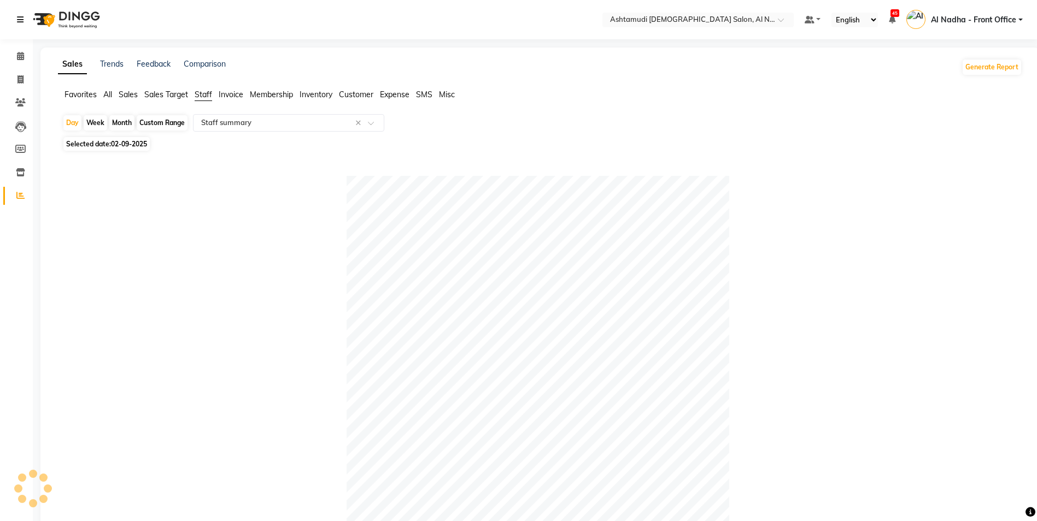
click at [22, 19] on icon at bounding box center [20, 20] width 7 height 8
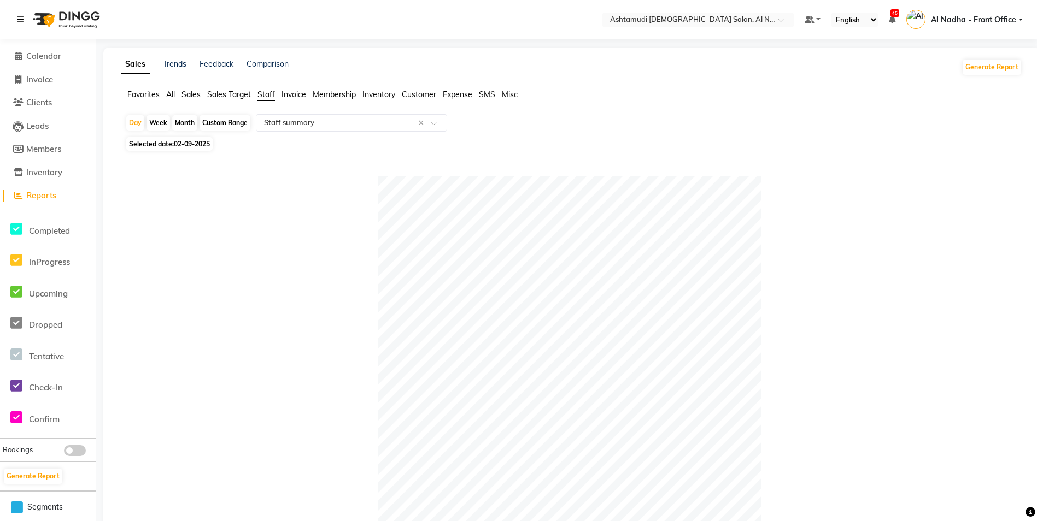
click at [21, 19] on icon at bounding box center [20, 20] width 7 height 8
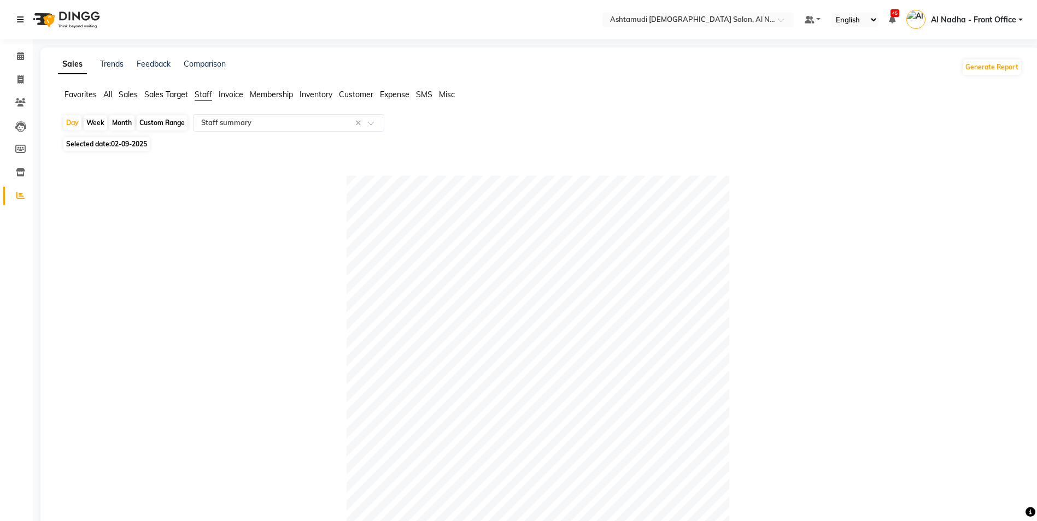
click at [20, 20] on icon at bounding box center [20, 20] width 7 height 8
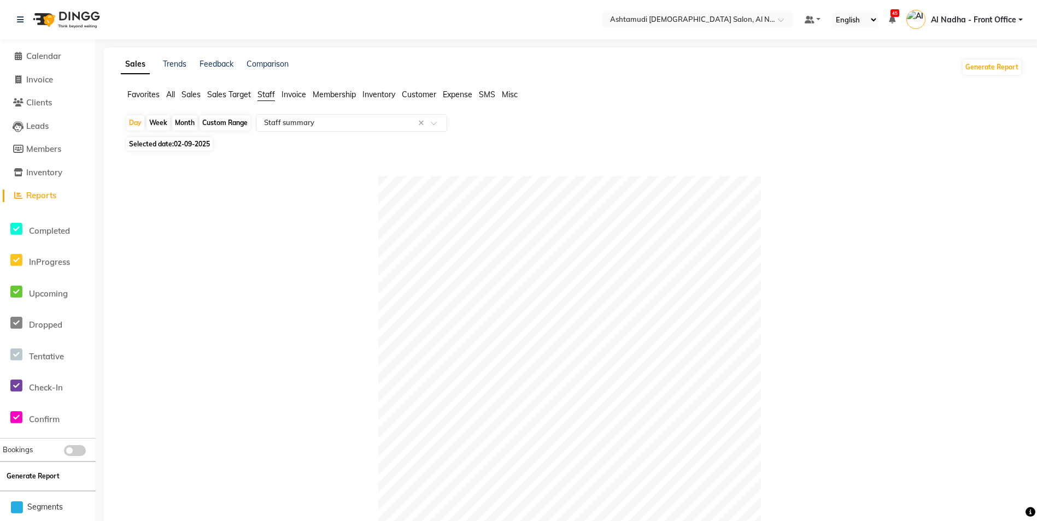
click at [36, 474] on button "Generate Report" at bounding box center [33, 476] width 58 height 15
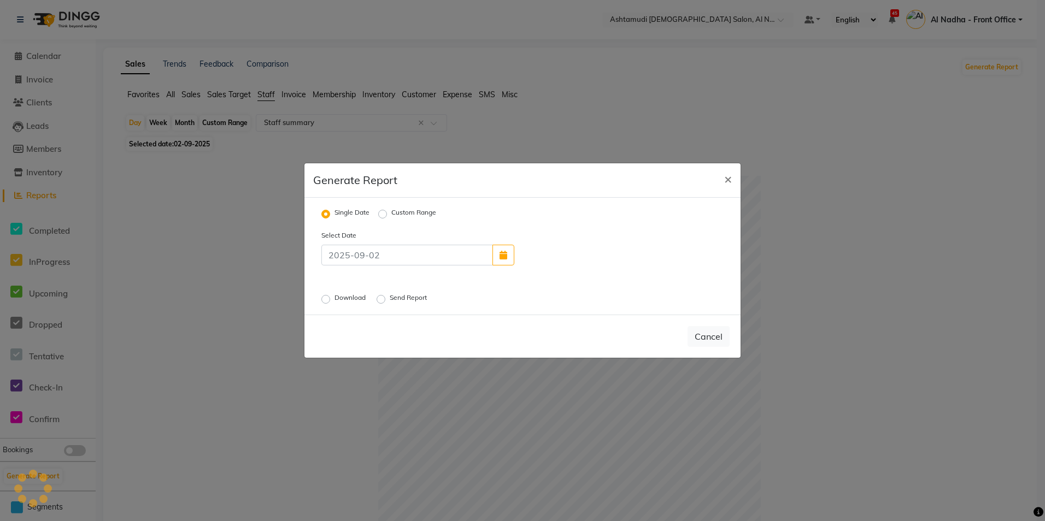
click at [335, 297] on label "Download" at bounding box center [351, 299] width 33 height 13
click at [327, 297] on input "Download" at bounding box center [328, 300] width 8 height 8
radio input "true"
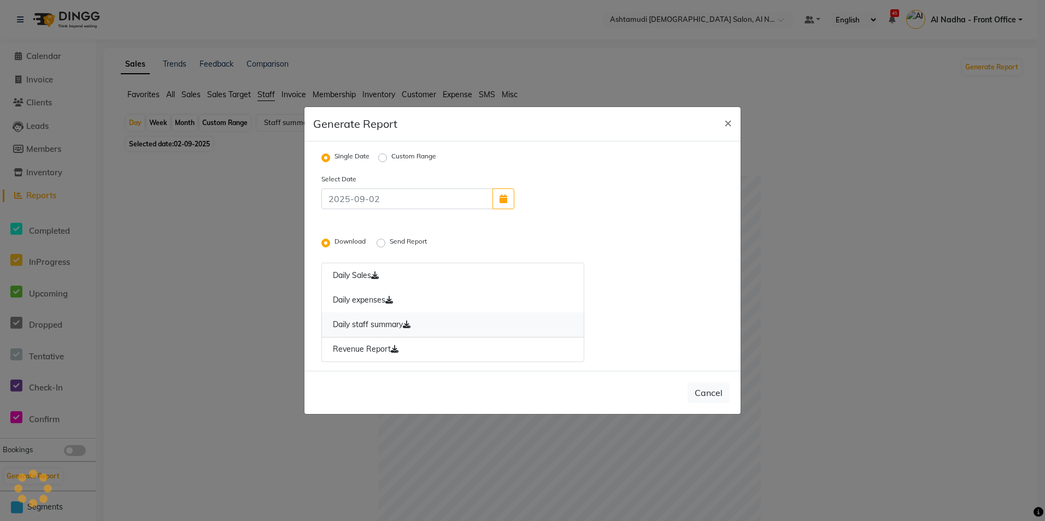
click at [408, 325] on icon at bounding box center [407, 325] width 8 height 8
click at [411, 324] on icon at bounding box center [407, 325] width 8 height 8
click at [391, 348] on link "Revenue Report" at bounding box center [452, 349] width 263 height 25
click at [727, 122] on span "×" at bounding box center [728, 122] width 8 height 16
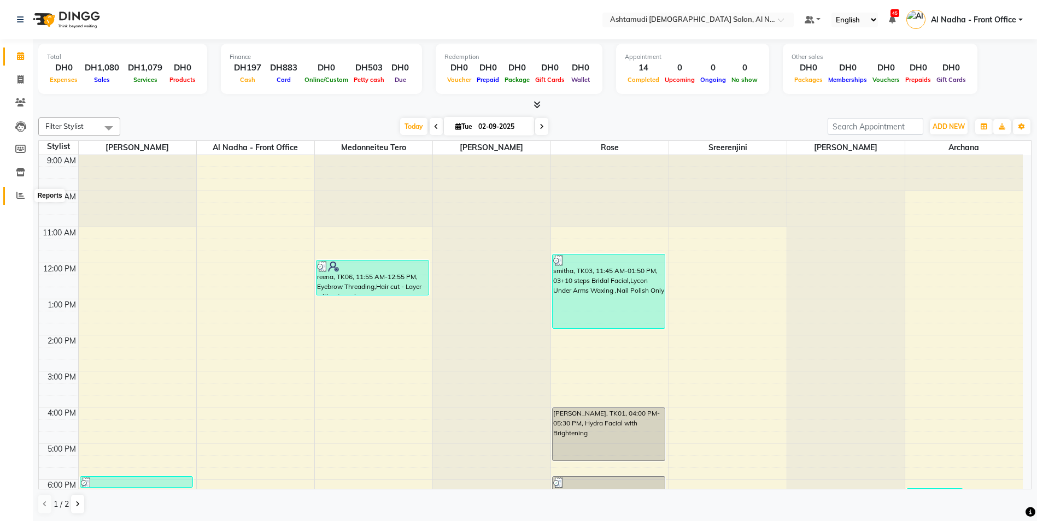
click at [24, 194] on icon at bounding box center [20, 195] width 8 height 8
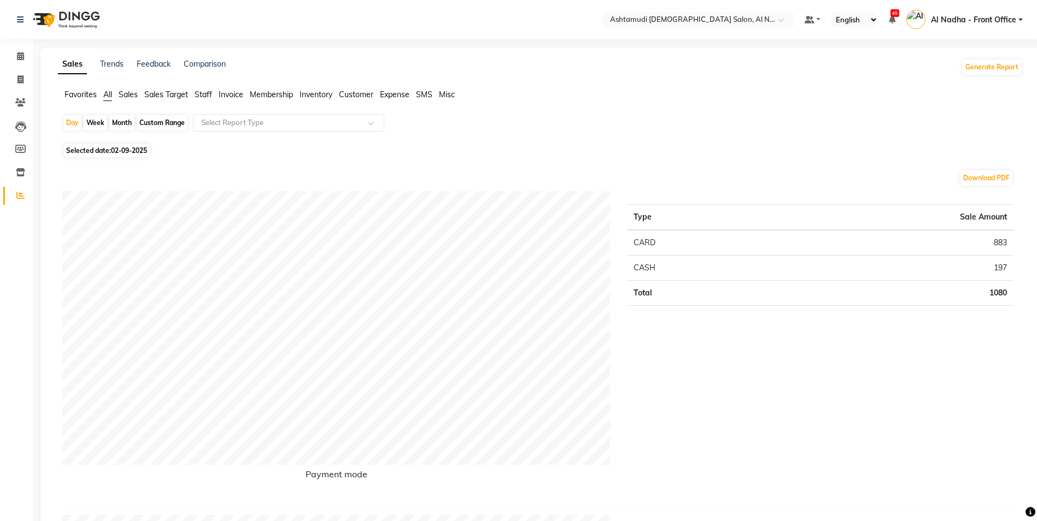
click at [359, 93] on span "Customer" at bounding box center [356, 95] width 34 height 10
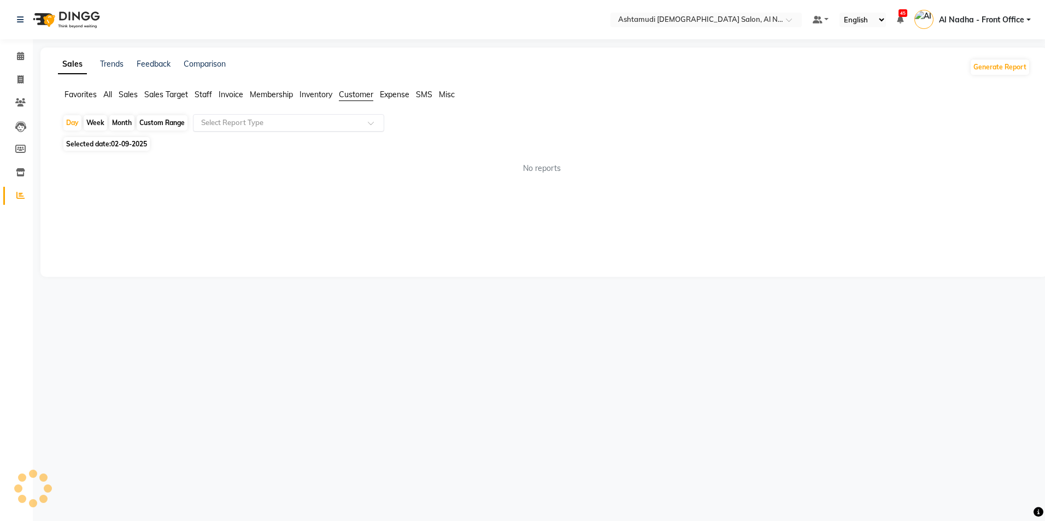
click at [302, 126] on input "text" at bounding box center [277, 123] width 157 height 11
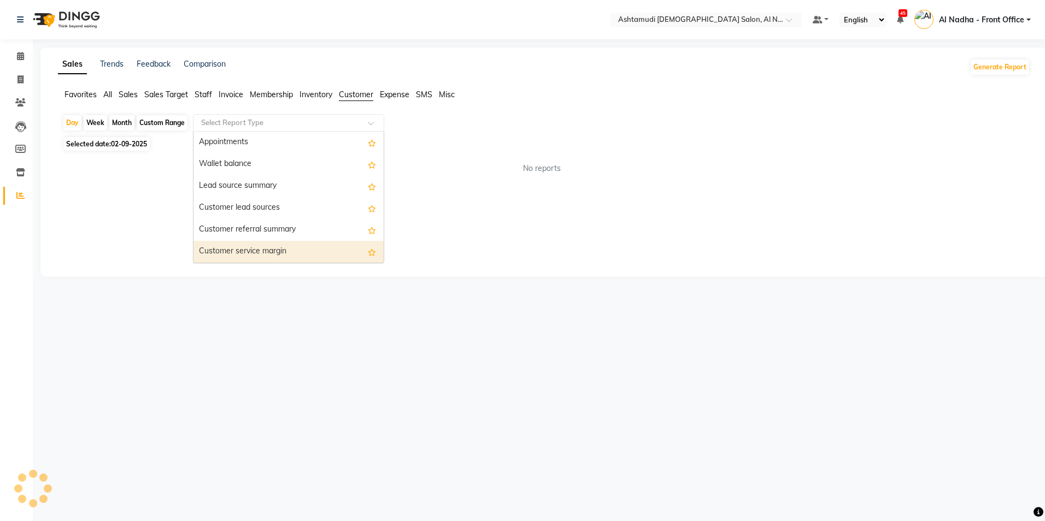
scroll to position [87, 0]
click at [290, 253] on div "New Customers" at bounding box center [289, 252] width 190 height 22
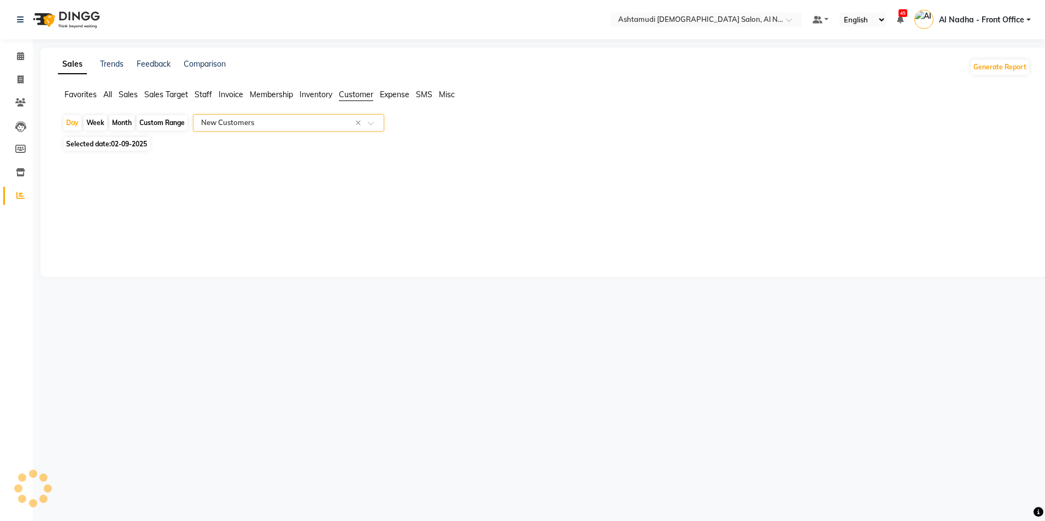
select select "full_report"
select select "csv"
